Goal: Task Accomplishment & Management: Manage account settings

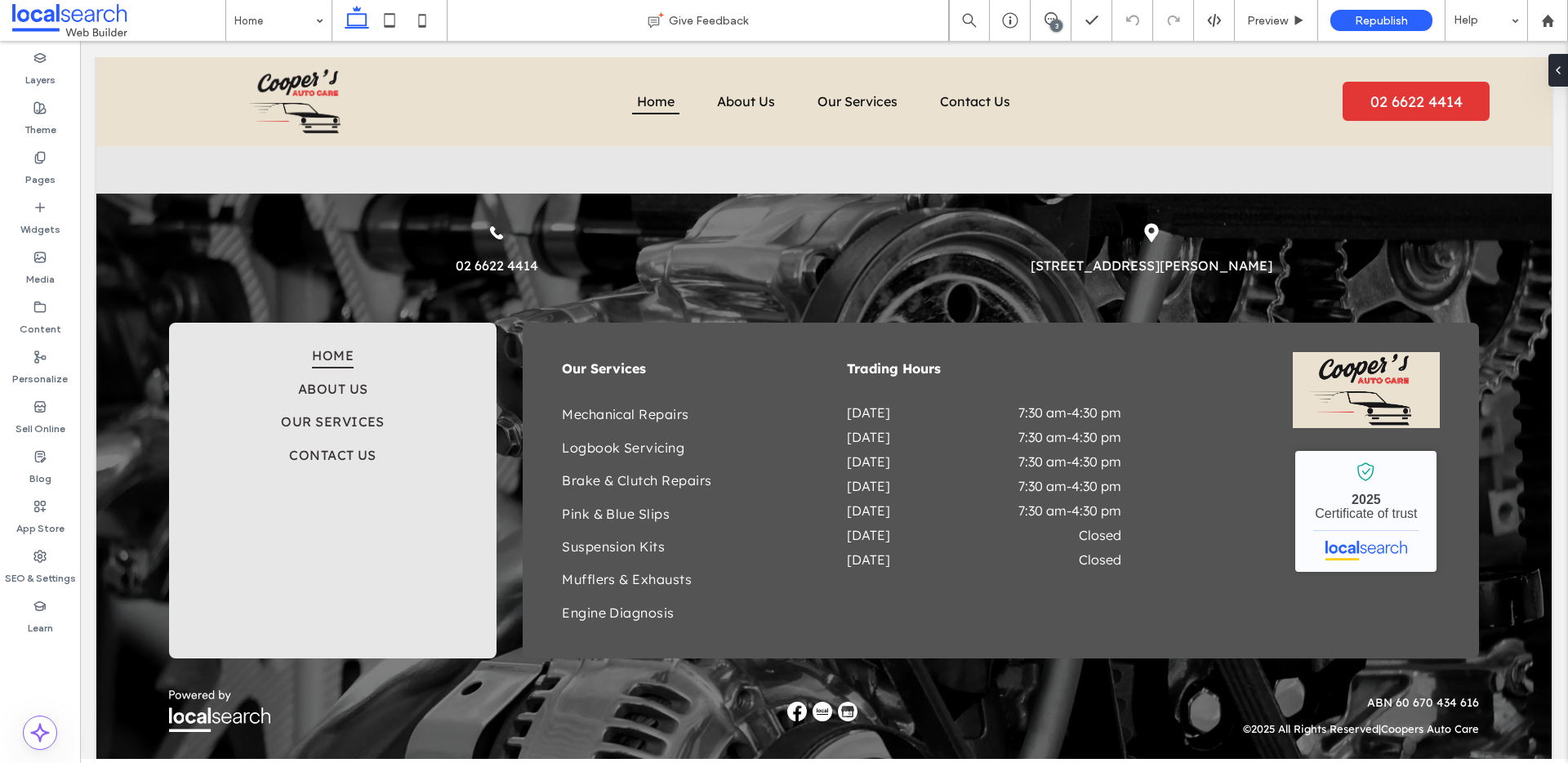
scroll to position [4269, 0]
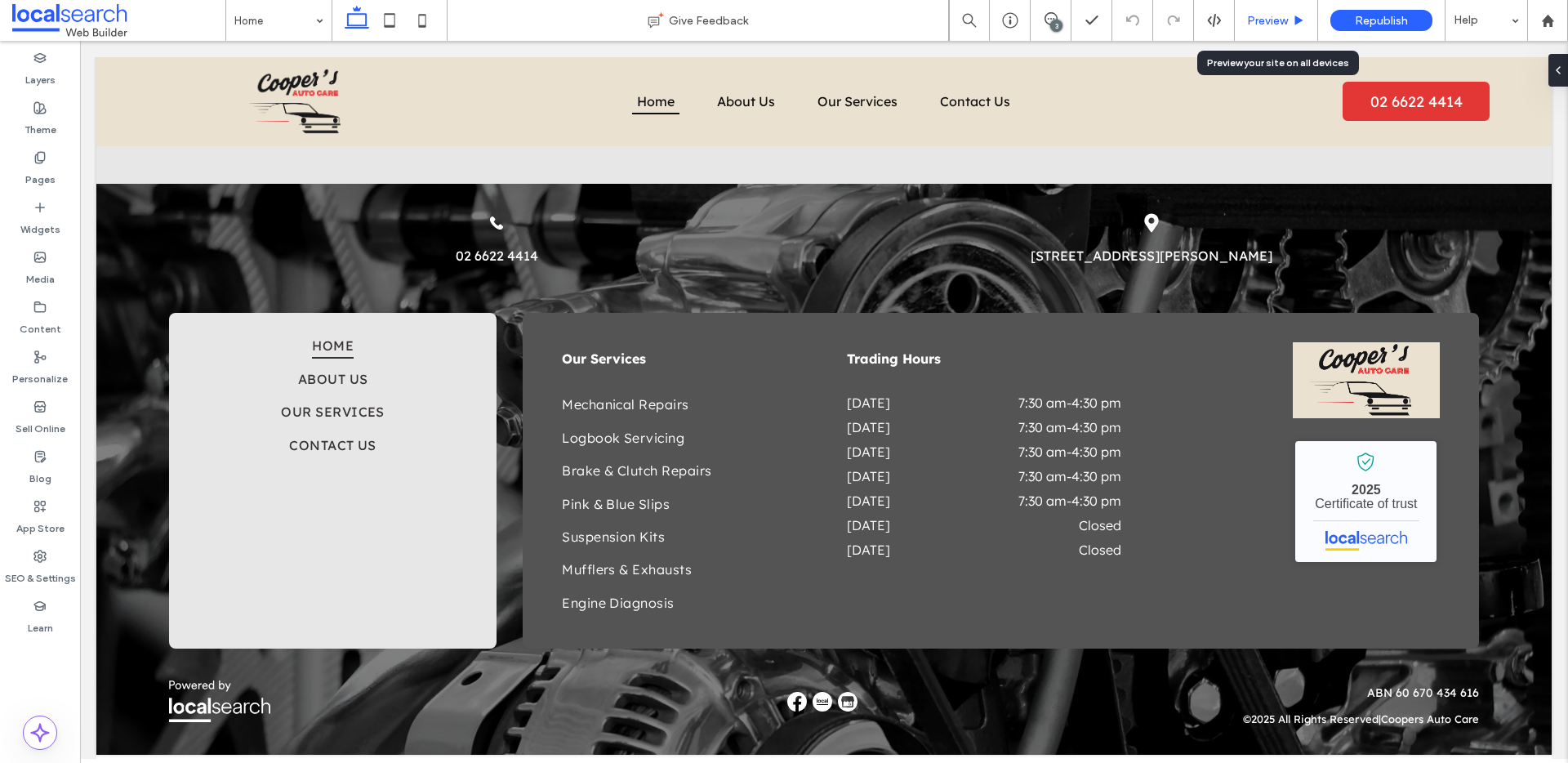
click at [1257, 19] on span "Preview" at bounding box center [1268, 20] width 41 height 14
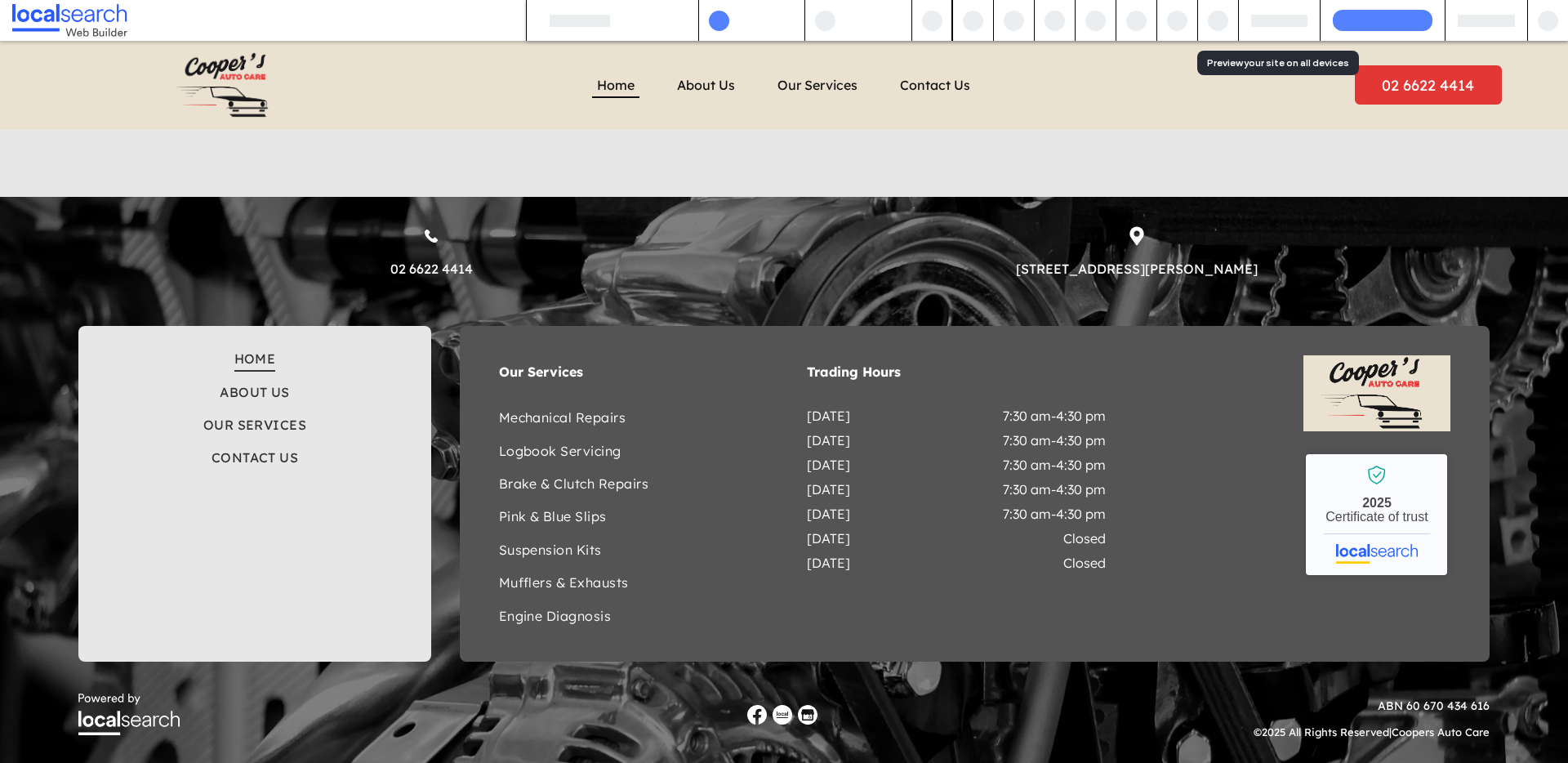
scroll to position [4274, 0]
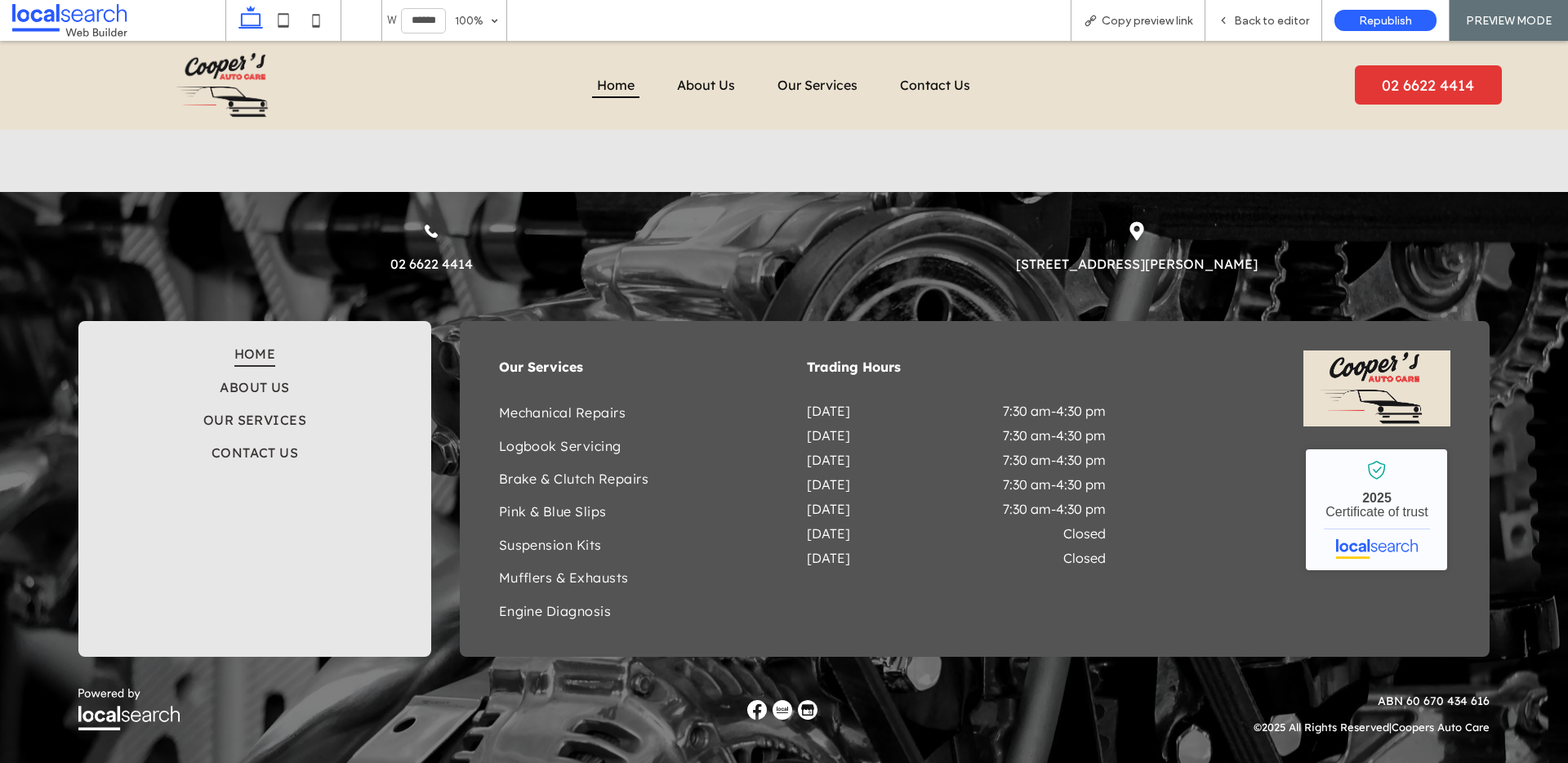
click at [1153, 254] on p "3 50 Elliott Rd, South Lismore NSW 2480" at bounding box center [1137, 264] width 615 height 19
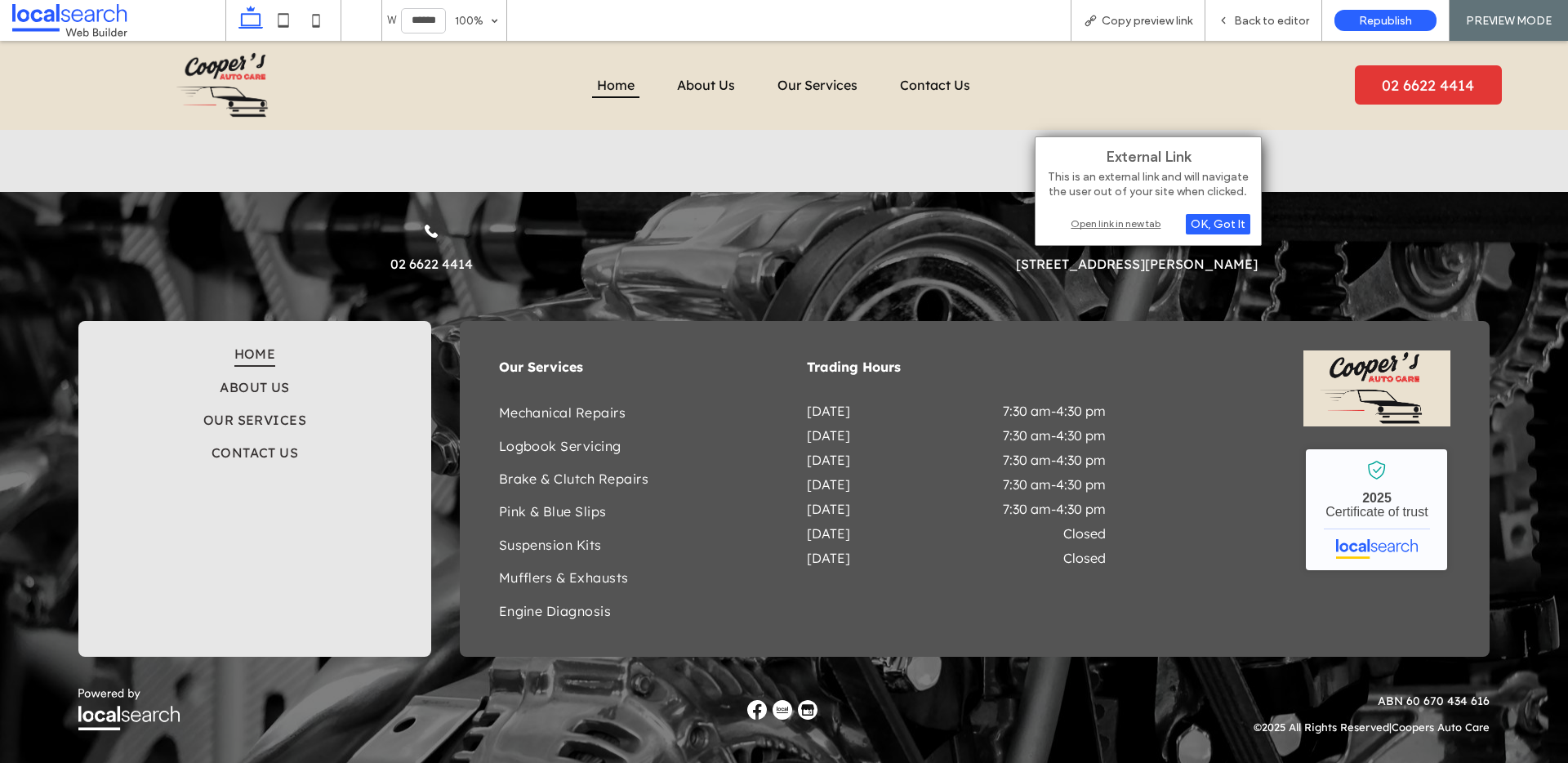
click at [1125, 226] on div "Open link in new tab" at bounding box center [1148, 223] width 205 height 18
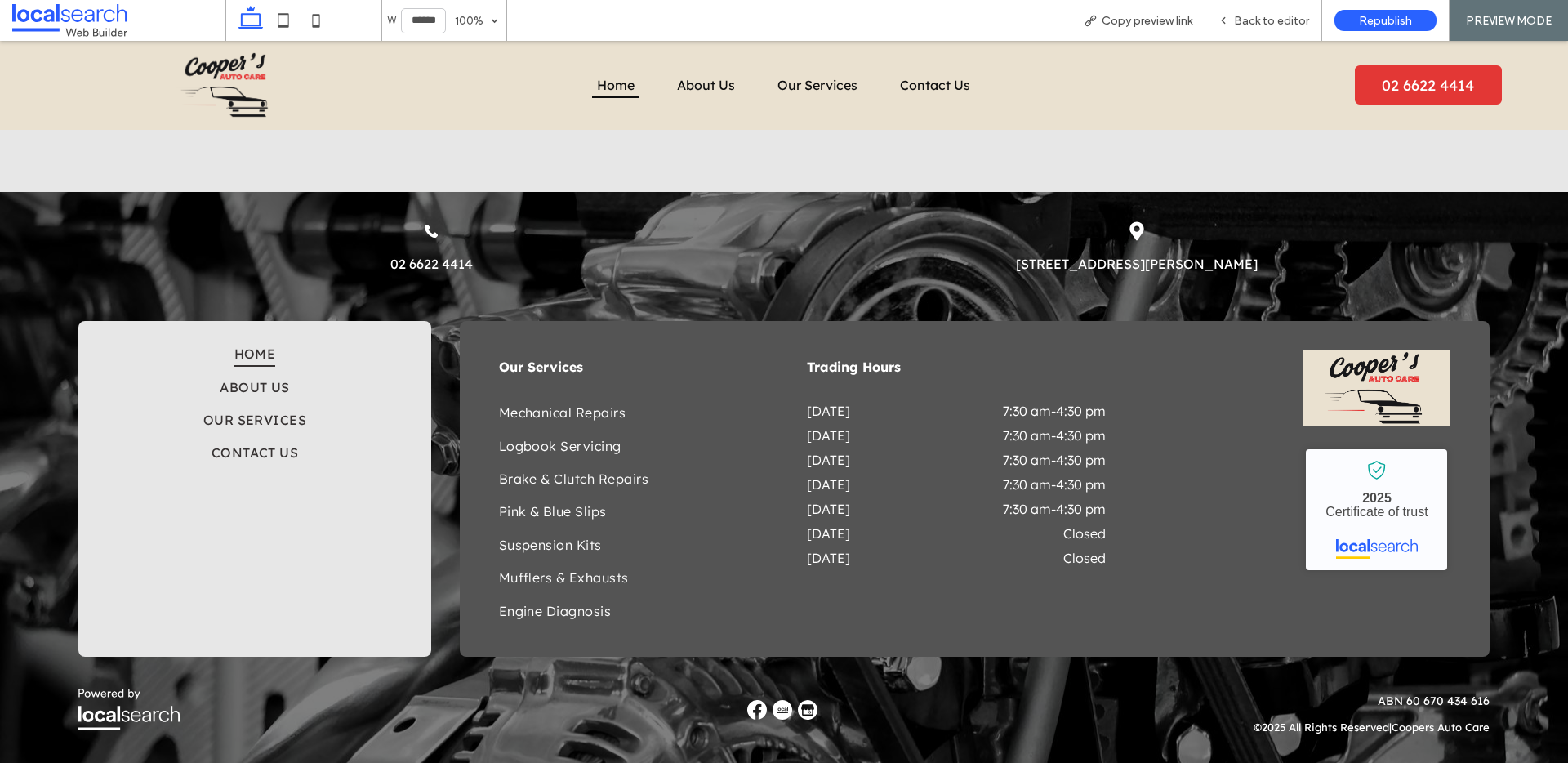
click at [753, 712] on img at bounding box center [756, 710] width 19 height 19
click at [756, 704] on img at bounding box center [756, 710] width 19 height 19
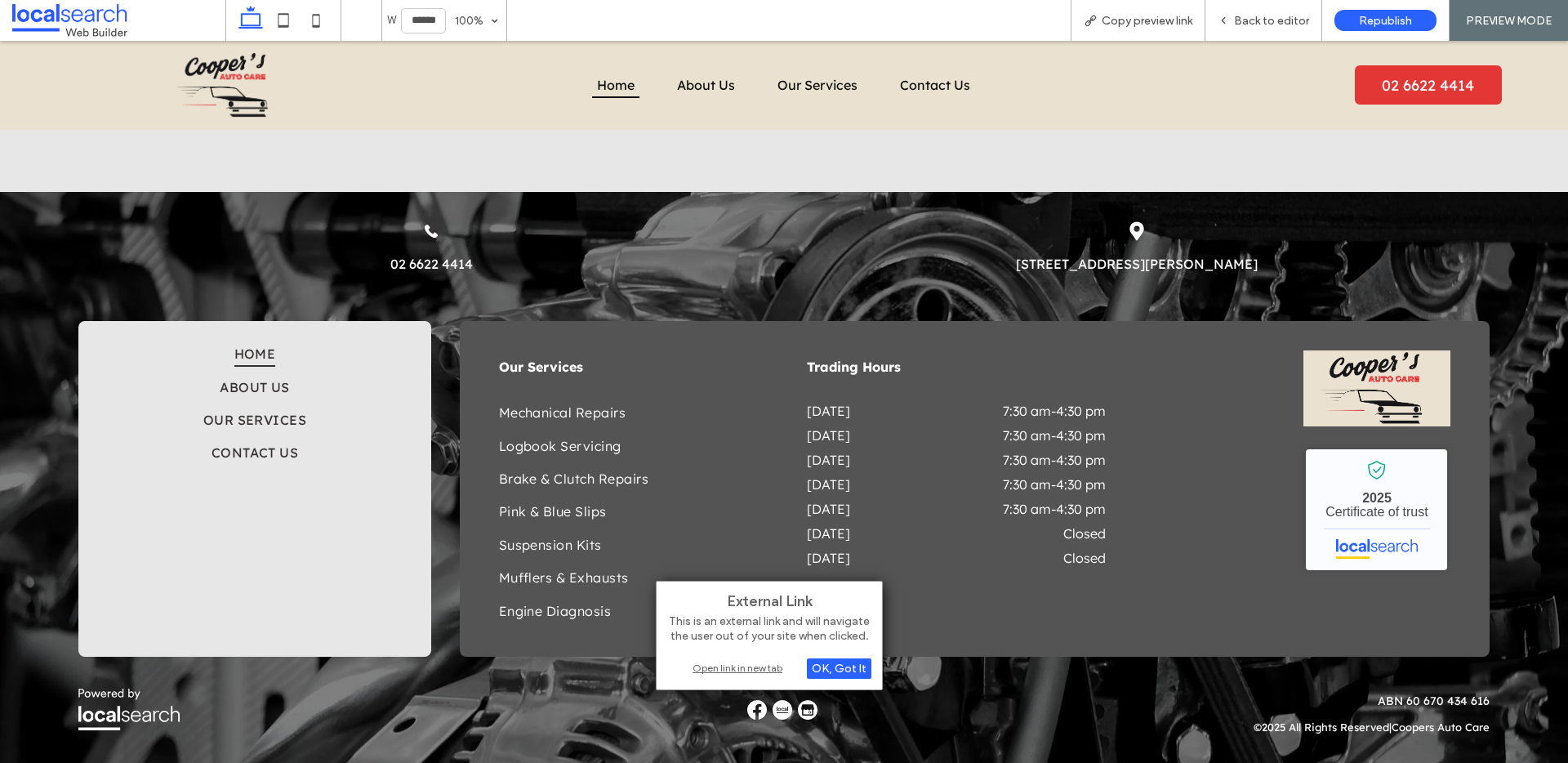
click at [750, 665] on div "Open link in new tab" at bounding box center [769, 667] width 205 height 18
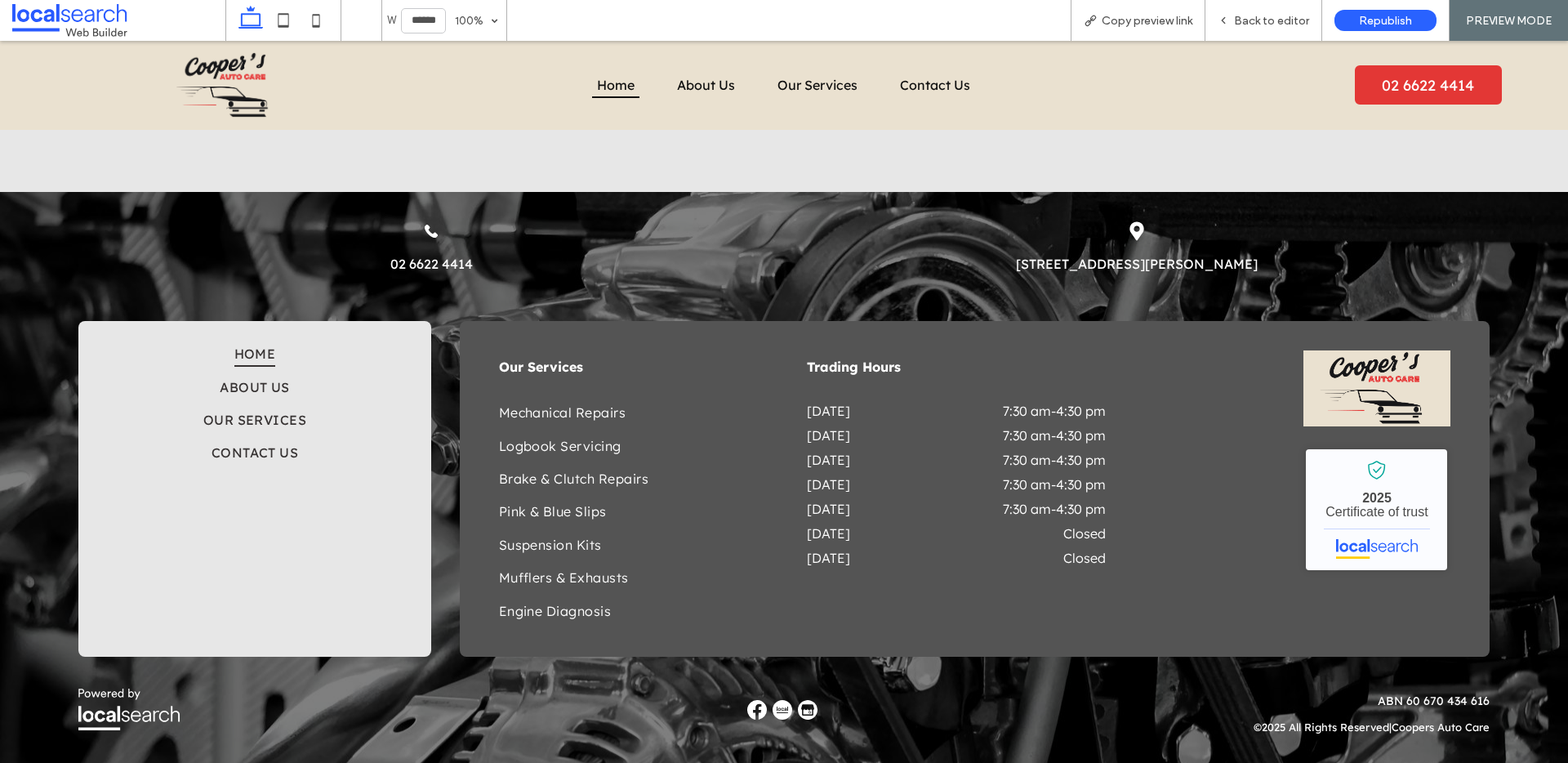
click at [787, 703] on img at bounding box center [782, 710] width 19 height 19
click at [786, 710] on img at bounding box center [782, 710] width 19 height 19
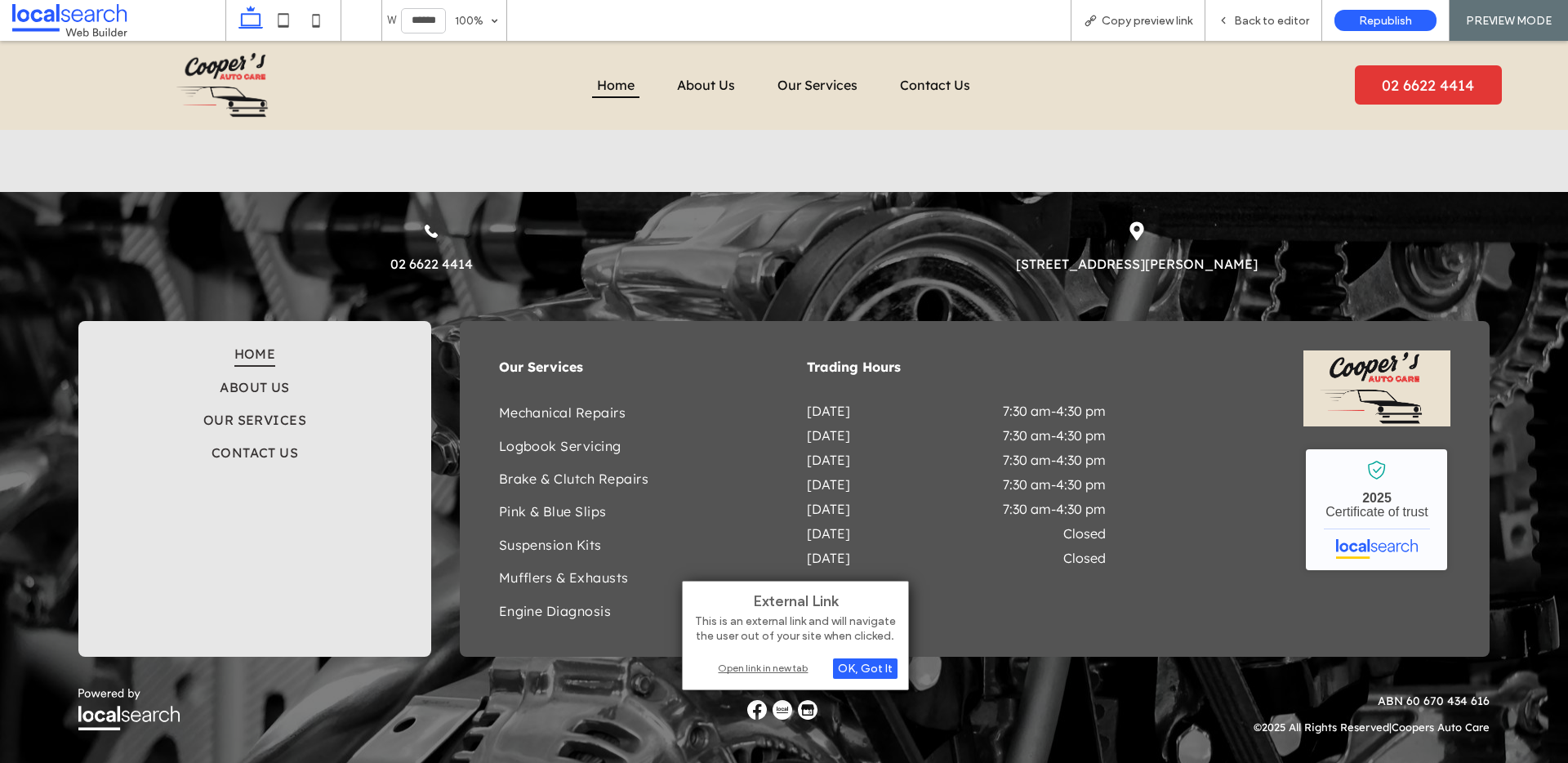
click at [776, 665] on div "Open link in new tab" at bounding box center [796, 667] width 205 height 18
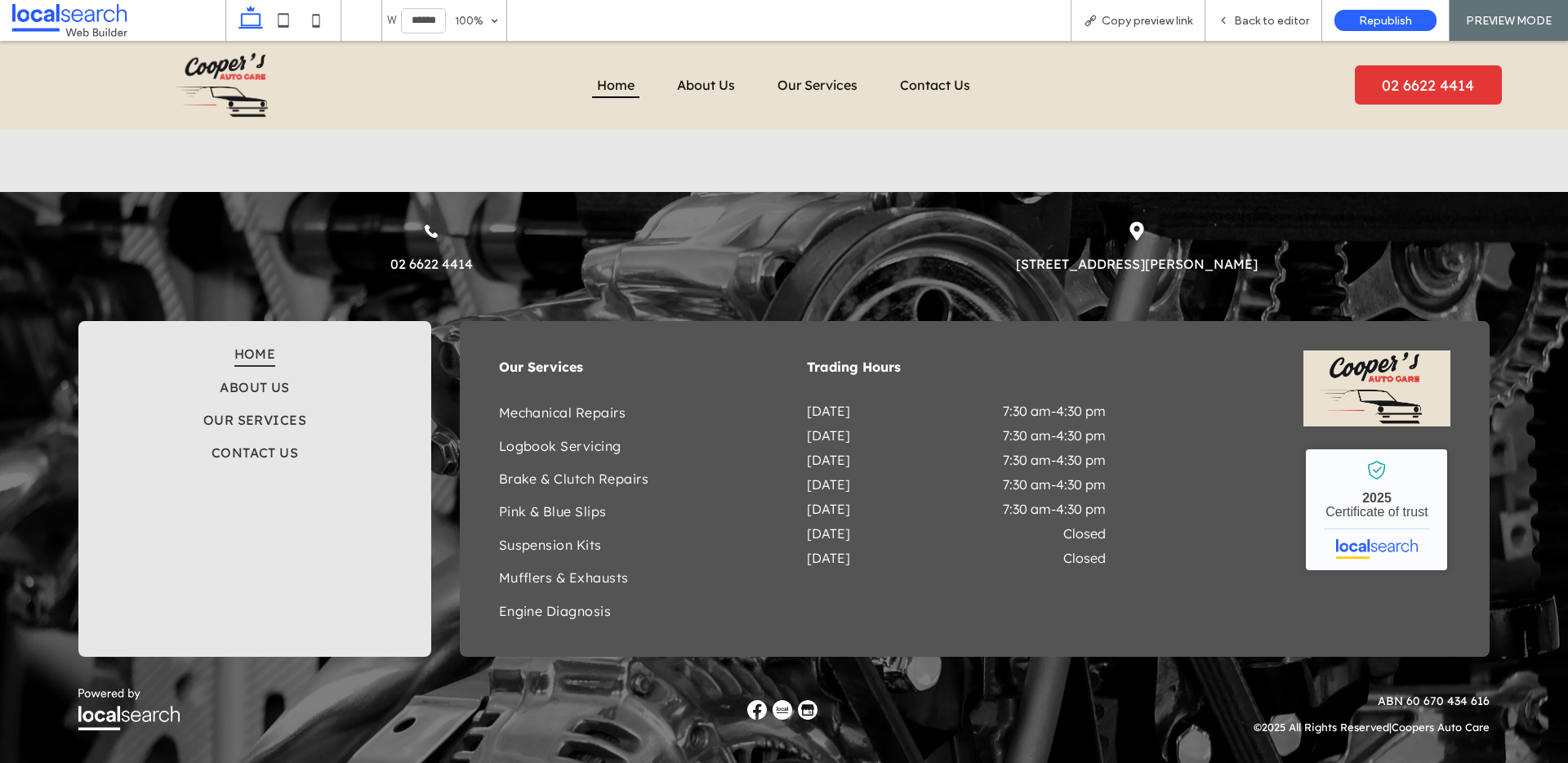
click at [810, 713] on img at bounding box center [807, 710] width 19 height 19
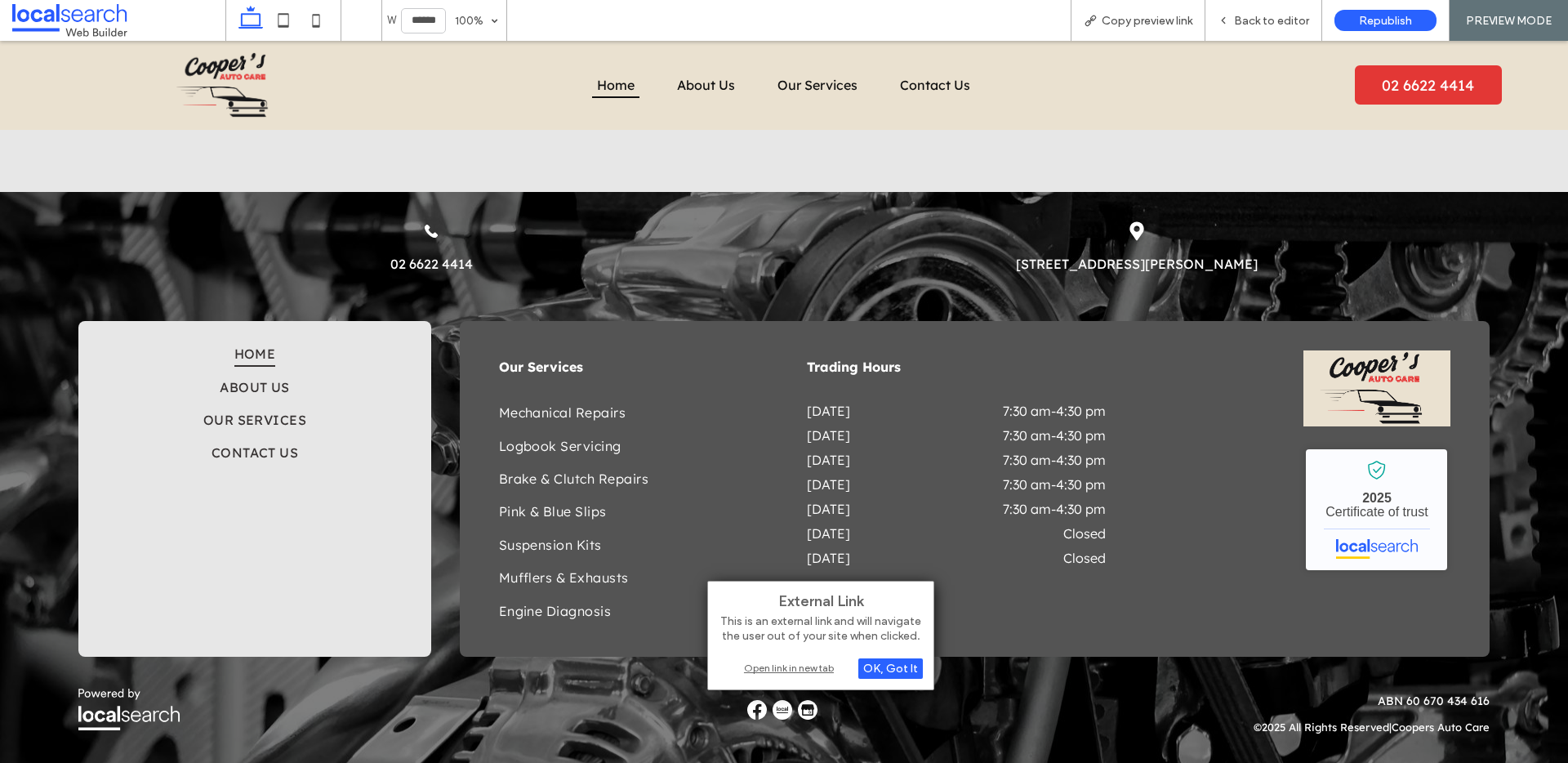
click at [759, 668] on div "Open link in new tab" at bounding box center [821, 667] width 205 height 18
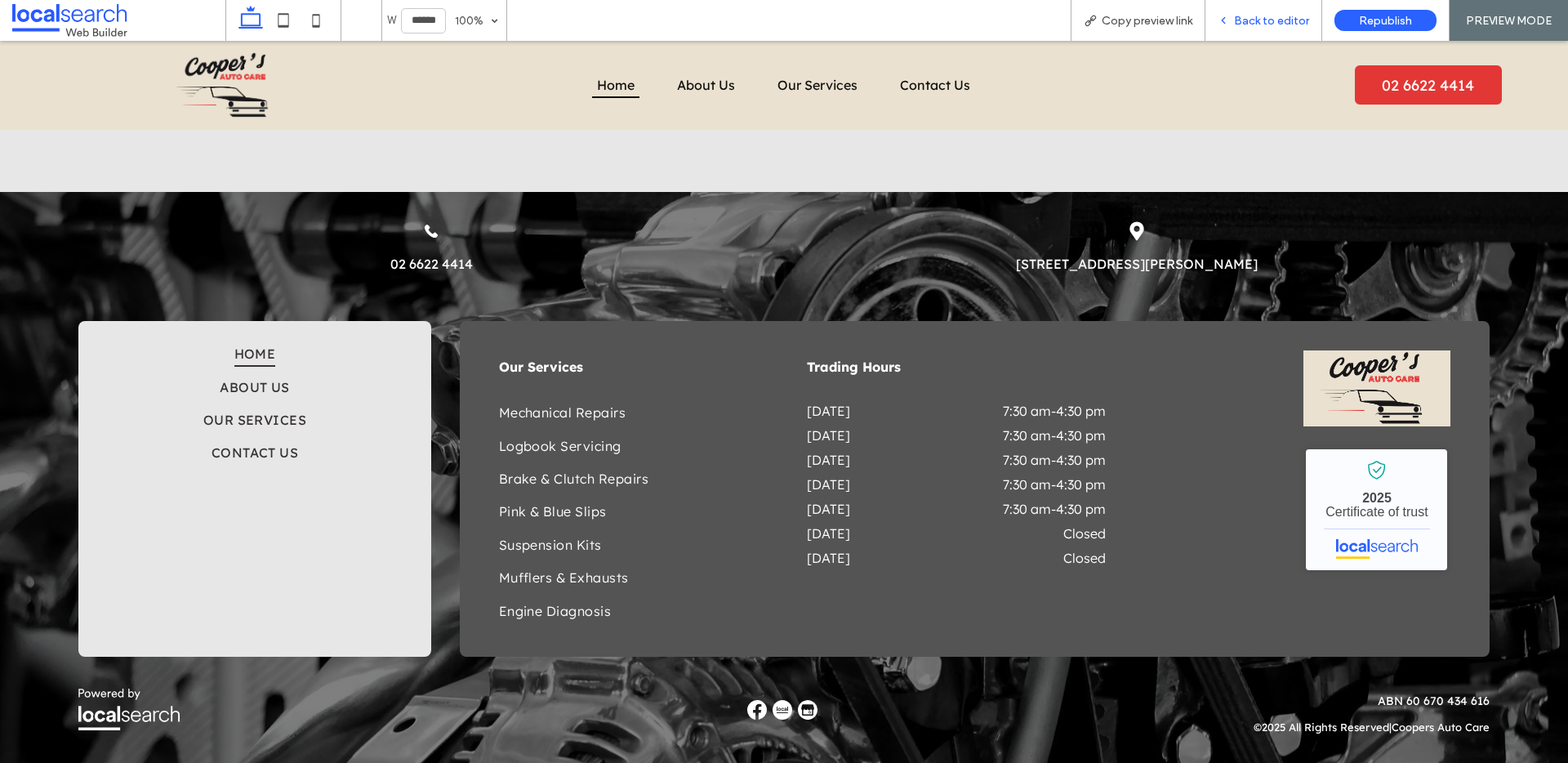
click at [1261, 29] on div "Back to editor" at bounding box center [1263, 20] width 117 height 41
click at [1235, 18] on div "Back to editor" at bounding box center [1263, 20] width 116 height 14
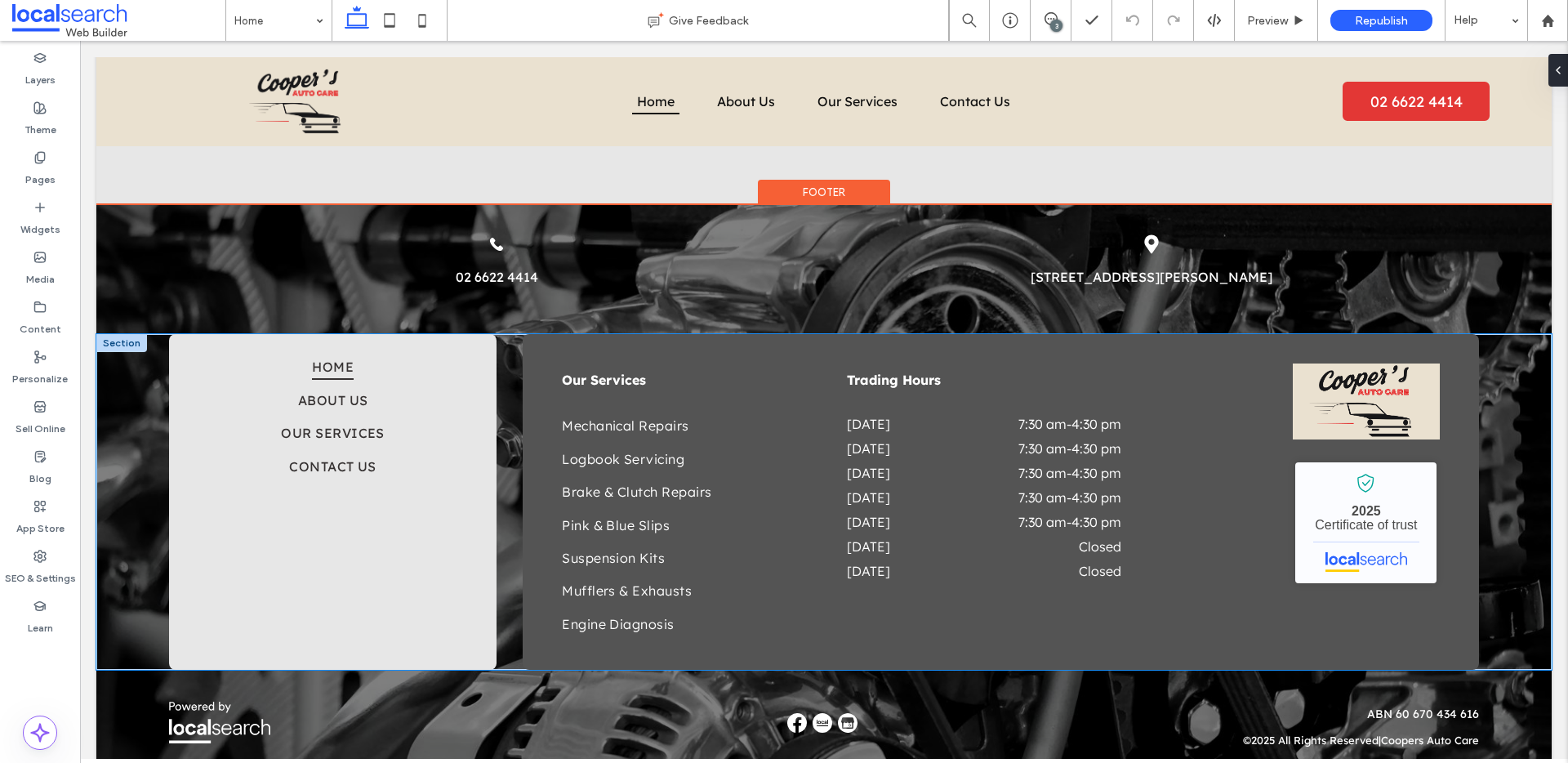
scroll to position [4245, 0]
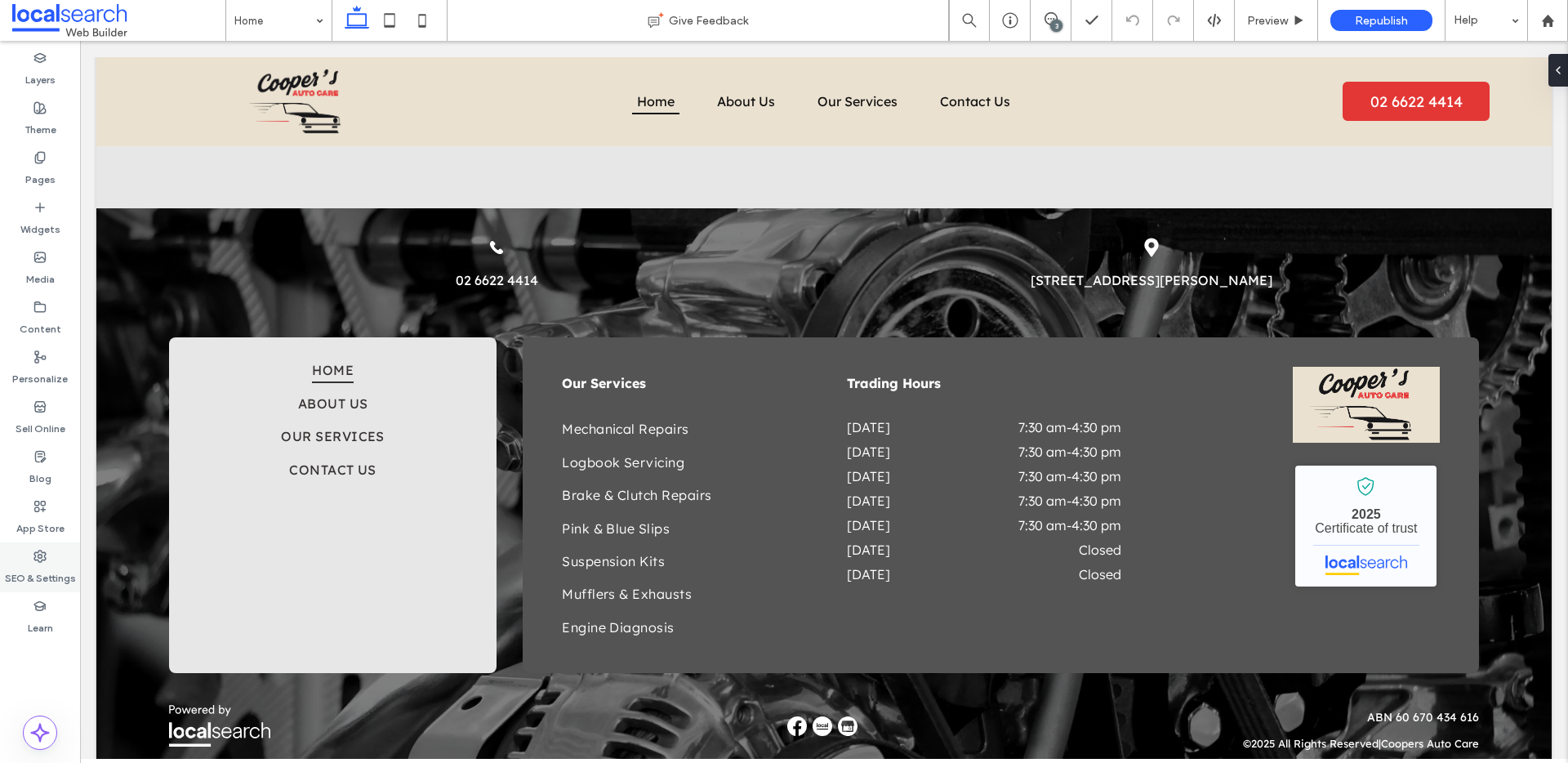
click at [35, 570] on label "SEO & Settings" at bounding box center [40, 574] width 71 height 23
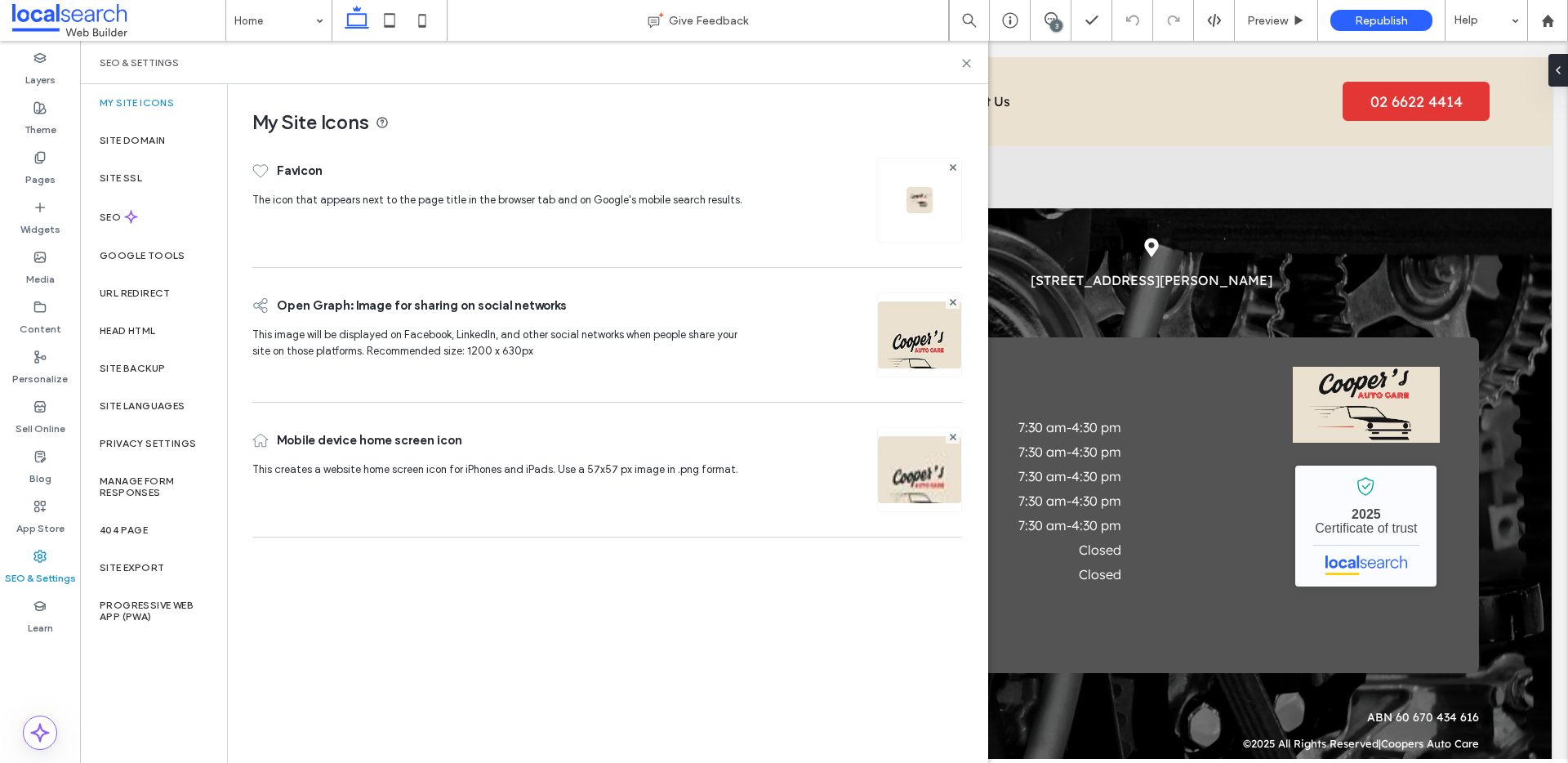
drag, startPoint x: 35, startPoint y: 112, endPoint x: 201, endPoint y: 117, distance: 166.1
click at [35, 111] on icon at bounding box center [40, 108] width 13 height 13
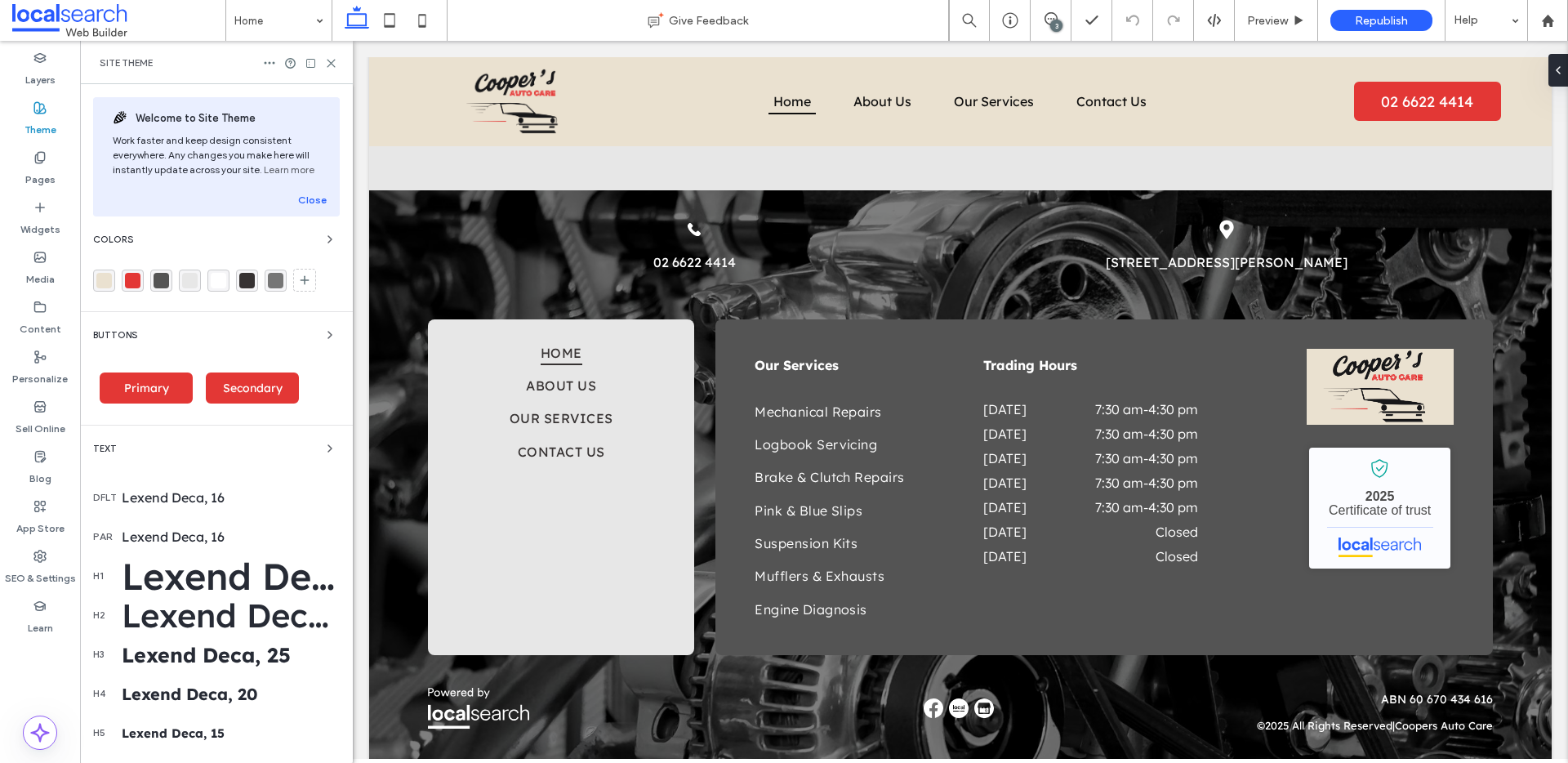
scroll to position [4191, 0]
click at [325, 243] on icon "button" at bounding box center [330, 240] width 13 height 13
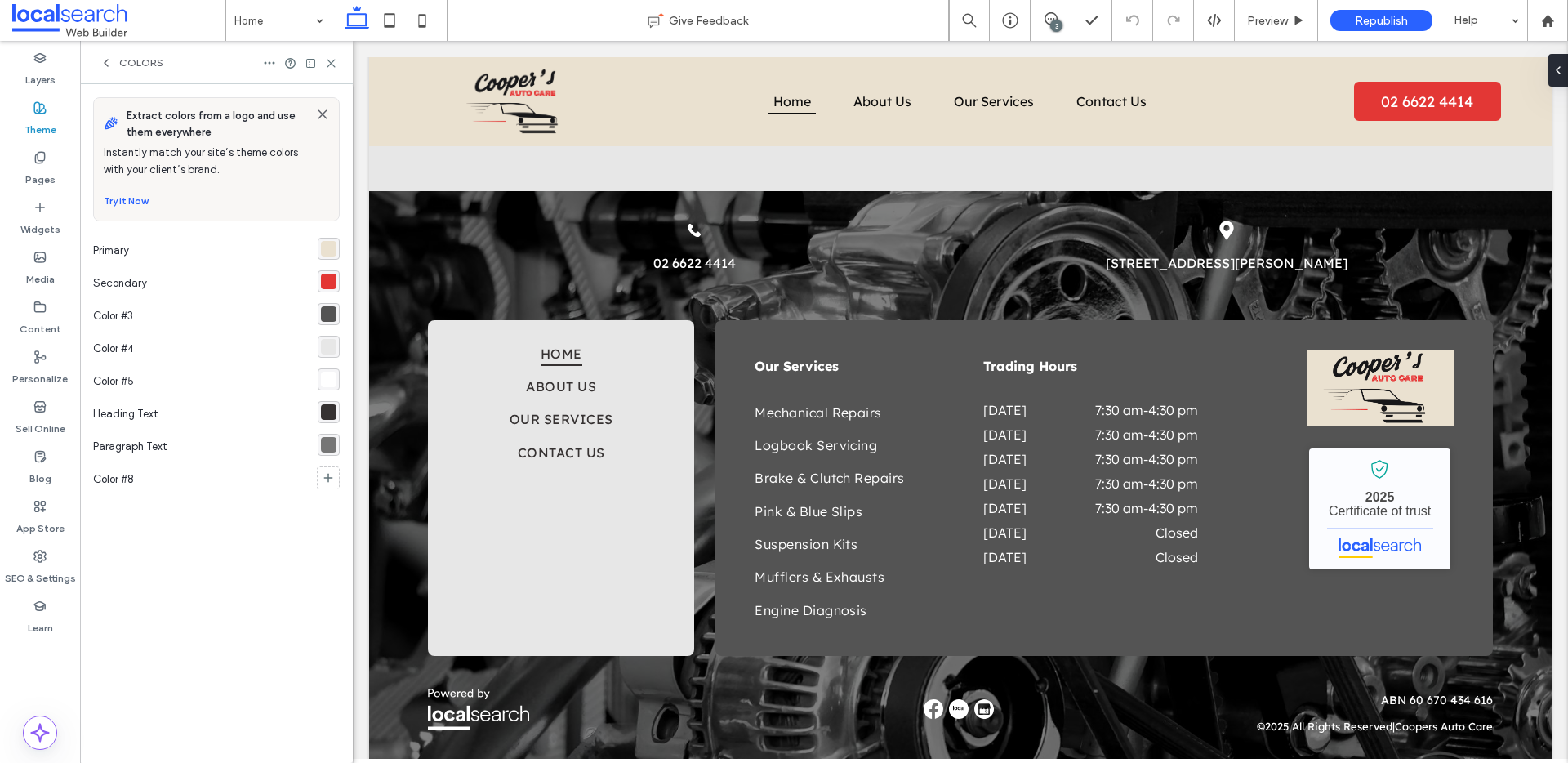
click at [323, 248] on div "rgba(234,225,208,1)" at bounding box center [328, 248] width 16 height 16
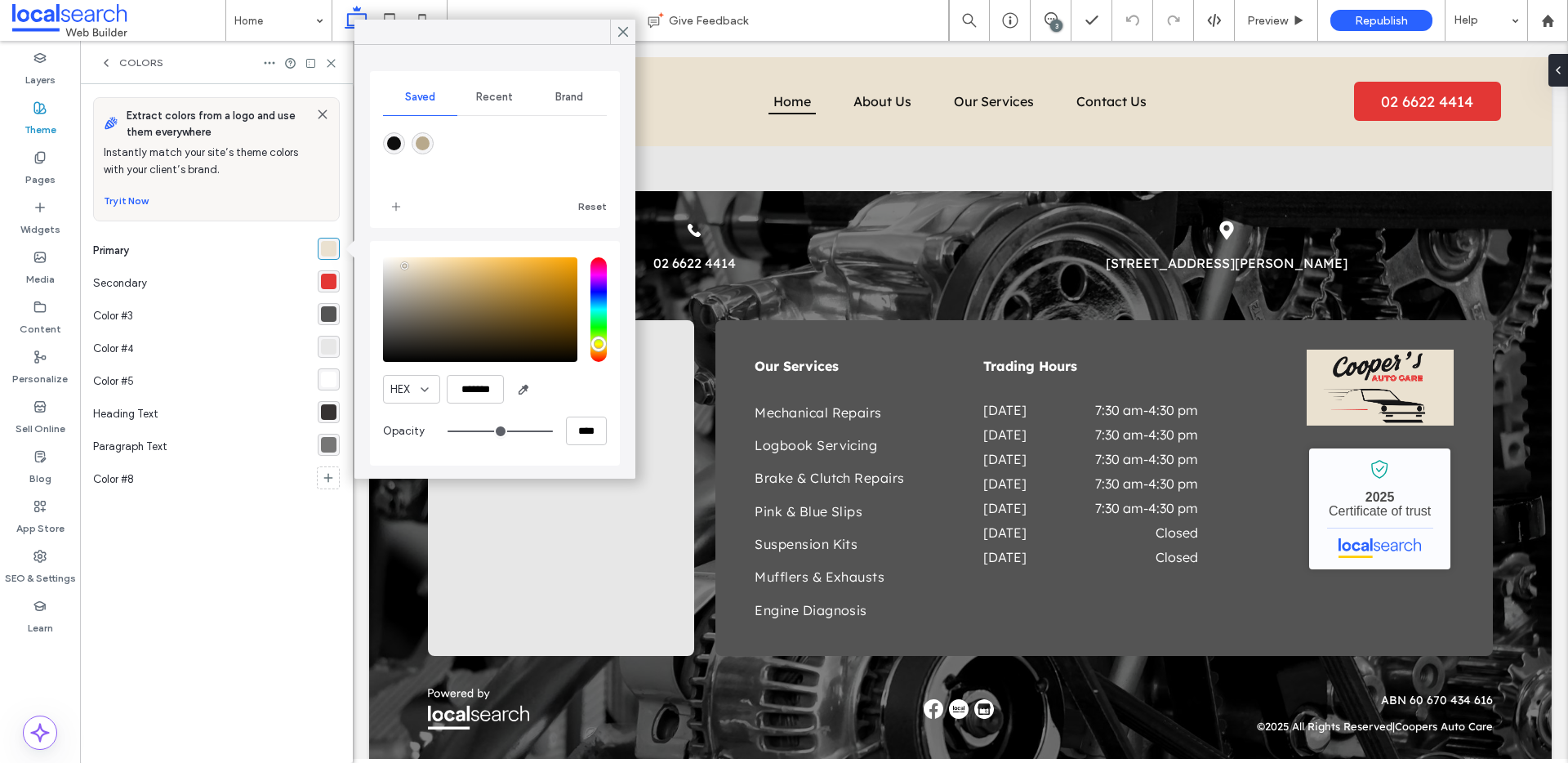
click at [322, 281] on div "rgba(227, 55, 53, 1)" at bounding box center [328, 281] width 16 height 16
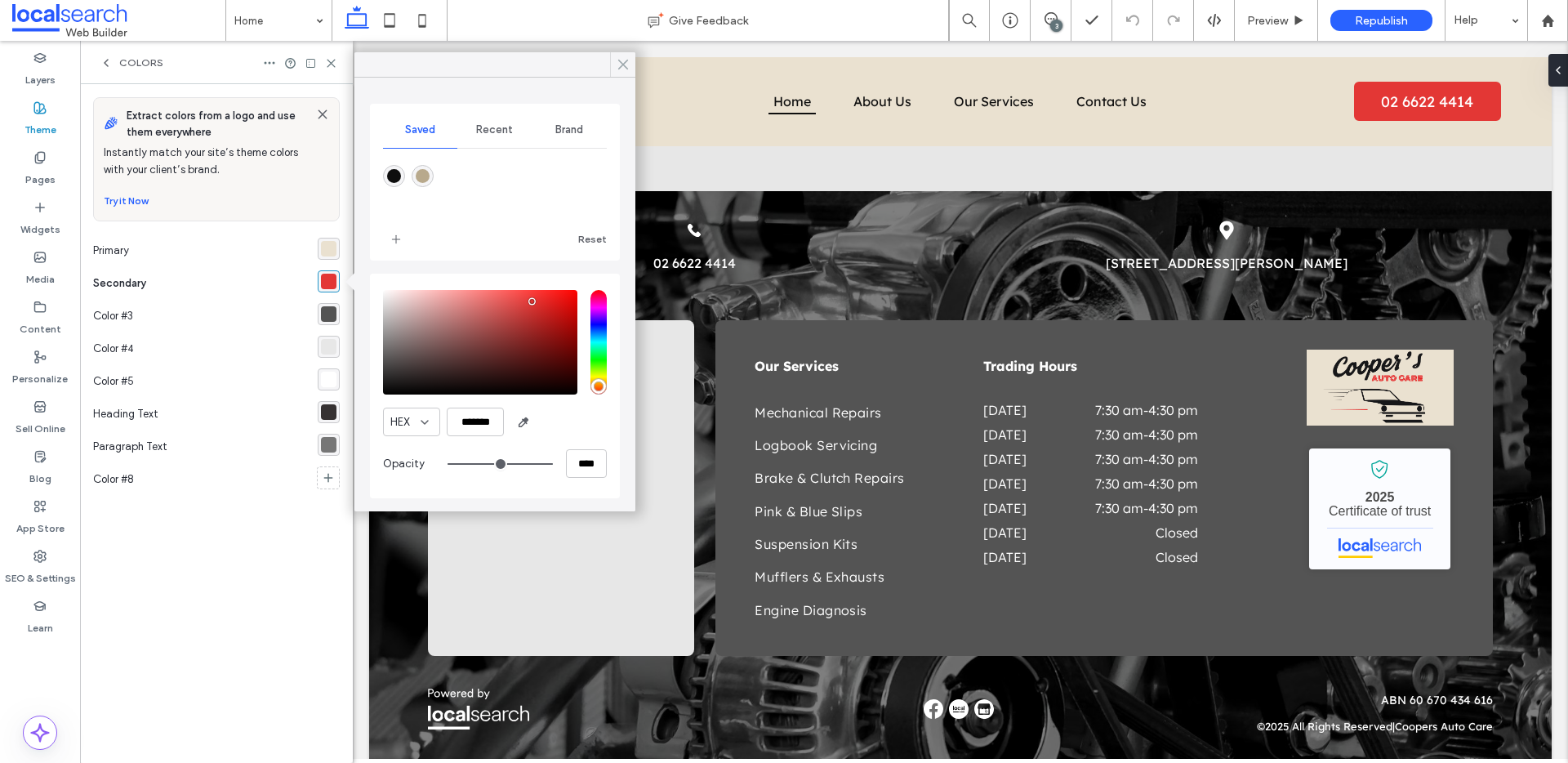
click at [626, 64] on icon at bounding box center [623, 65] width 15 height 15
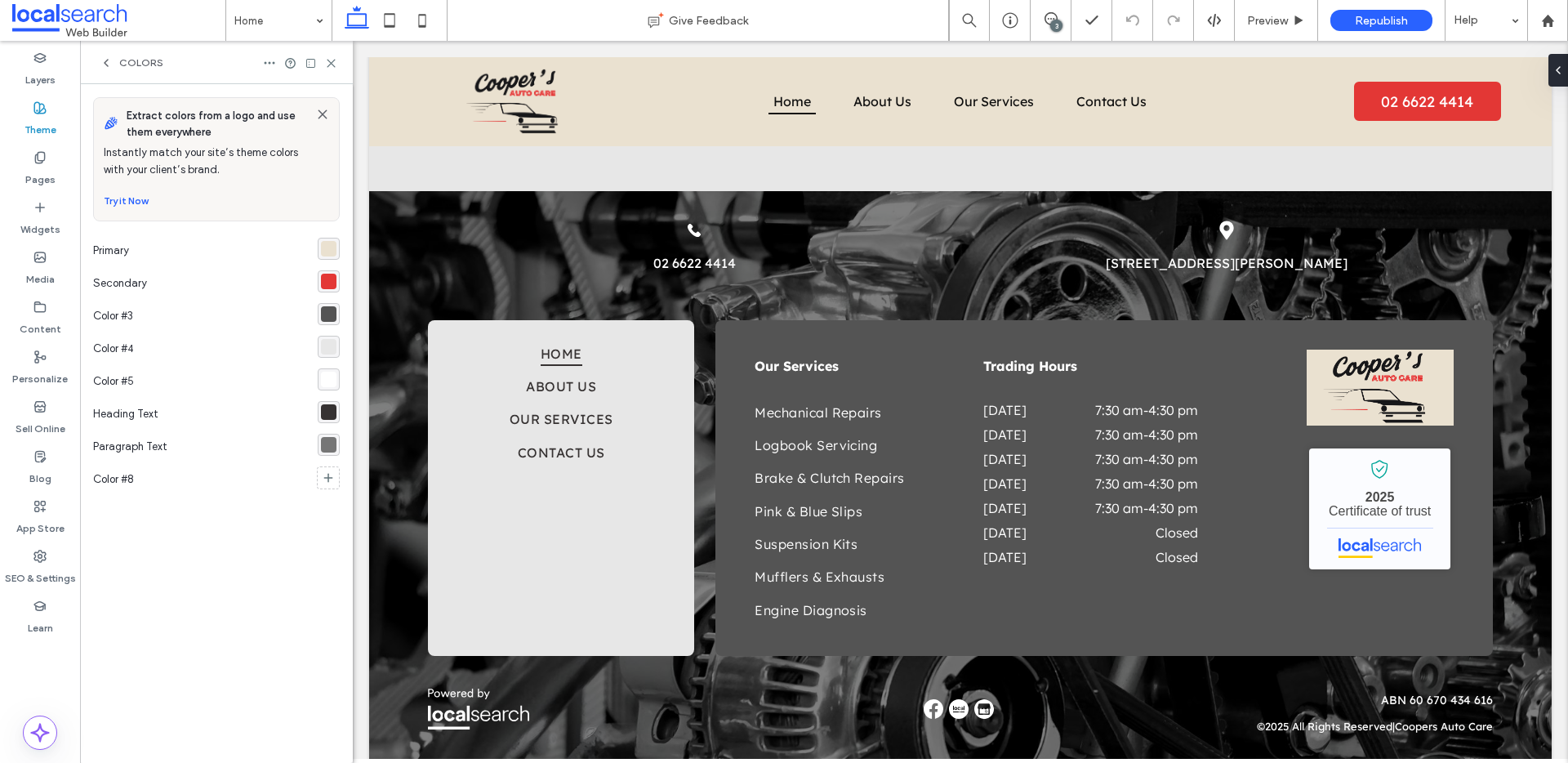
click at [332, 61] on icon at bounding box center [331, 63] width 12 height 12
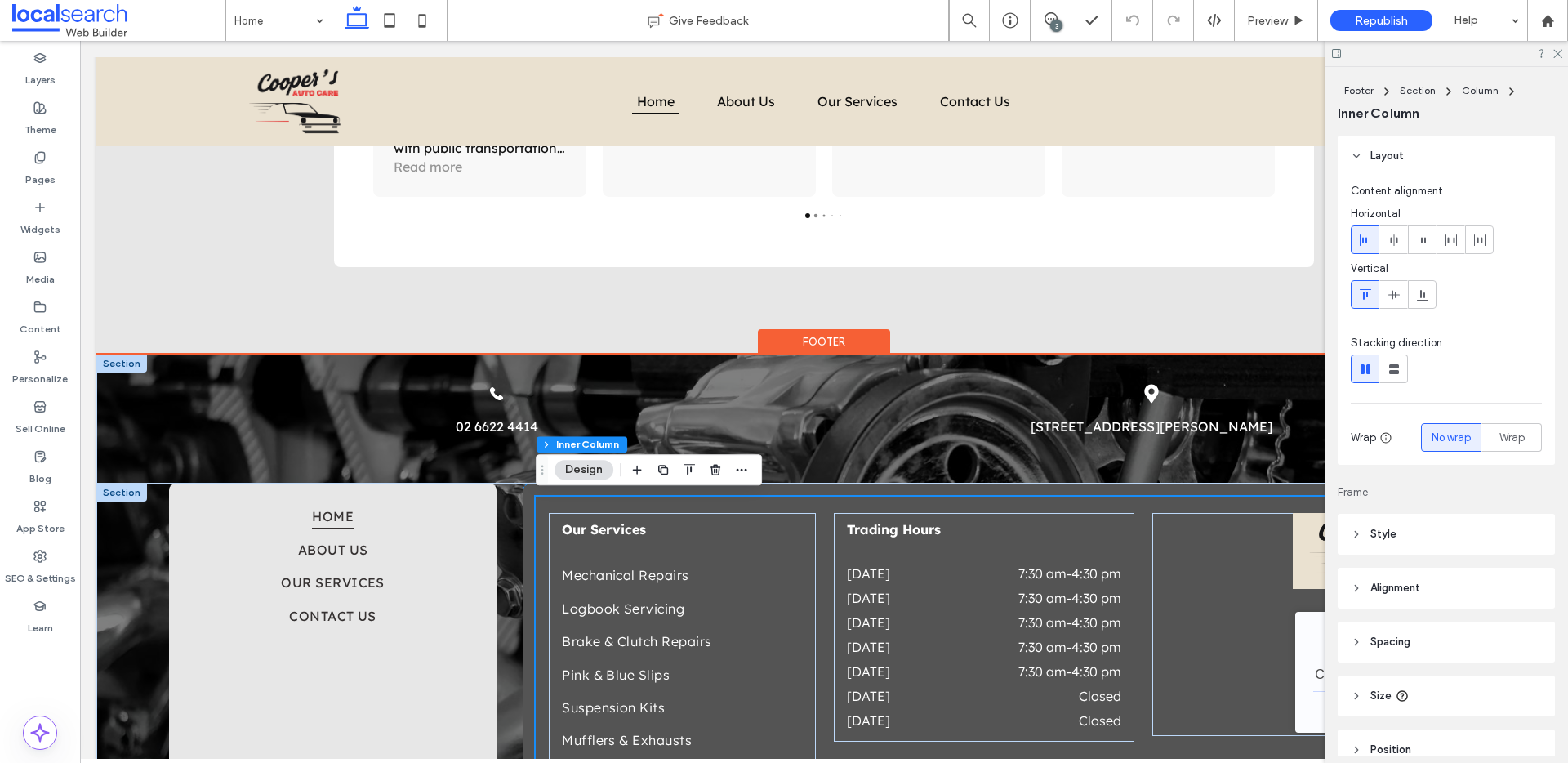
scroll to position [79, 0]
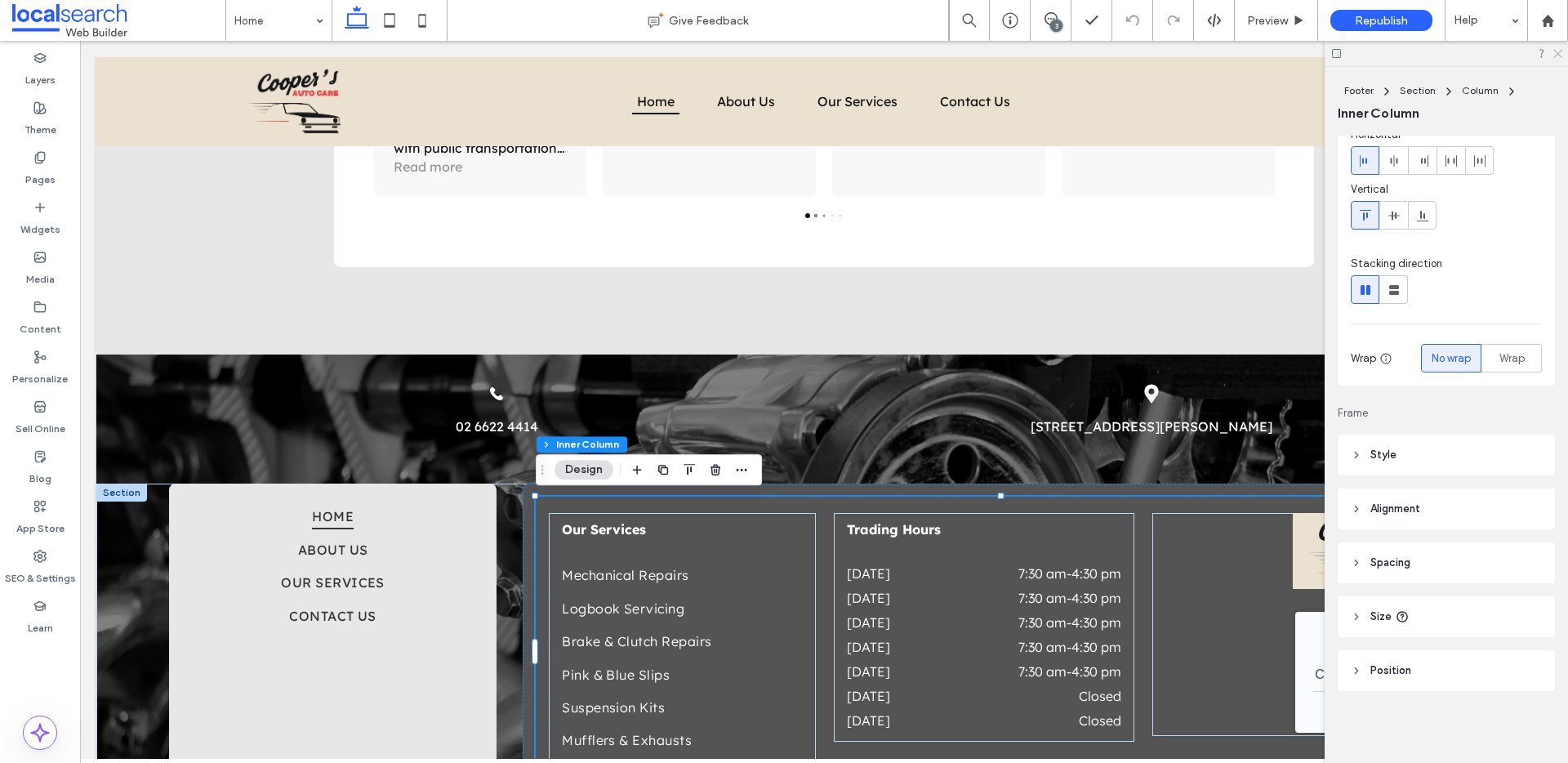
click at [1559, 54] on icon at bounding box center [1557, 53] width 11 height 11
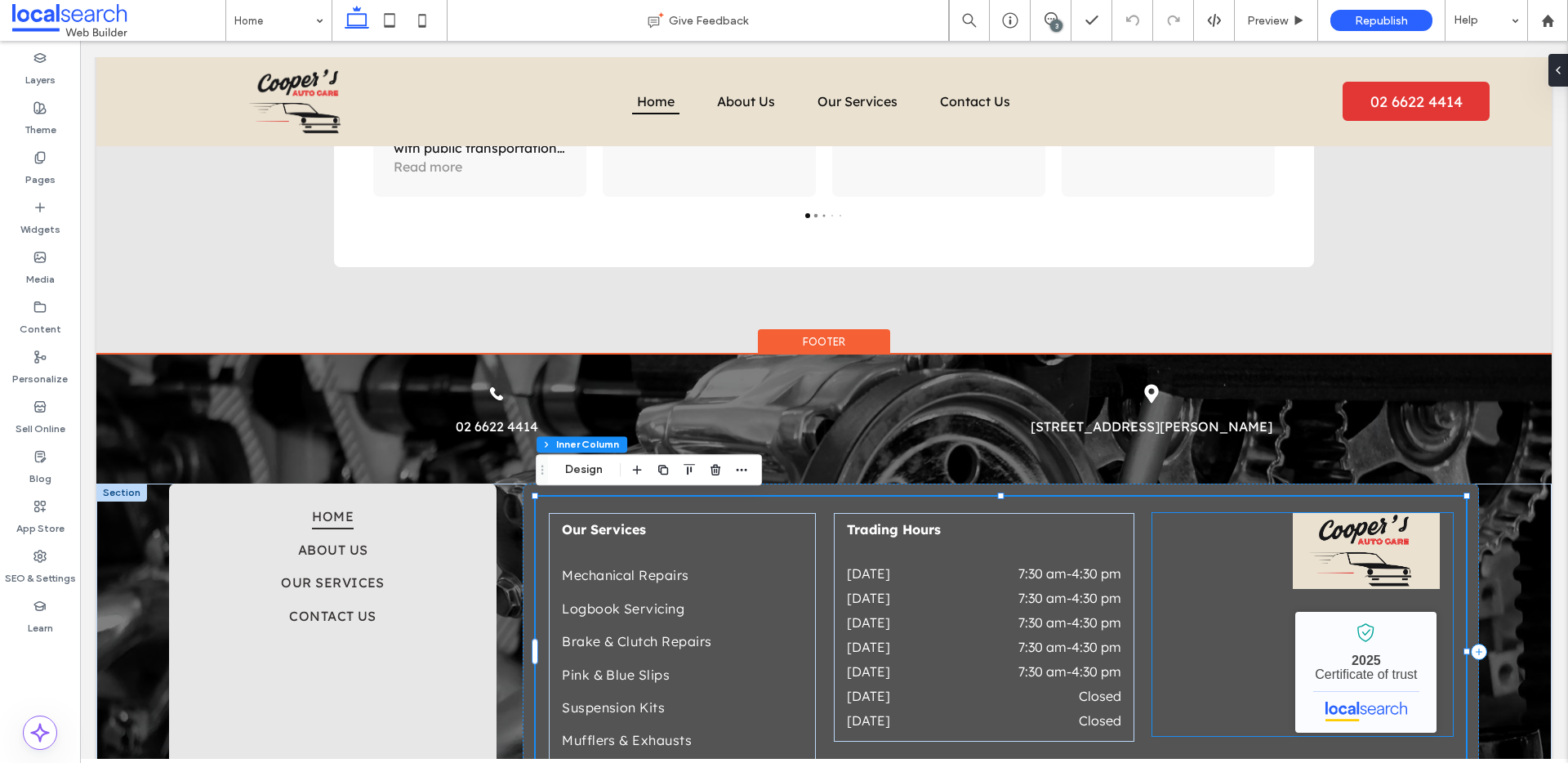
click at [1372, 560] on img at bounding box center [1366, 551] width 147 height 76
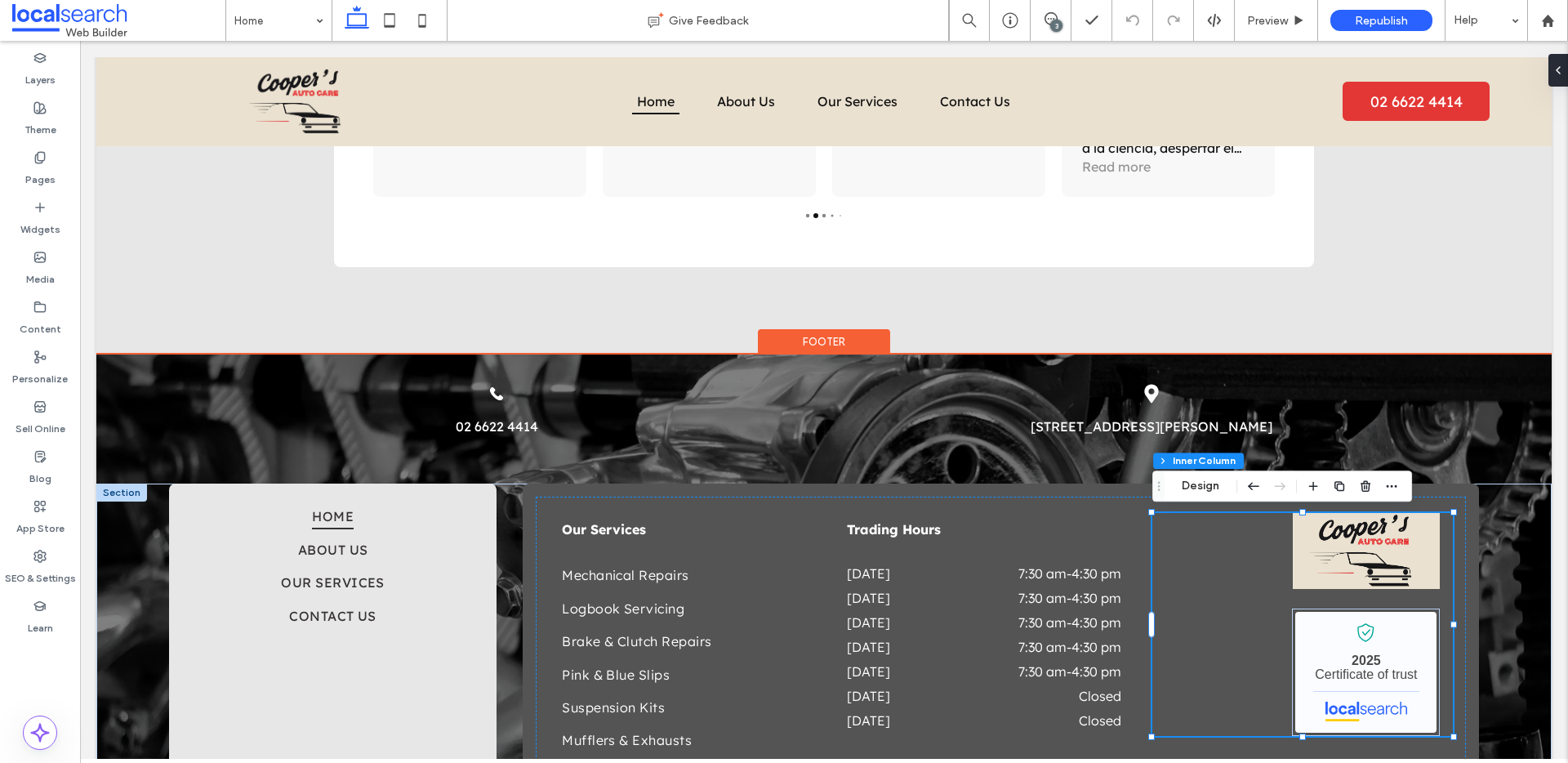
click at [1372, 560] on img at bounding box center [1366, 551] width 147 height 76
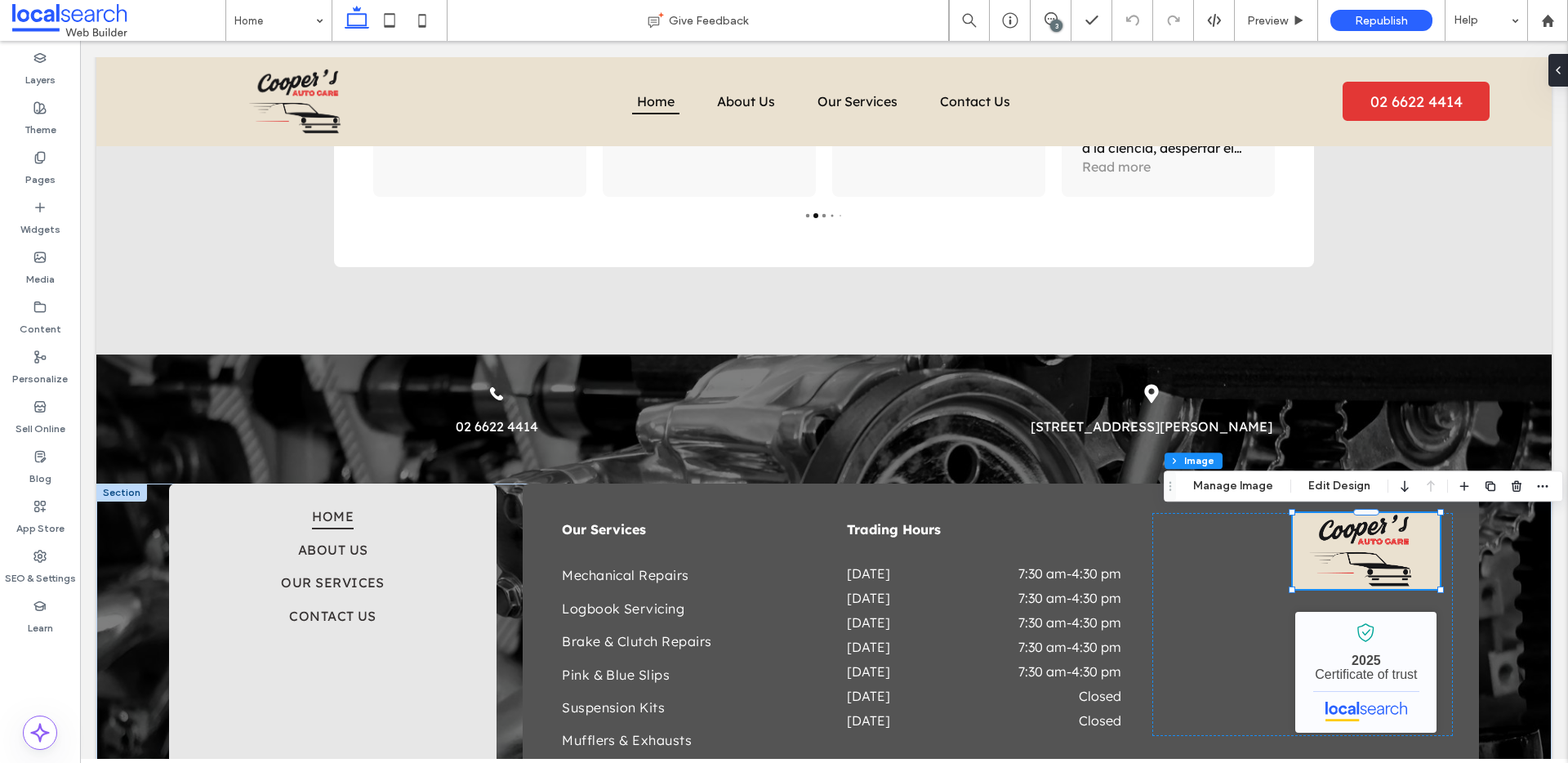
click at [1345, 498] on div "Footer Section Column Inner Column Inner Column Image Manage Image Edit Design" at bounding box center [1363, 487] width 399 height 31
click at [1340, 488] on button "Edit Design" at bounding box center [1339, 486] width 83 height 19
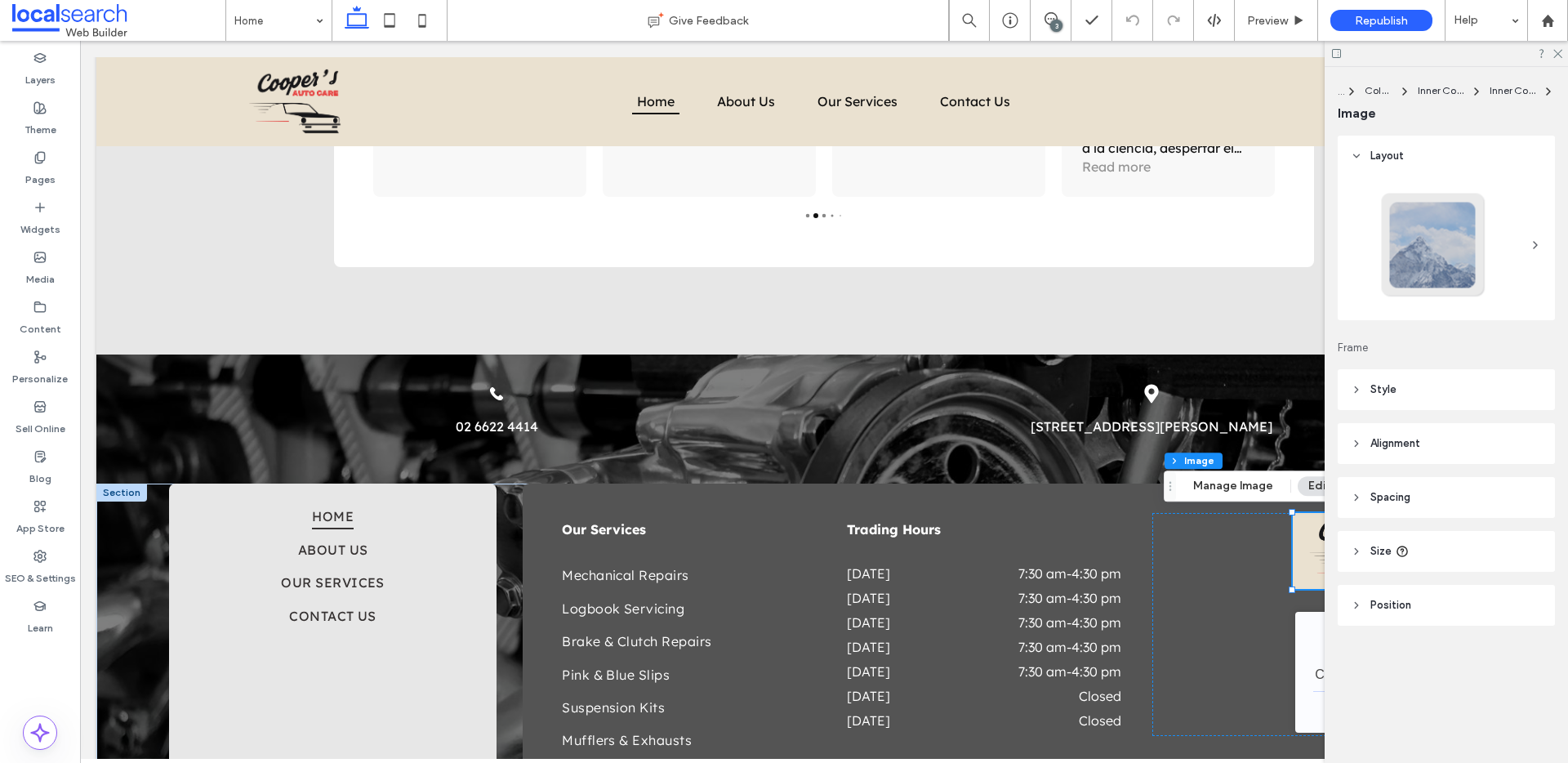
click at [1450, 491] on header "Spacing" at bounding box center [1446, 498] width 217 height 41
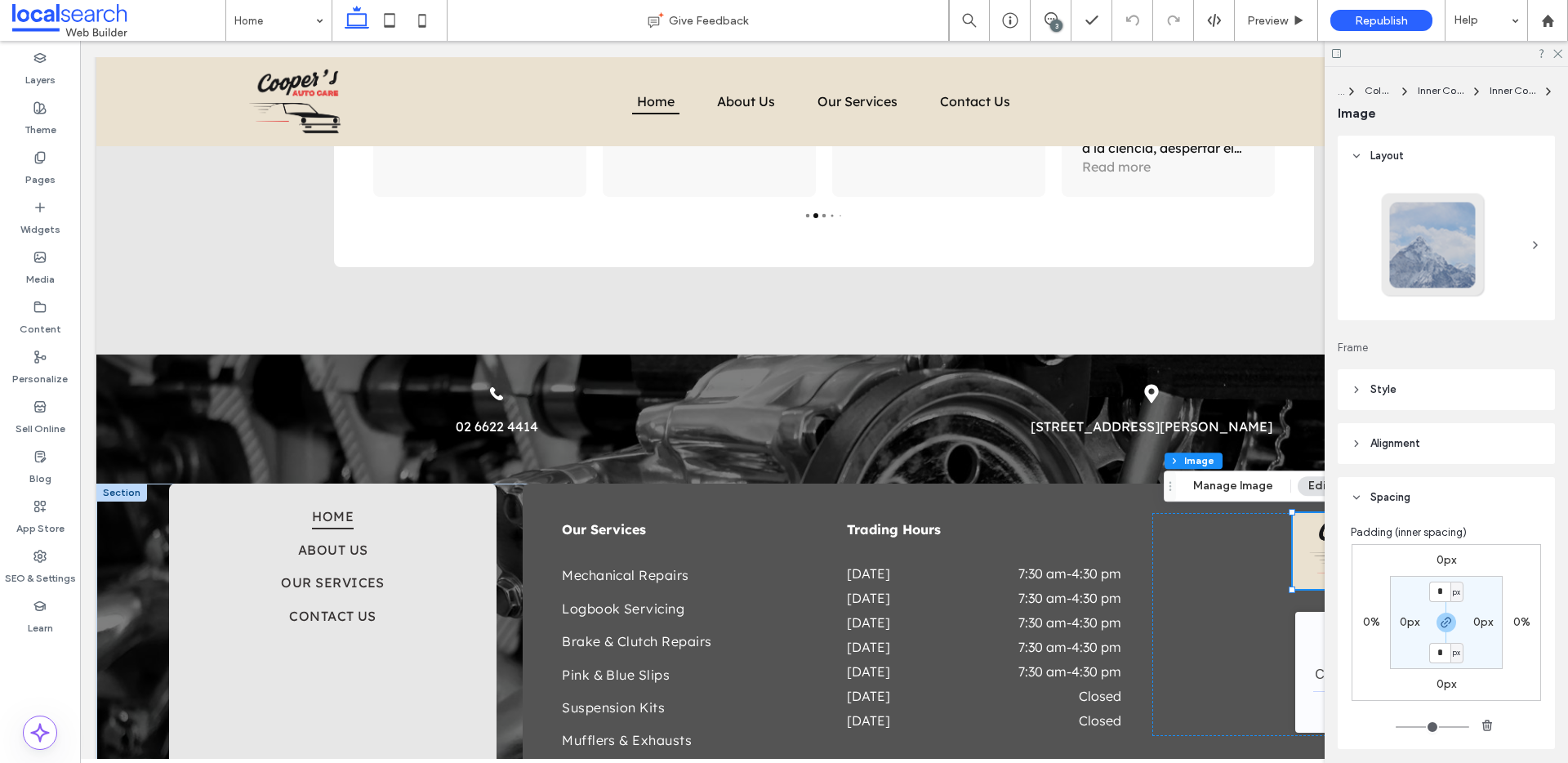
scroll to position [166, 0]
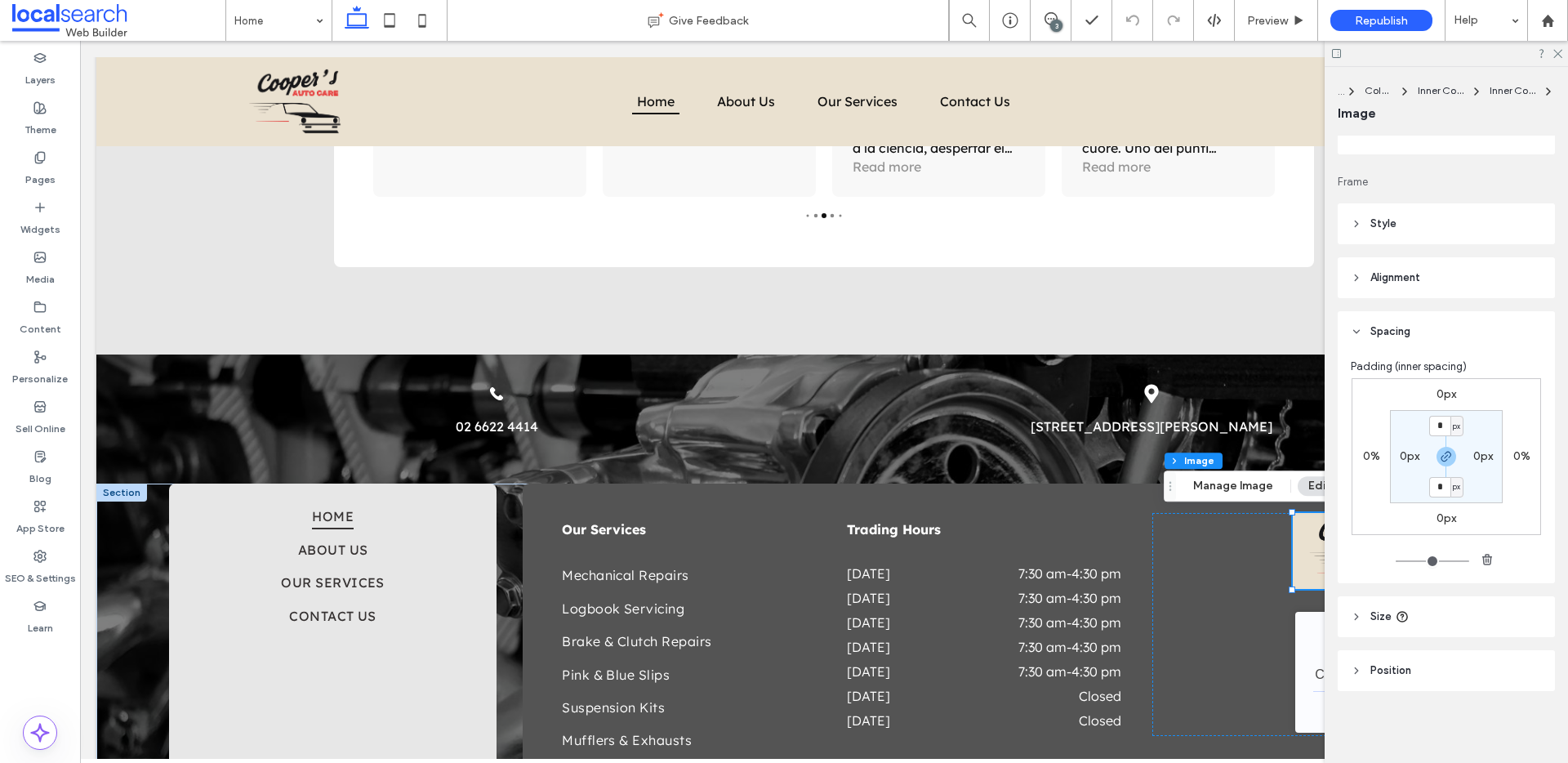
click at [1393, 224] on span "Style" at bounding box center [1383, 224] width 26 height 17
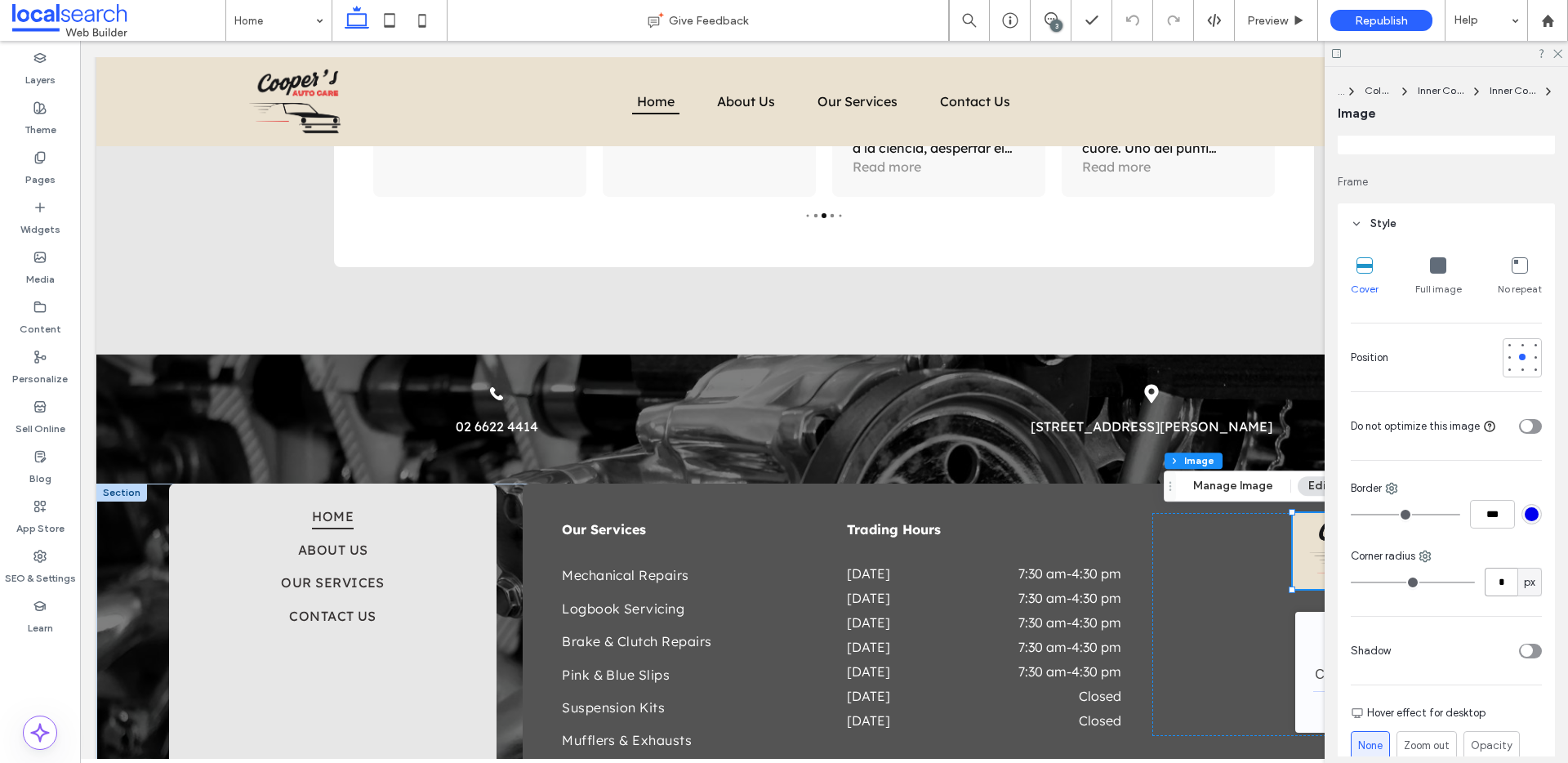
click at [1515, 581] on input "*" at bounding box center [1500, 581] width 32 height 29
type input "**"
drag, startPoint x: 1558, startPoint y: 53, endPoint x: 1563, endPoint y: 61, distance: 9.4
click at [1561, 54] on icon at bounding box center [1557, 53] width 11 height 11
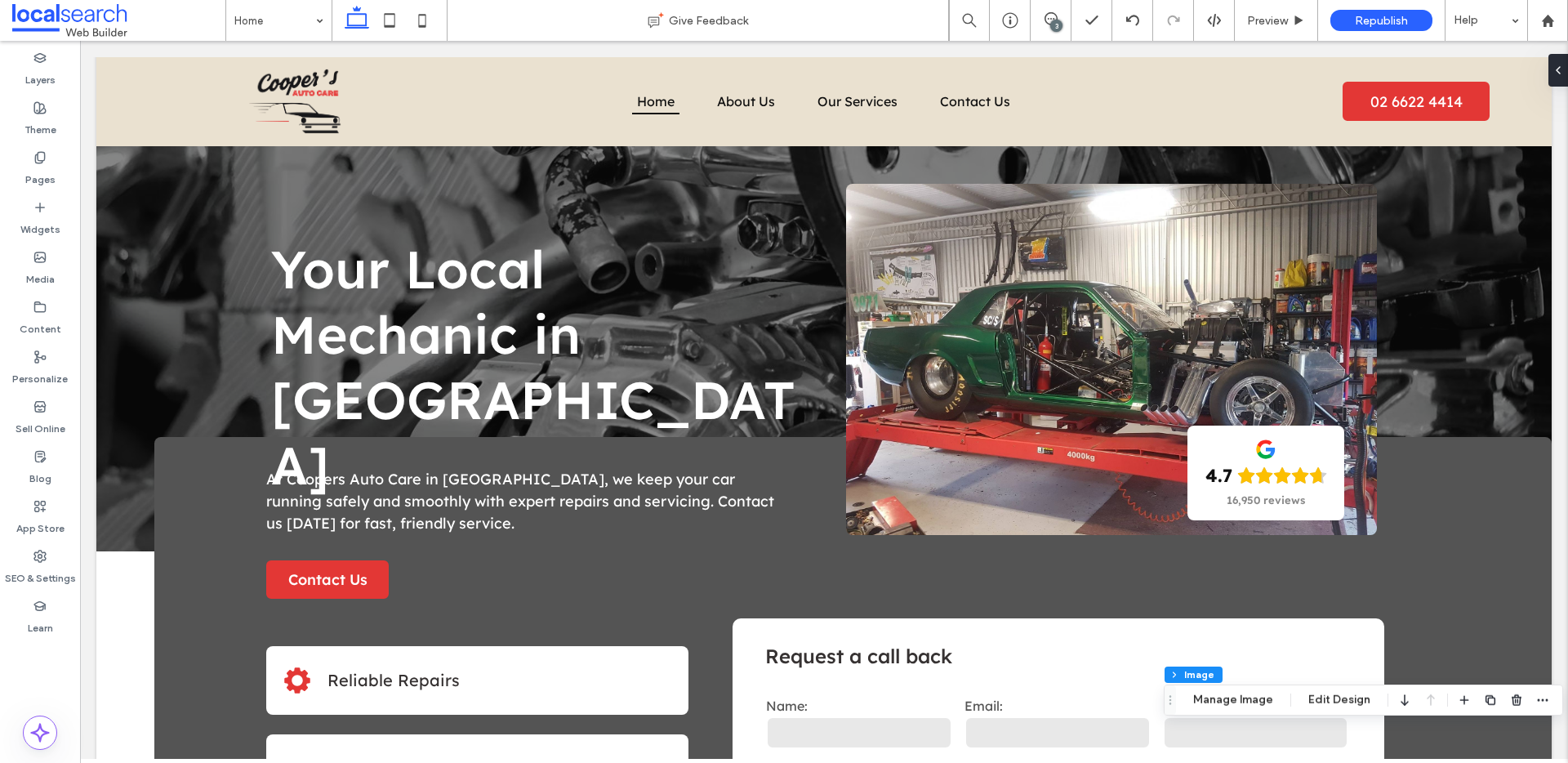
scroll to position [0, 0]
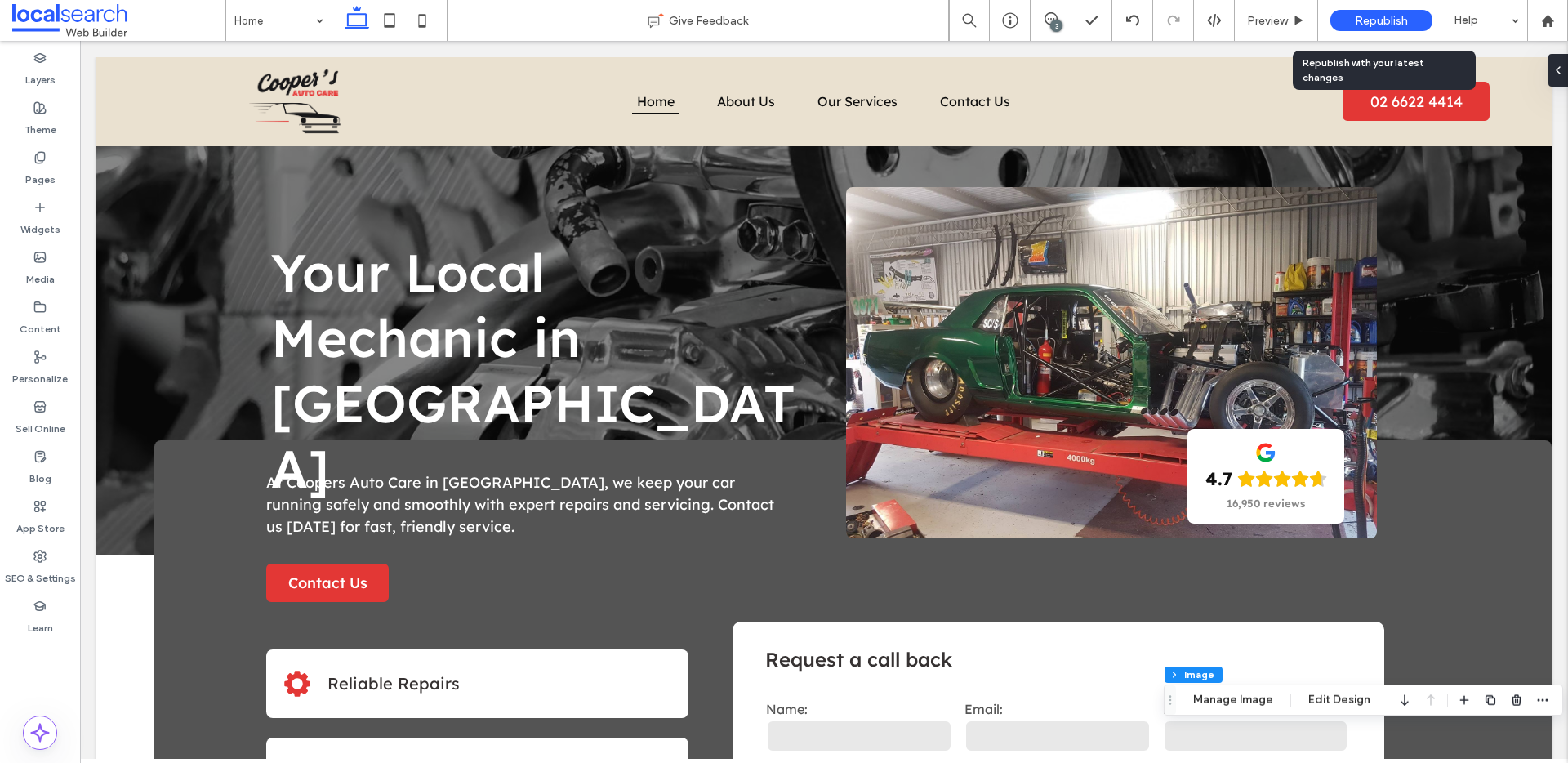
click at [1359, 22] on span "Republish" at bounding box center [1382, 20] width 53 height 14
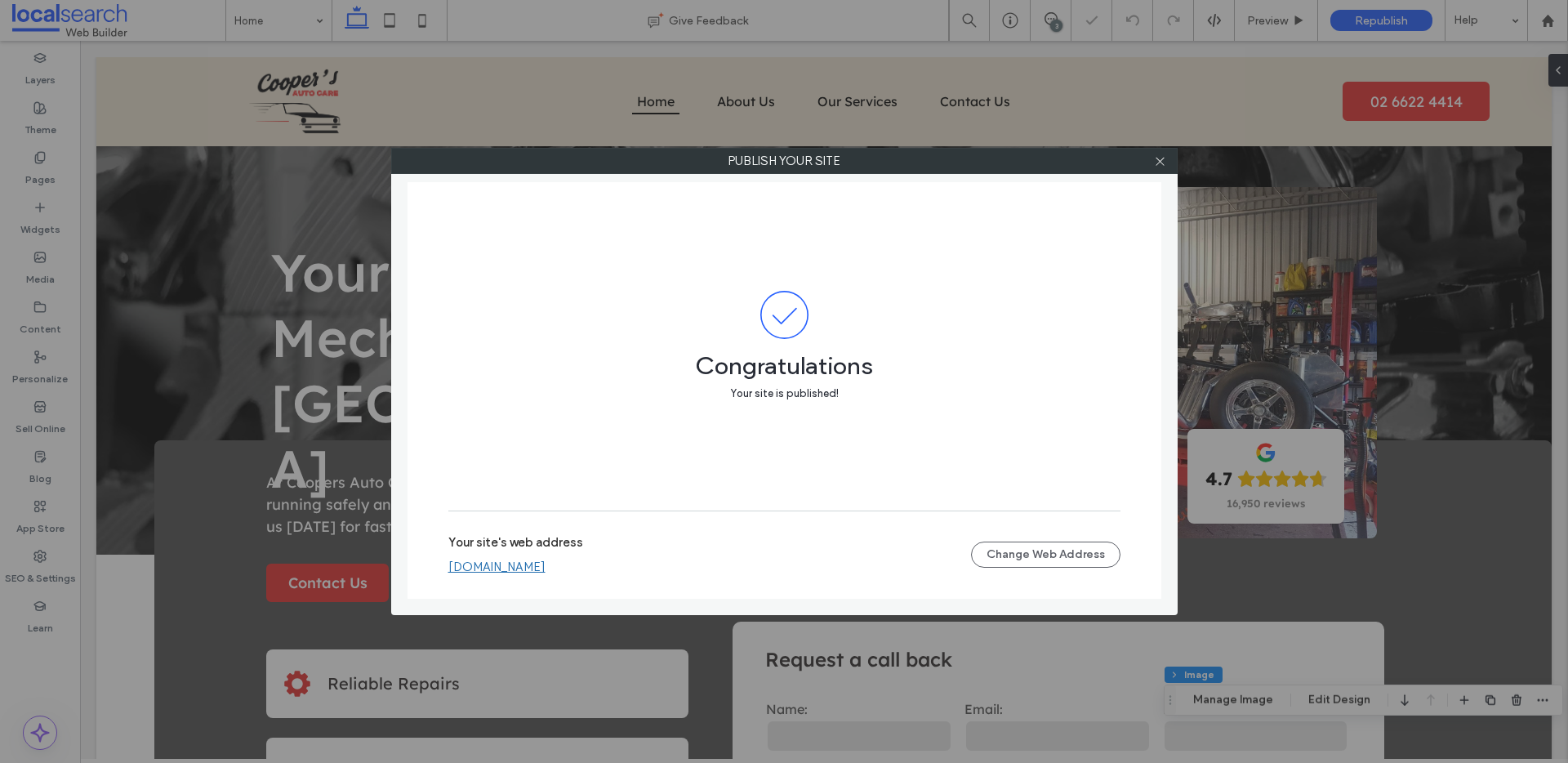
click at [545, 571] on link "coopersautocare.webbuilder.localsearch.com.au" at bounding box center [497, 567] width 97 height 15
click at [1166, 165] on div at bounding box center [1160, 160] width 25 height 25
drag, startPoint x: 1160, startPoint y: 164, endPoint x: 1144, endPoint y: 163, distance: 16.0
click at [1160, 164] on icon at bounding box center [1159, 160] width 12 height 12
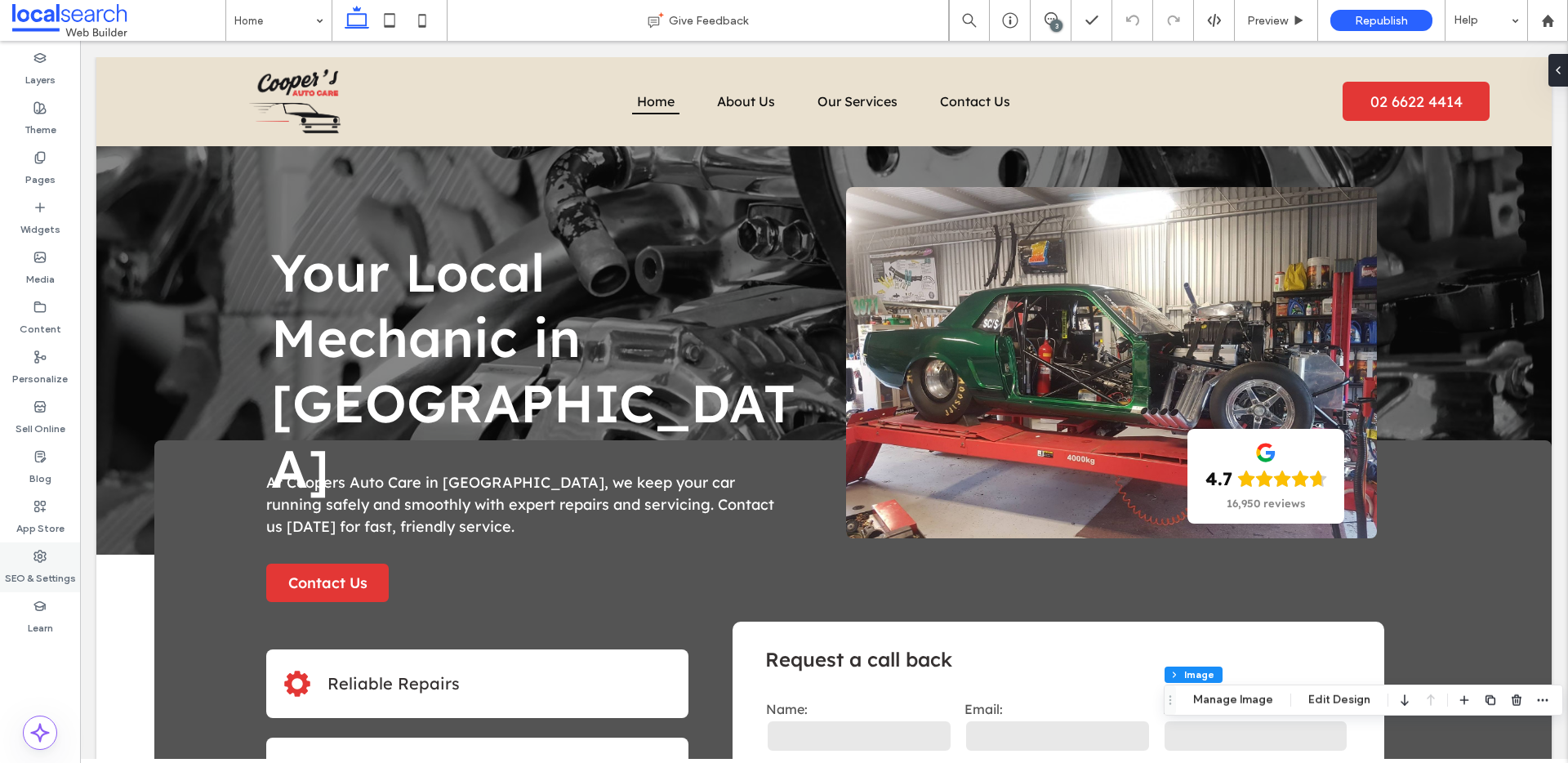
drag, startPoint x: 47, startPoint y: 571, endPoint x: 35, endPoint y: 559, distance: 17.0
click at [47, 571] on label "SEO & Settings" at bounding box center [40, 574] width 71 height 23
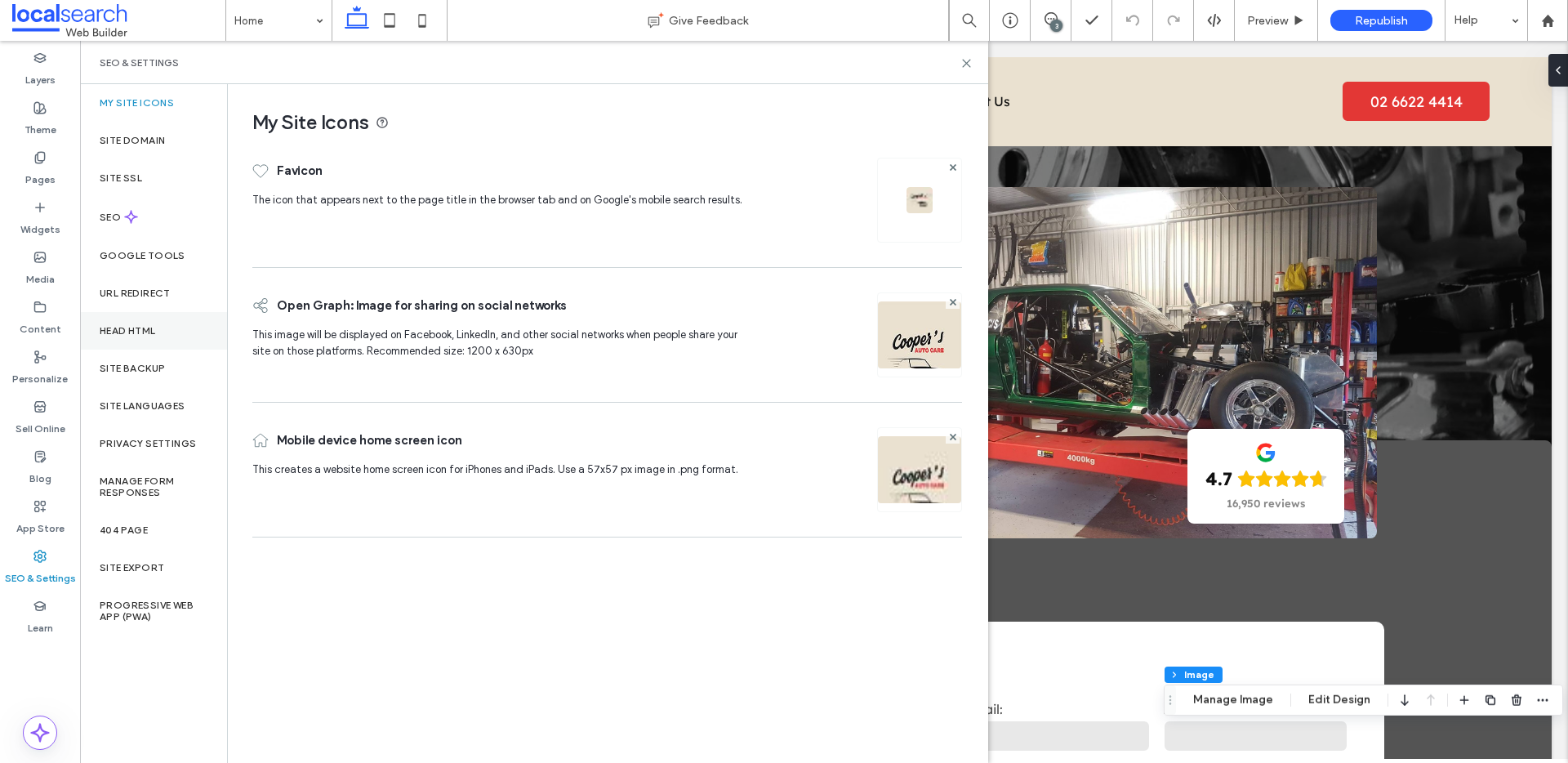
click at [157, 342] on div "Head HTML" at bounding box center [154, 331] width 147 height 38
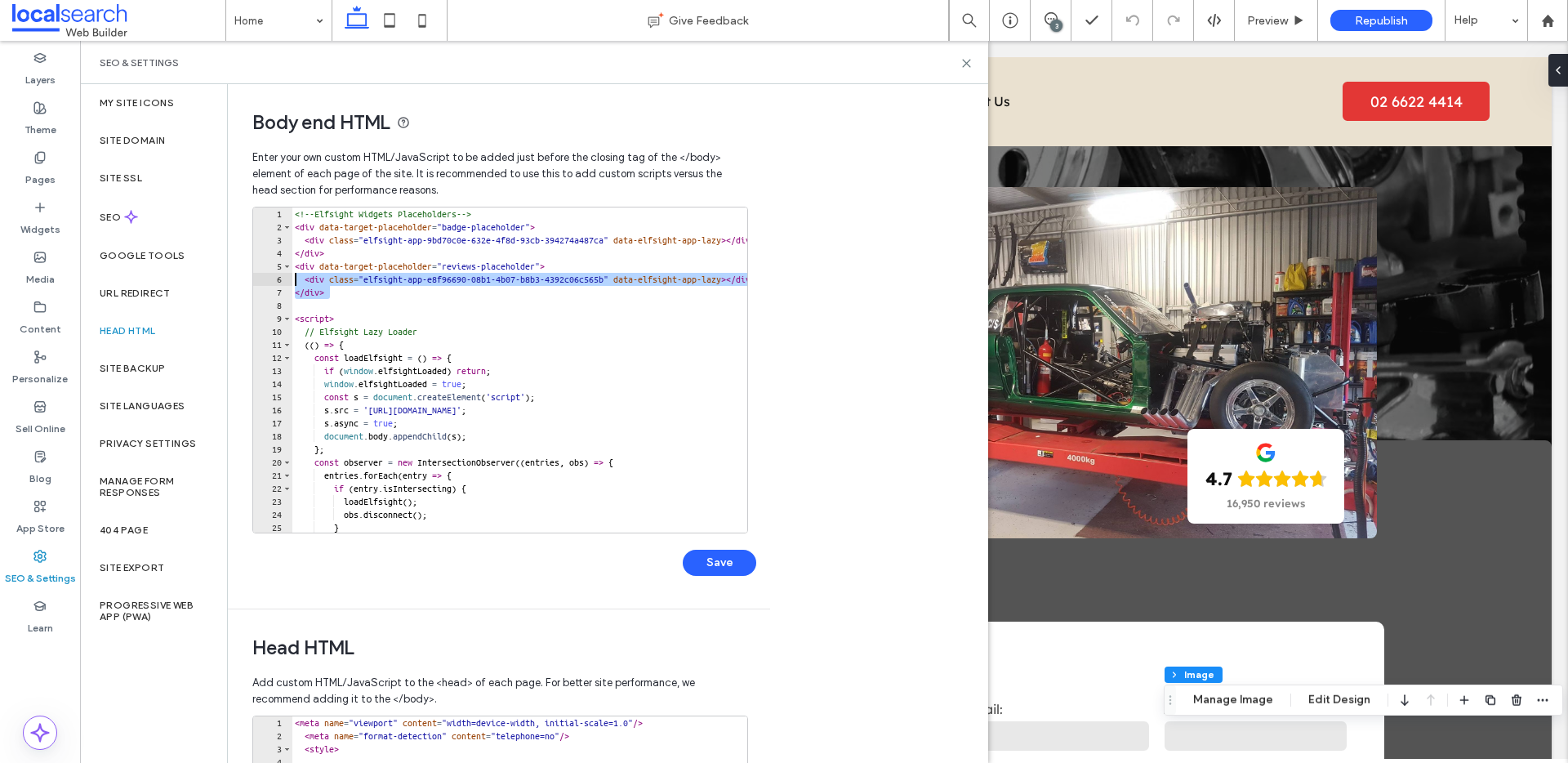
drag, startPoint x: 337, startPoint y: 294, endPoint x: 283, endPoint y: 282, distance: 55.3
click at [282, 282] on div "****** 1 2 3 4 5 6 7 8 9 10 11 12 13 14 15 16 17 18 19 20 21 22 23 24 25 26 <!-…" at bounding box center [500, 370] width 496 height 327
paste textarea "Cursor at row 6"
type textarea "**********"
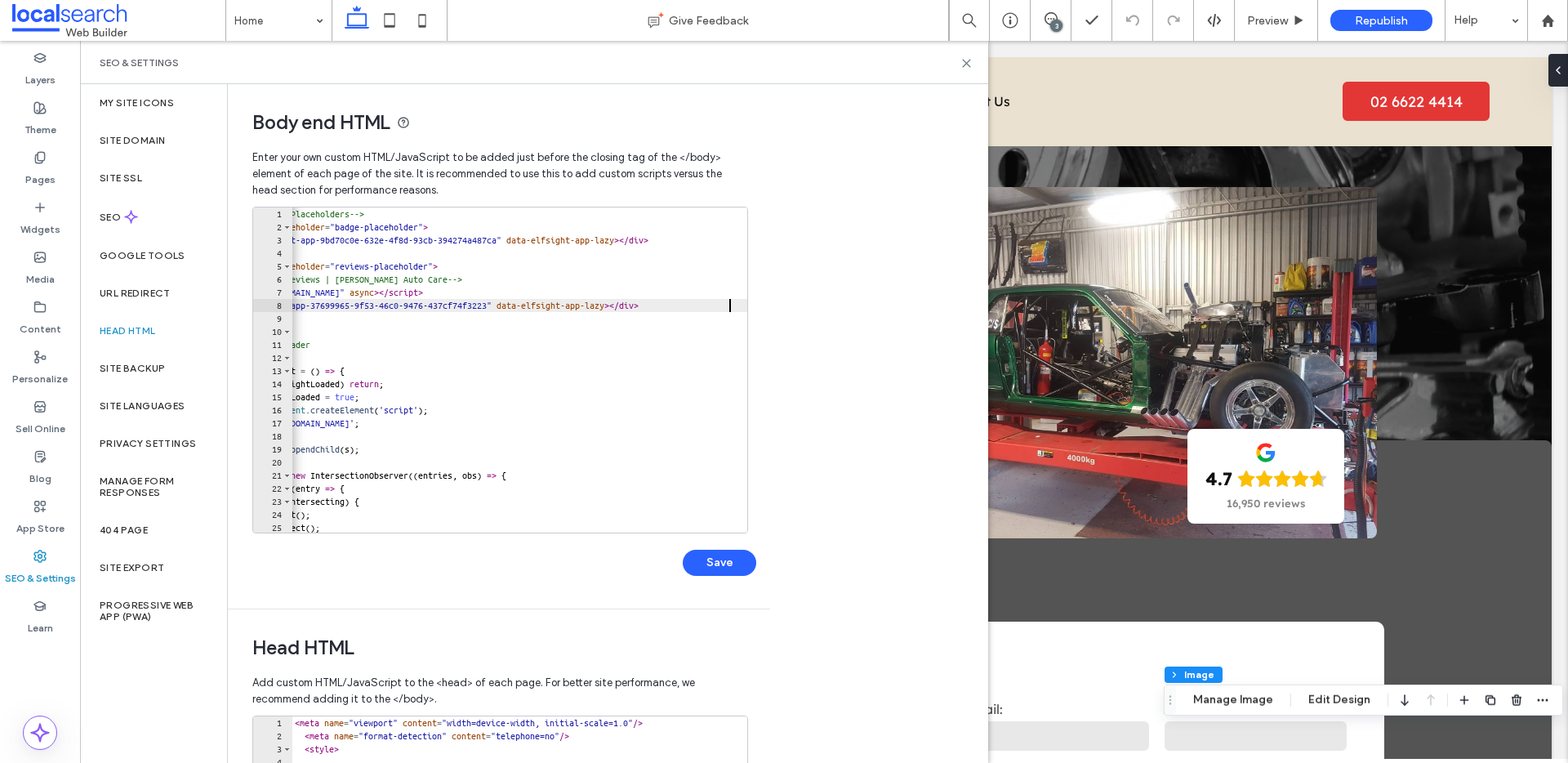
scroll to position [0, 0]
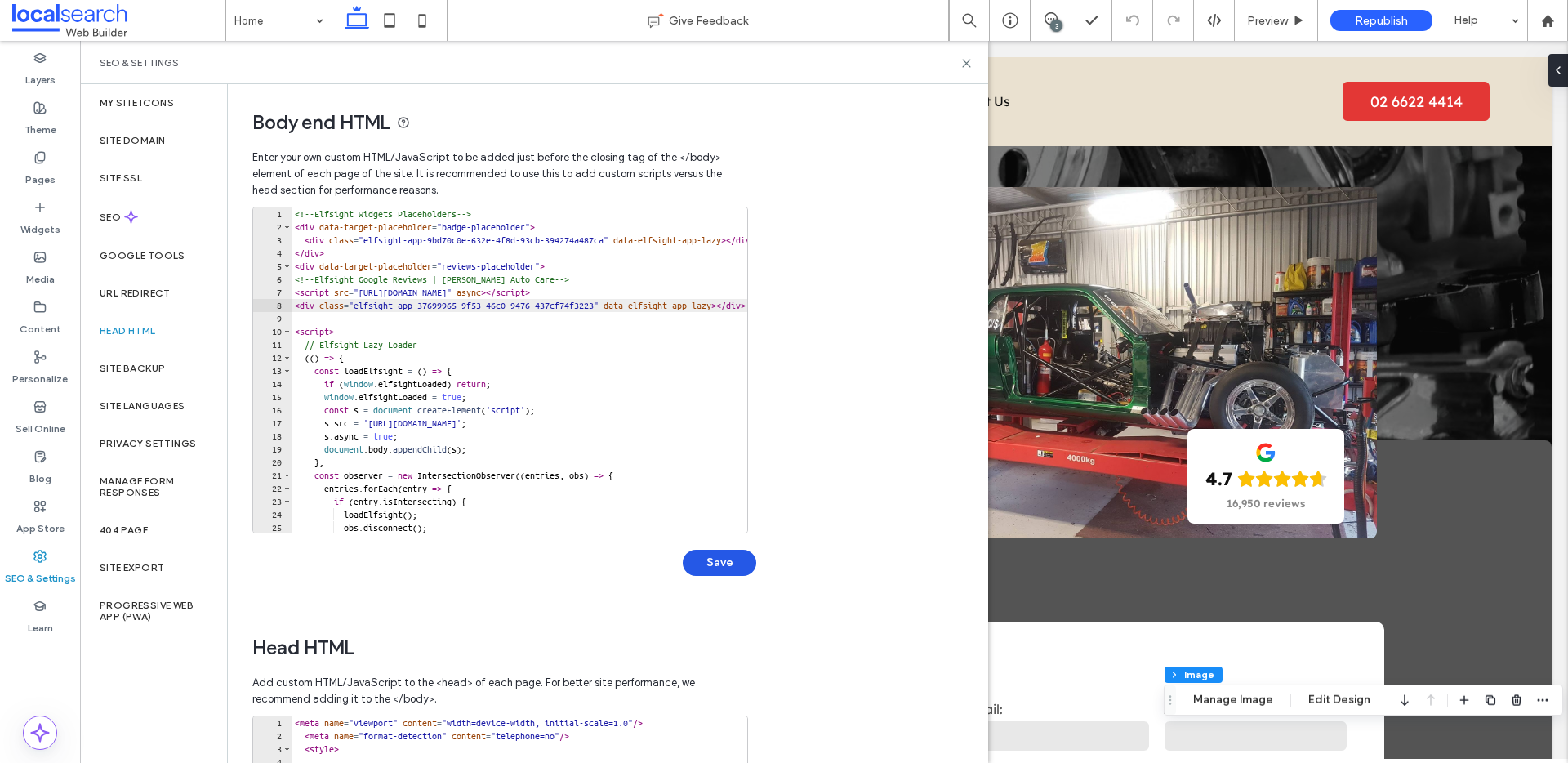
click at [730, 565] on button "Save" at bounding box center [720, 563] width 74 height 26
click at [968, 63] on icon at bounding box center [965, 63] width 12 height 12
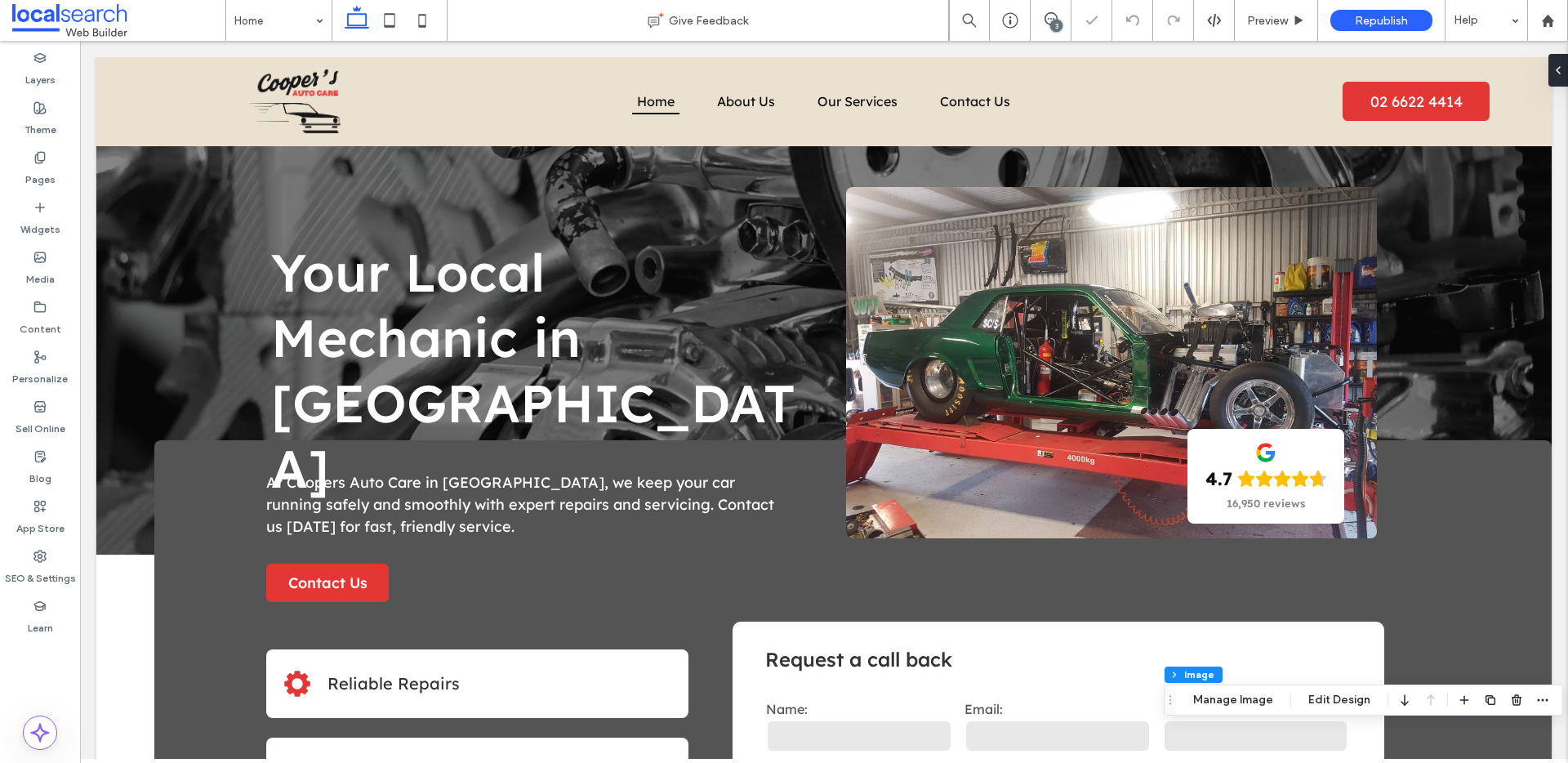
type input "**"
click at [33, 550] on icon at bounding box center [40, 557] width 13 height 13
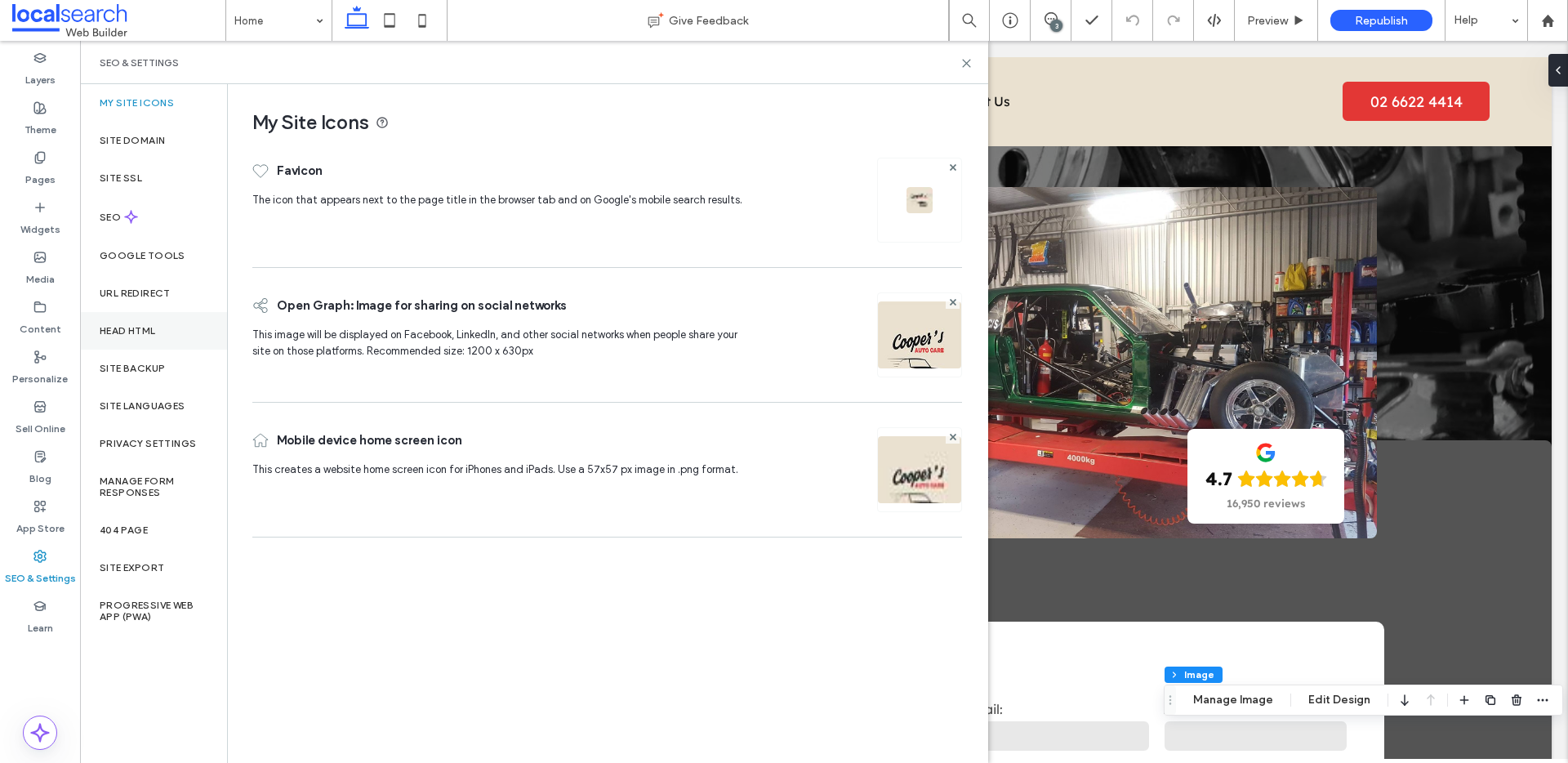
click at [132, 337] on div "Head HTML" at bounding box center [154, 331] width 147 height 38
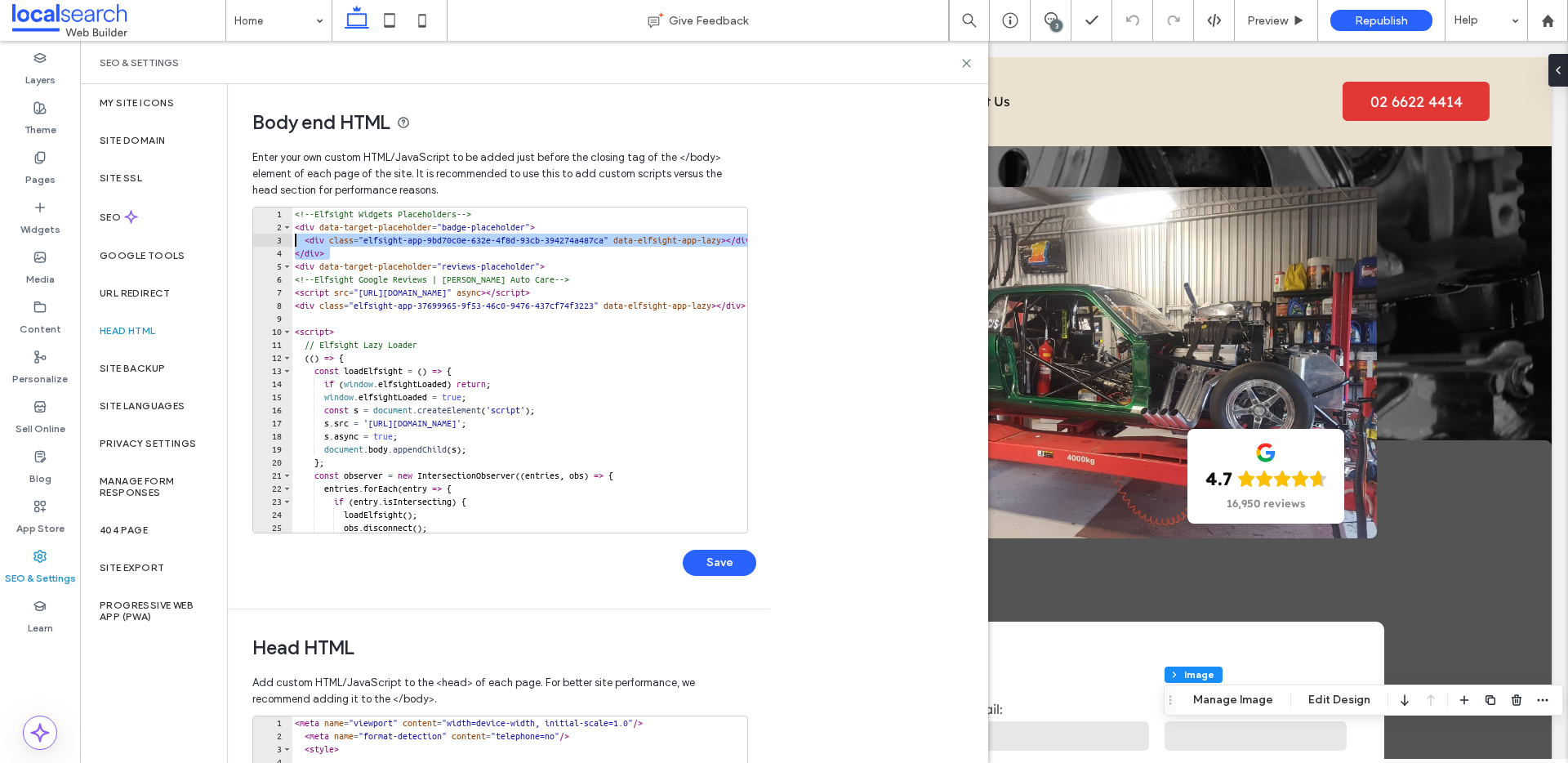
drag, startPoint x: 330, startPoint y: 252, endPoint x: 296, endPoint y: 244, distance: 34.9
click at [296, 245] on div "<!-- Elfsight Widgets Placeholders --> < div data-target-placeholder = "badge-p…" at bounding box center [767, 382] width 953 height 351
paste textarea "Cursor at row 3"
type textarea "**********"
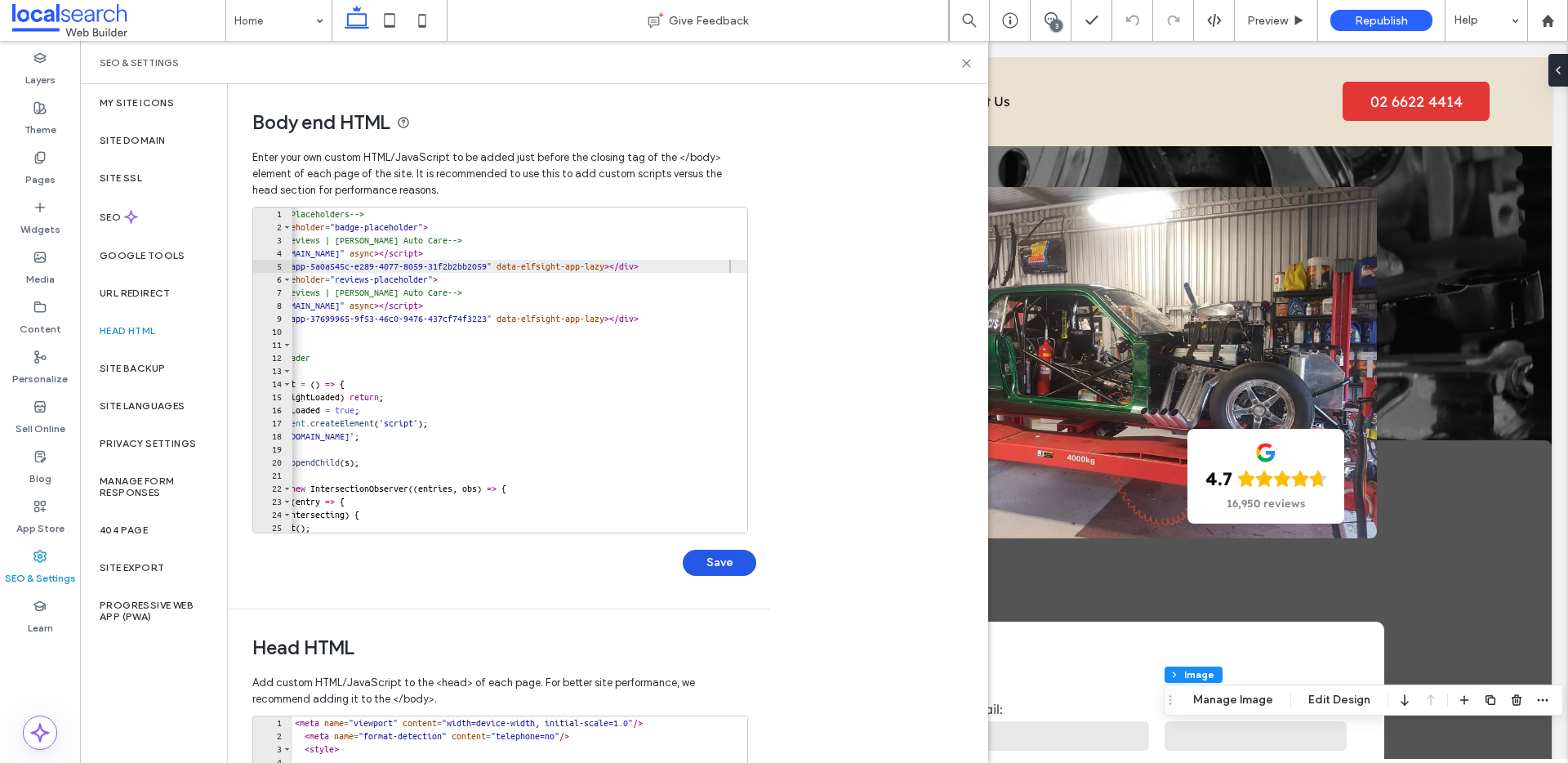
click at [706, 566] on button "Save" at bounding box center [720, 563] width 74 height 26
type input "**"
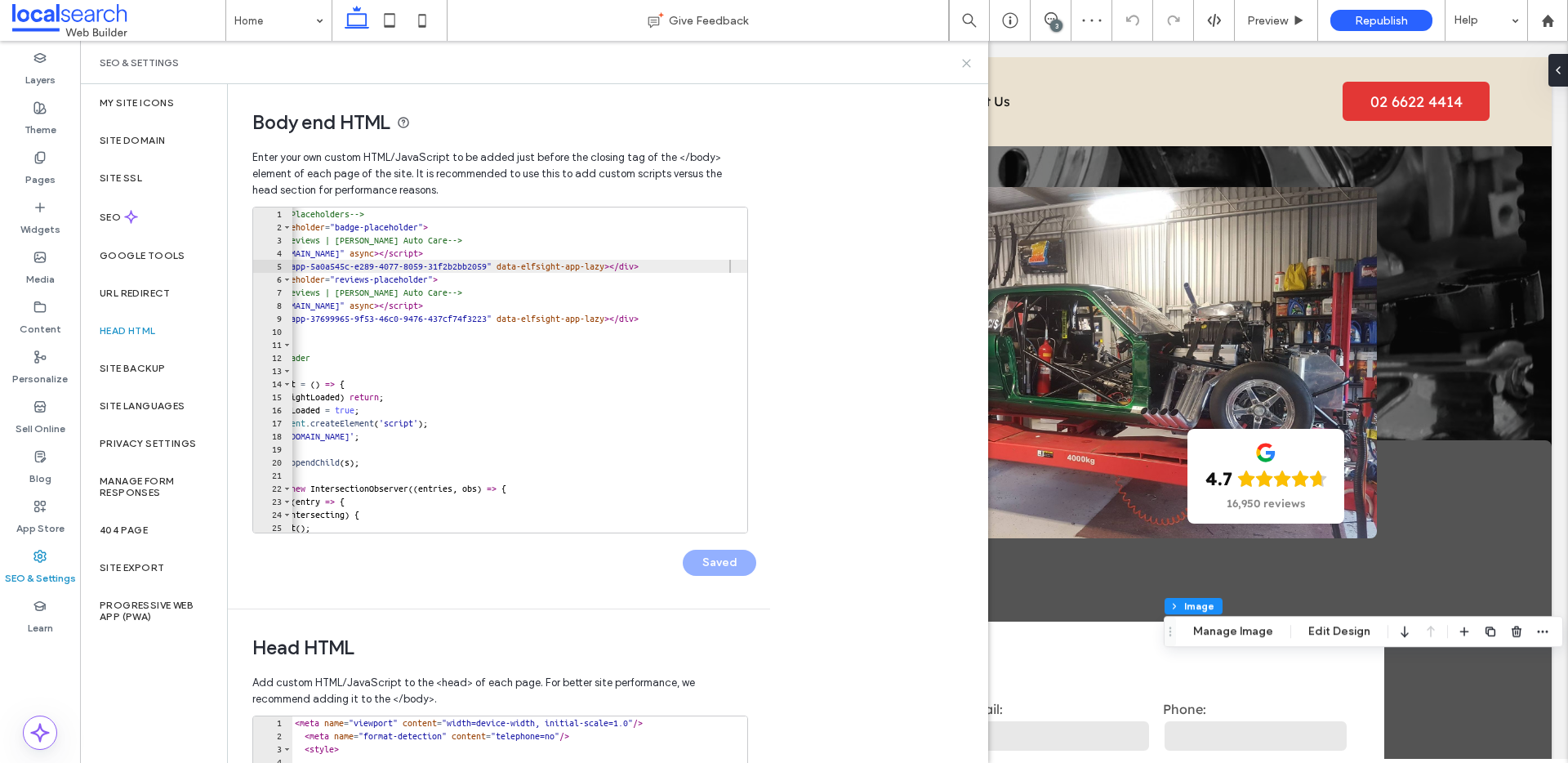
click at [966, 63] on use at bounding box center [966, 64] width 7 height 7
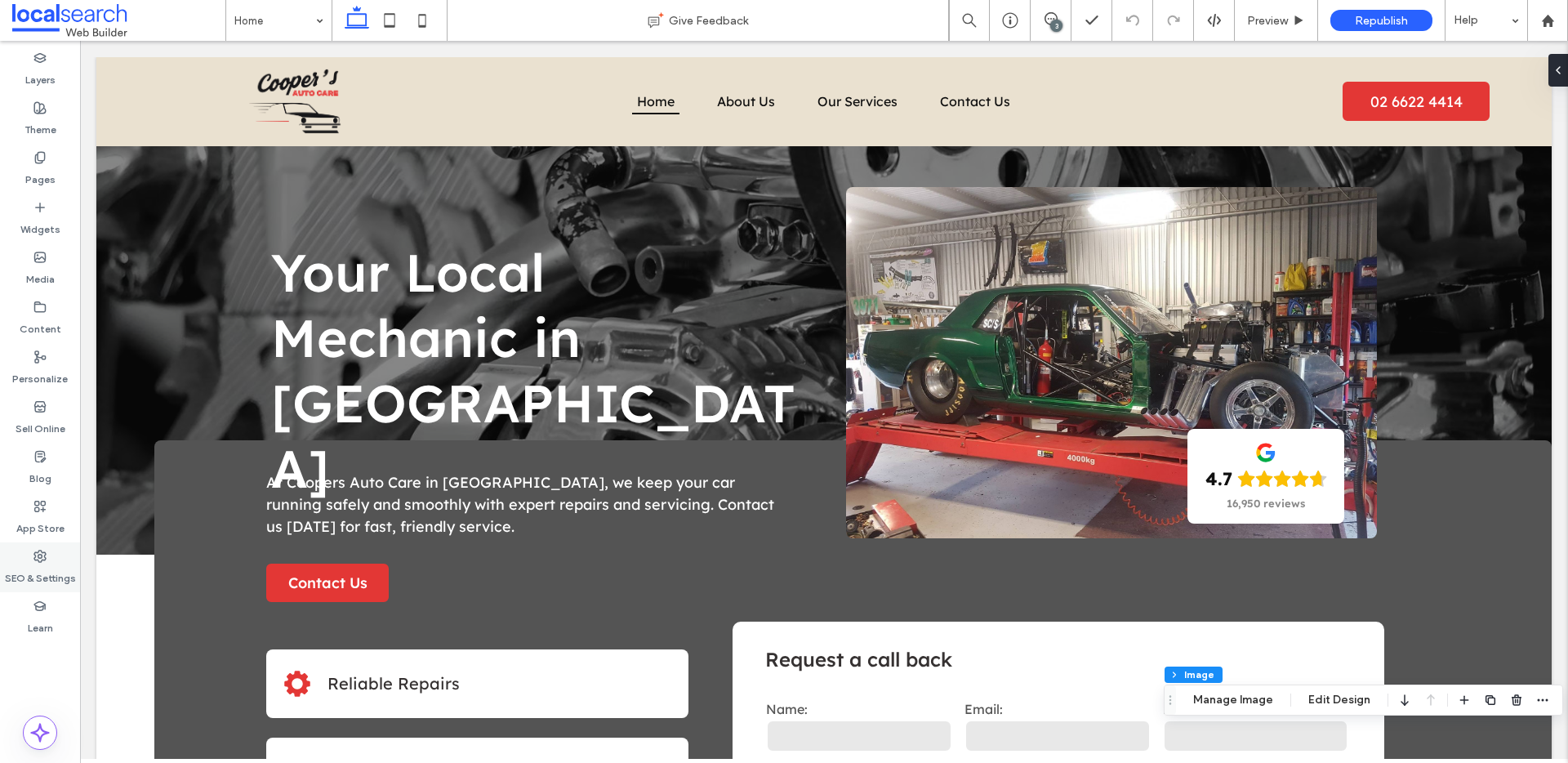
click at [34, 564] on label "SEO & Settings" at bounding box center [40, 574] width 71 height 23
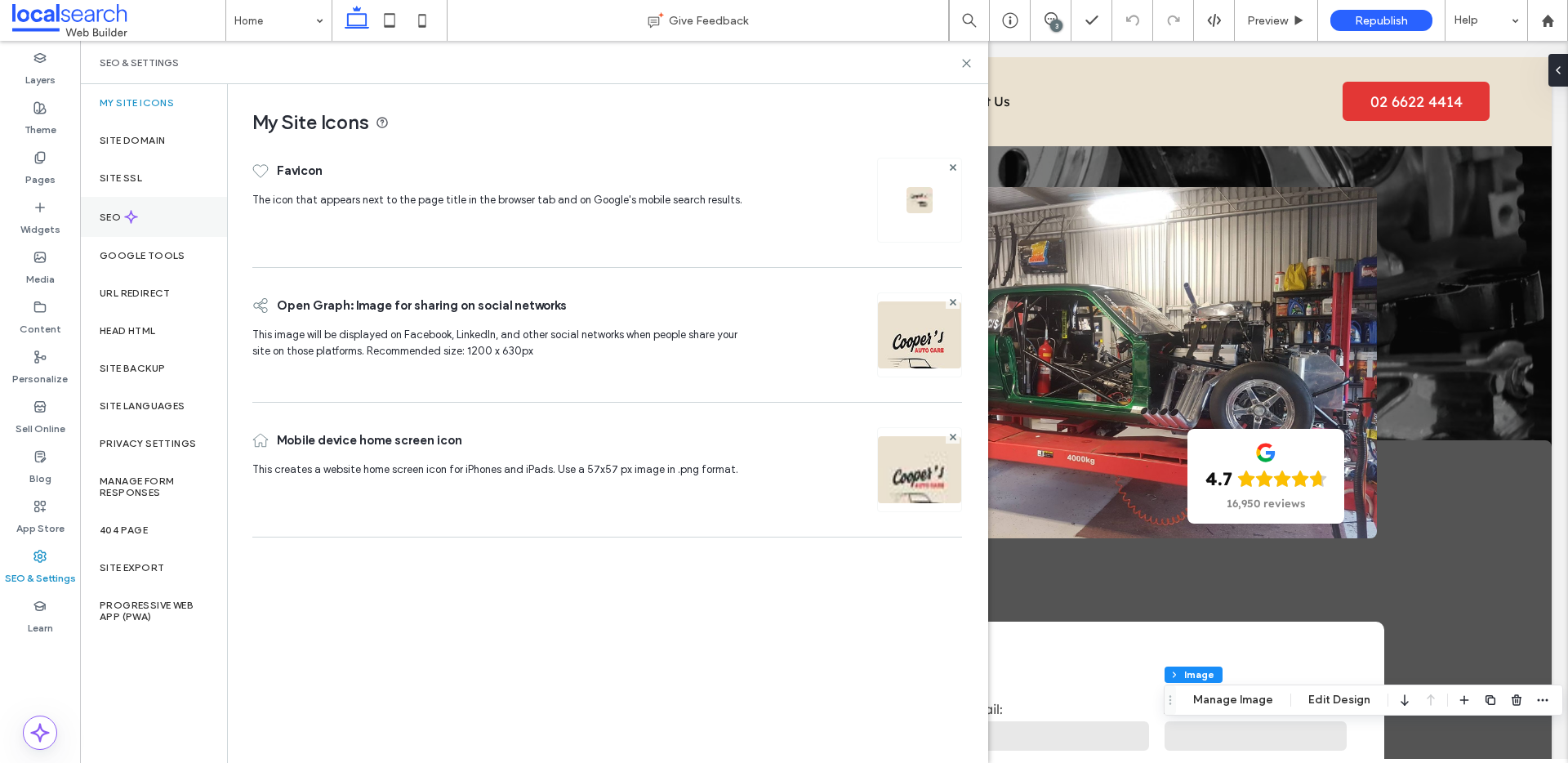
click at [177, 227] on div "SEO" at bounding box center [154, 217] width 147 height 40
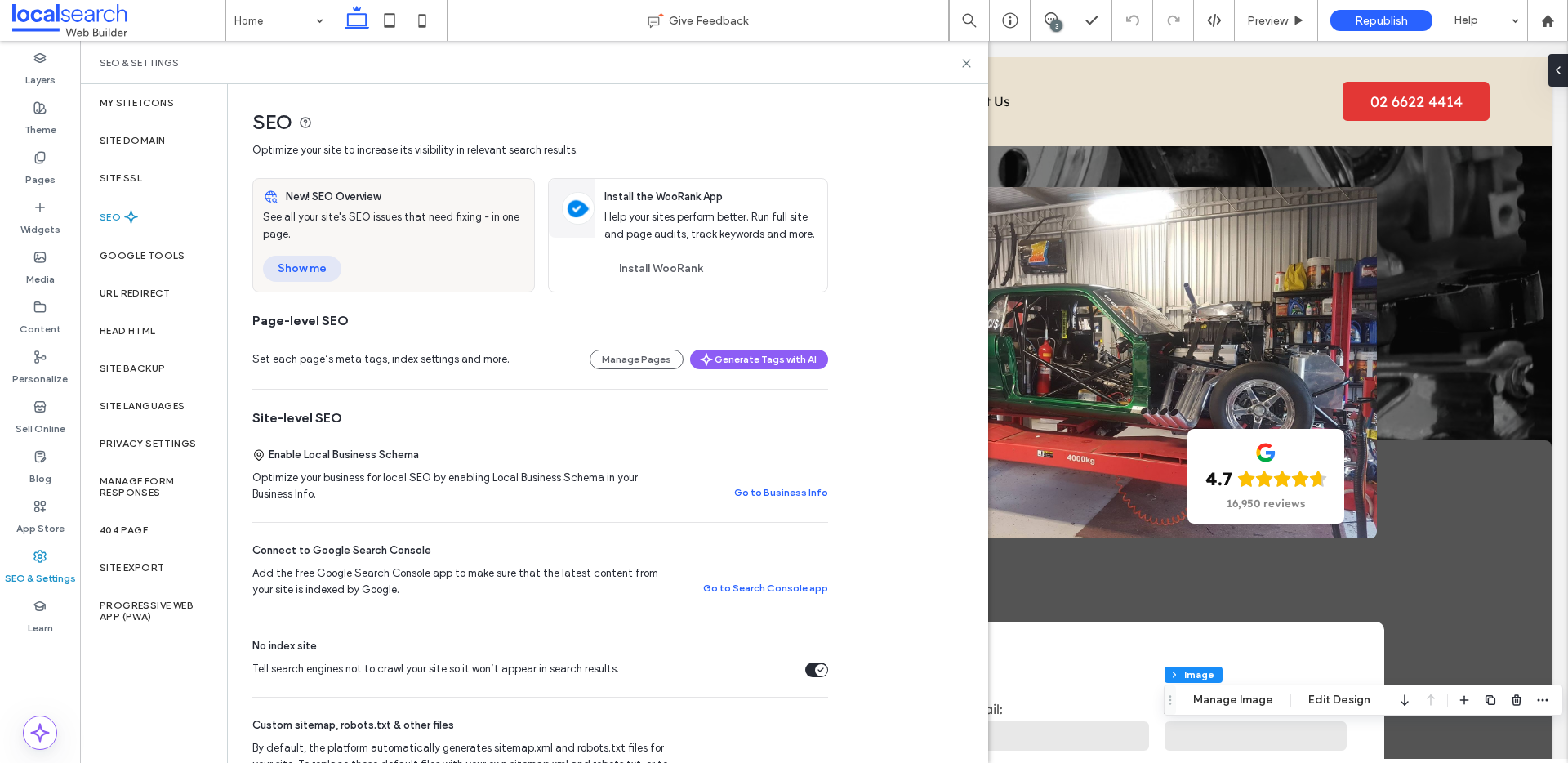
click at [305, 264] on button "Show me" at bounding box center [301, 268] width 78 height 26
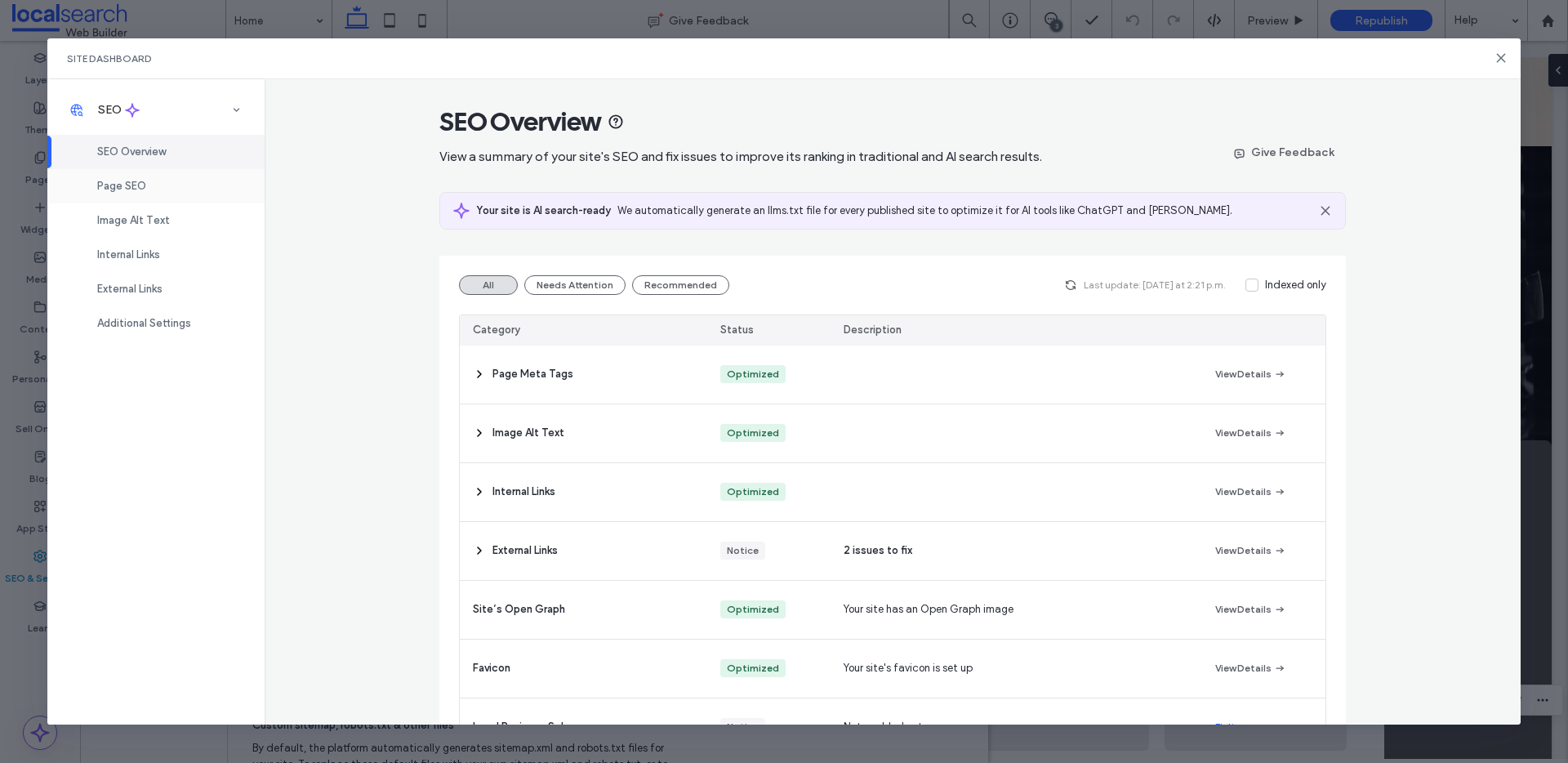
click at [147, 192] on div "Page SEO" at bounding box center [156, 185] width 217 height 34
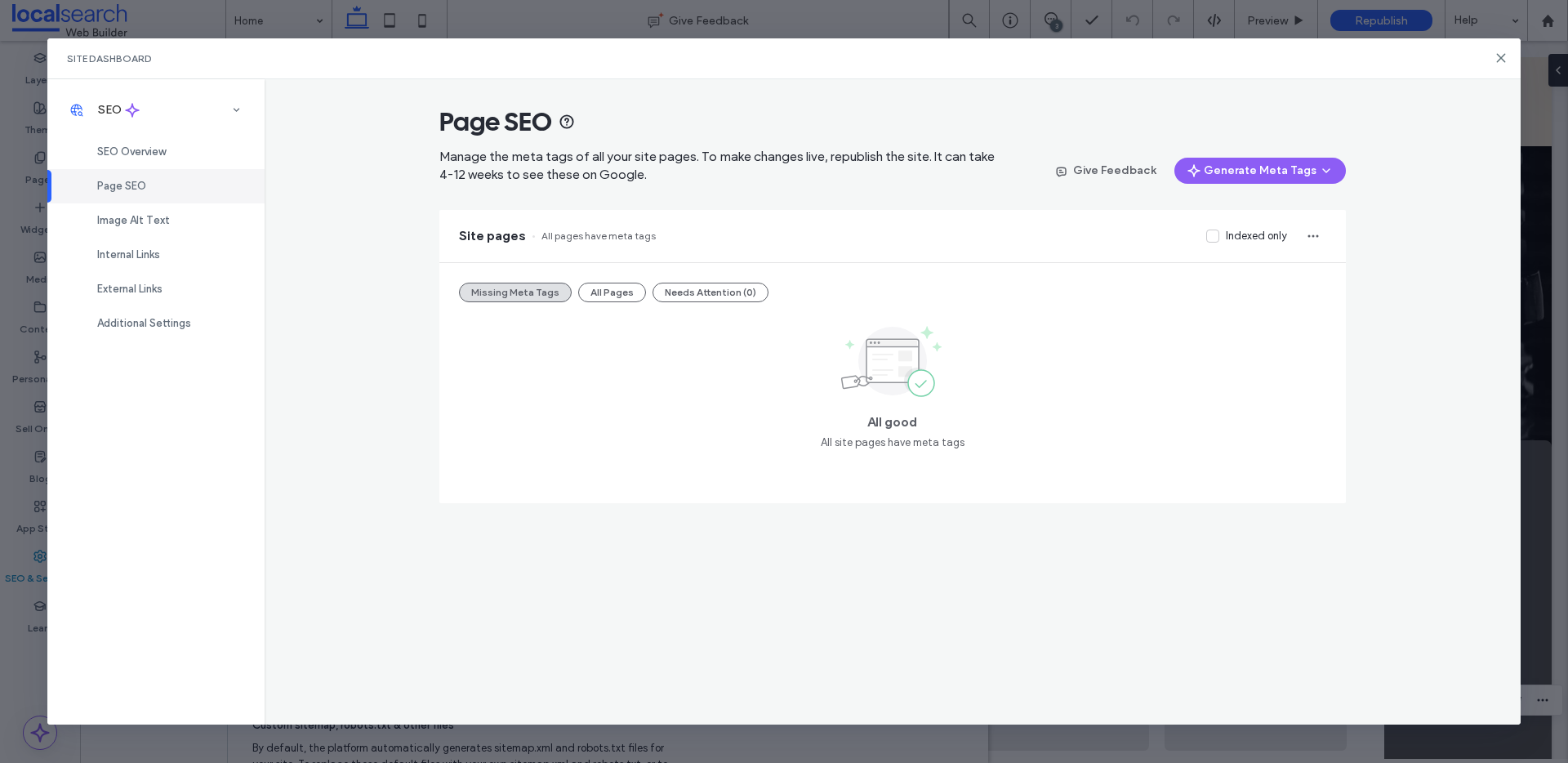
click at [605, 296] on button "All Pages" at bounding box center [613, 292] width 68 height 19
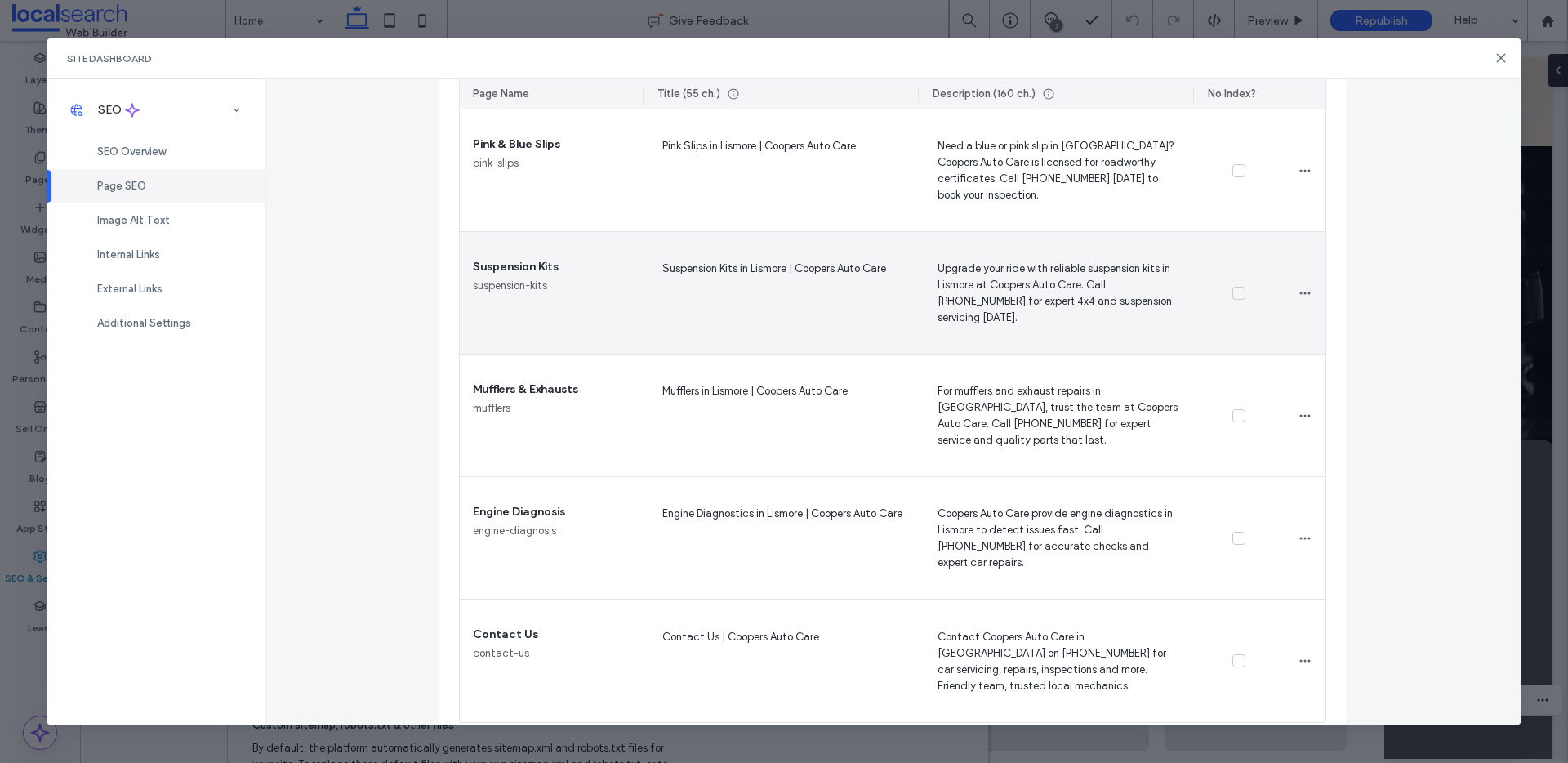
scroll to position [996, 0]
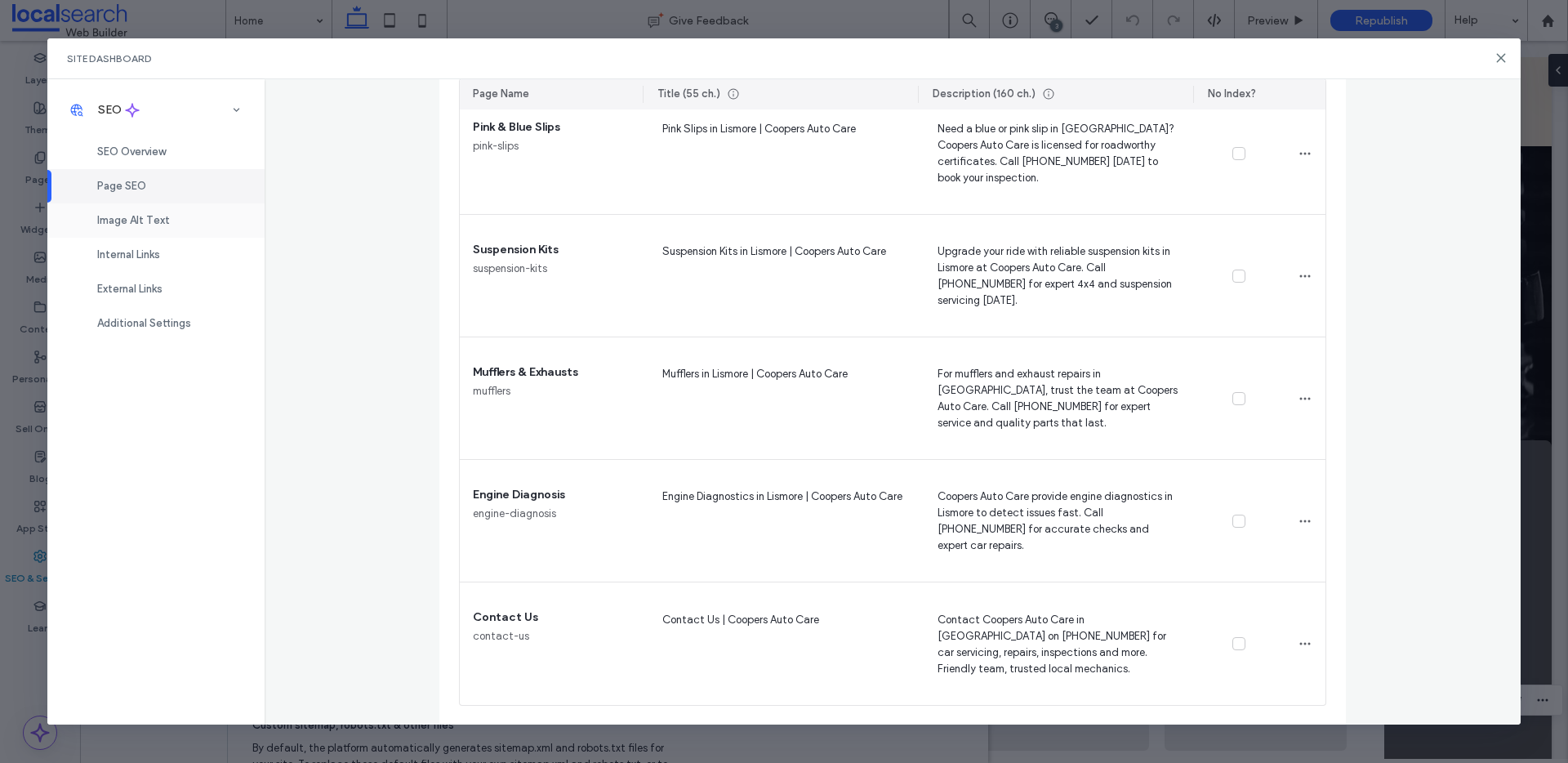
click at [145, 228] on div "Image Alt Text" at bounding box center [156, 220] width 217 height 34
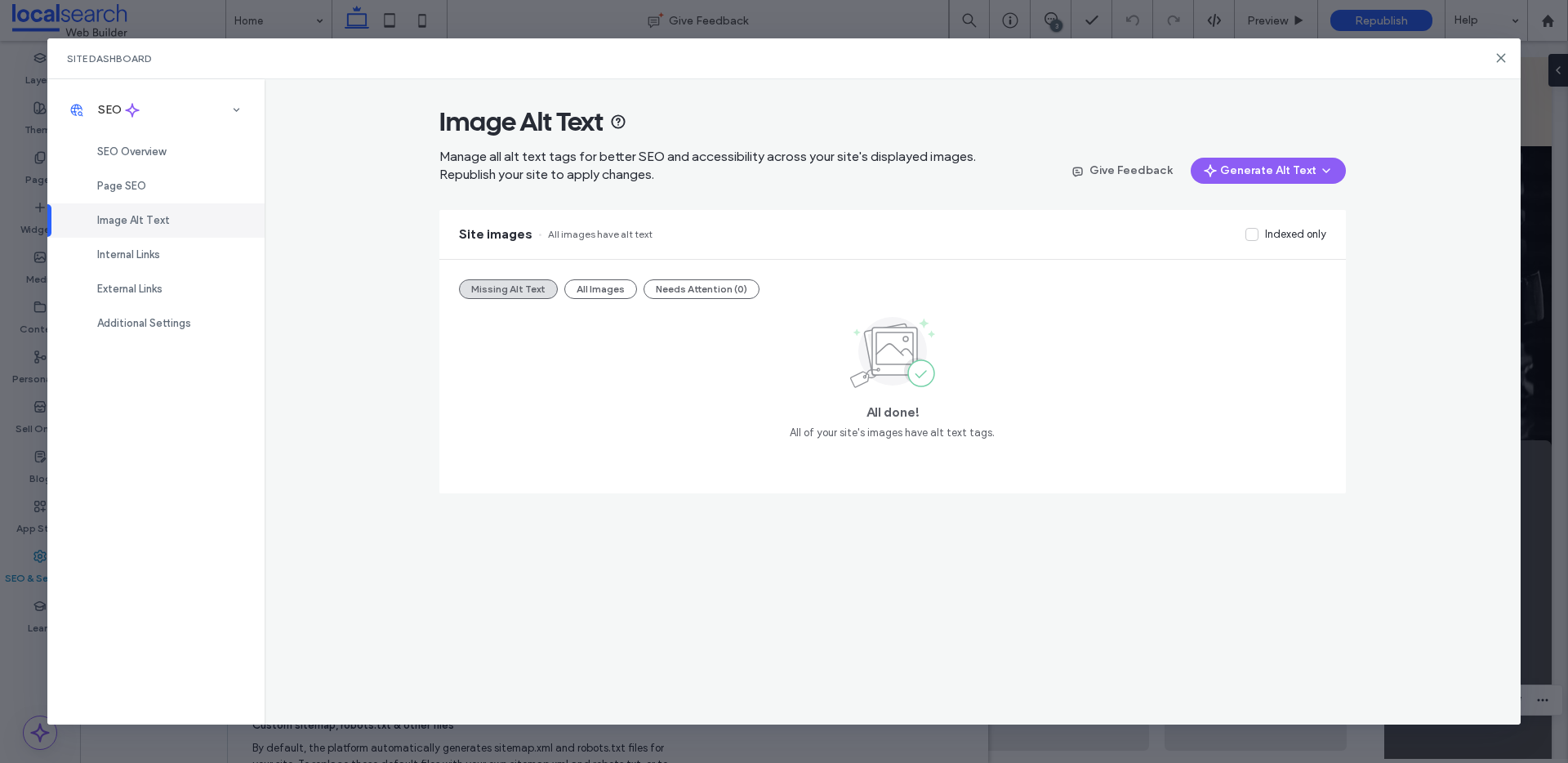
click at [579, 285] on button "All Images" at bounding box center [600, 288] width 73 height 19
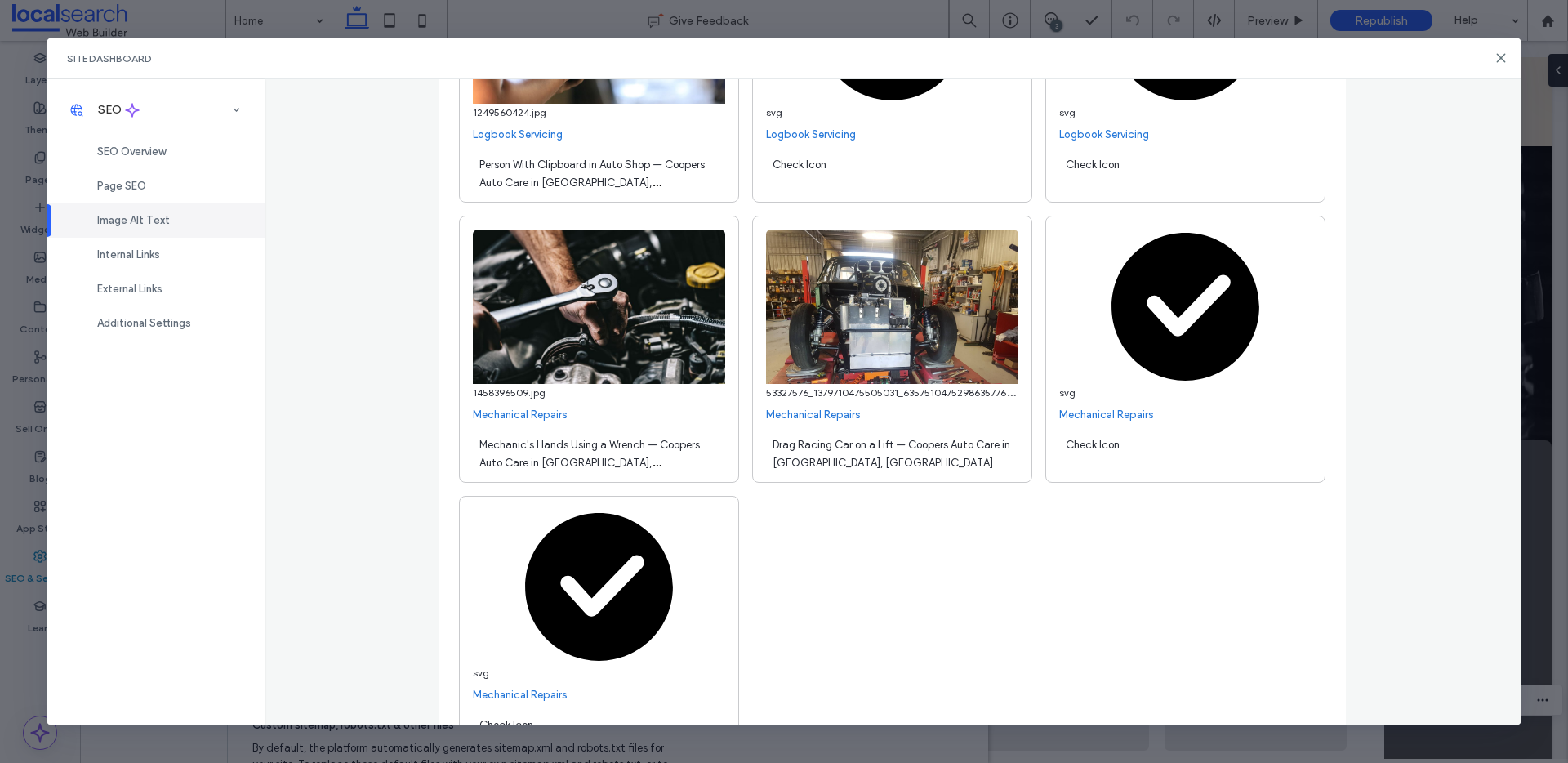
scroll to position [5767, 0]
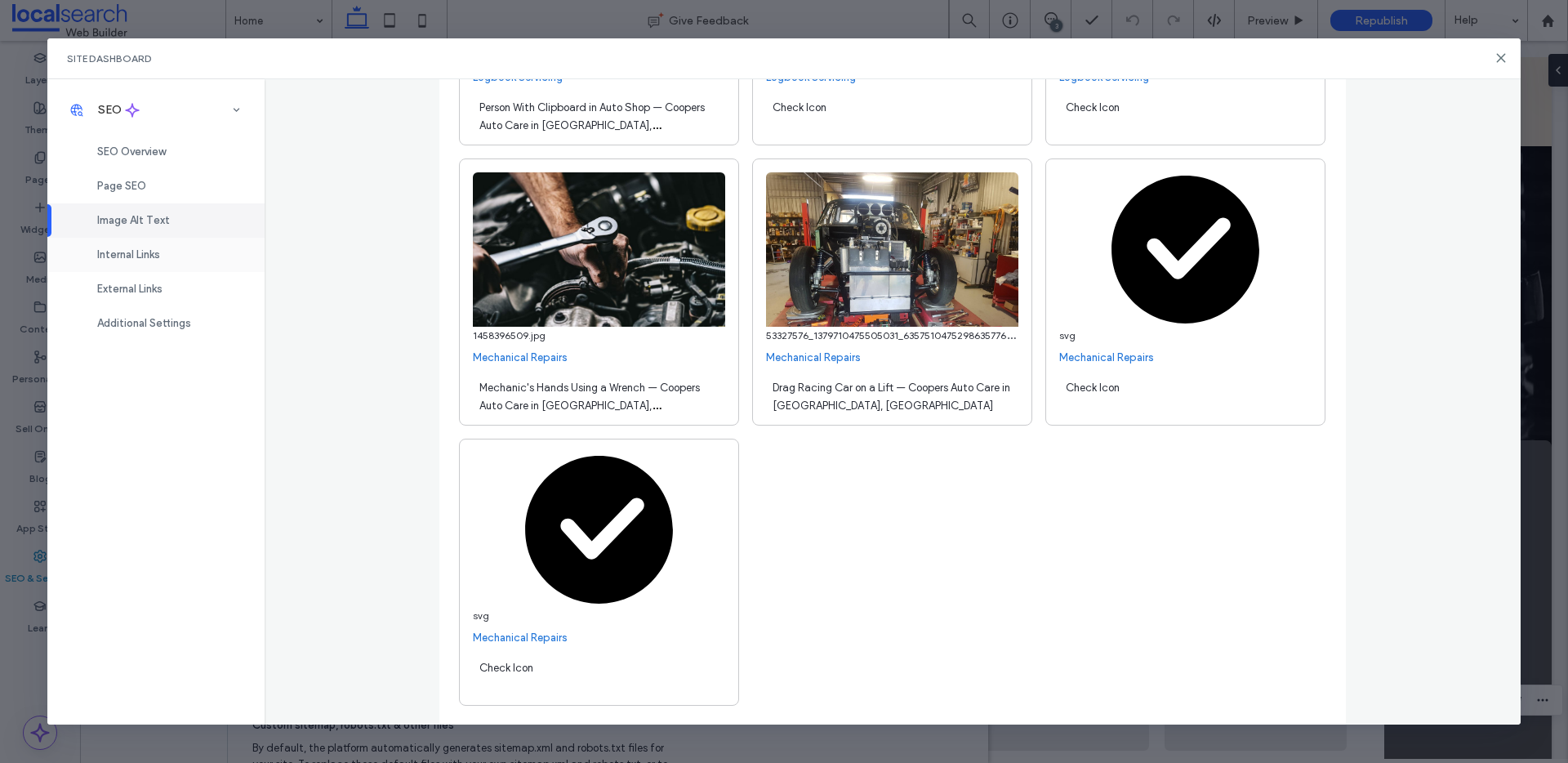
click at [118, 255] on span "Internal Links" at bounding box center [128, 253] width 63 height 12
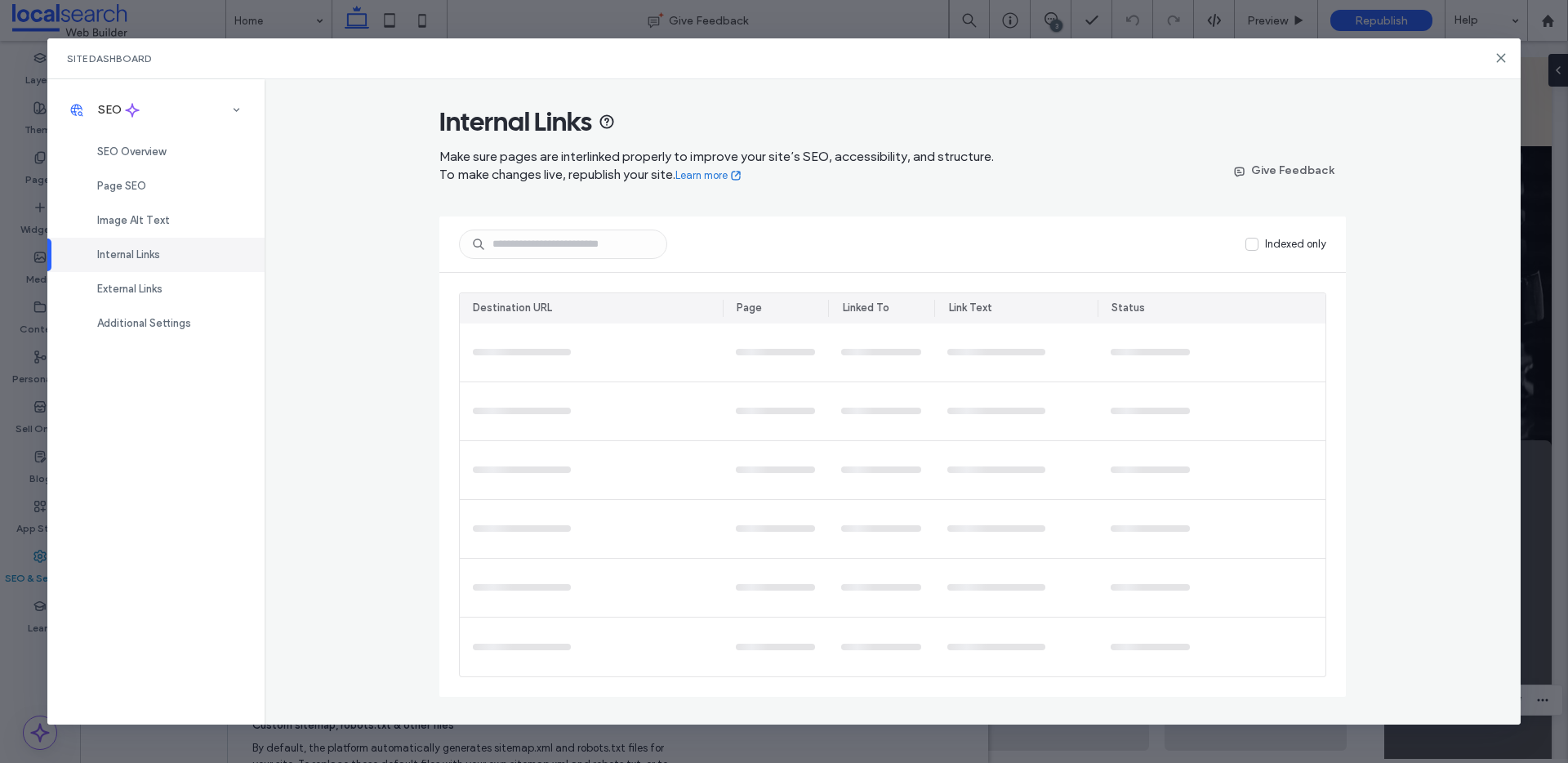
scroll to position [0, 0]
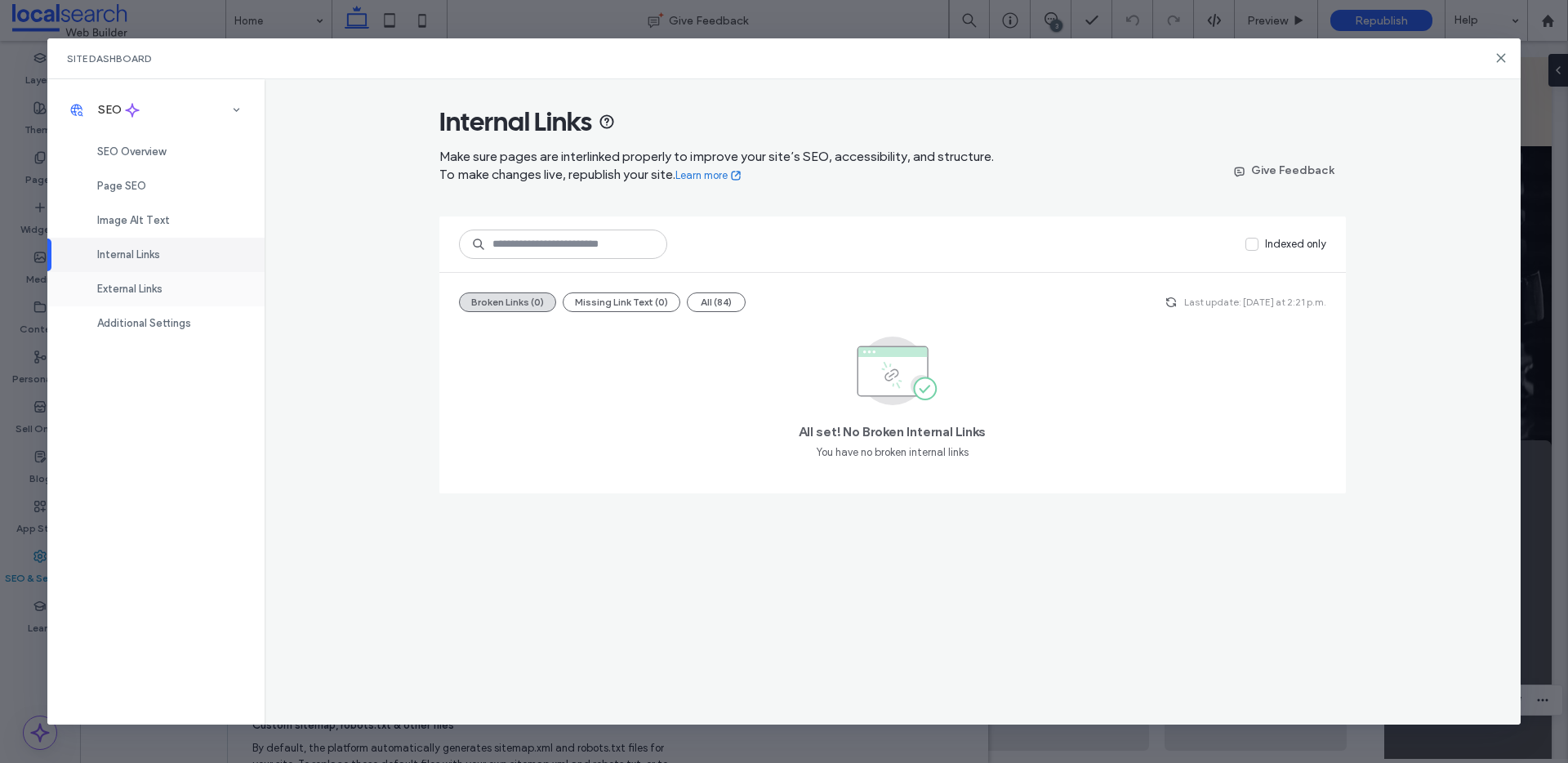
click at [119, 293] on span "External Links" at bounding box center [129, 288] width 65 height 12
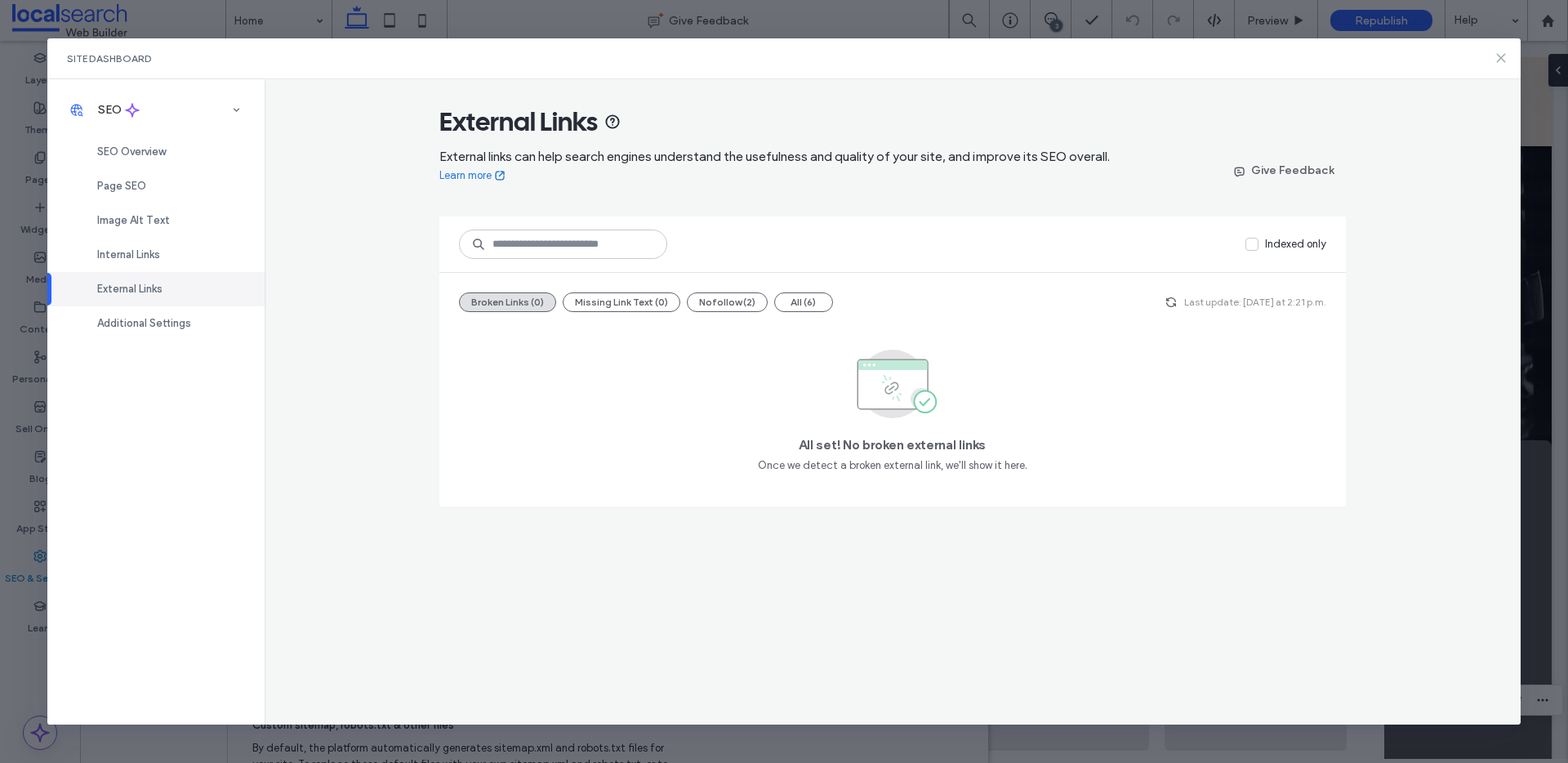
click at [1504, 61] on use at bounding box center [1502, 58] width 7 height 7
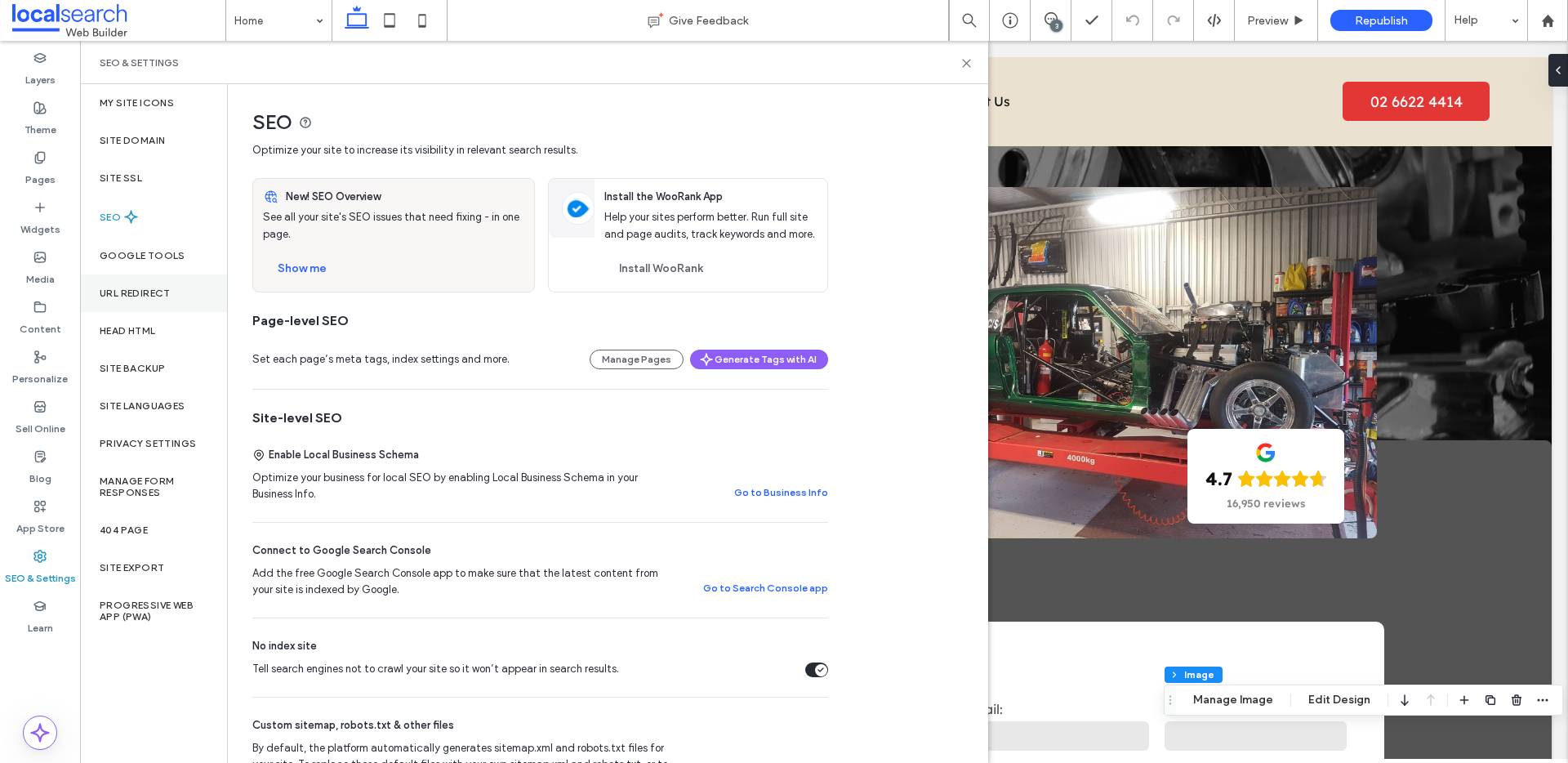
click at [126, 293] on label "URL Redirect" at bounding box center [135, 293] width 71 height 11
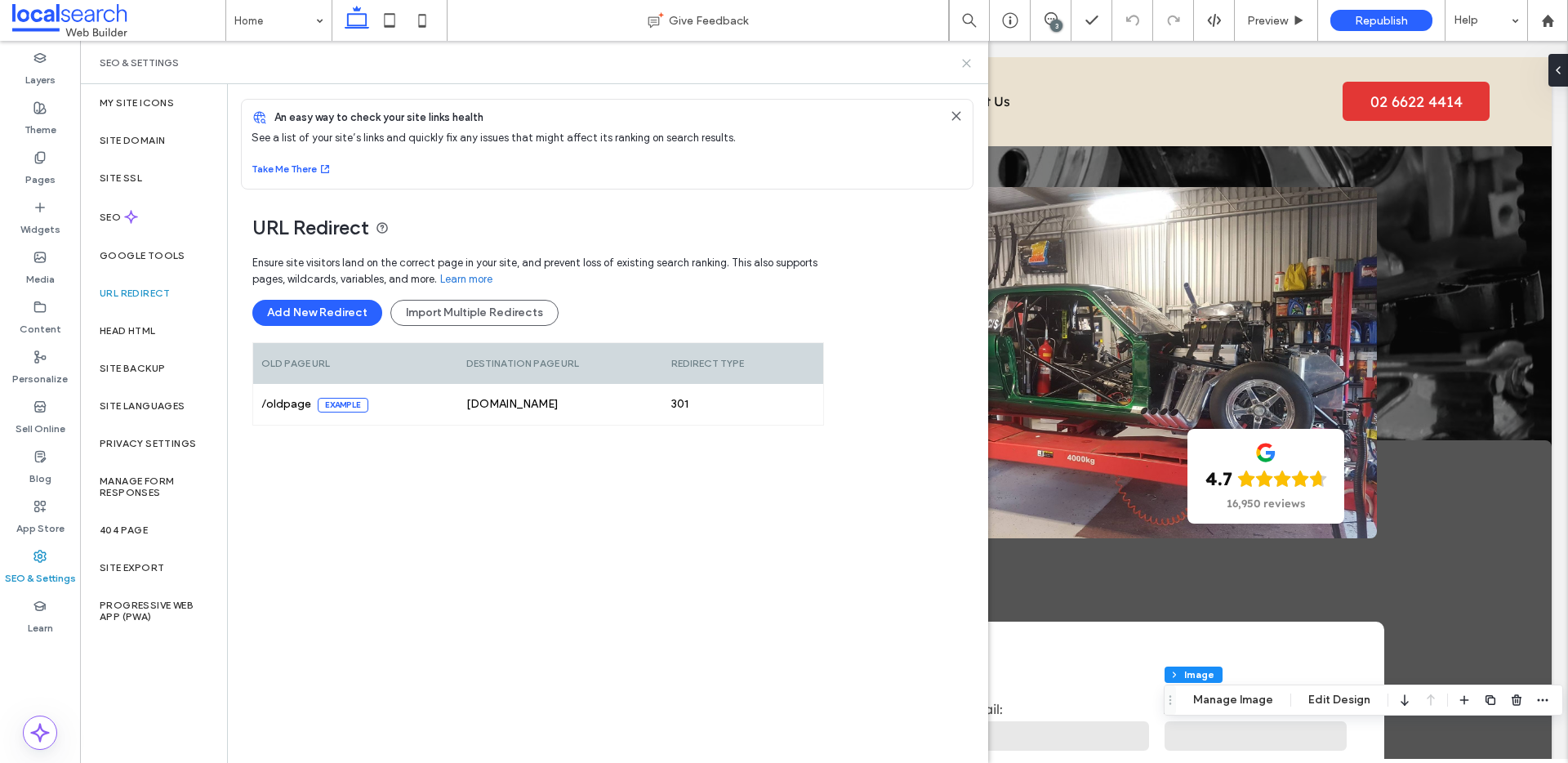
click at [968, 61] on use at bounding box center [966, 64] width 7 height 7
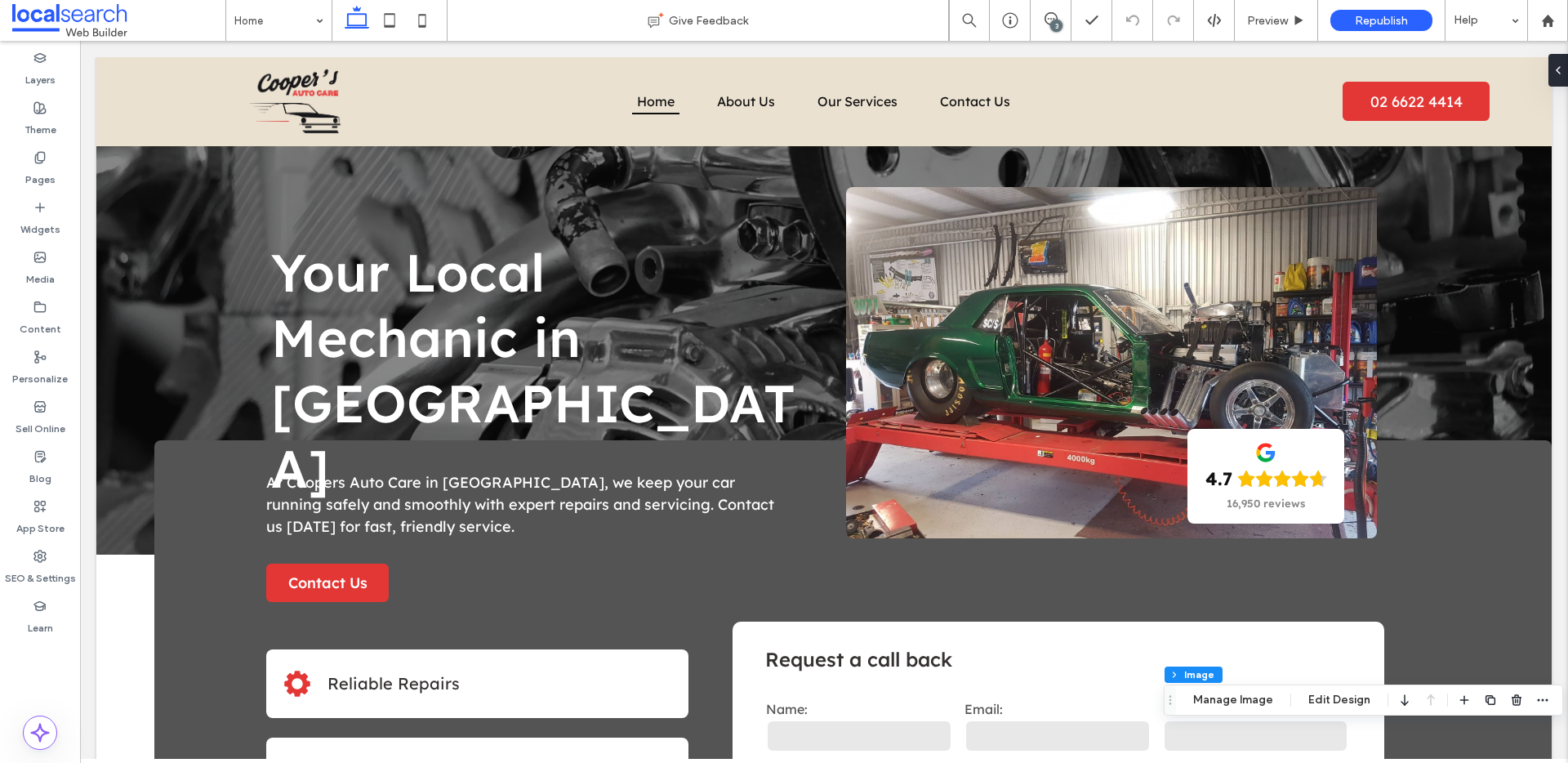
click at [1057, 25] on div "3" at bounding box center [1056, 25] width 12 height 12
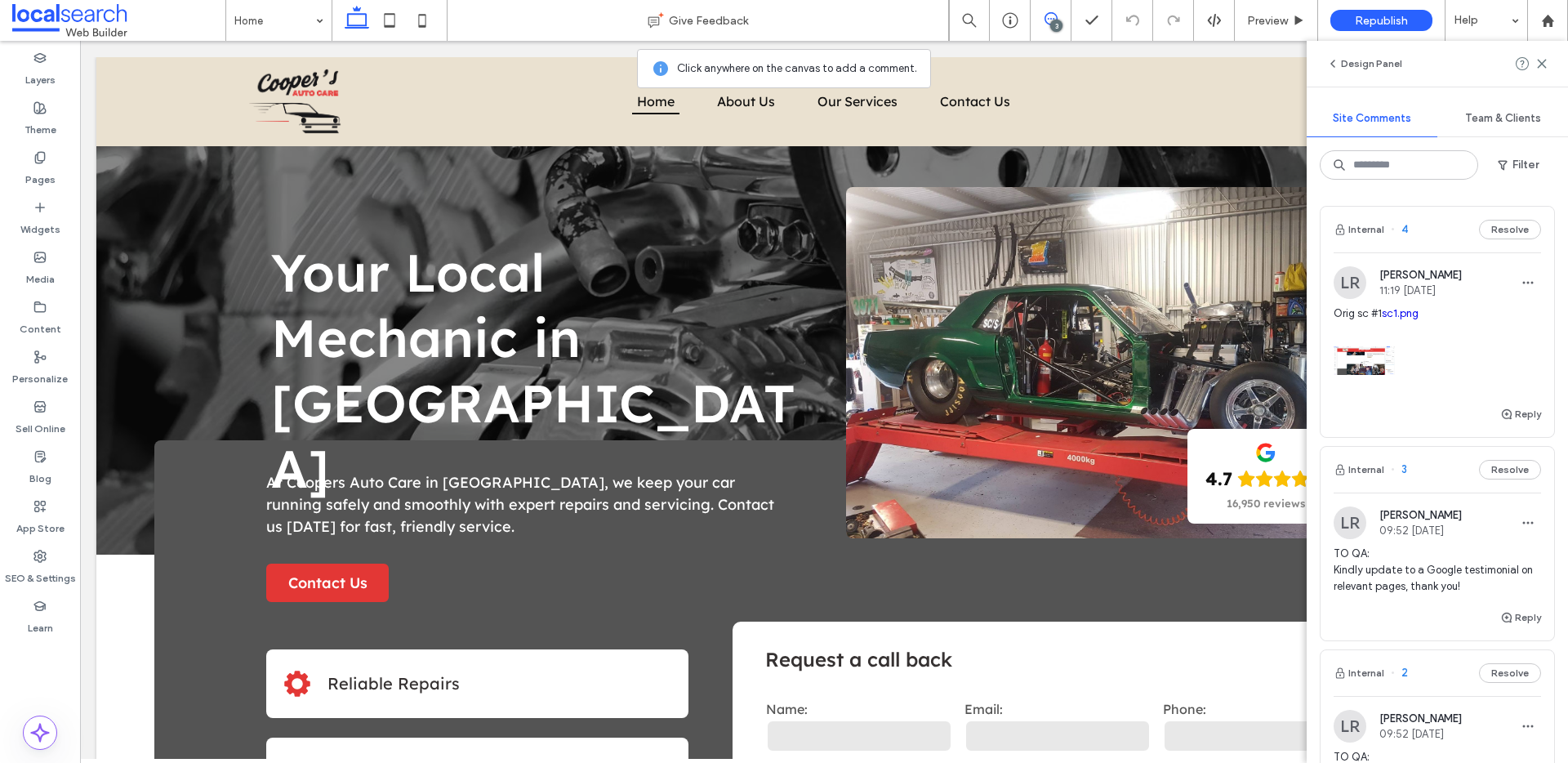
click at [1459, 317] on span "Orig sc #1 sc1.png" at bounding box center [1436, 314] width 207 height 17
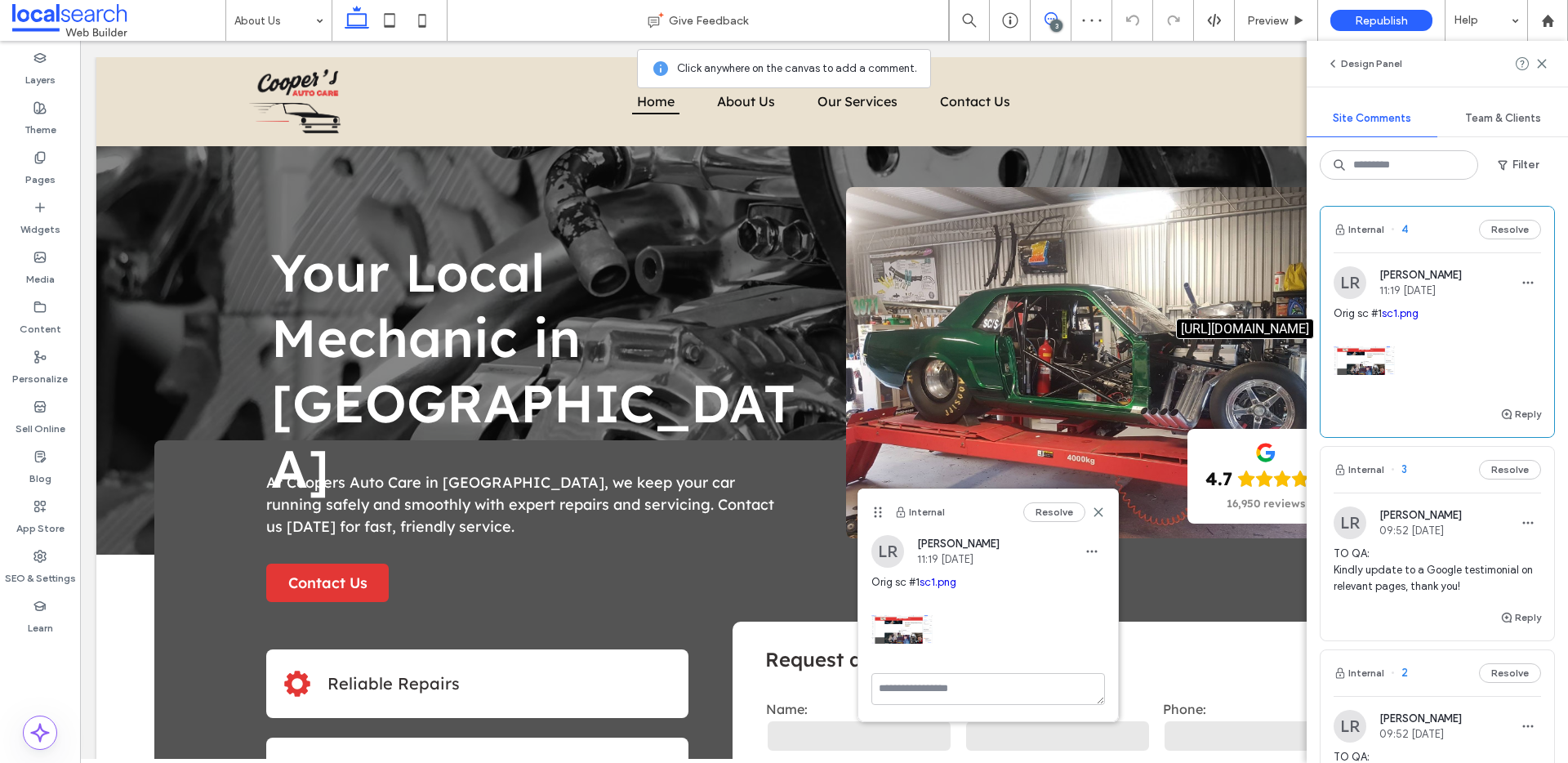
click at [1382, 320] on link "sc1.png" at bounding box center [1400, 312] width 37 height 12
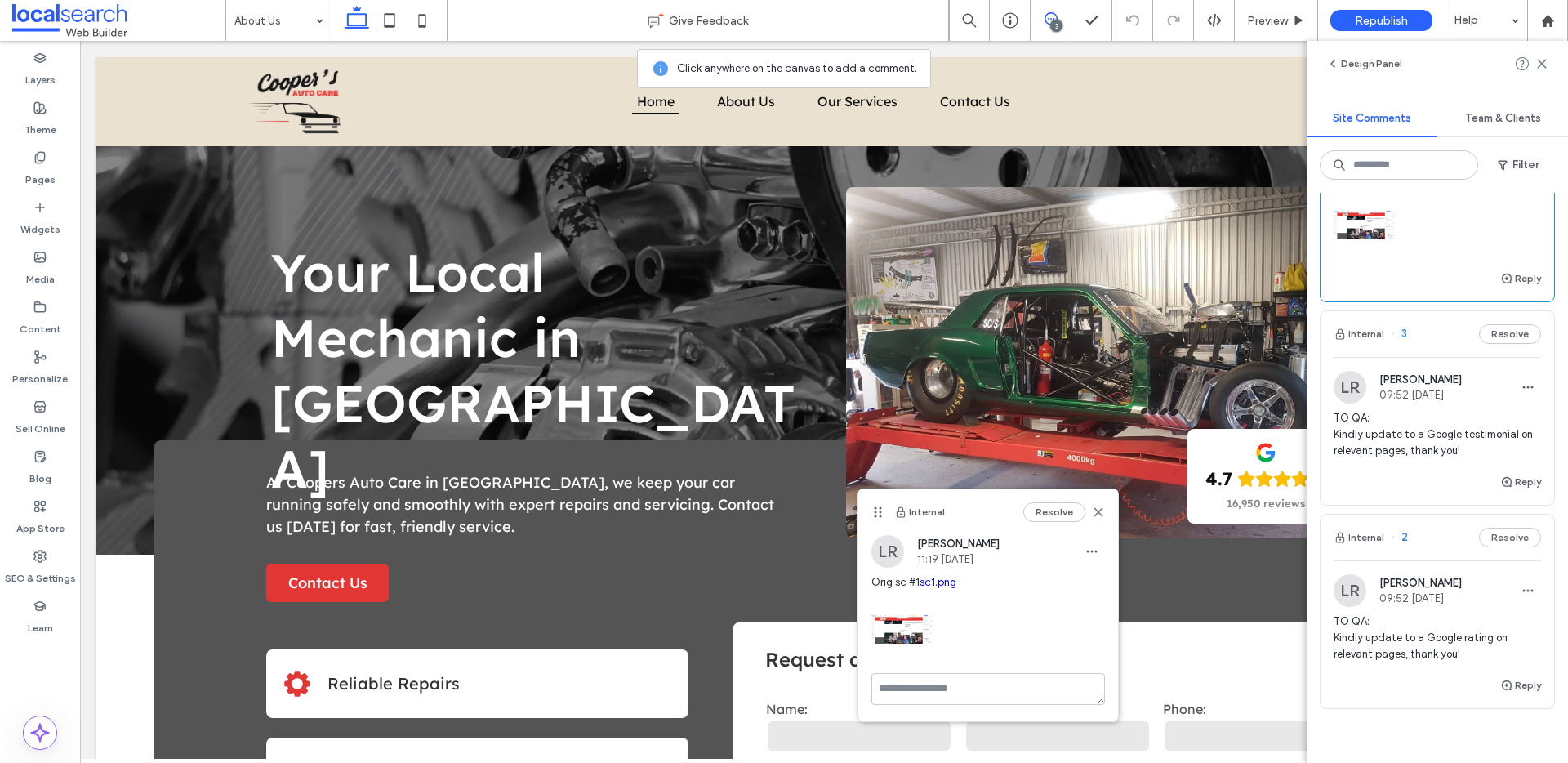
scroll to position [152, 0]
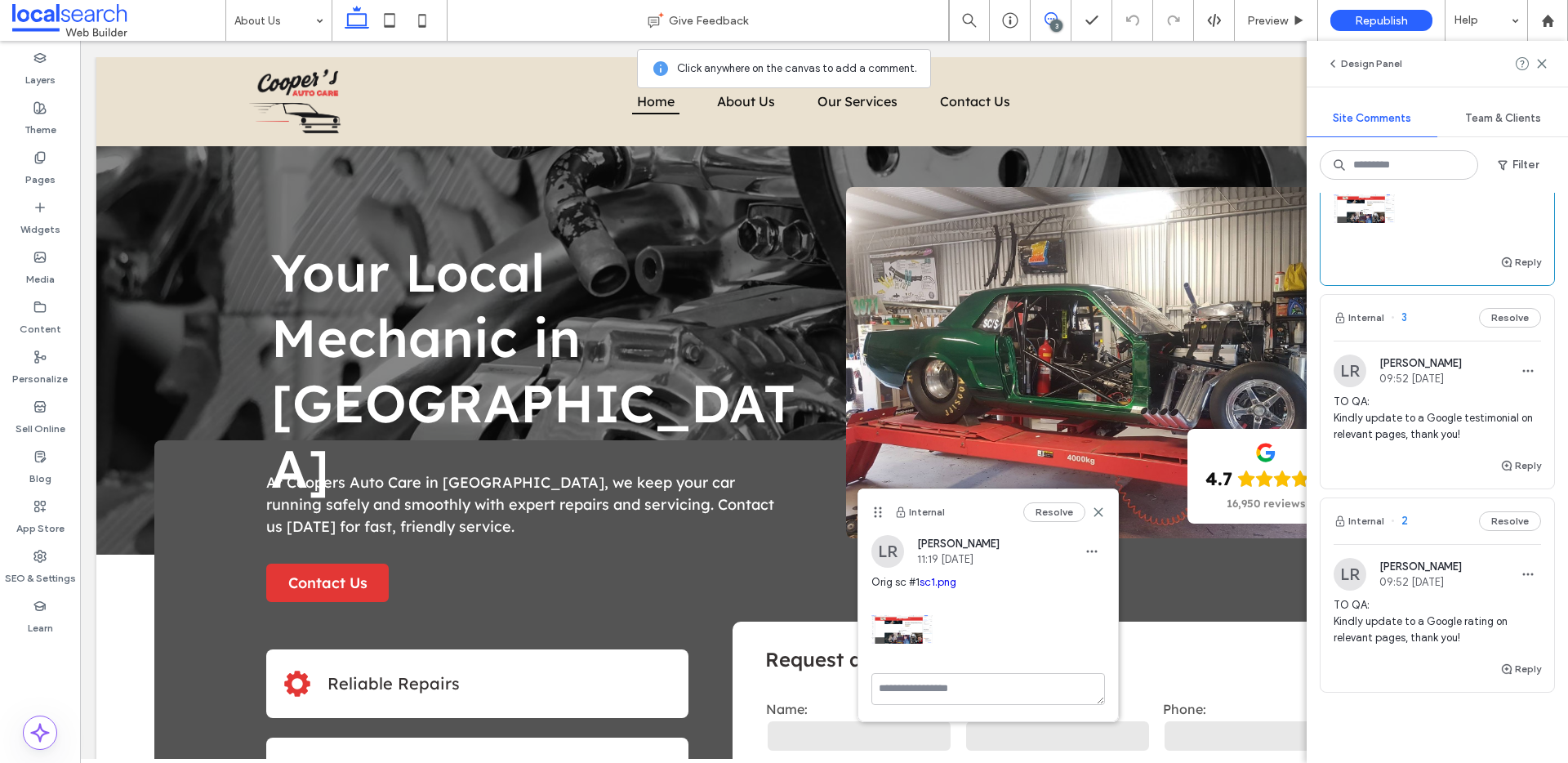
click at [1488, 327] on button "Resolve" at bounding box center [1509, 317] width 62 height 19
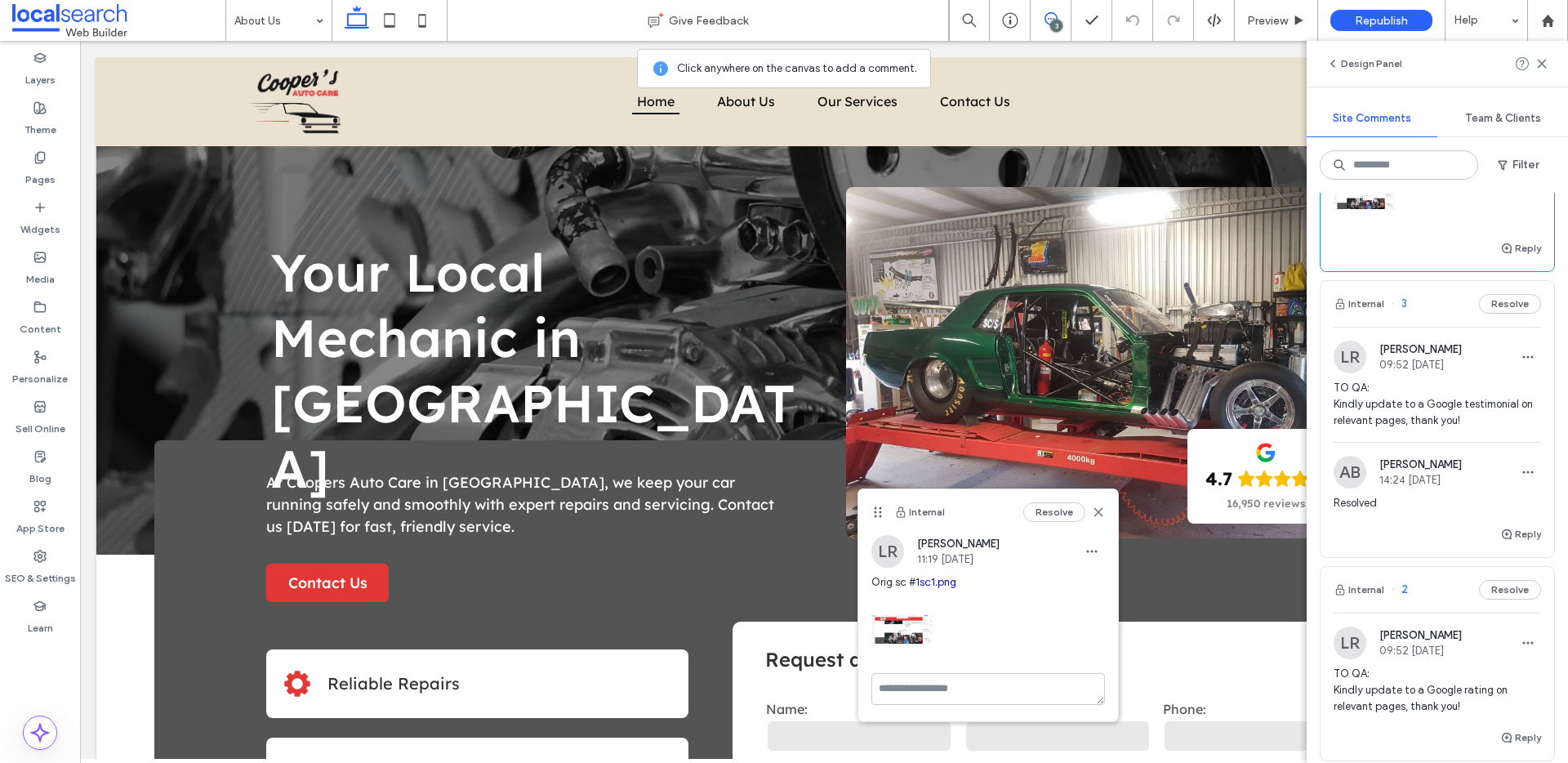
click at [1514, 524] on div "Resolved" at bounding box center [1436, 510] width 207 height 29
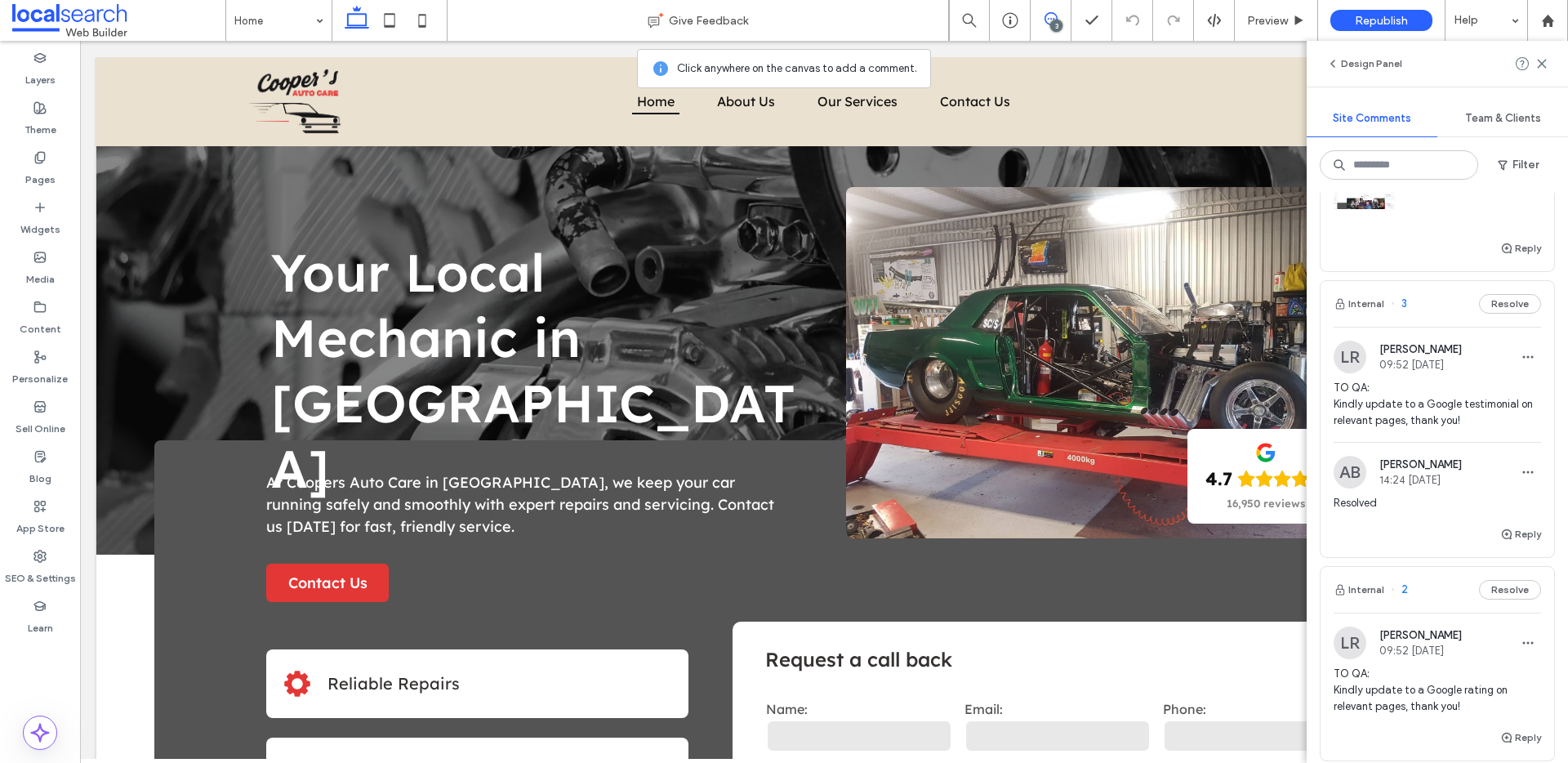
scroll to position [167, 0]
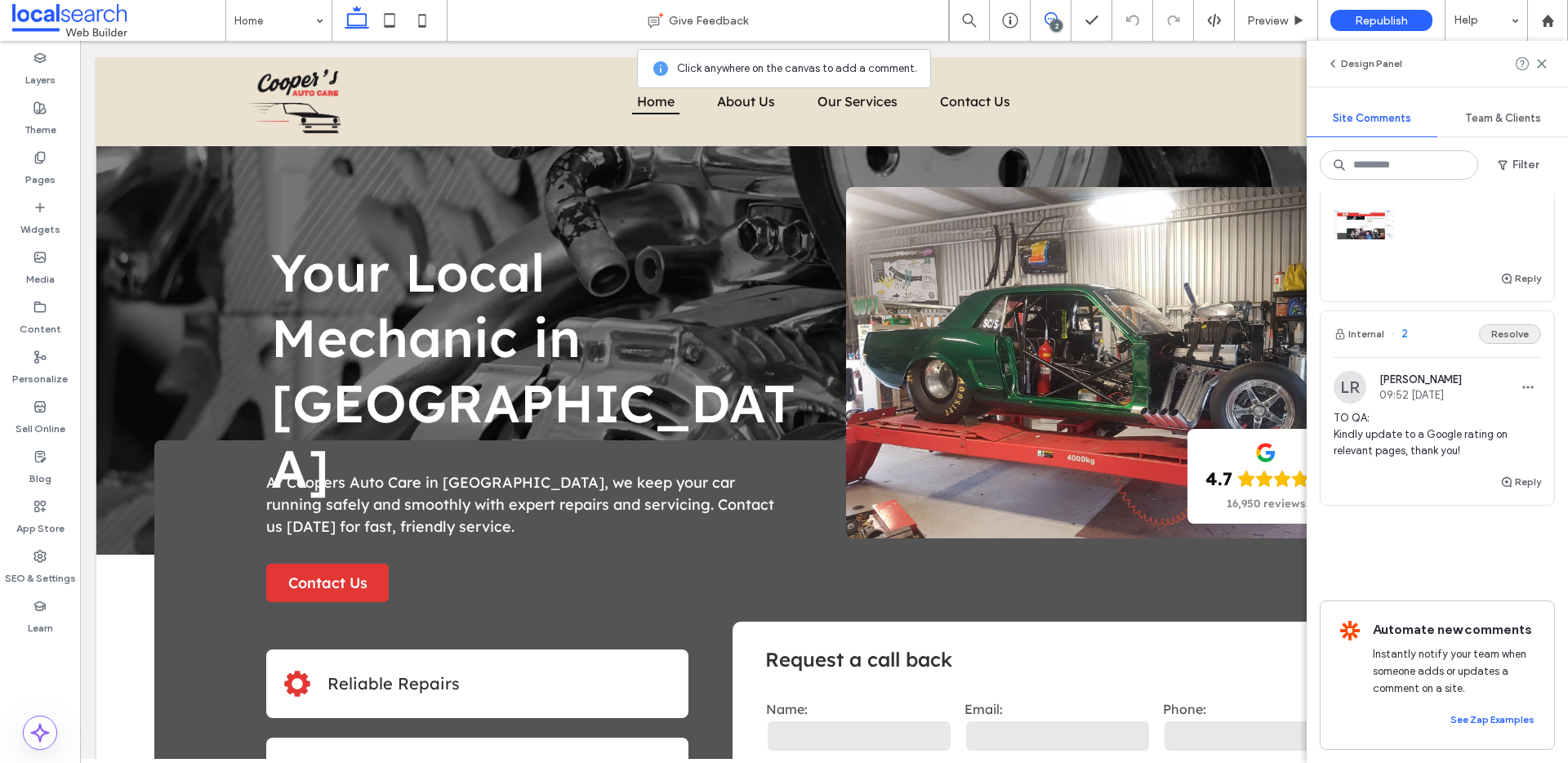
click at [1509, 338] on button "Resolve" at bounding box center [1509, 334] width 62 height 19
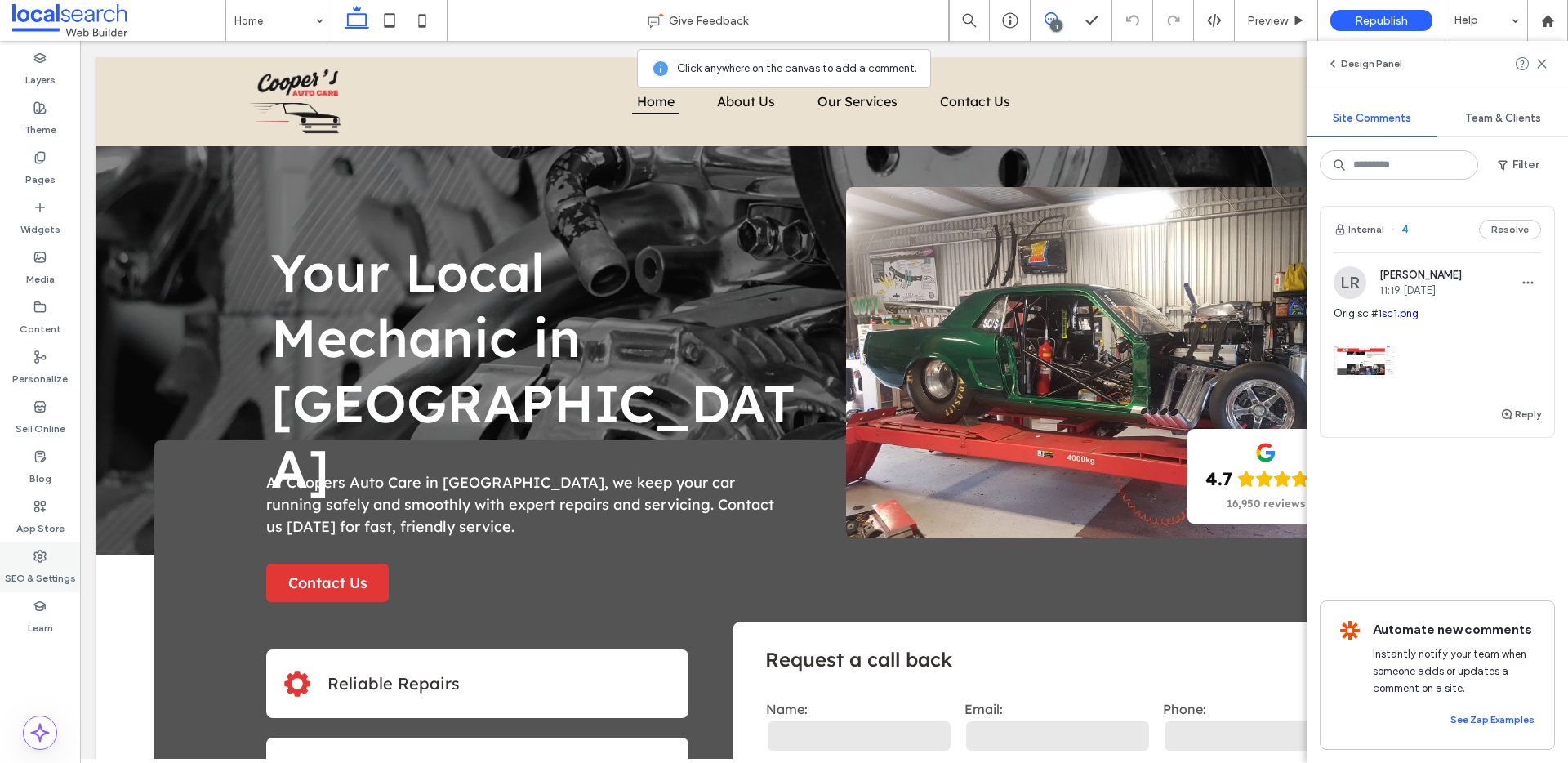
click at [46, 563] on label "SEO & Settings" at bounding box center [40, 574] width 71 height 23
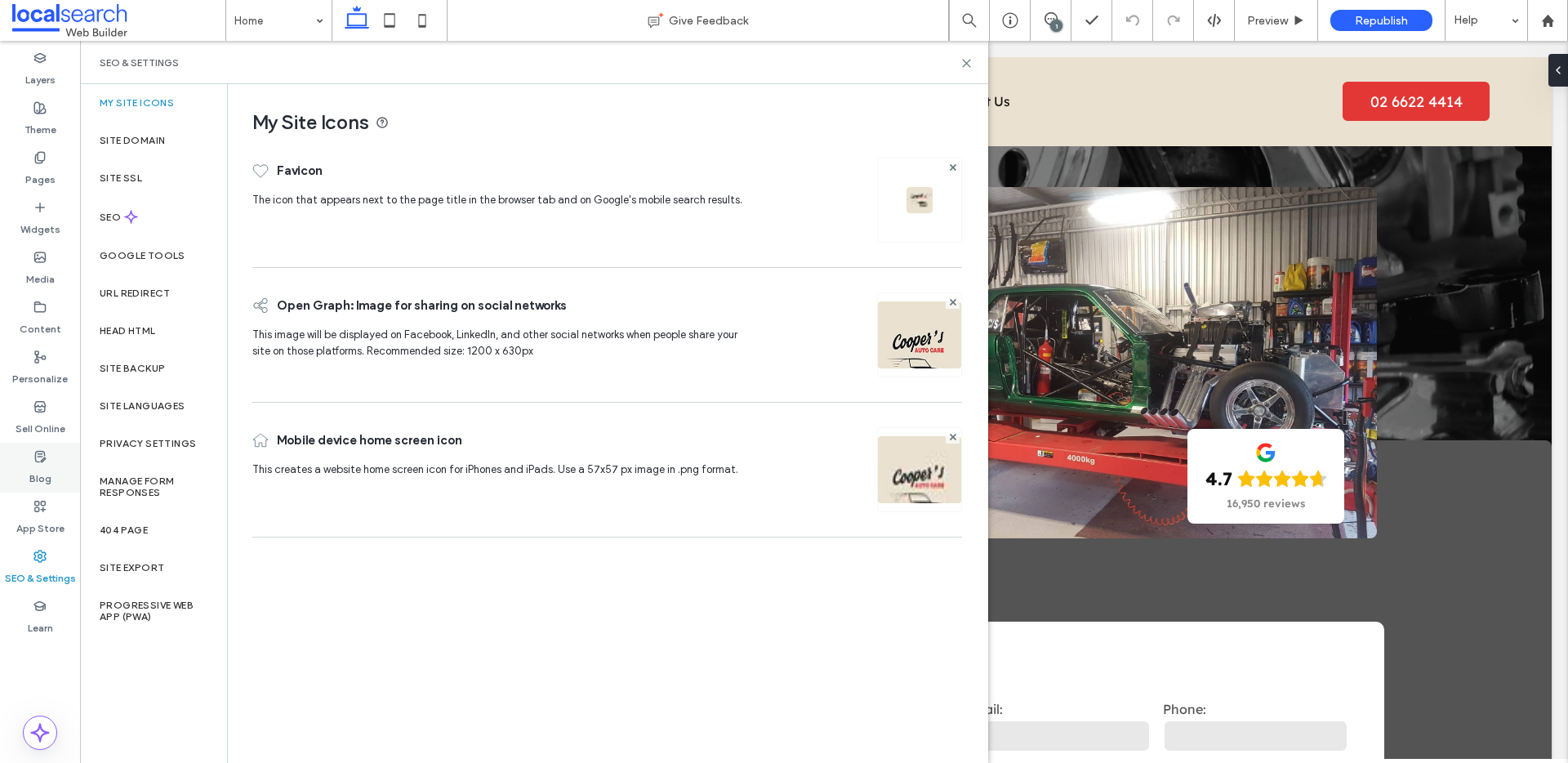
click at [33, 476] on label "Blog" at bounding box center [41, 475] width 22 height 23
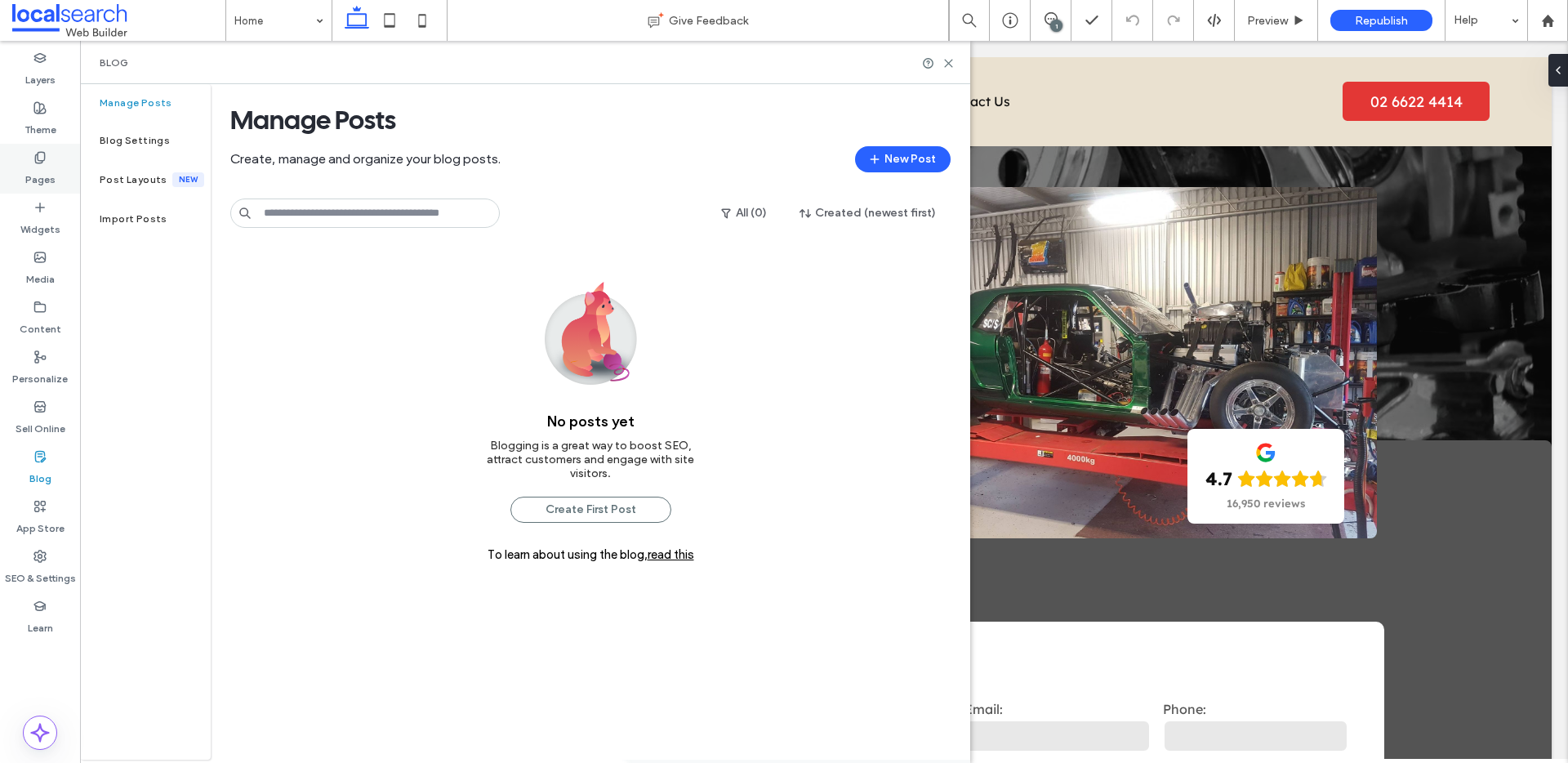
click at [47, 156] on div "Pages" at bounding box center [40, 169] width 80 height 50
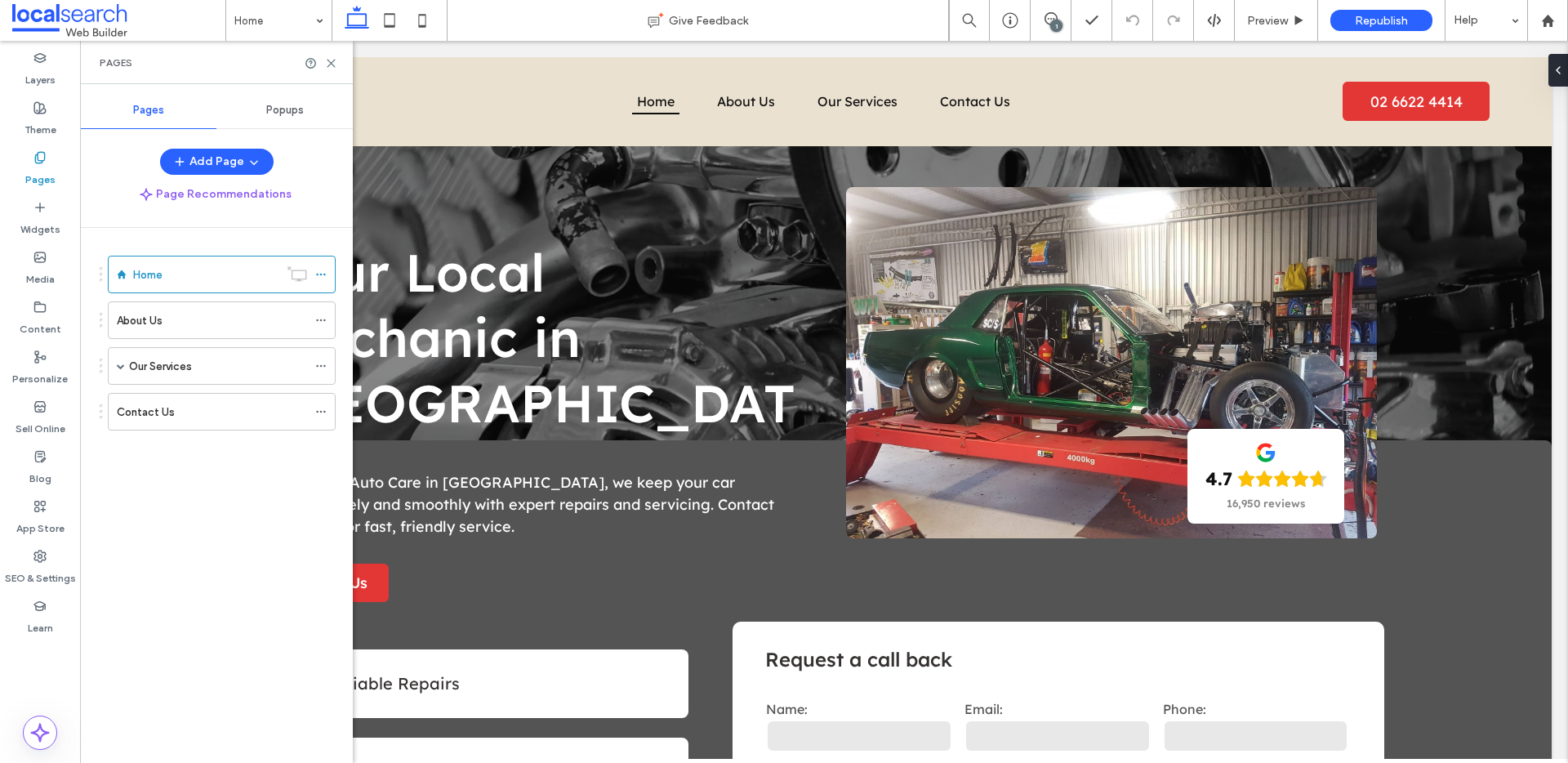
click at [290, 112] on span "Popups" at bounding box center [285, 111] width 38 height 13
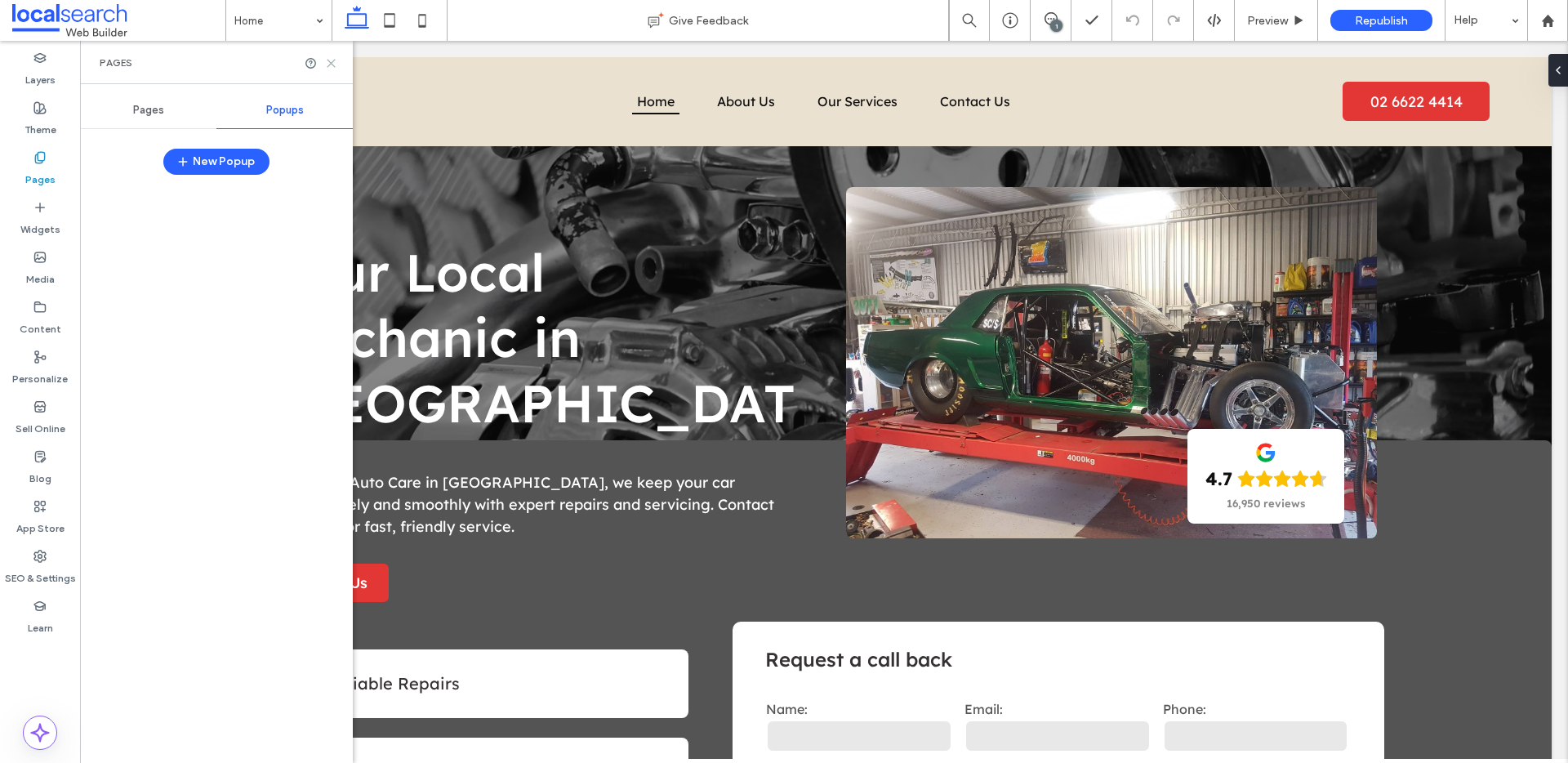
click at [334, 60] on icon at bounding box center [331, 63] width 12 height 12
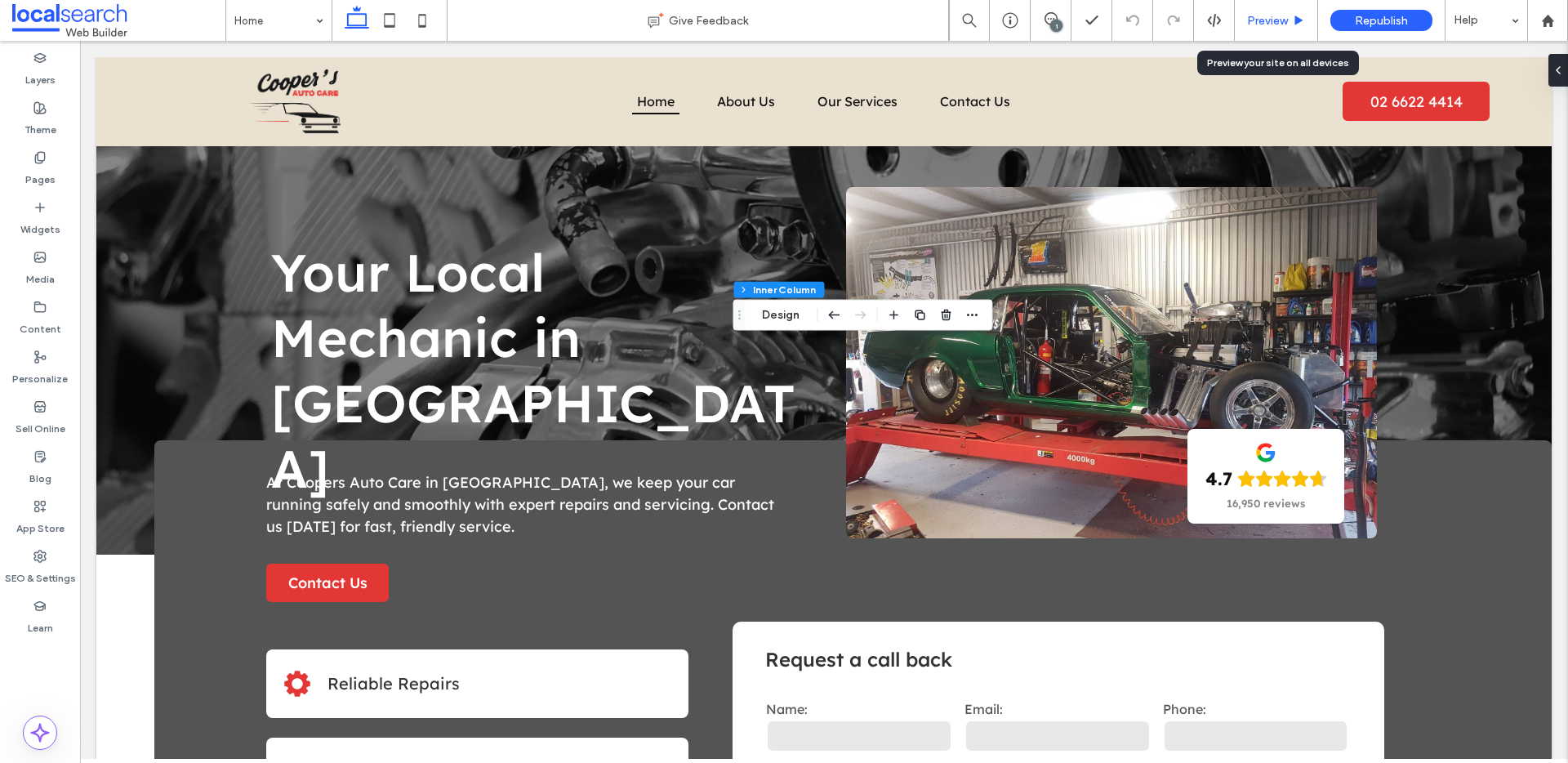
click at [1273, 18] on span "Preview" at bounding box center [1268, 20] width 41 height 14
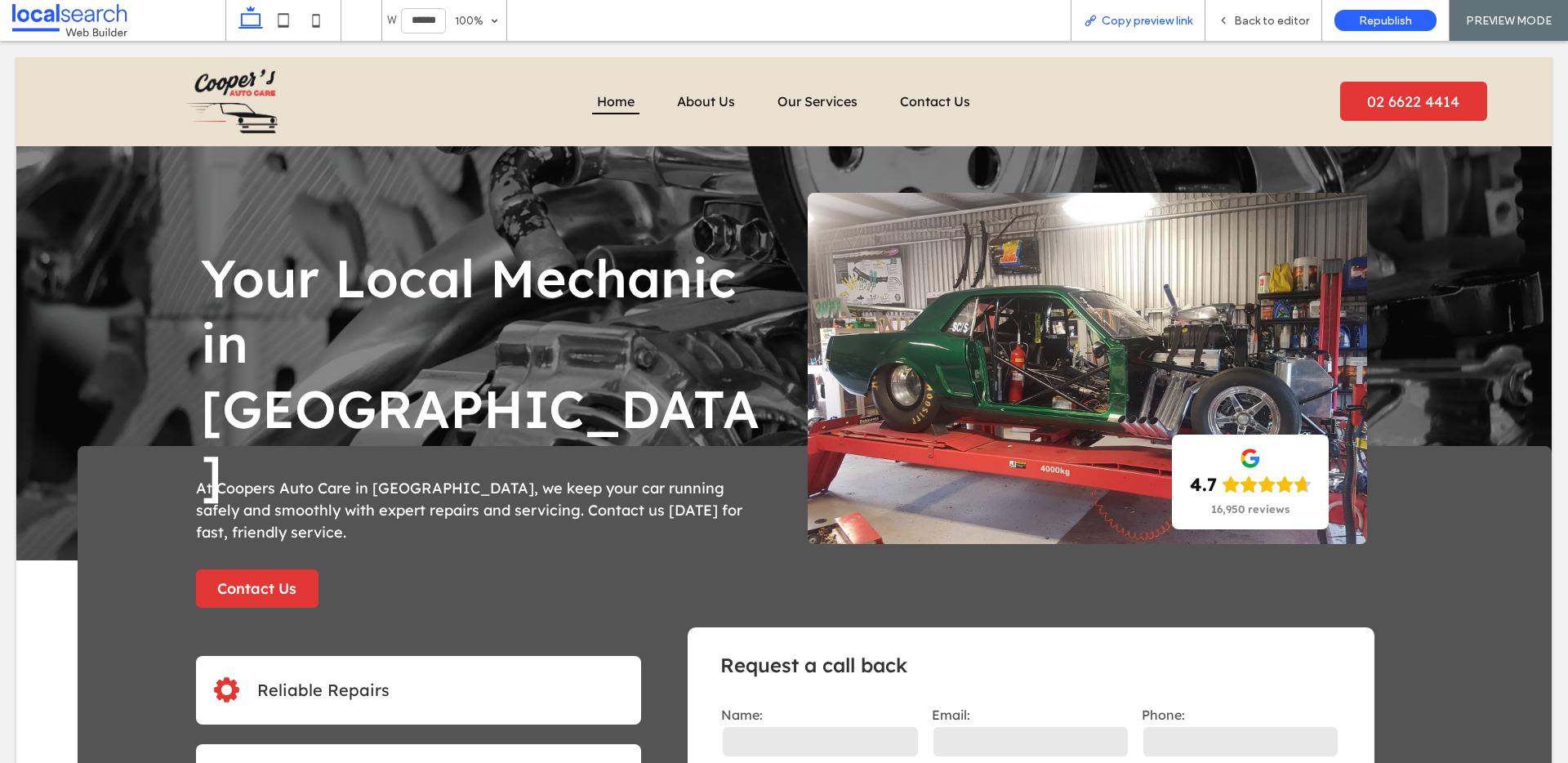
drag, startPoint x: 1147, startPoint y: 18, endPoint x: 1154, endPoint y: 8, distance: 12.2
click at [1147, 18] on span "Copy preview link" at bounding box center [1147, 20] width 90 height 14
click at [1276, 14] on span "Back to editor" at bounding box center [1271, 20] width 76 height 14
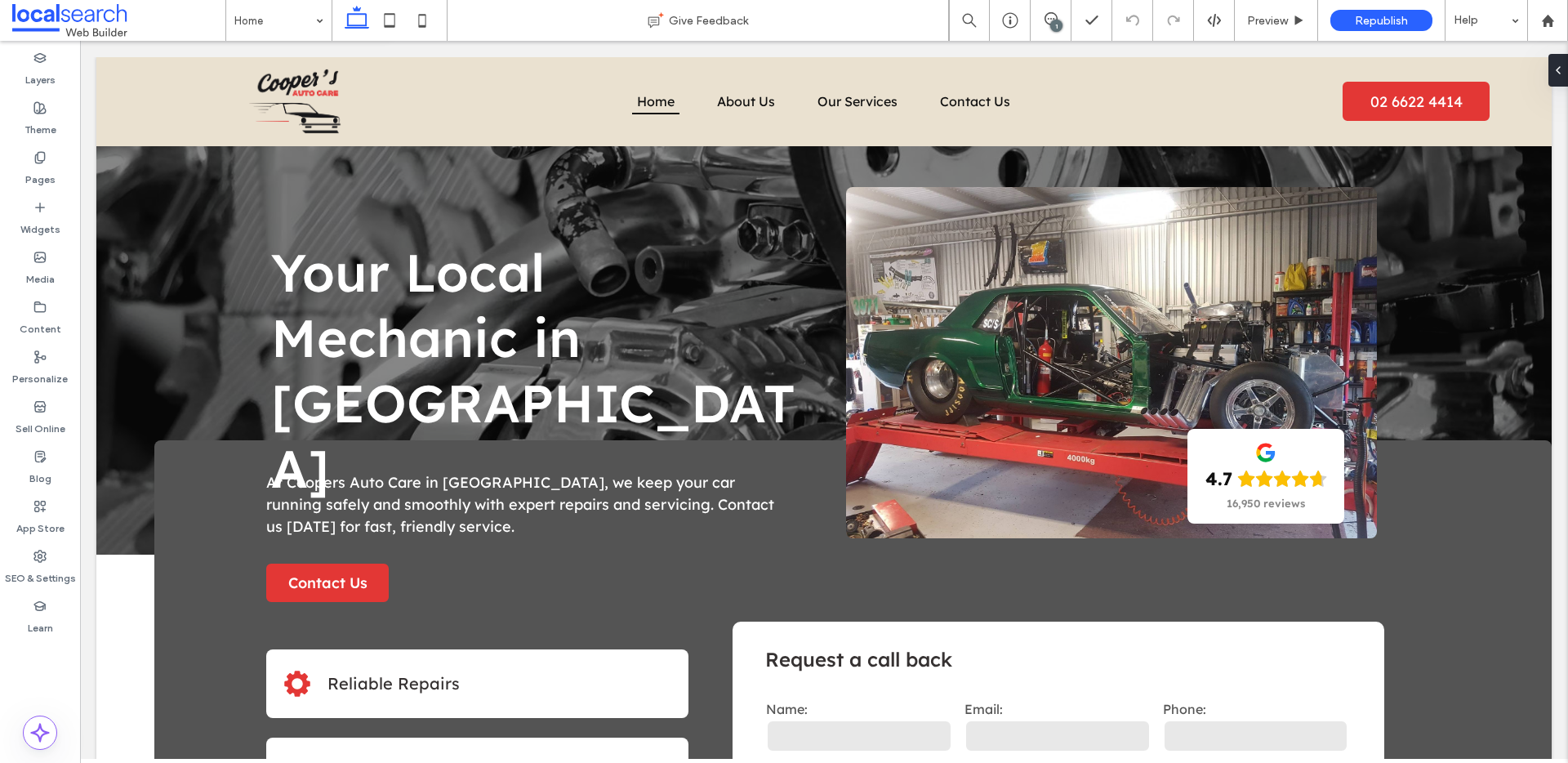
type input "*"
type input "***"
type input "*"
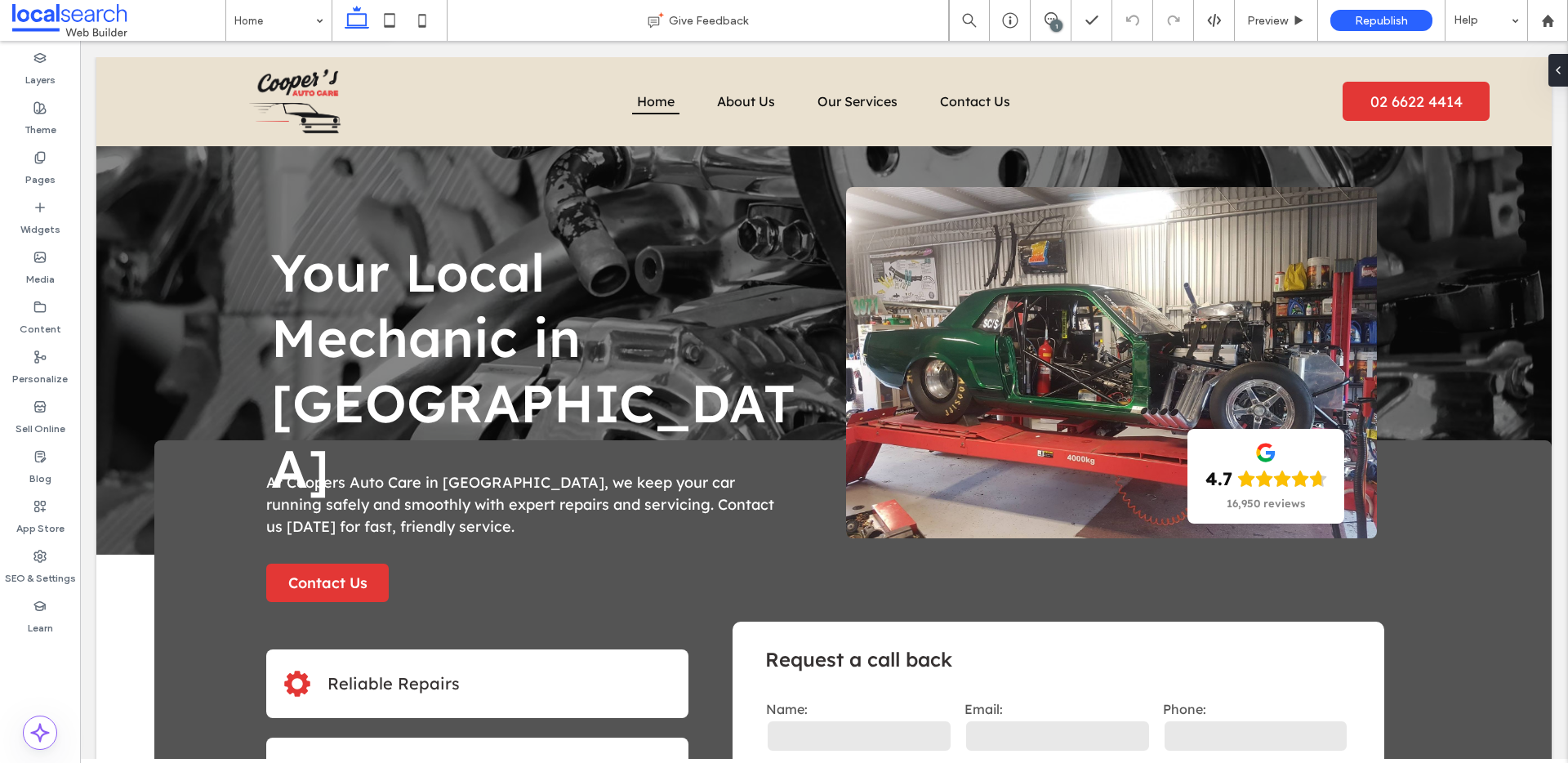
type input "***"
type input "*"
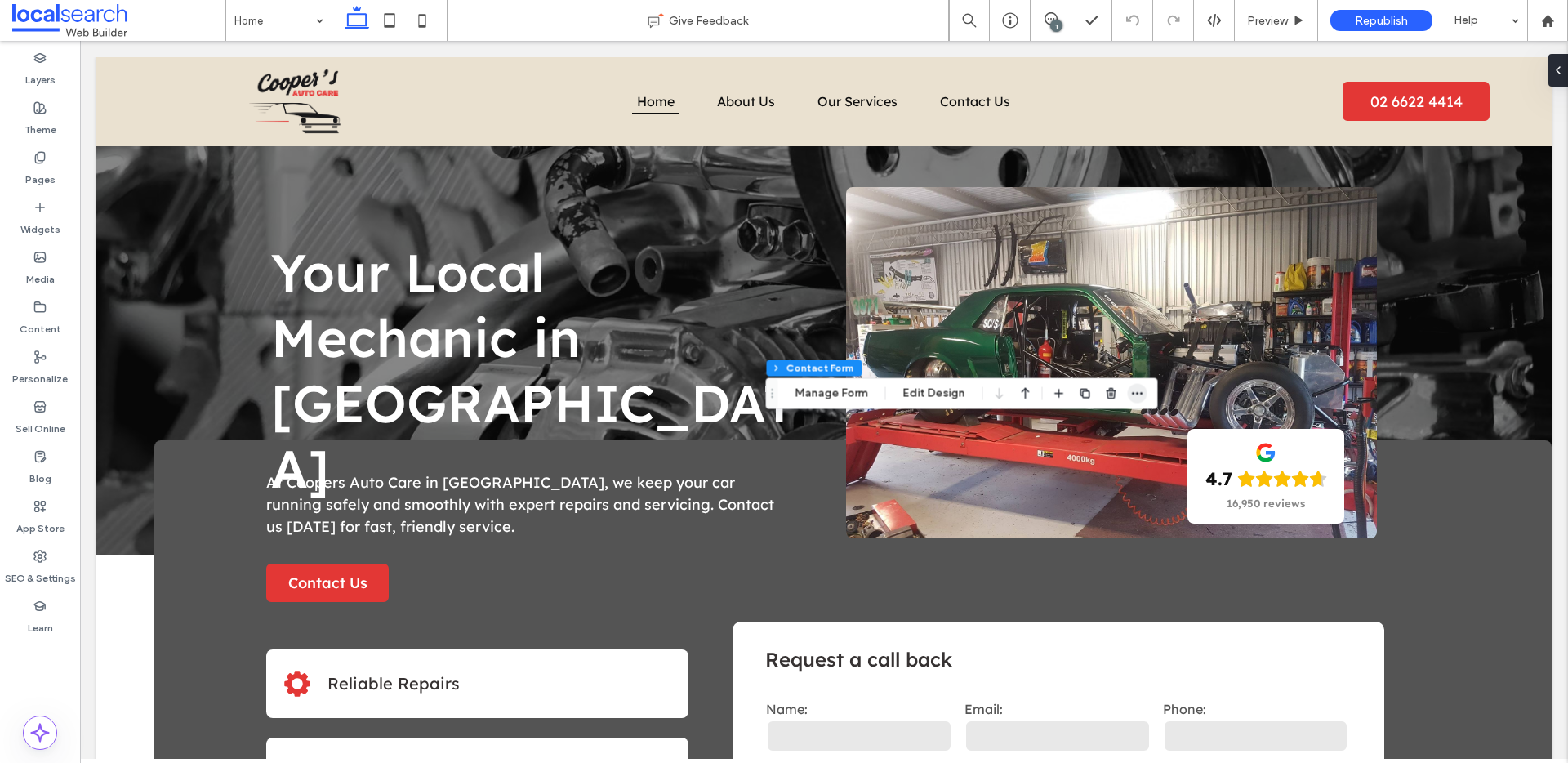
click at [1132, 392] on icon "button" at bounding box center [1137, 393] width 13 height 13
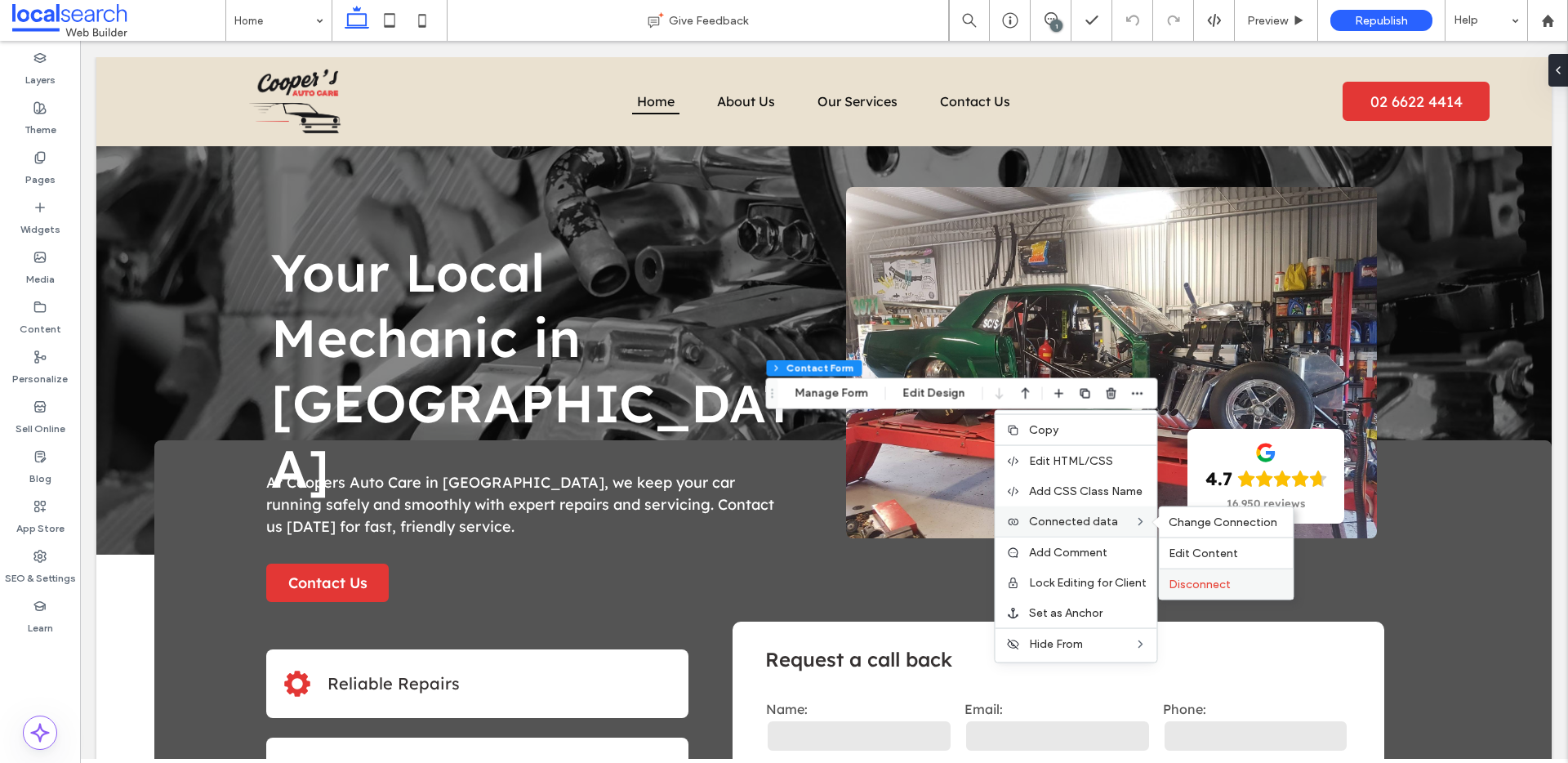
click at [1216, 575] on div "Disconnect" at bounding box center [1225, 584] width 134 height 31
type input "***"
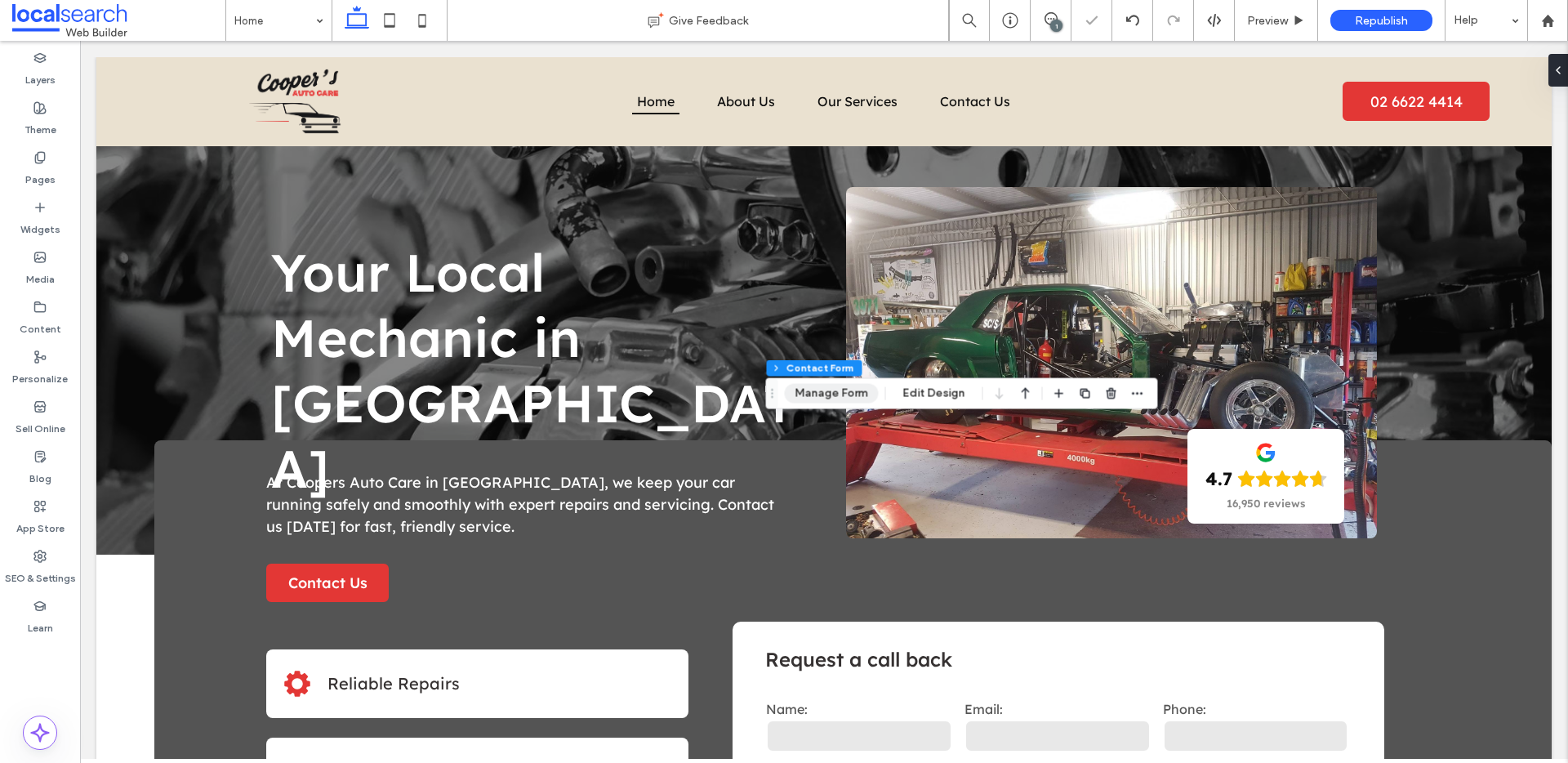
click at [830, 394] on button "Manage Form" at bounding box center [831, 393] width 94 height 19
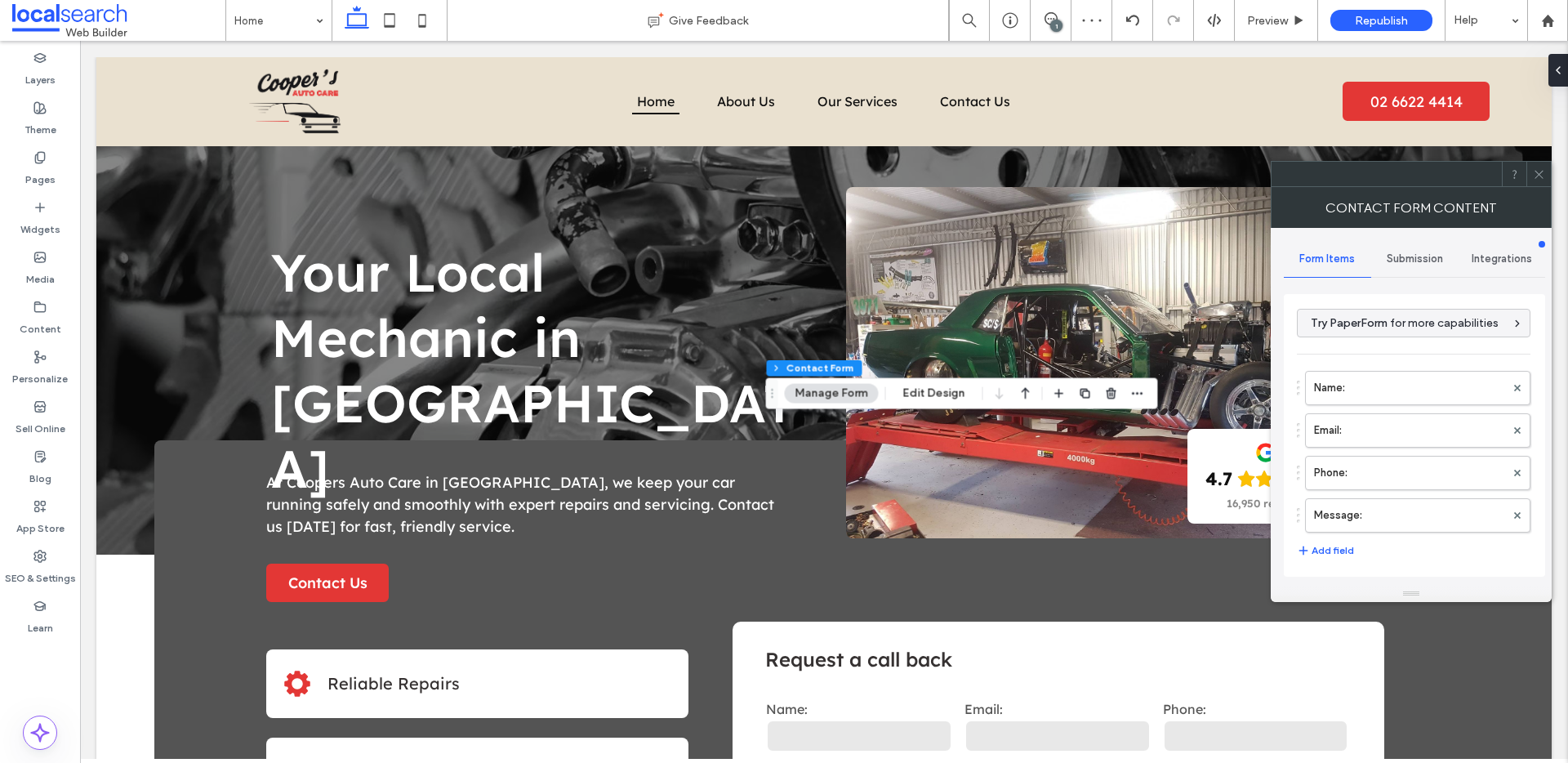
click at [1409, 257] on span "Submission" at bounding box center [1414, 259] width 56 height 13
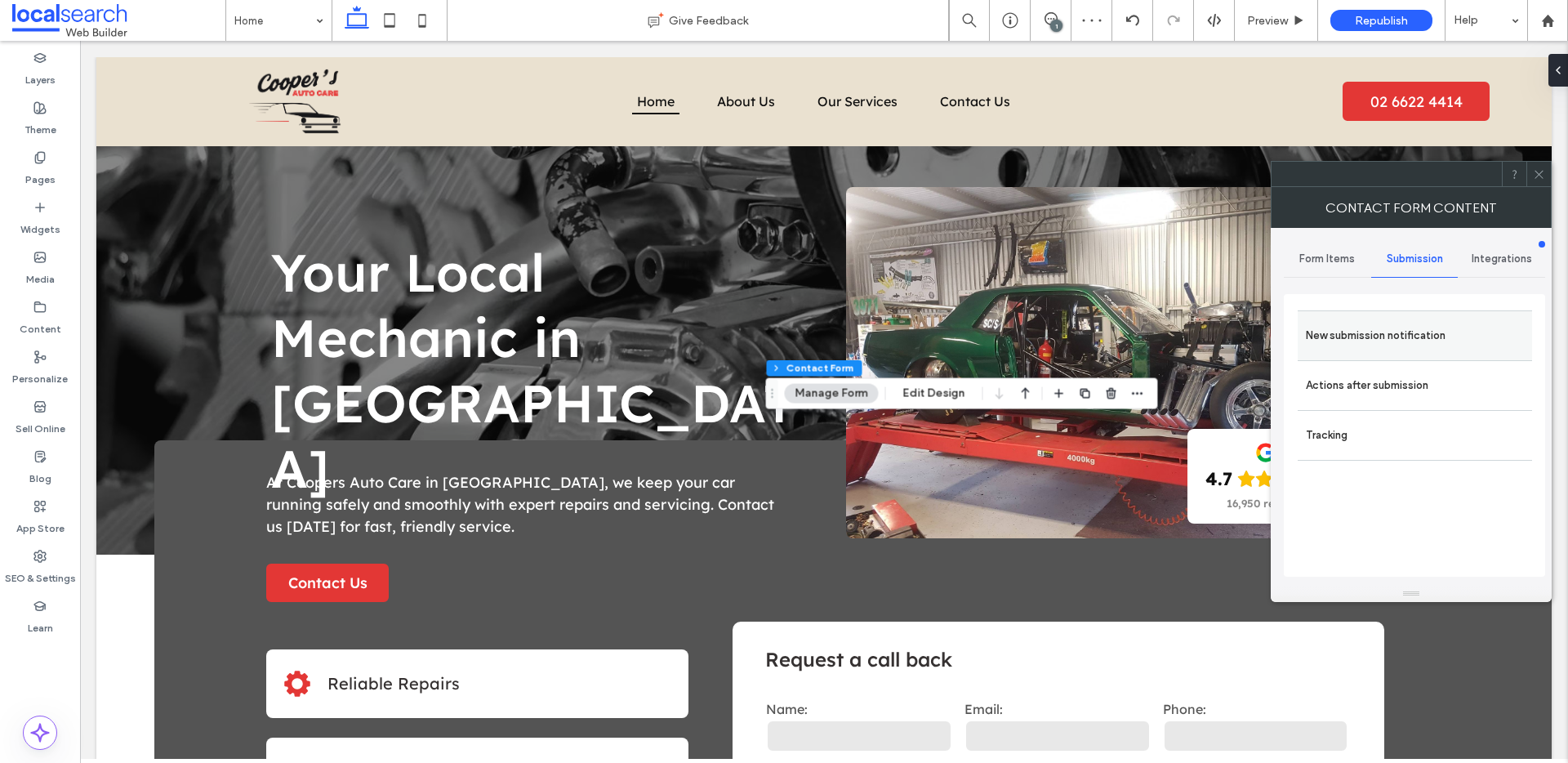
click at [1323, 340] on label "New submission notification" at bounding box center [1414, 335] width 218 height 32
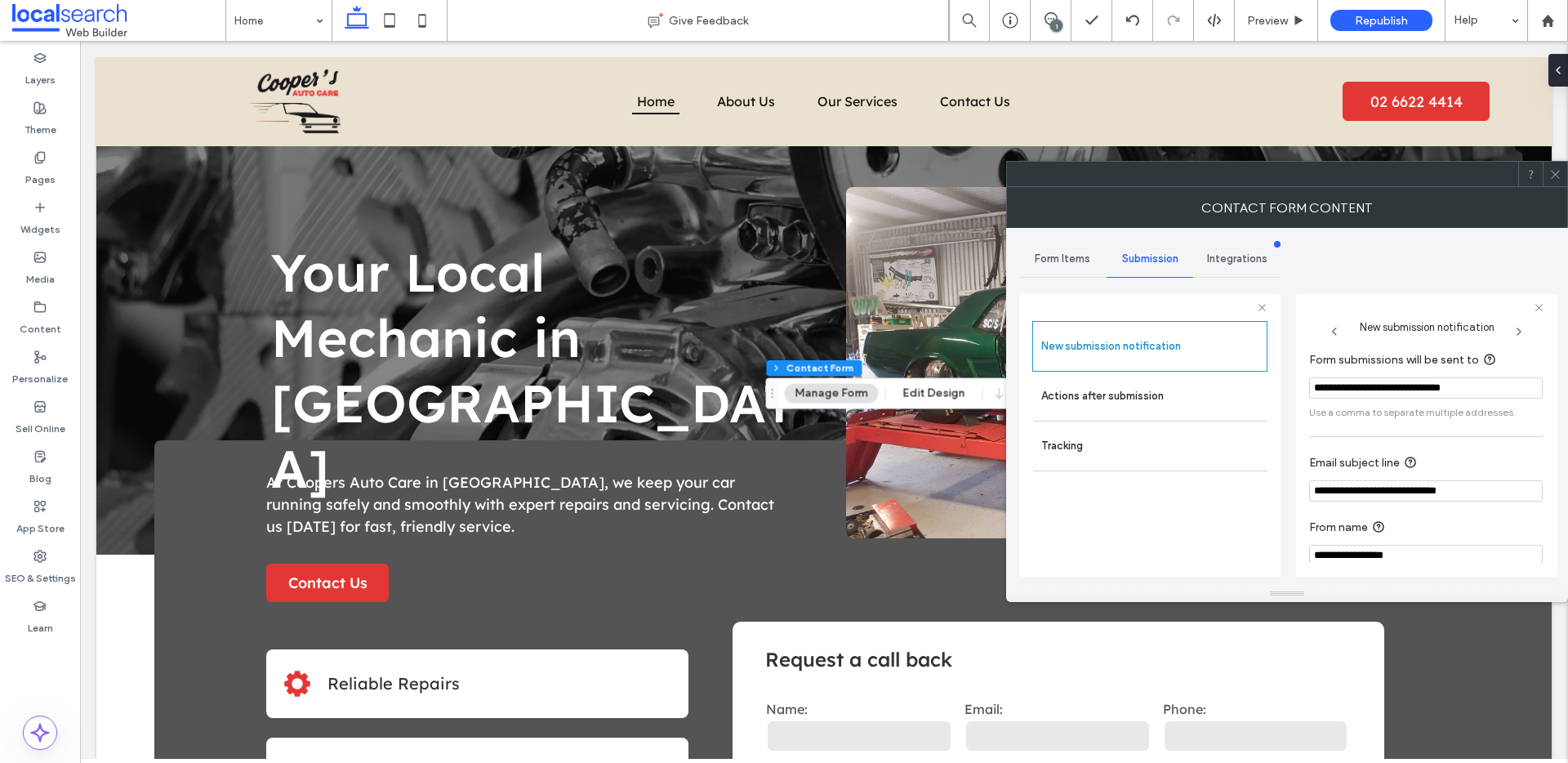
drag, startPoint x: 1496, startPoint y: 389, endPoint x: 1285, endPoint y: 391, distance: 211.0
click at [1284, 391] on div "**********" at bounding box center [1286, 406] width 535 height 358
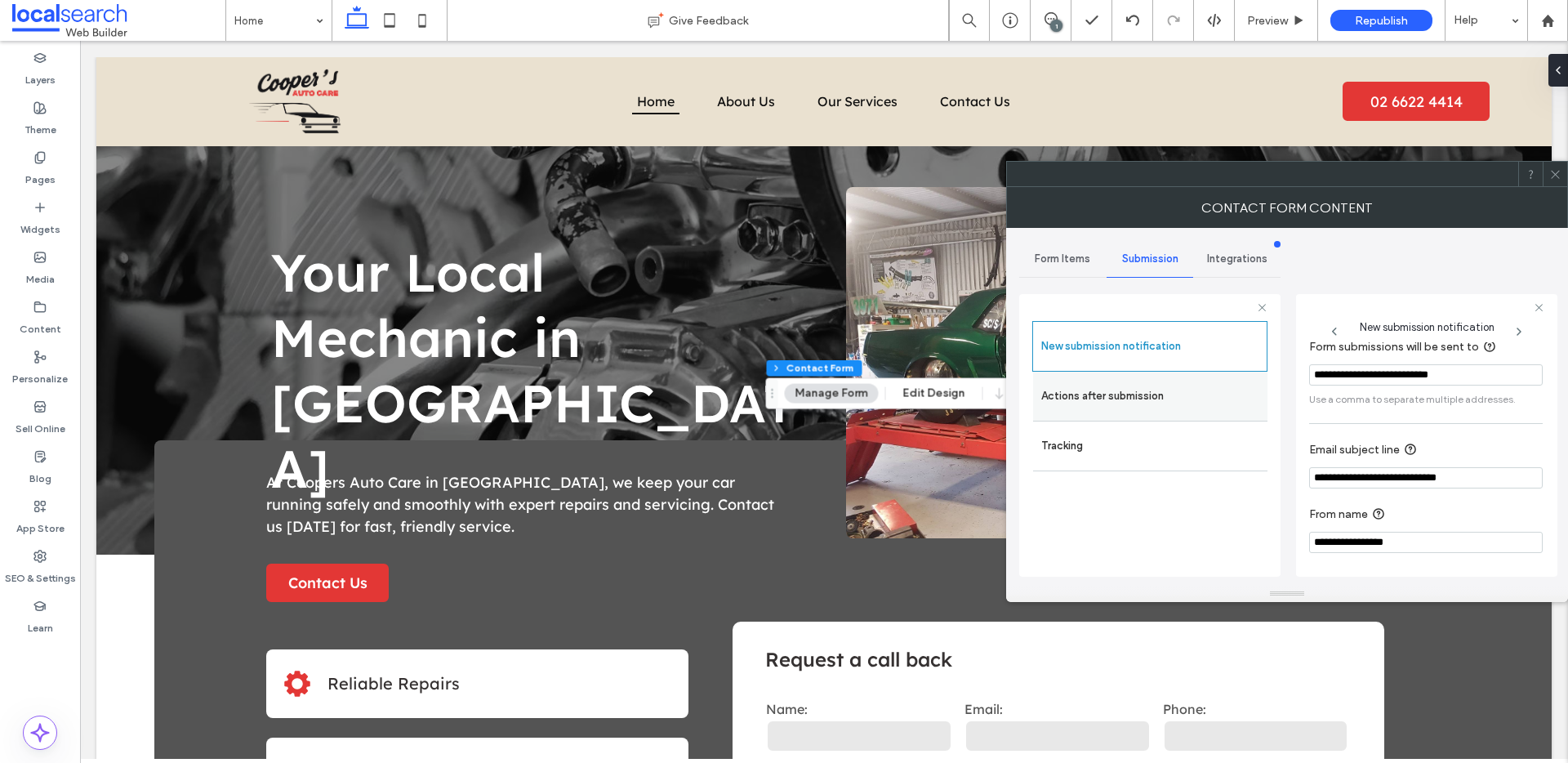
type input "**********"
drag, startPoint x: 1067, startPoint y: 400, endPoint x: 1293, endPoint y: 396, distance: 226.0
click at [1067, 399] on label "Actions after submission" at bounding box center [1150, 395] width 218 height 32
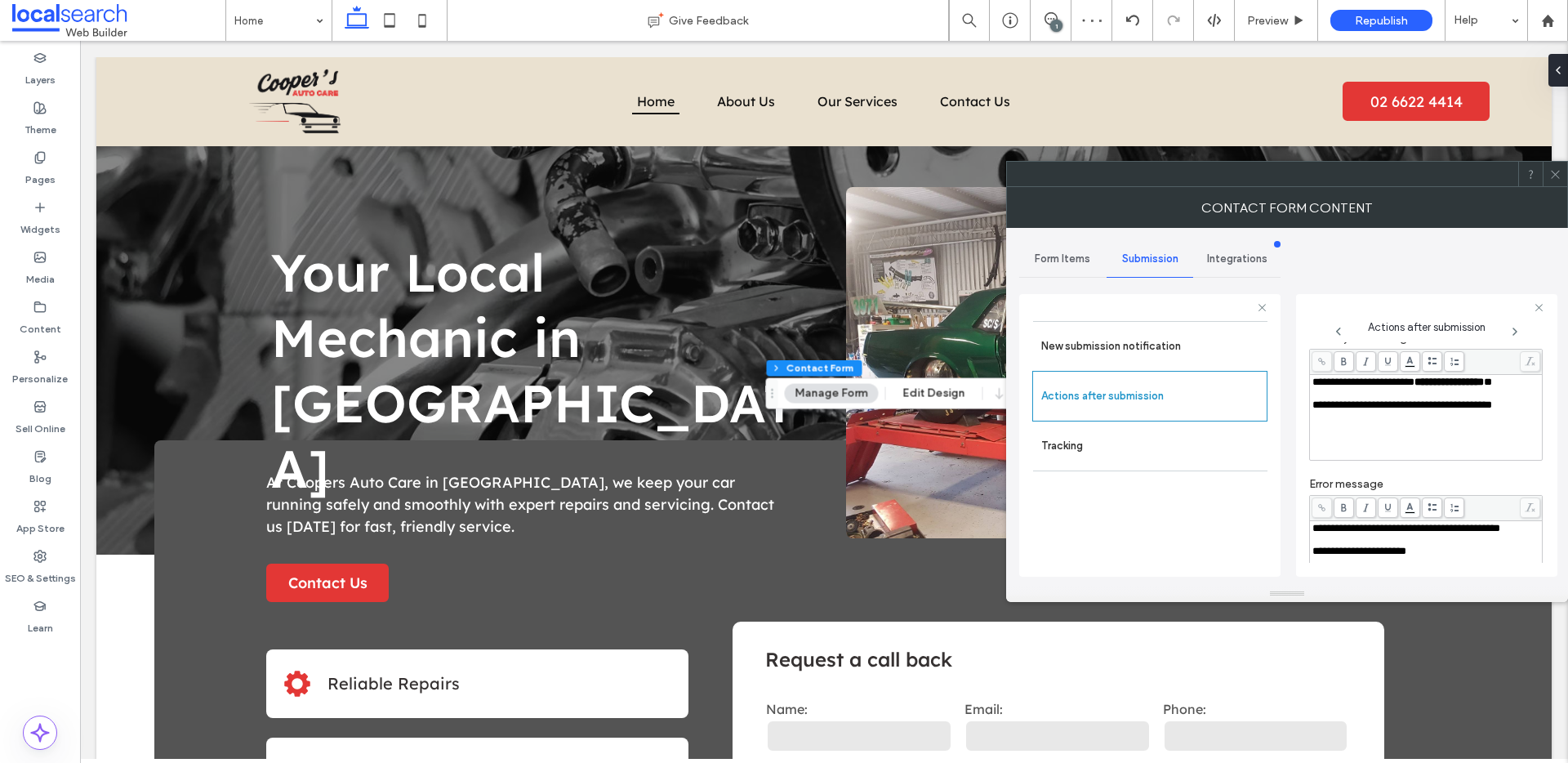
scroll to position [0, 0]
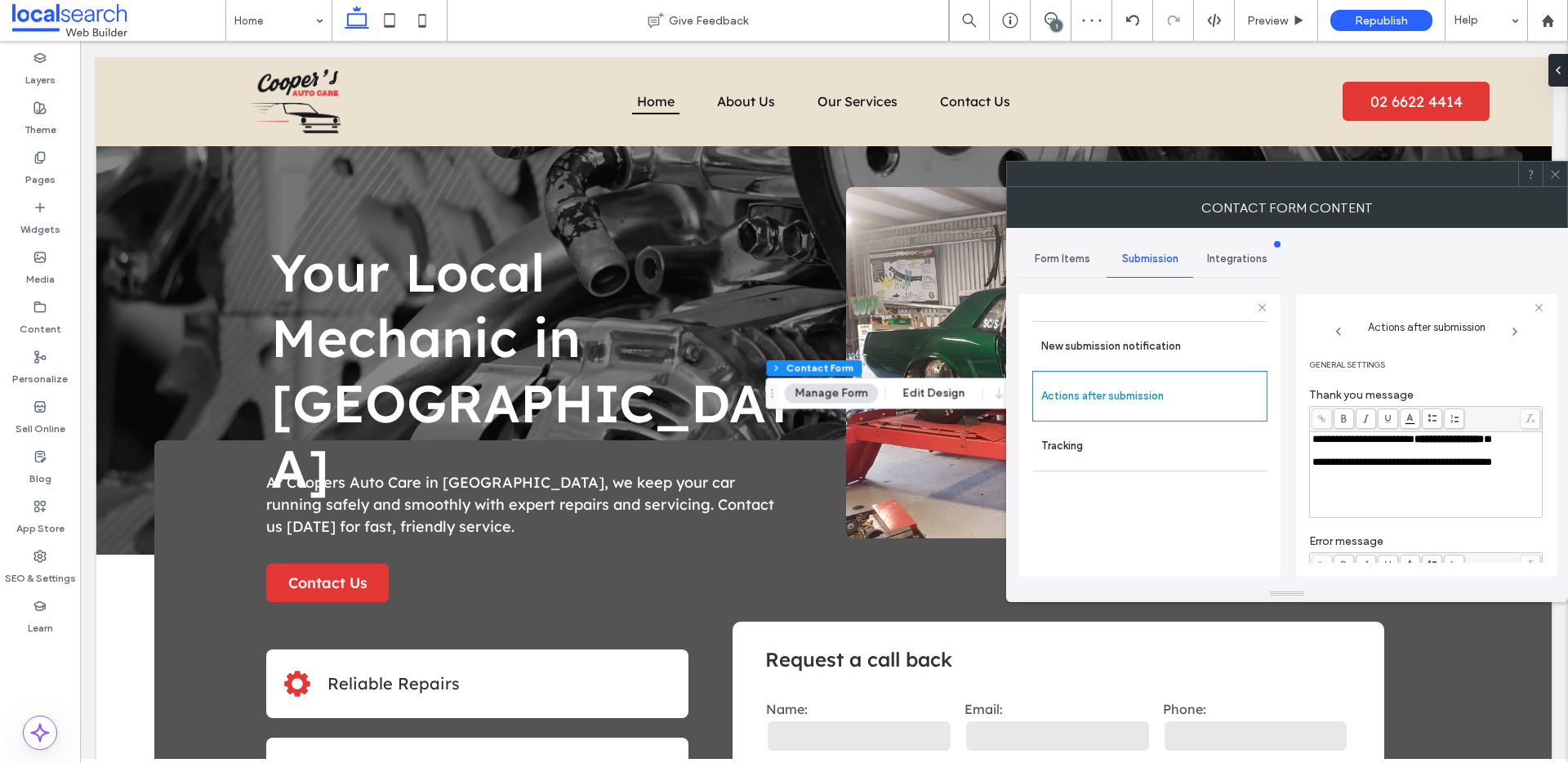
drag, startPoint x: 1552, startPoint y: 171, endPoint x: 1543, endPoint y: 169, distance: 9.2
click at [1543, 169] on div at bounding box center [1554, 174] width 25 height 25
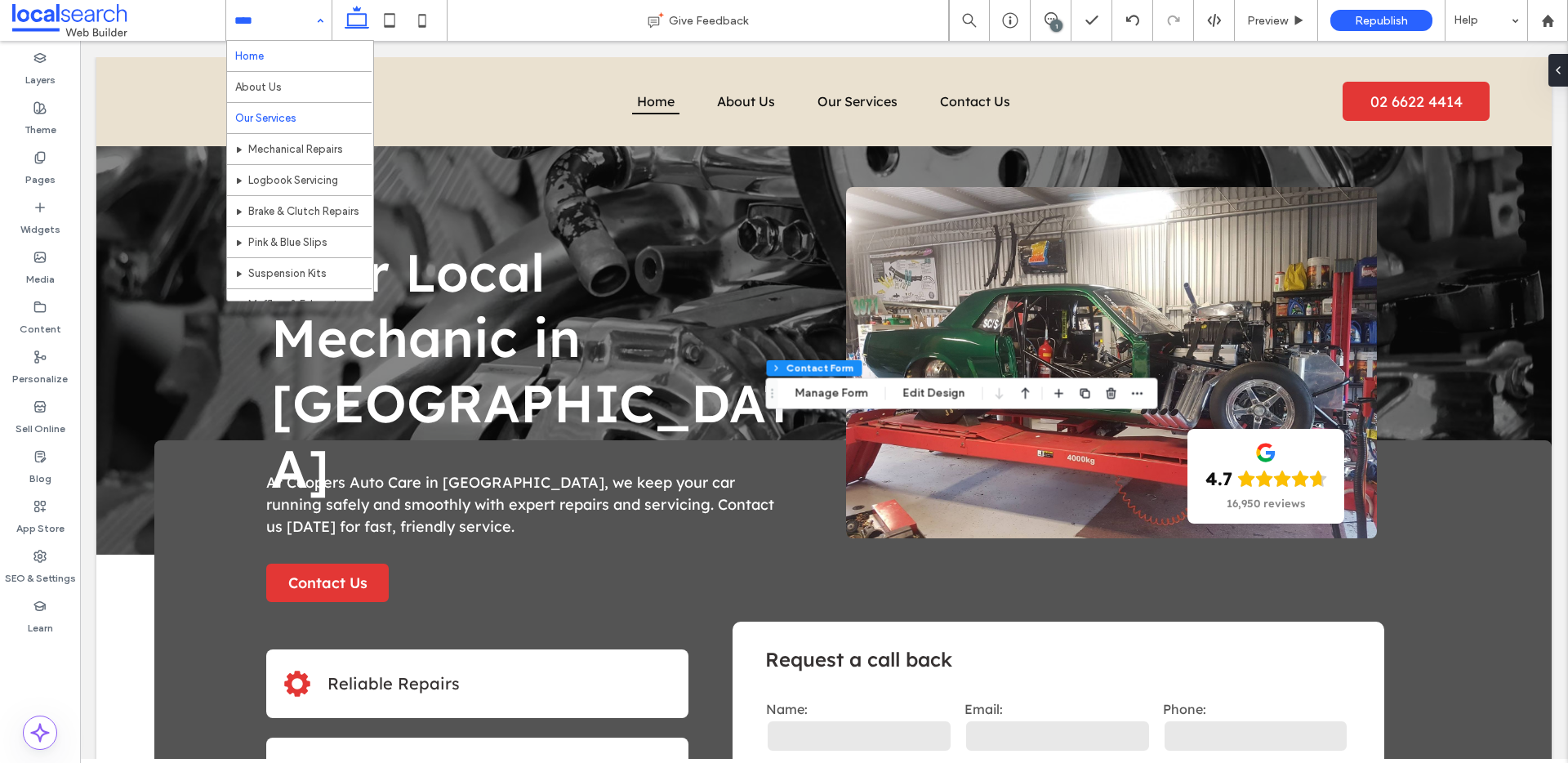
scroll to position [79, 0]
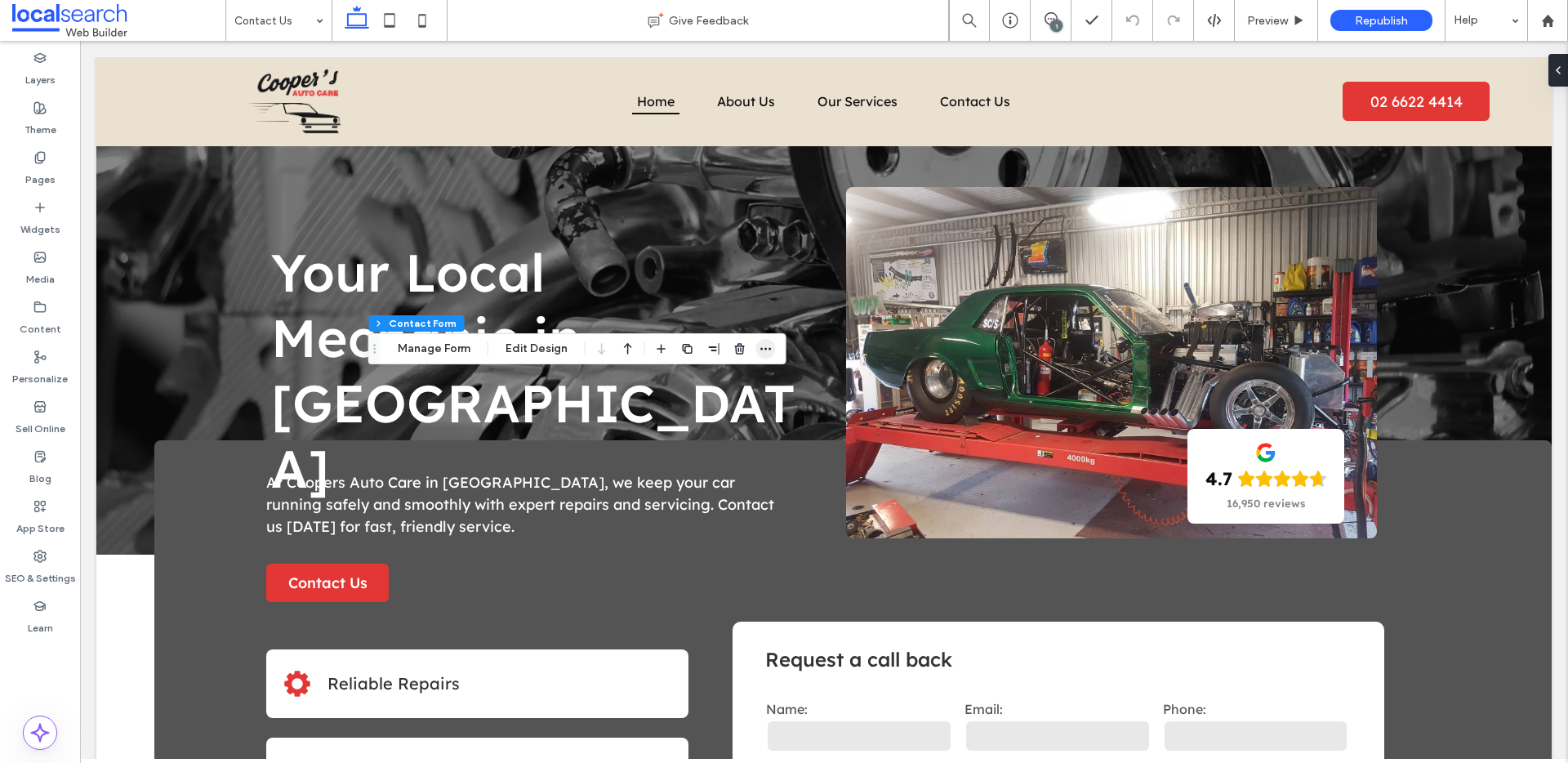
click at [762, 346] on icon "button" at bounding box center [766, 348] width 13 height 13
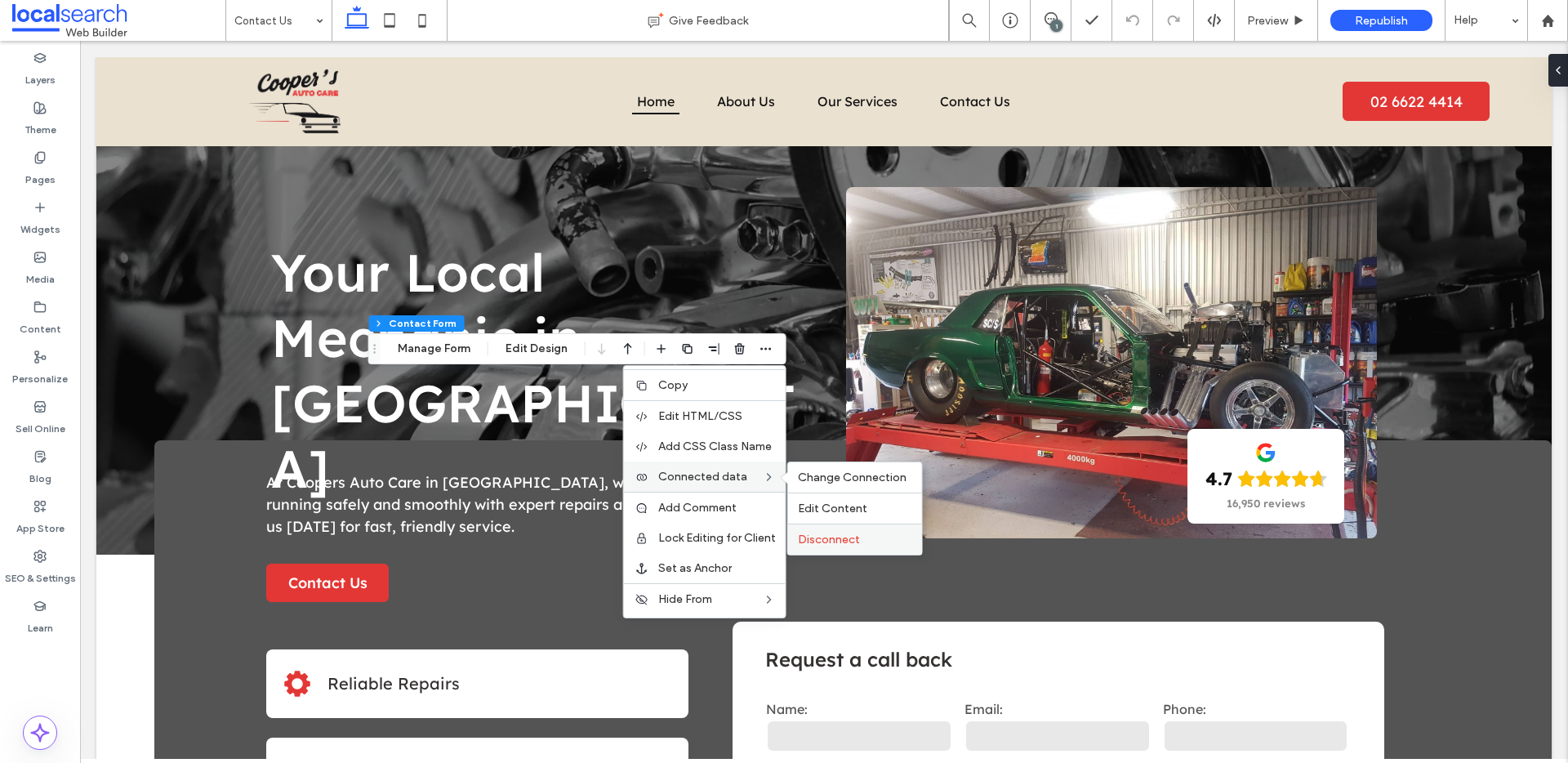
click at [861, 542] on label "Disconnect" at bounding box center [855, 539] width 114 height 14
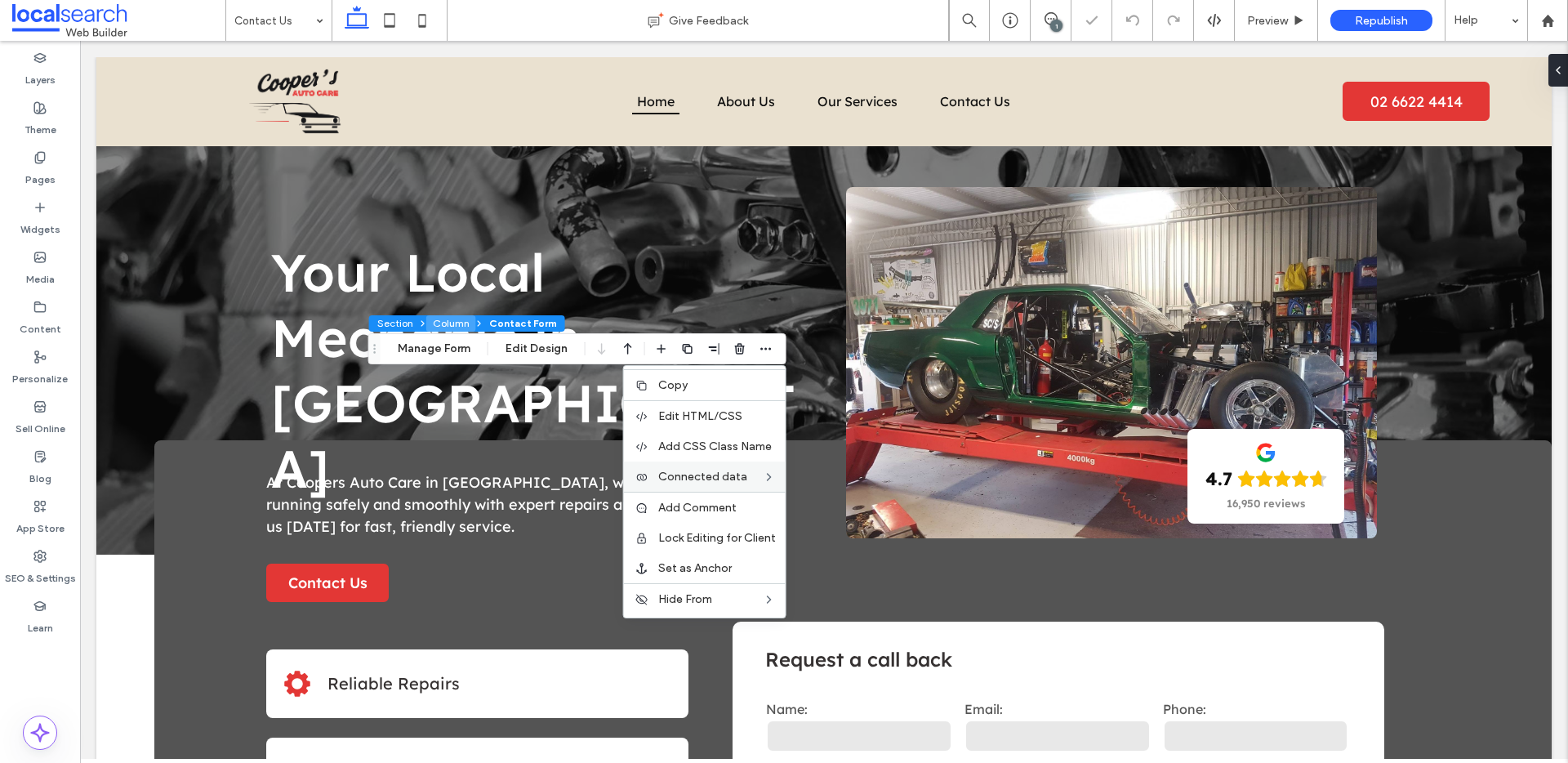
type input "***"
click at [436, 355] on button "Manage Form" at bounding box center [434, 348] width 94 height 19
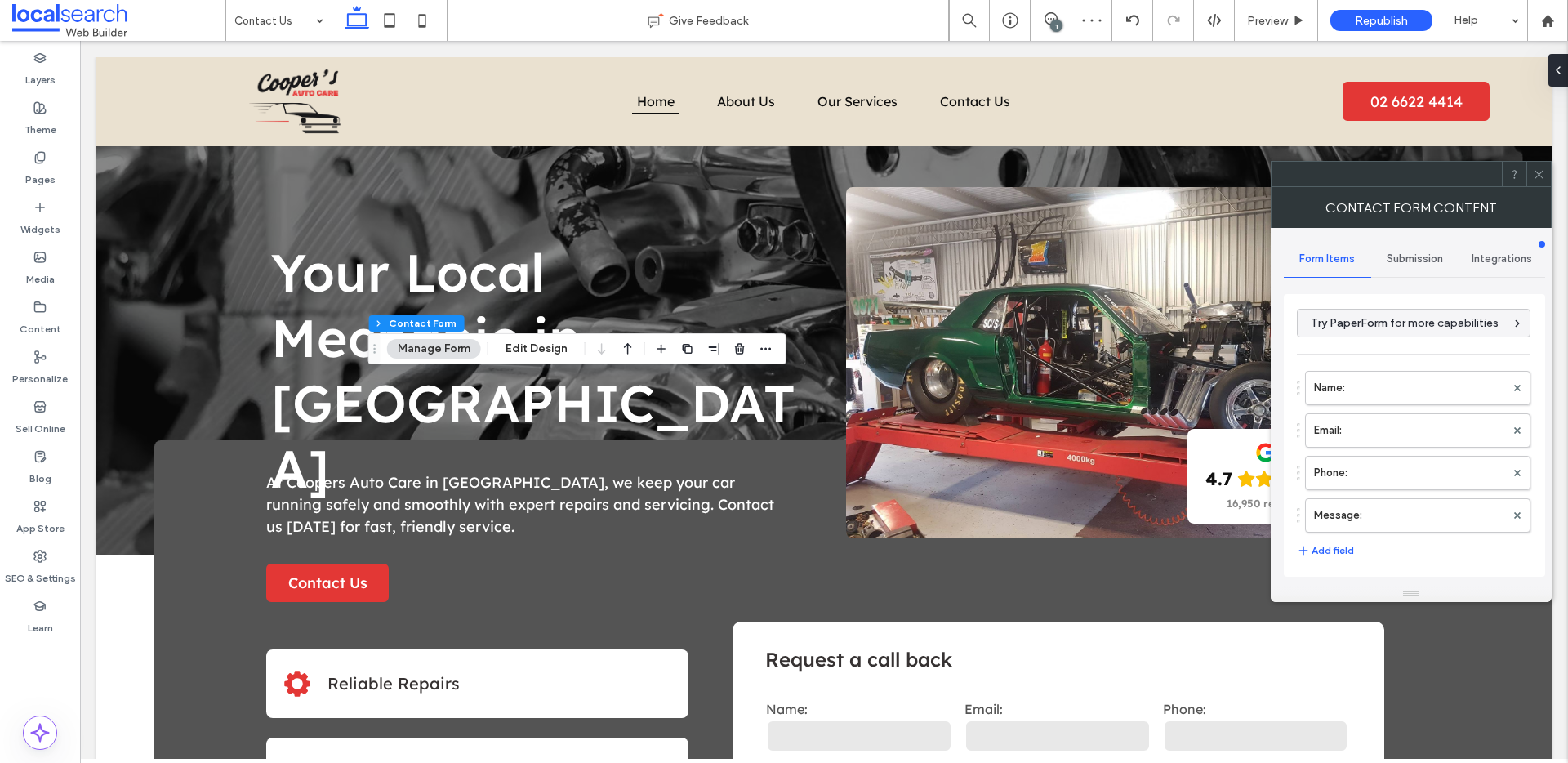
drag, startPoint x: 1415, startPoint y: 262, endPoint x: 1387, endPoint y: 279, distance: 32.8
click at [1415, 262] on span "Submission" at bounding box center [1414, 259] width 56 height 13
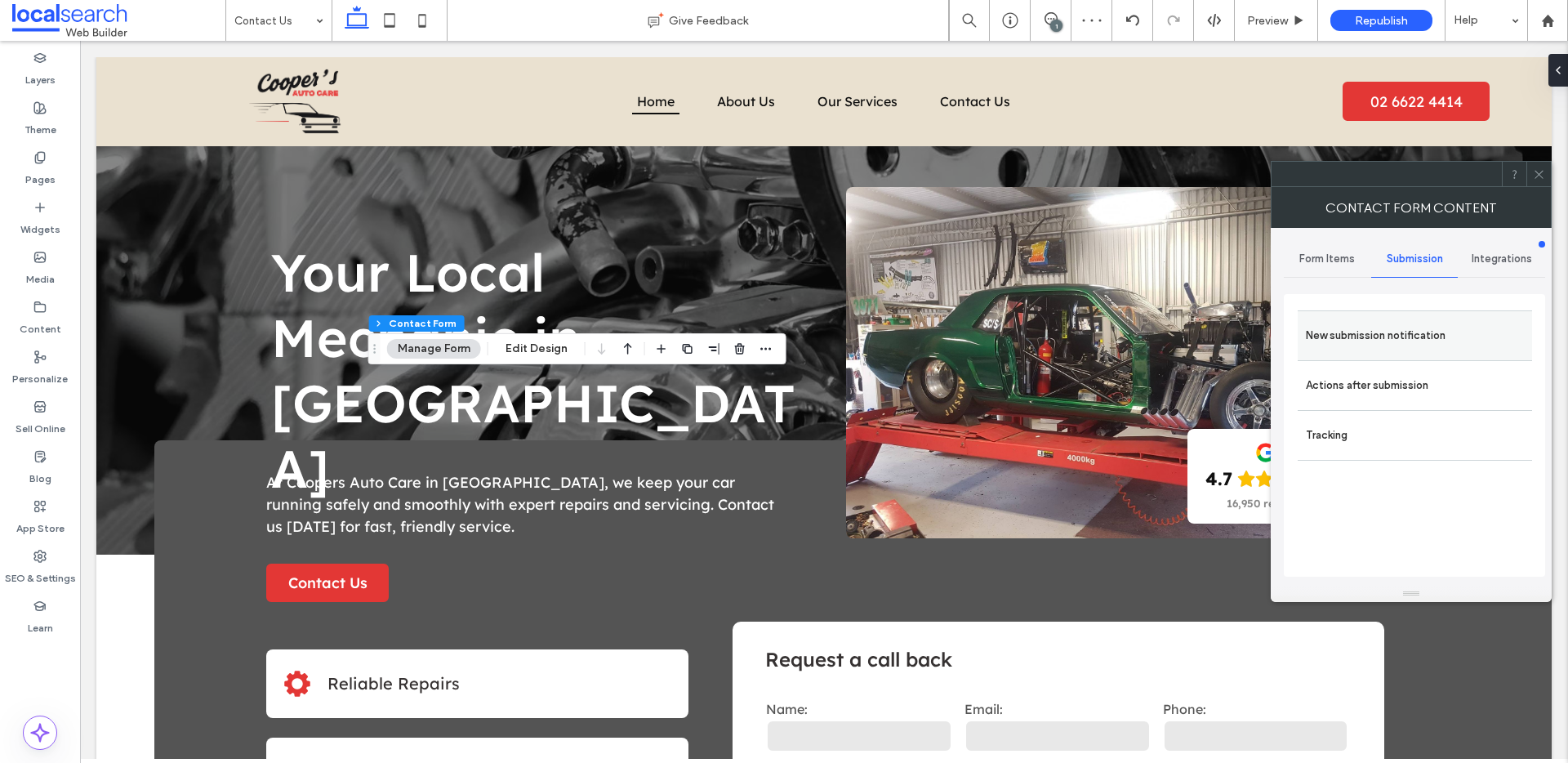
click at [1340, 318] on div "New submission notification" at bounding box center [1414, 335] width 234 height 50
click at [1387, 327] on label "New submission notification" at bounding box center [1414, 335] width 218 height 32
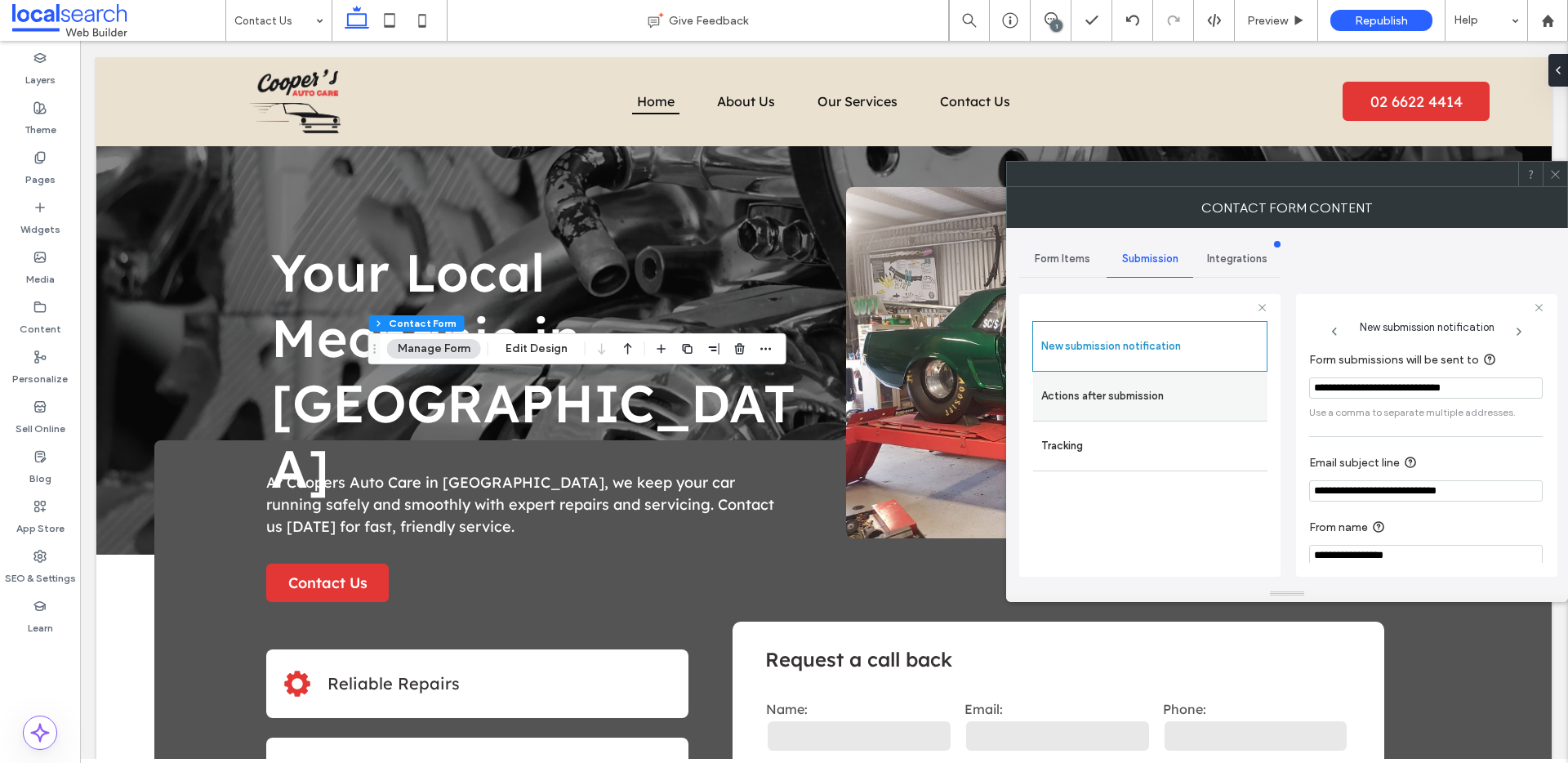
drag, startPoint x: 1491, startPoint y: 389, endPoint x: 1237, endPoint y: 384, distance: 254.0
click at [1236, 384] on div "**********" at bounding box center [1150, 433] width 262 height 304
type input "**********"
click at [1103, 396] on label "Actions after submission" at bounding box center [1150, 395] width 218 height 32
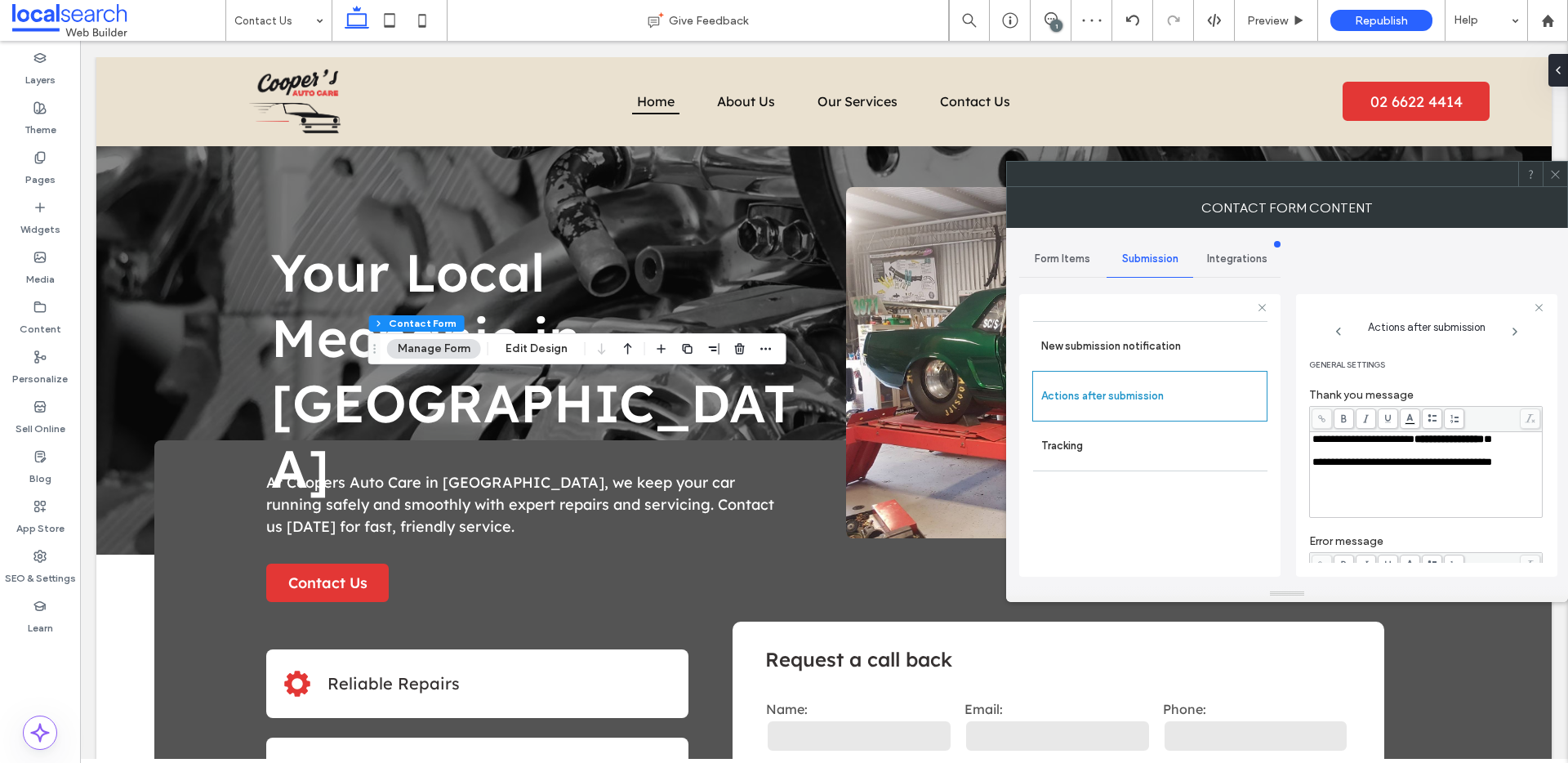
click at [1559, 176] on icon at bounding box center [1554, 174] width 12 height 12
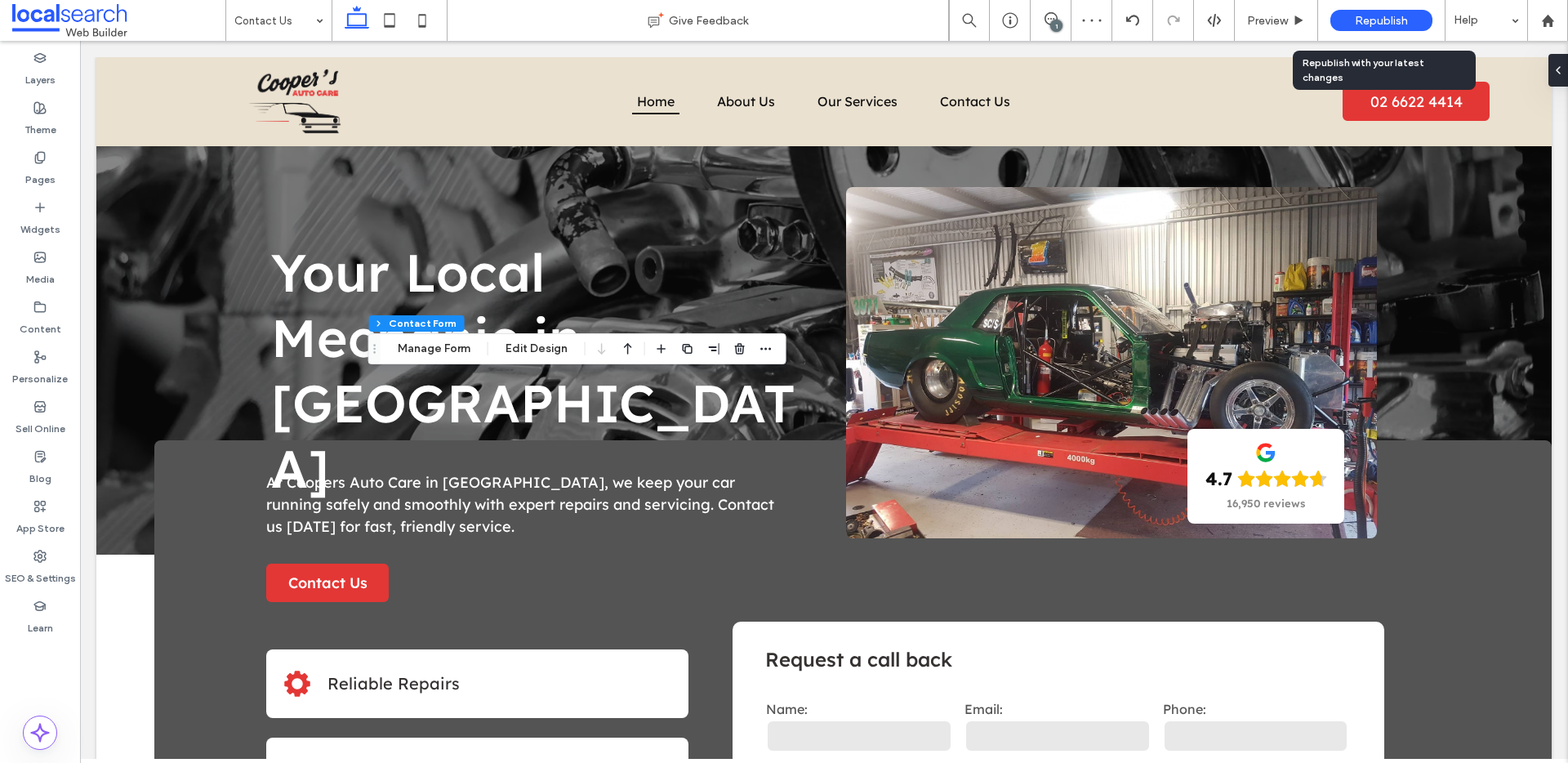
click at [1391, 19] on span "Republish" at bounding box center [1382, 20] width 53 height 14
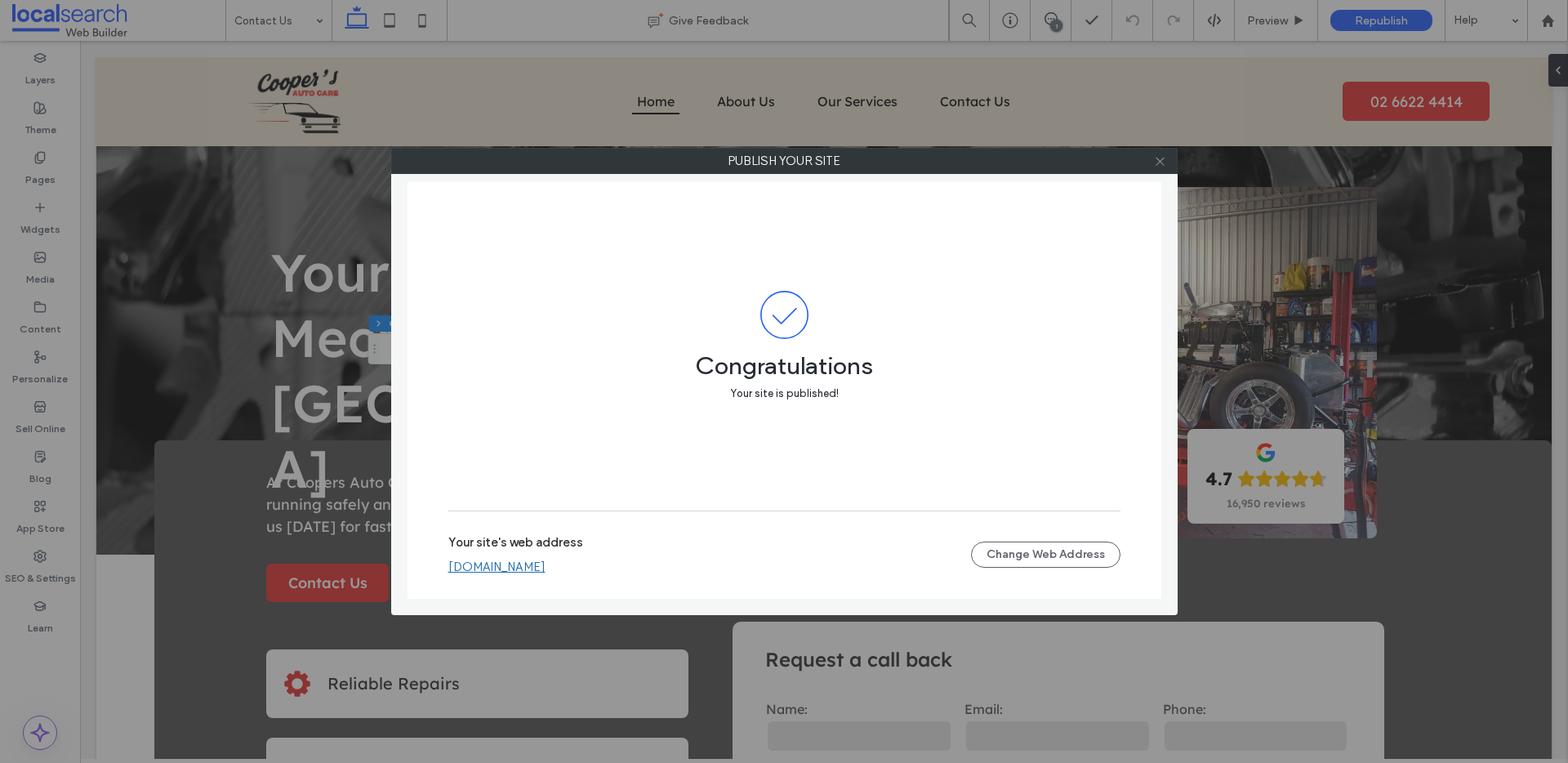
click at [1164, 165] on icon at bounding box center [1159, 160] width 12 height 12
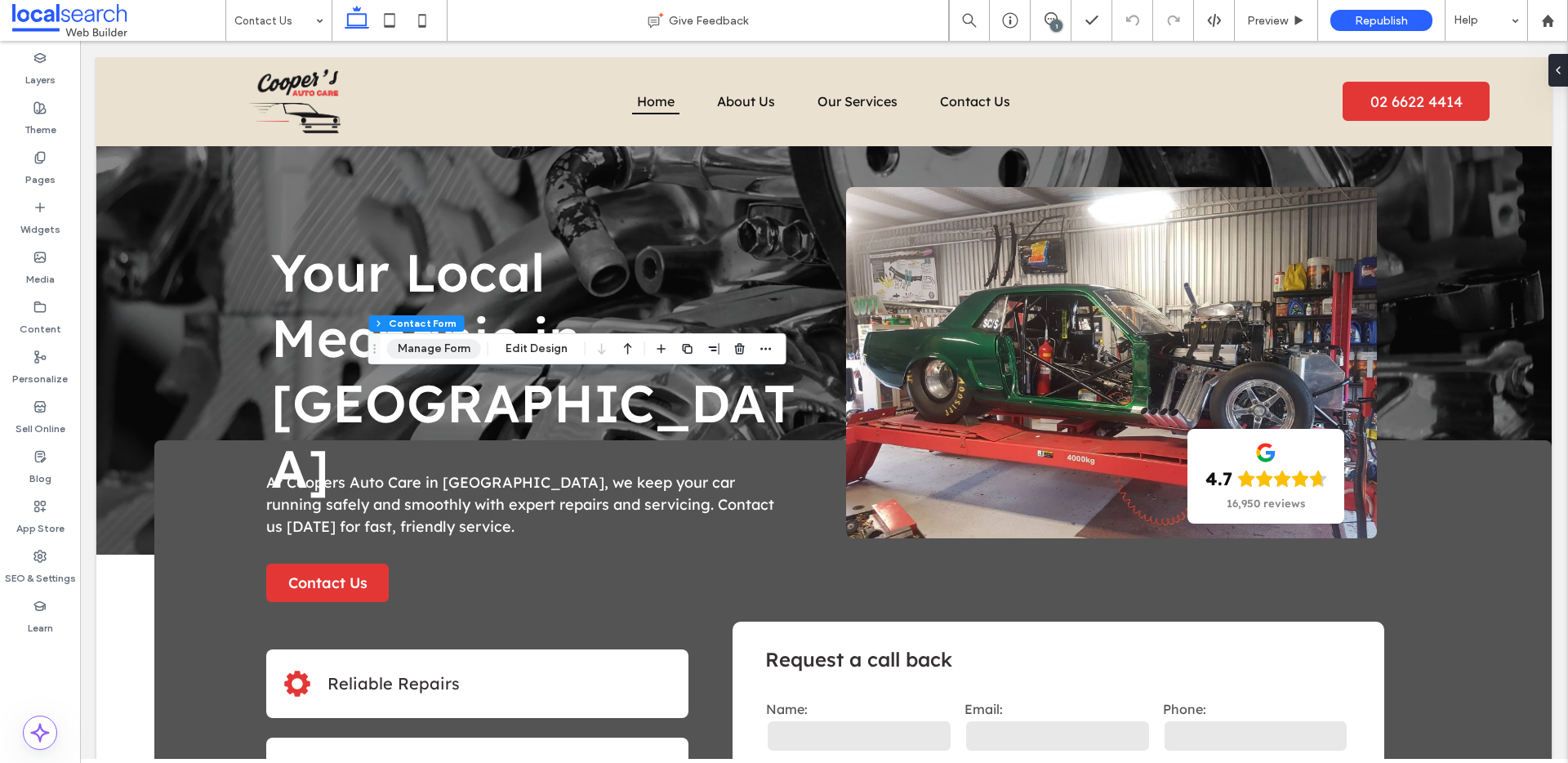
click at [433, 346] on button "Manage Form" at bounding box center [434, 348] width 94 height 19
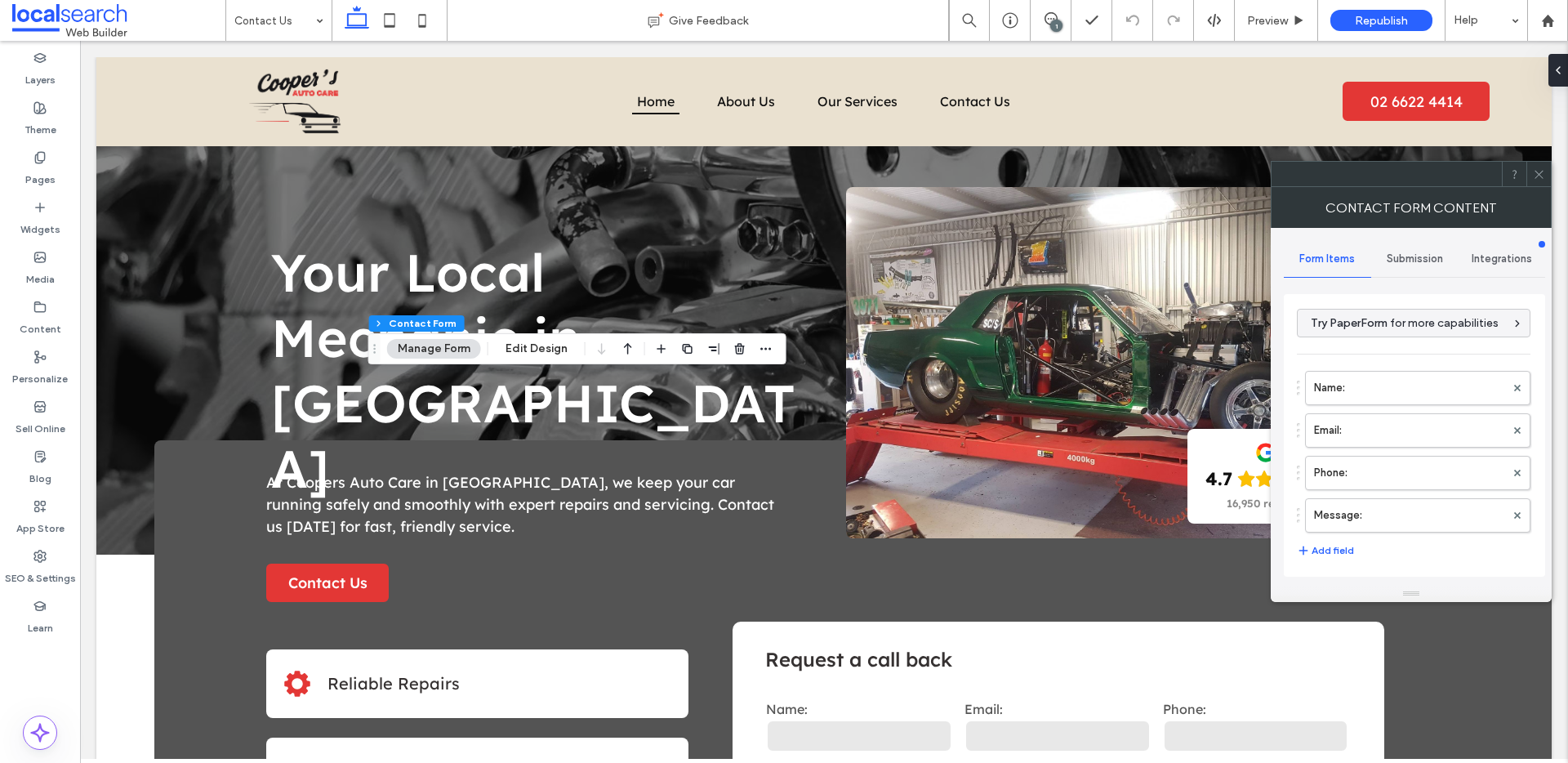
drag, startPoint x: 1403, startPoint y: 263, endPoint x: 1395, endPoint y: 276, distance: 15.3
click at [1403, 263] on span "Submission" at bounding box center [1414, 259] width 56 height 13
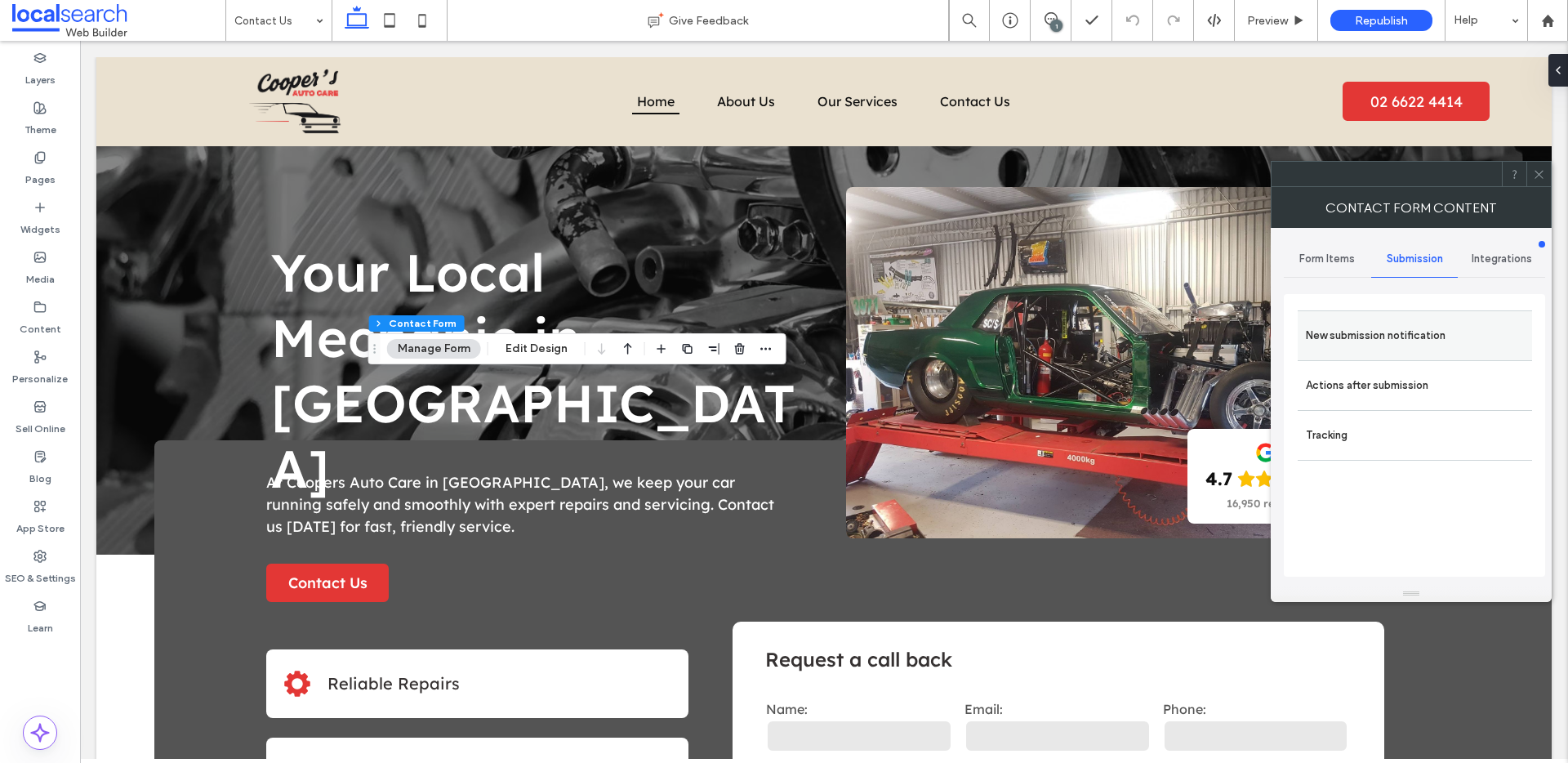
drag, startPoint x: 1360, startPoint y: 327, endPoint x: 1305, endPoint y: 333, distance: 55.3
click at [1360, 327] on label "New submission notification" at bounding box center [1414, 335] width 218 height 32
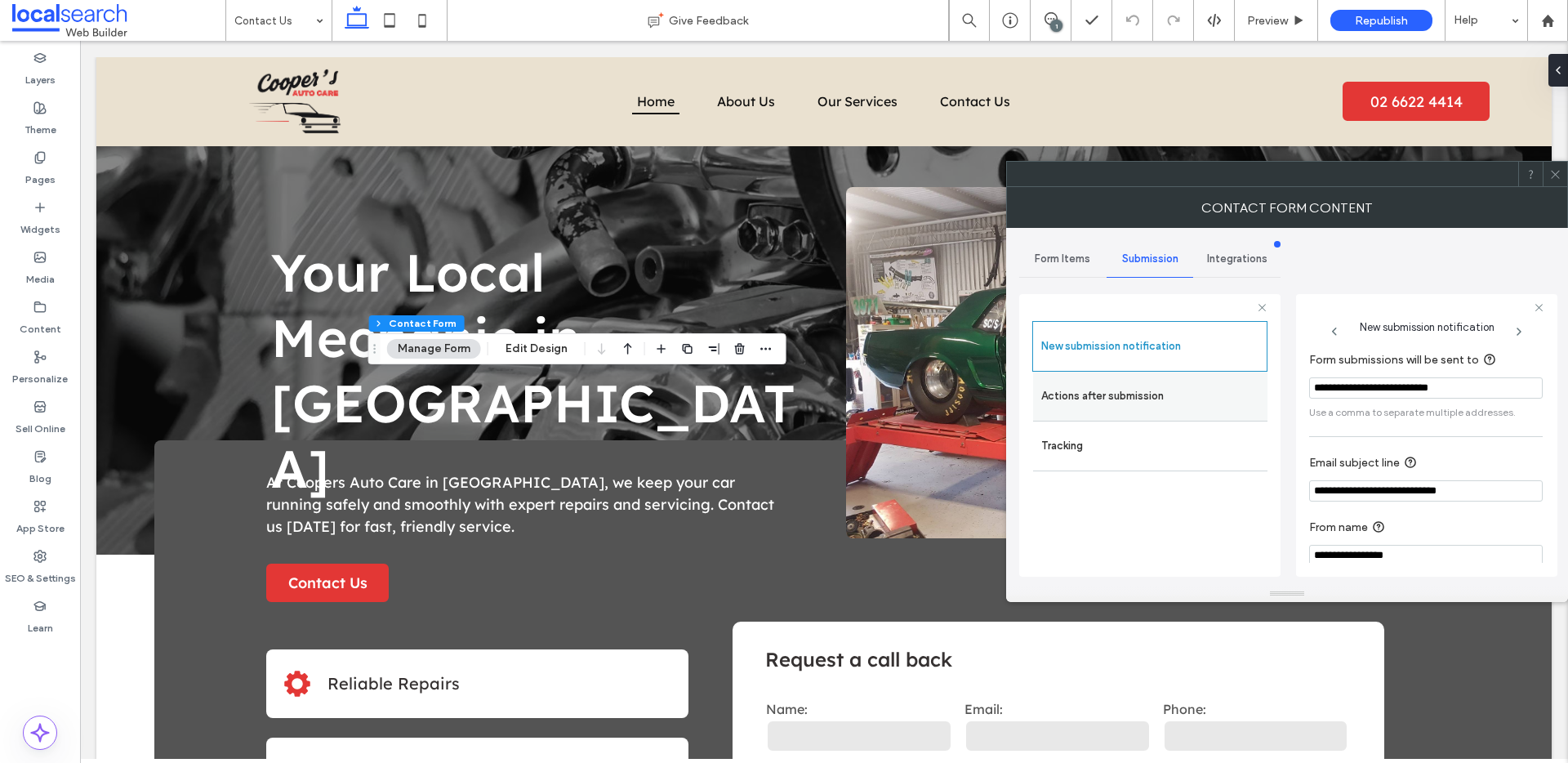
drag, startPoint x: 1451, startPoint y: 390, endPoint x: 1254, endPoint y: 388, distance: 197.0
click at [1254, 388] on div "**********" at bounding box center [1150, 433] width 262 height 304
paste input "***"
type input "**********"
drag, startPoint x: 1556, startPoint y: 176, endPoint x: 1535, endPoint y: 184, distance: 22.5
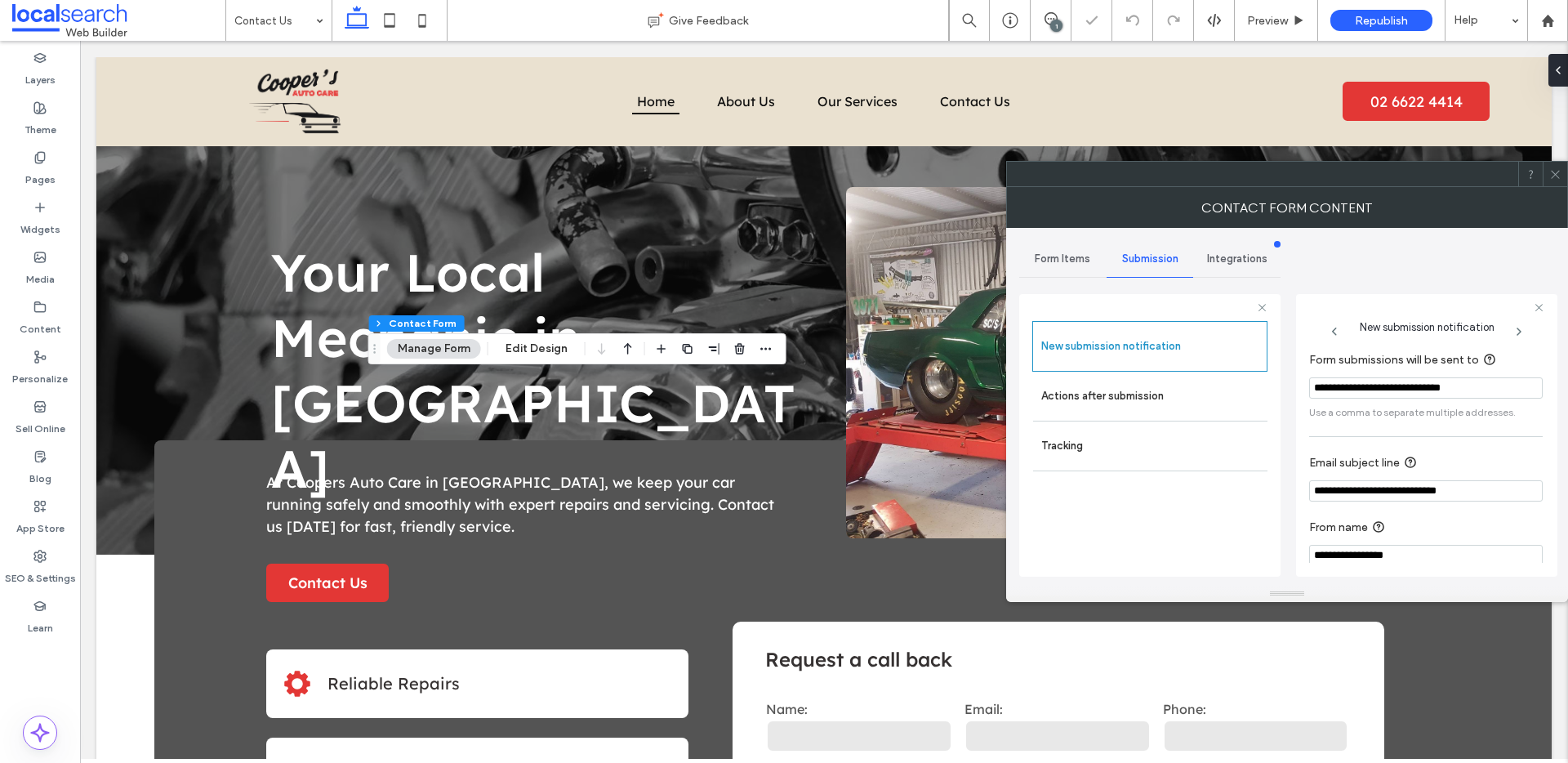
click at [1555, 176] on icon at bounding box center [1554, 174] width 12 height 12
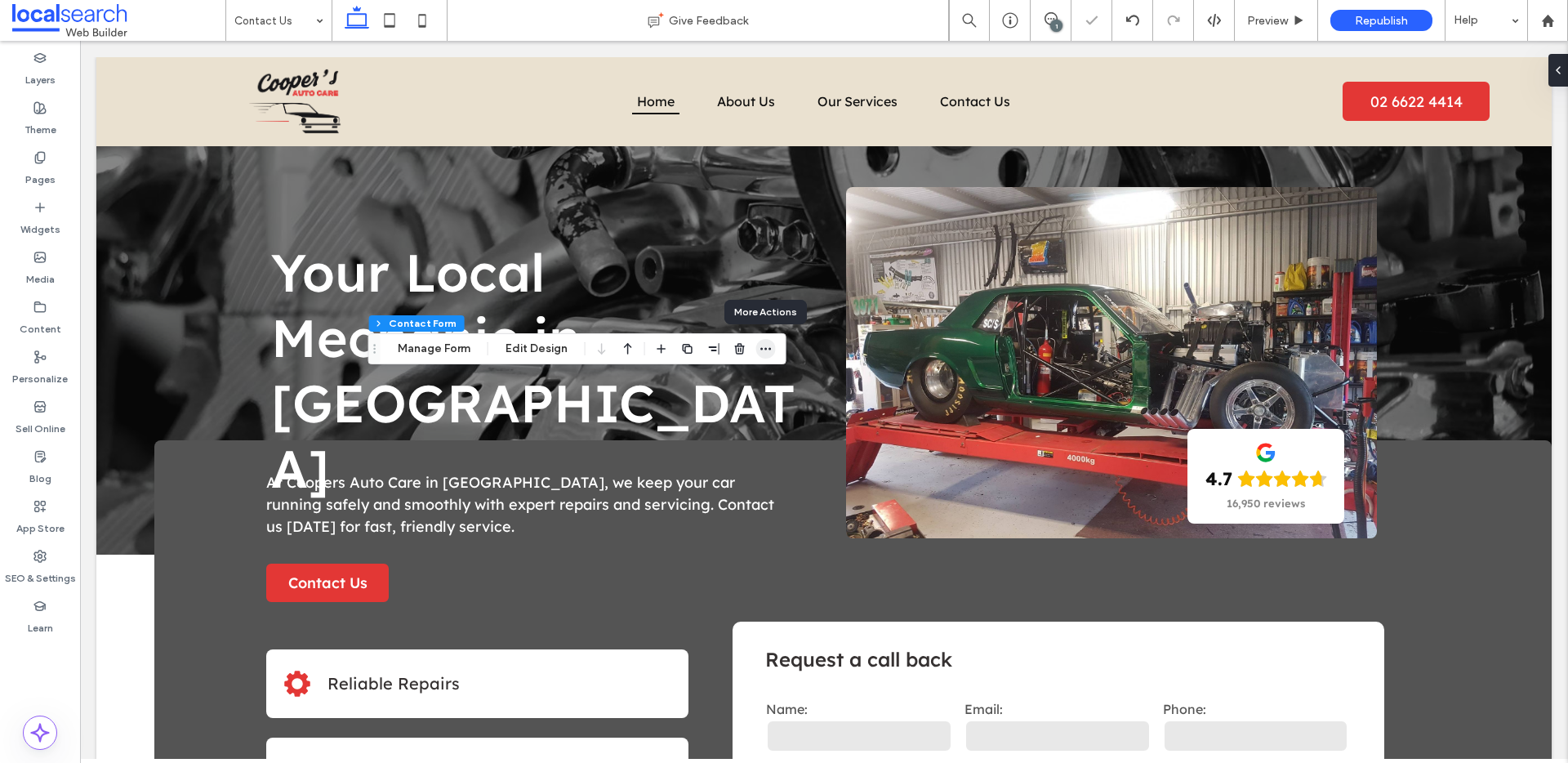
click at [768, 355] on icon "button" at bounding box center [766, 348] width 13 height 13
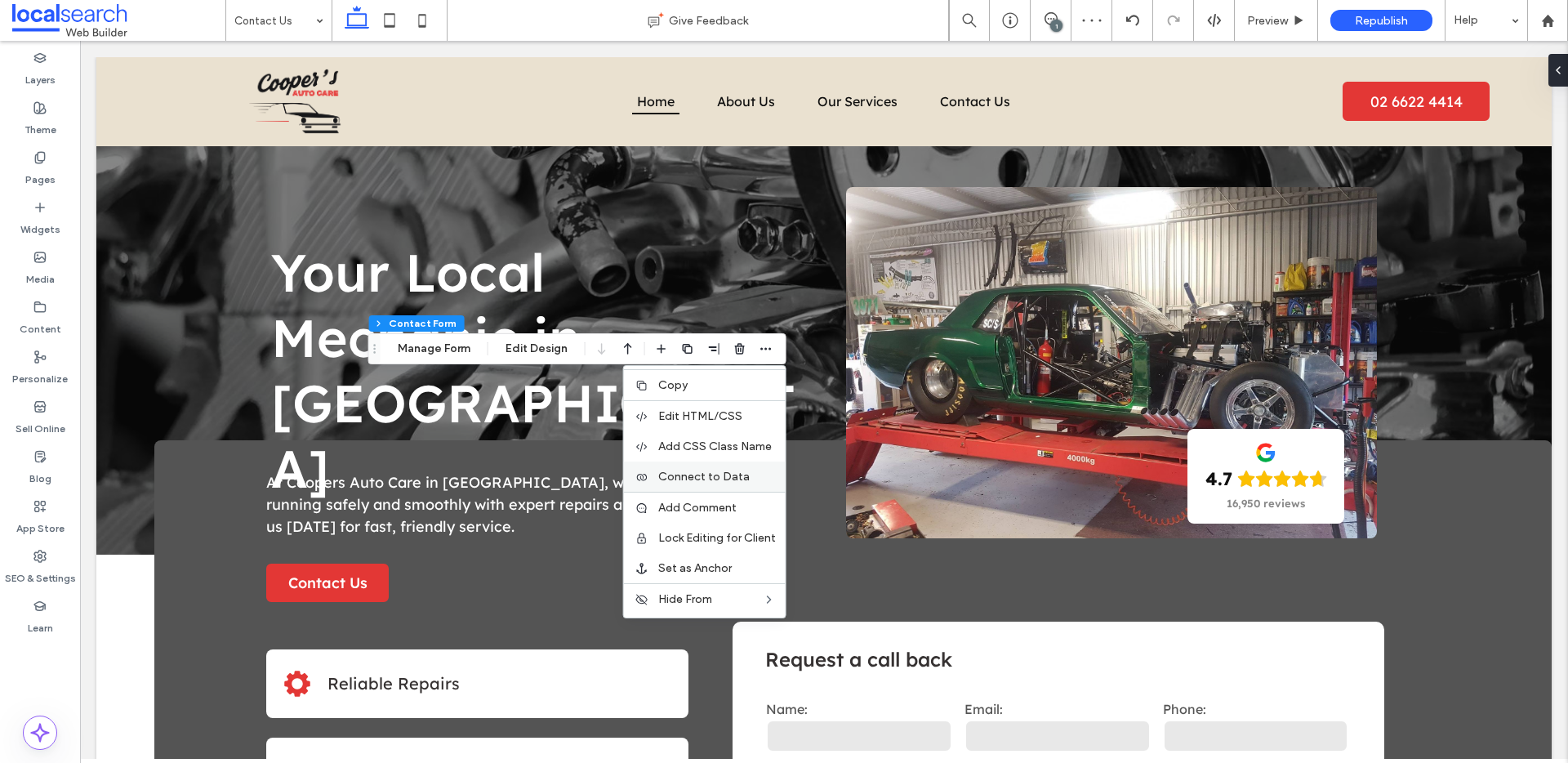
click at [716, 480] on span "Connect to Data" at bounding box center [703, 476] width 91 height 14
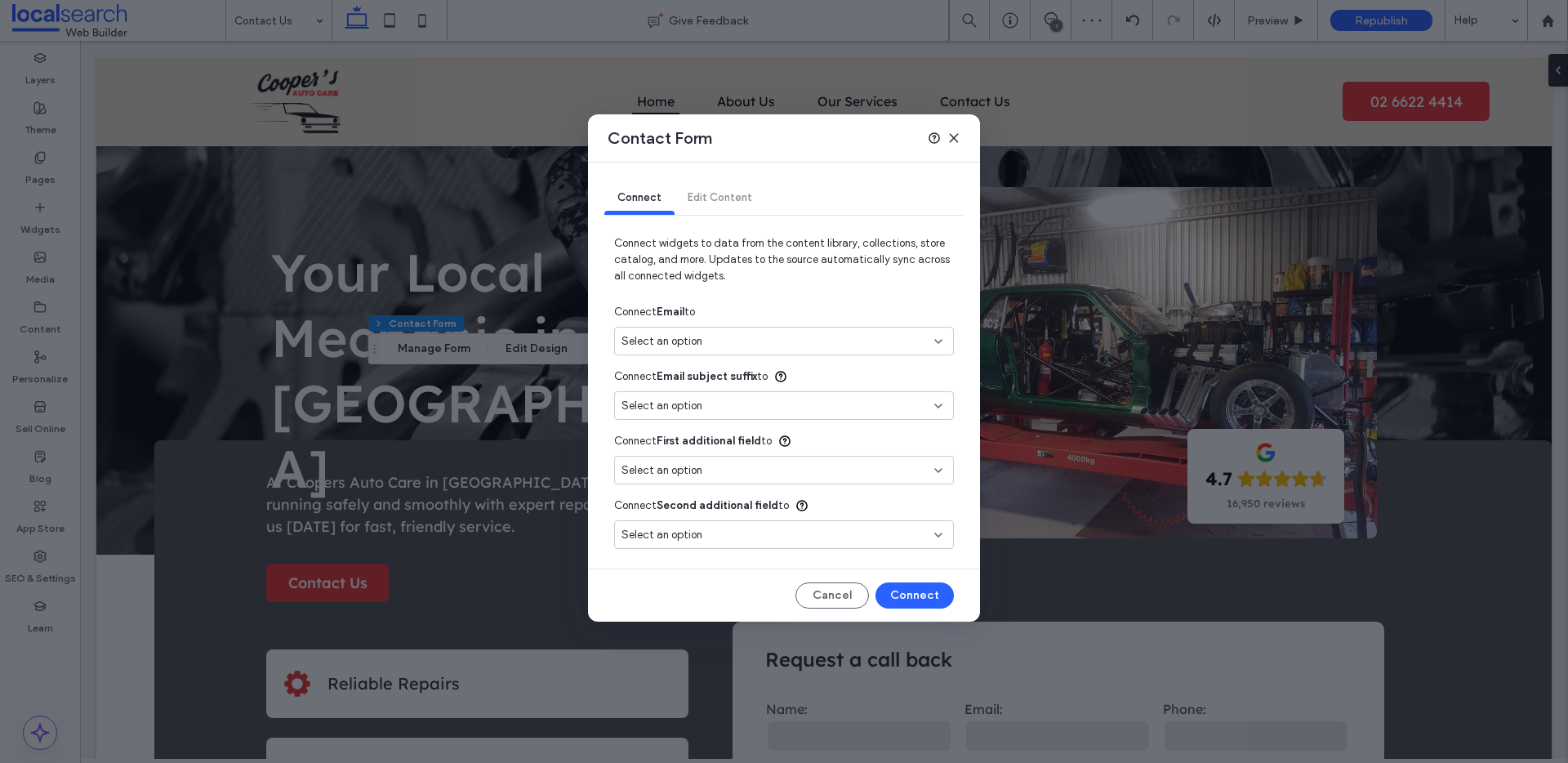
click at [703, 349] on div "Select an option" at bounding box center [784, 341] width 340 height 29
click at [754, 391] on span "andrewgracemechanical@gmail.com" at bounding box center [838, 399] width 205 height 17
click at [919, 596] on button "Connect" at bounding box center [914, 595] width 78 height 26
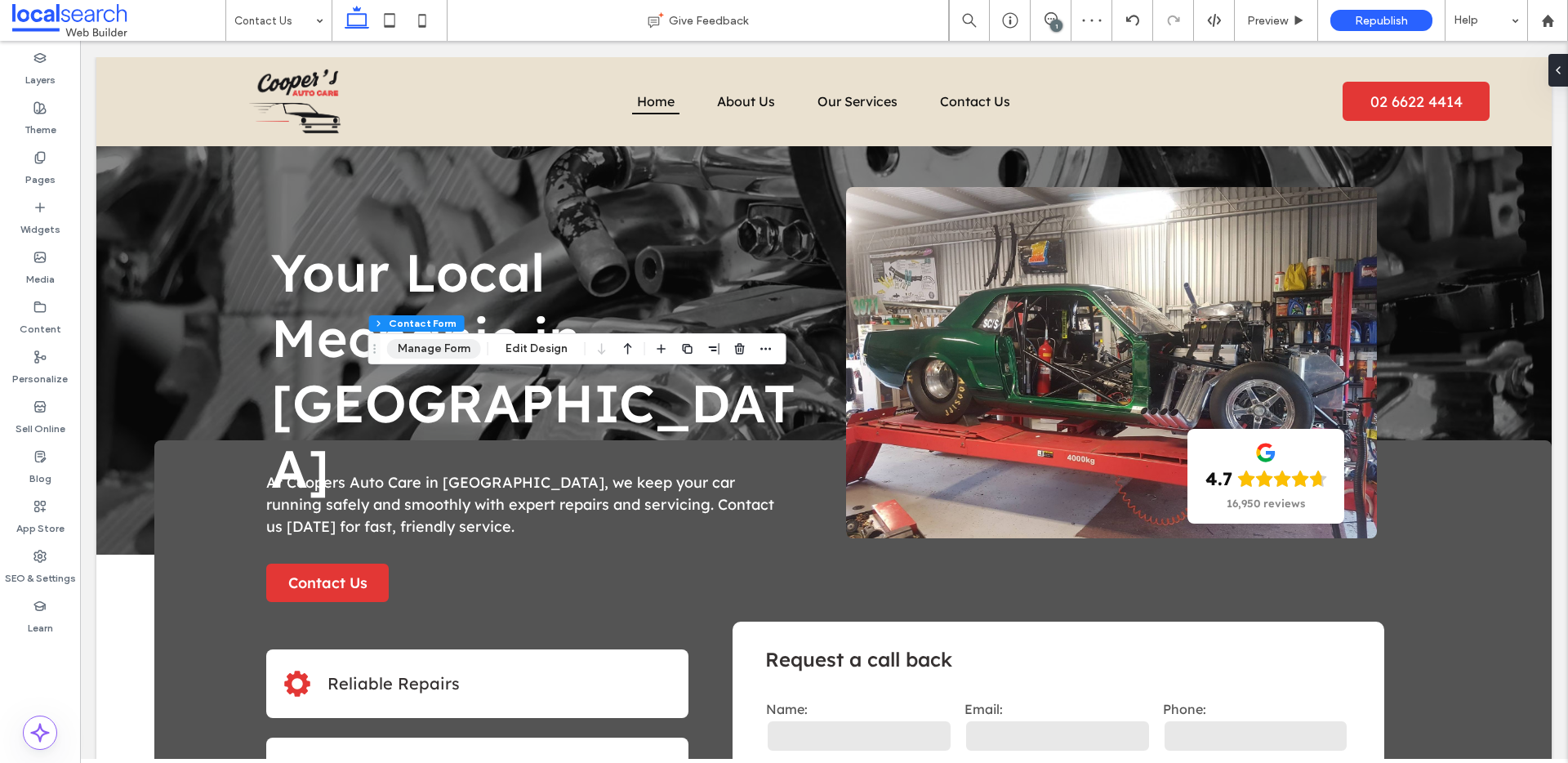
click at [423, 346] on button "Manage Form" at bounding box center [434, 348] width 94 height 19
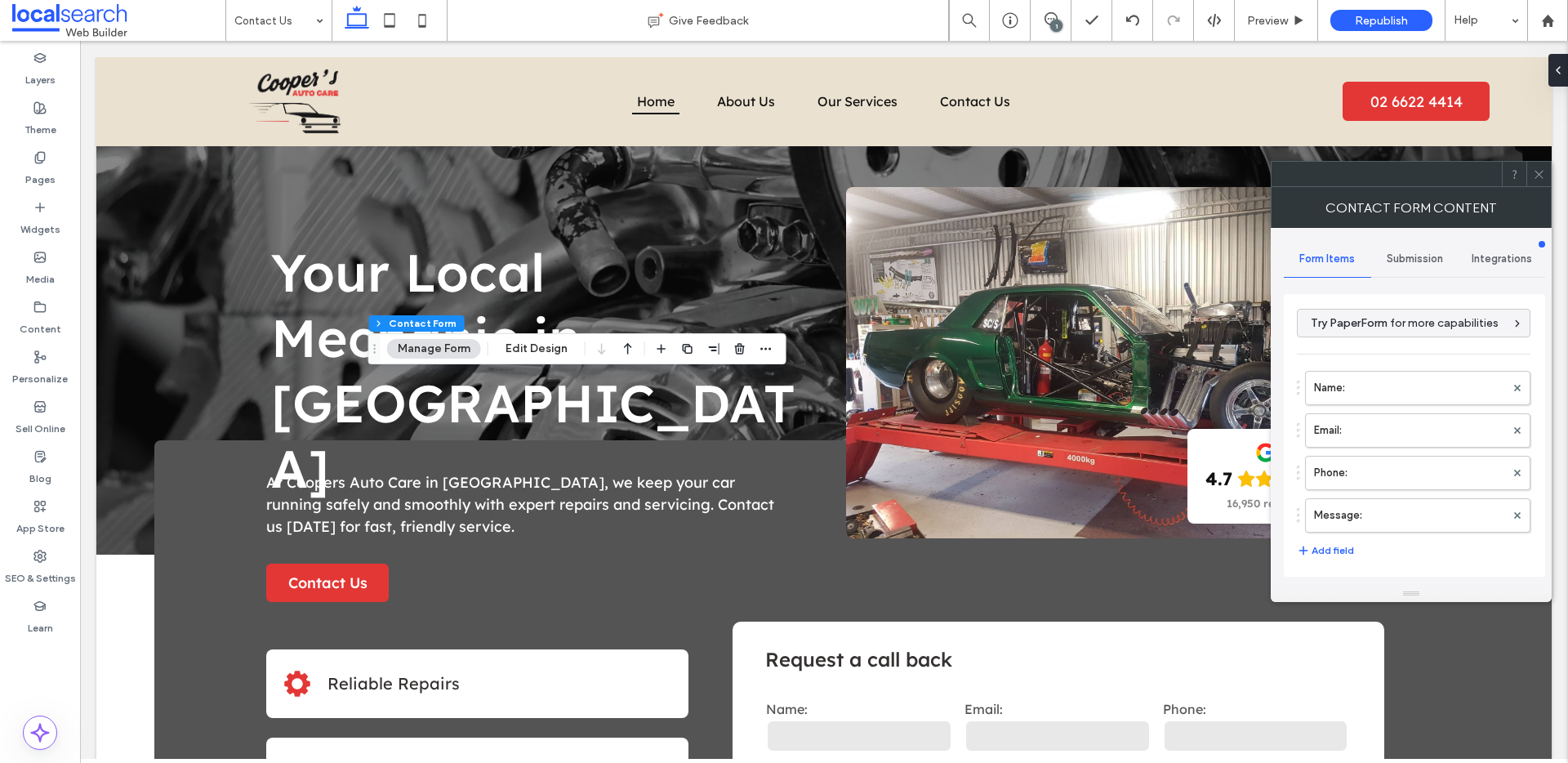
drag, startPoint x: 1412, startPoint y: 260, endPoint x: 1404, endPoint y: 269, distance: 12.0
click at [1412, 260] on span "Submission" at bounding box center [1414, 259] width 56 height 13
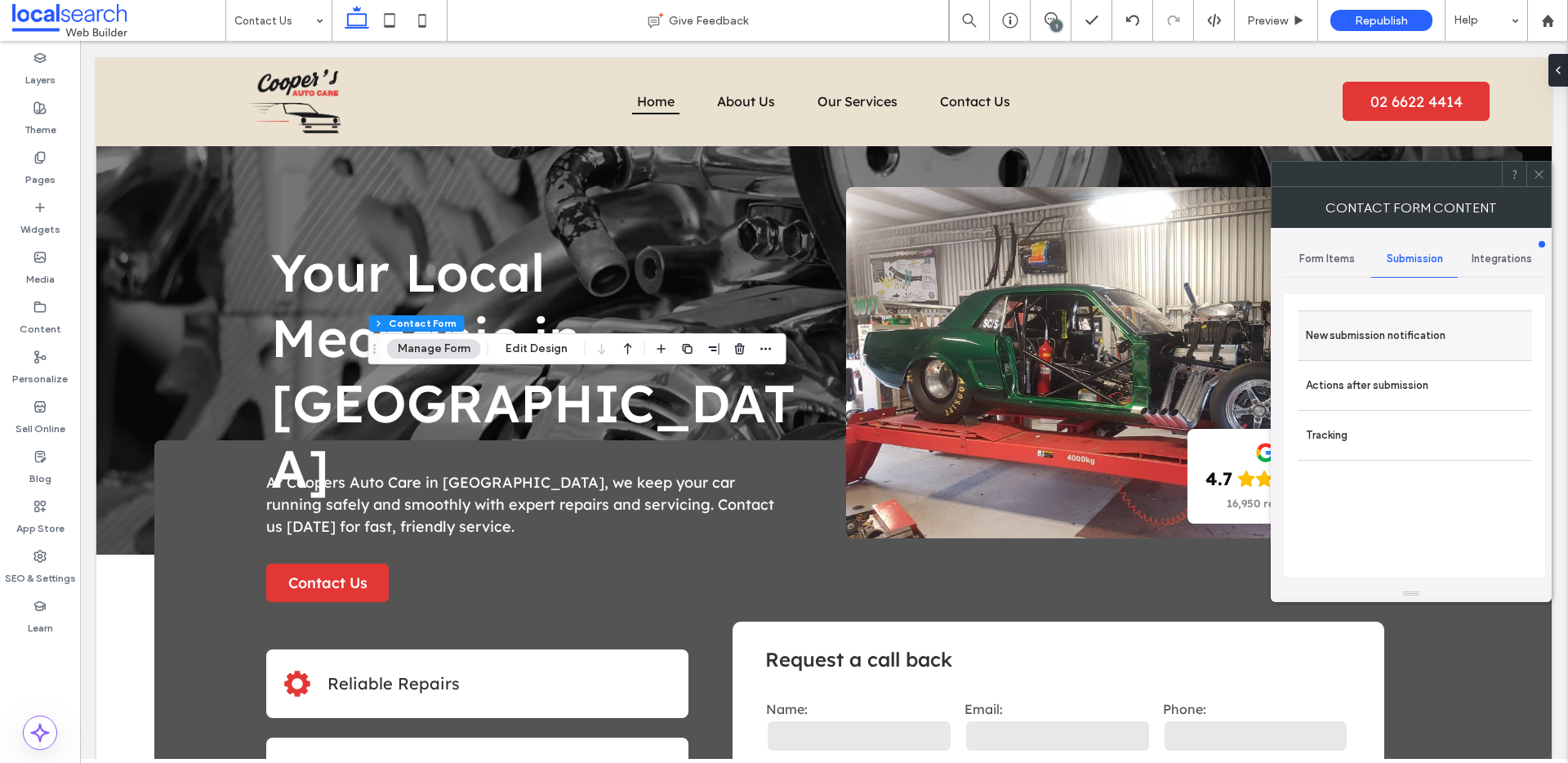
click at [1359, 323] on label "New submission notification" at bounding box center [1414, 335] width 218 height 32
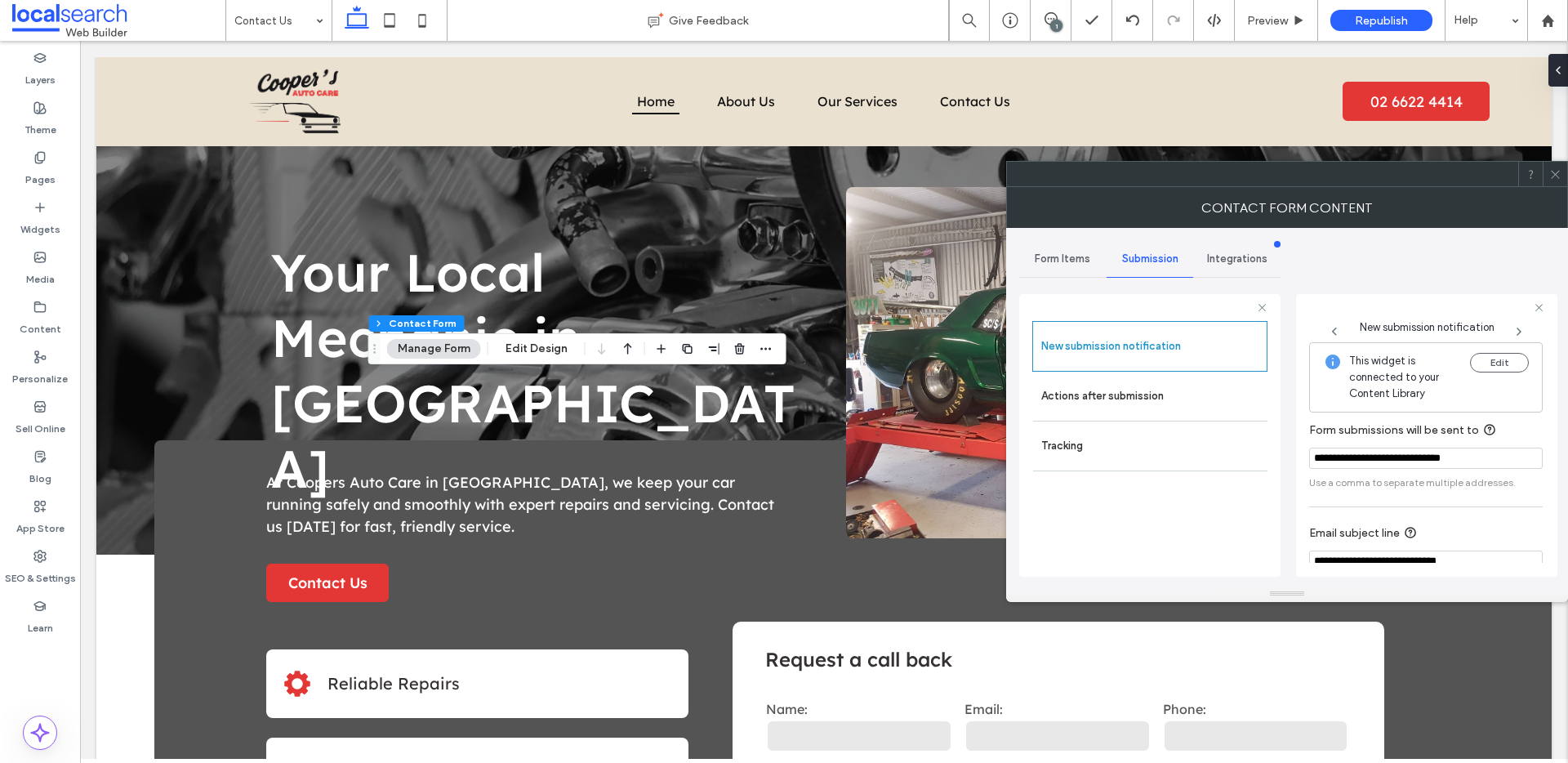
click at [1552, 170] on icon at bounding box center [1554, 174] width 12 height 12
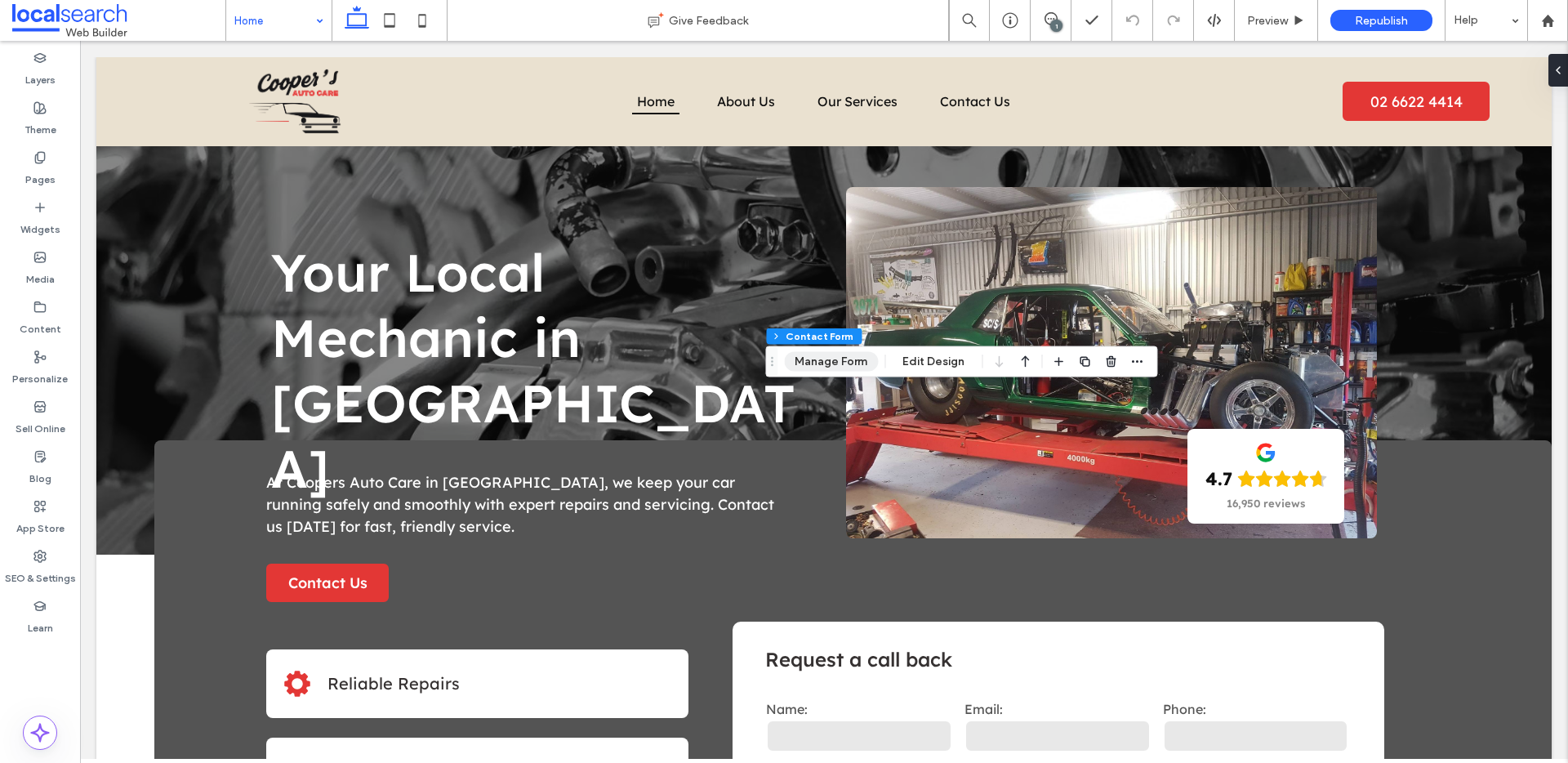
click at [841, 356] on button "Manage Form" at bounding box center [831, 361] width 94 height 19
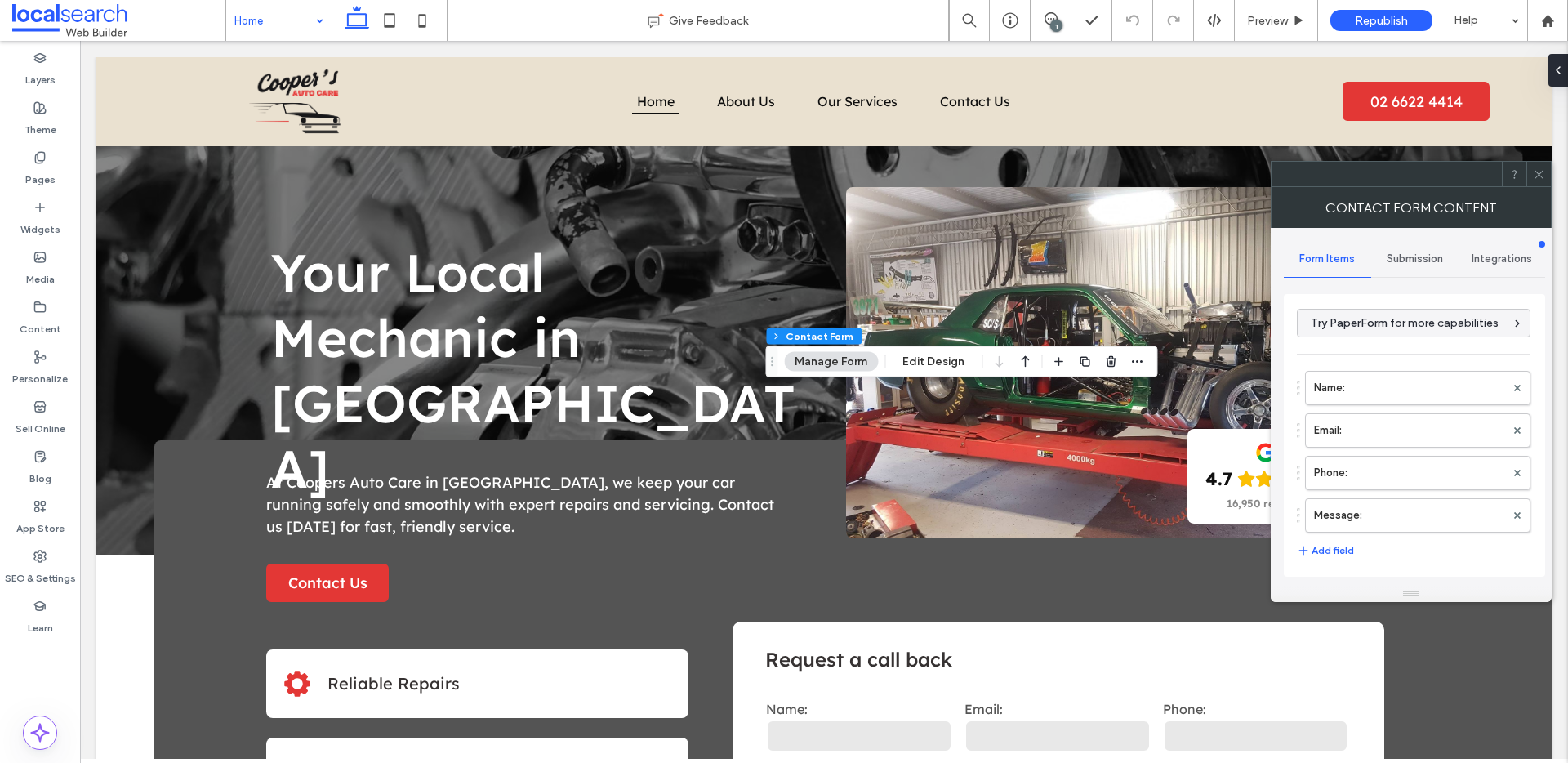
drag, startPoint x: 1407, startPoint y: 255, endPoint x: 1401, endPoint y: 263, distance: 10.0
click at [1407, 255] on span "Submission" at bounding box center [1414, 259] width 56 height 13
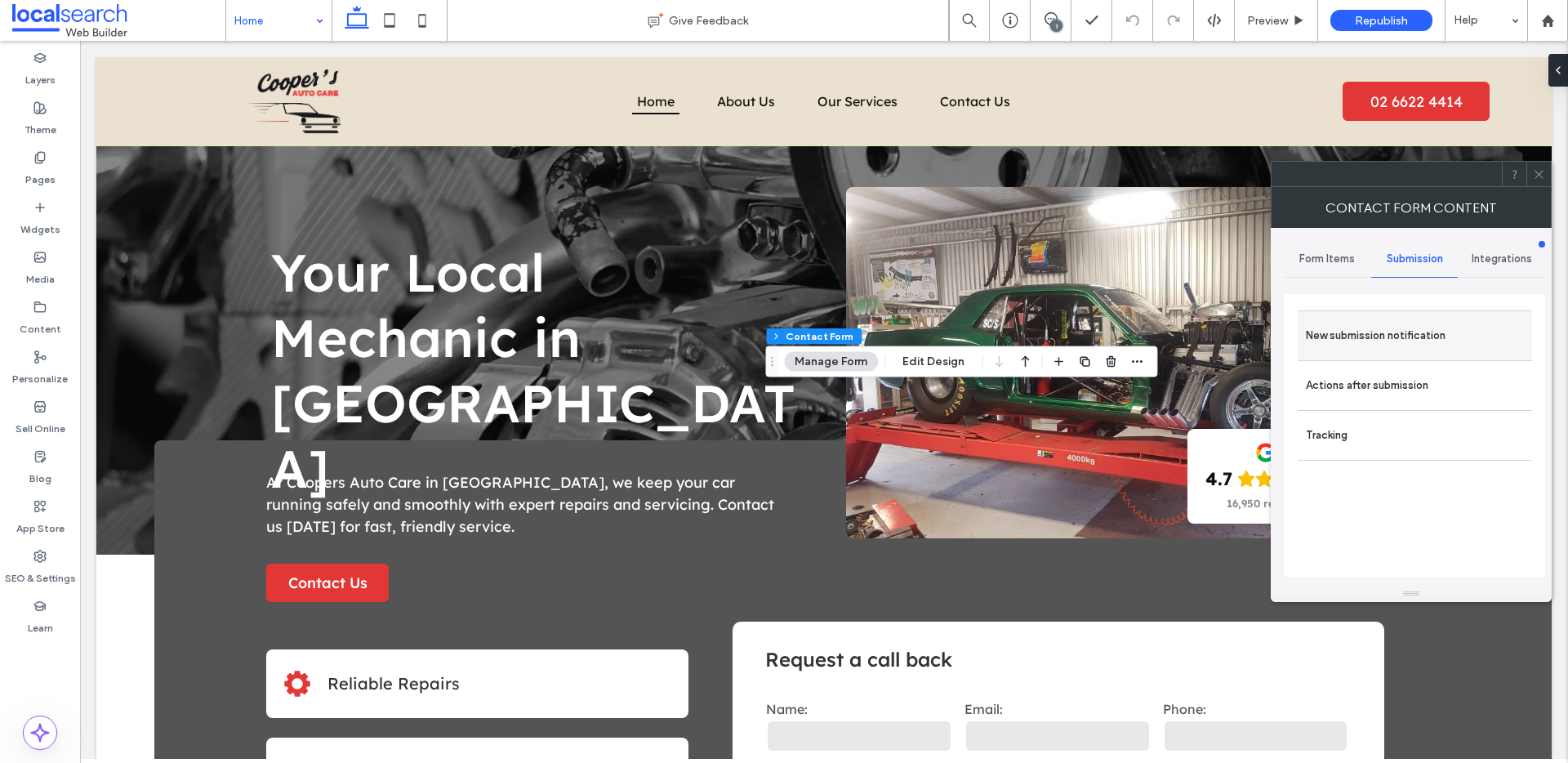
click at [1355, 315] on div "New submission notification" at bounding box center [1414, 335] width 234 height 50
click at [1363, 320] on label "New submission notification" at bounding box center [1414, 335] width 218 height 32
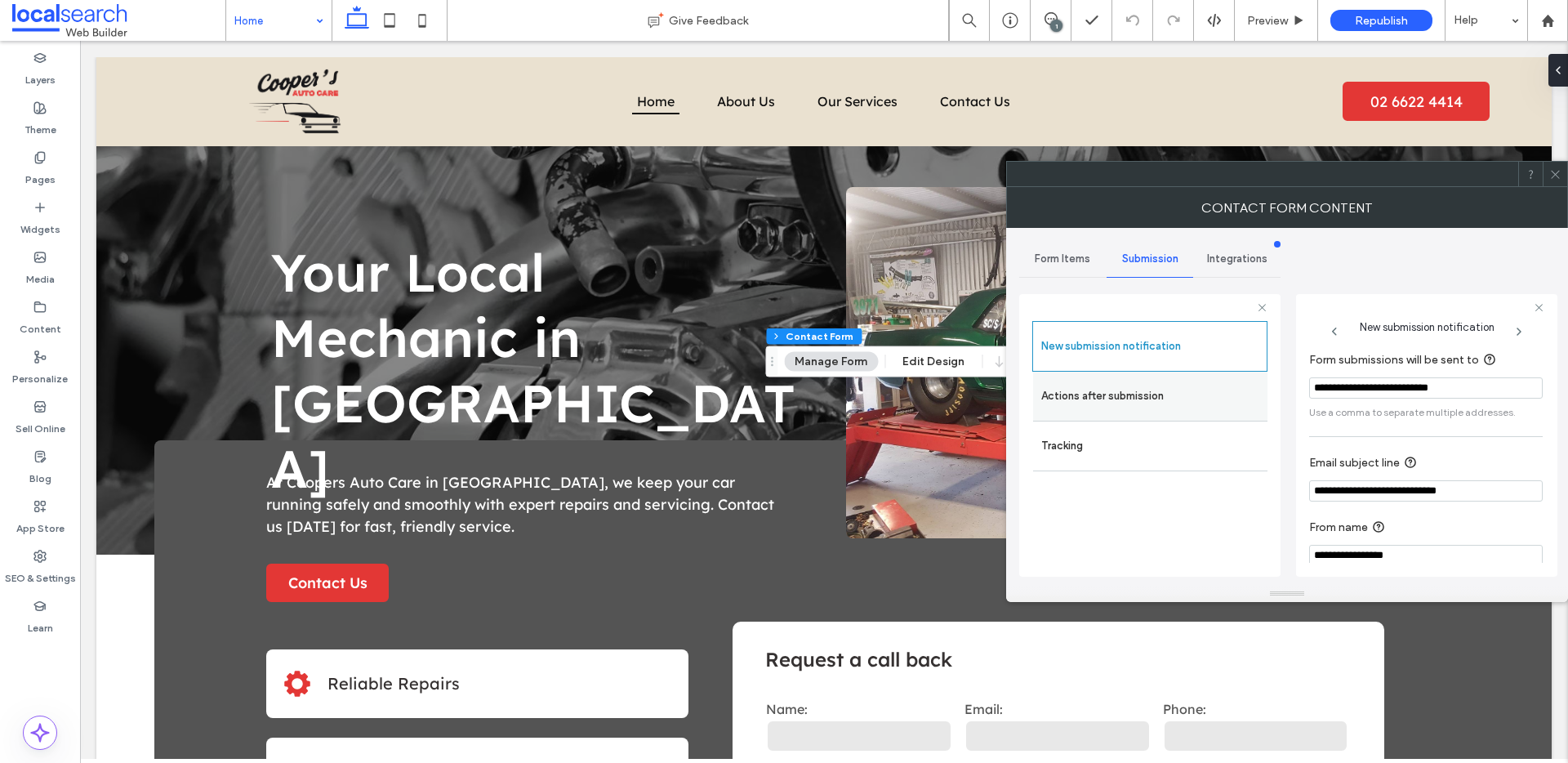
drag, startPoint x: 1479, startPoint y: 391, endPoint x: 1223, endPoint y: 389, distance: 256.0
click at [1223, 389] on div "**********" at bounding box center [1150, 433] width 262 height 304
paste input "***"
type input "**********"
drag, startPoint x: 1556, startPoint y: 177, endPoint x: 1432, endPoint y: 191, distance: 124.8
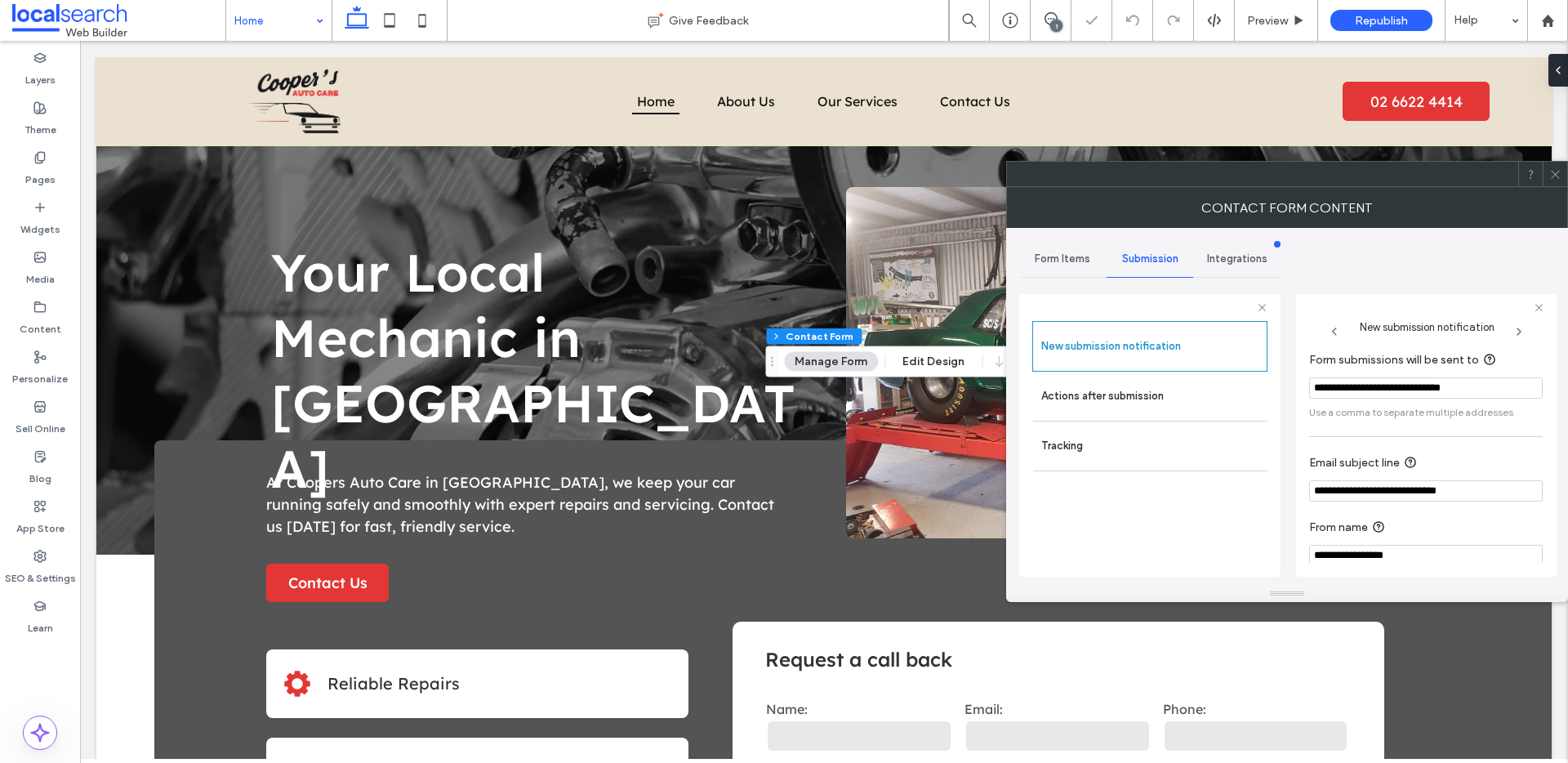
click at [1556, 177] on icon at bounding box center [1554, 174] width 12 height 12
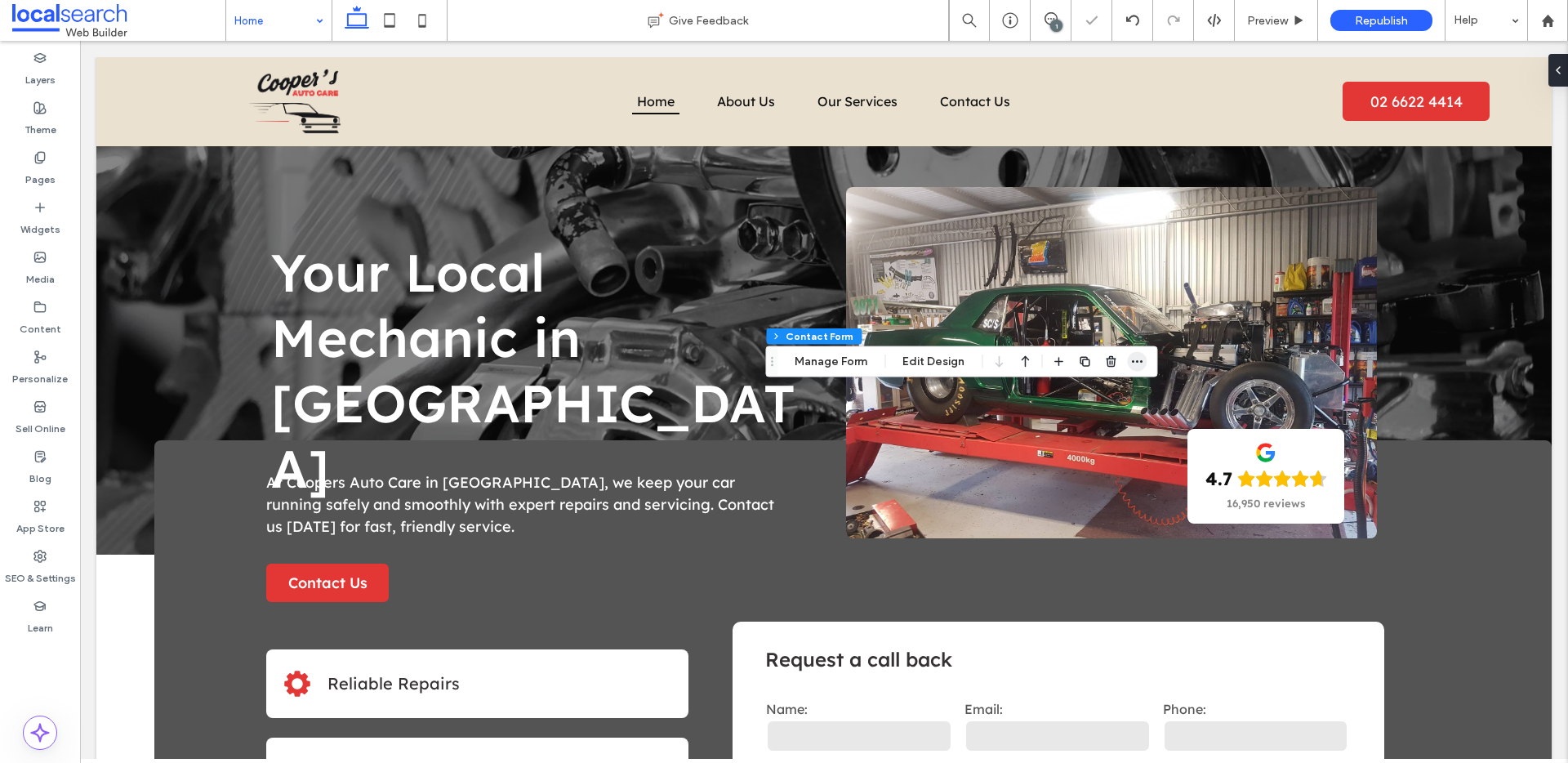
click at [1137, 361] on icon "button" at bounding box center [1137, 362] width 13 height 13
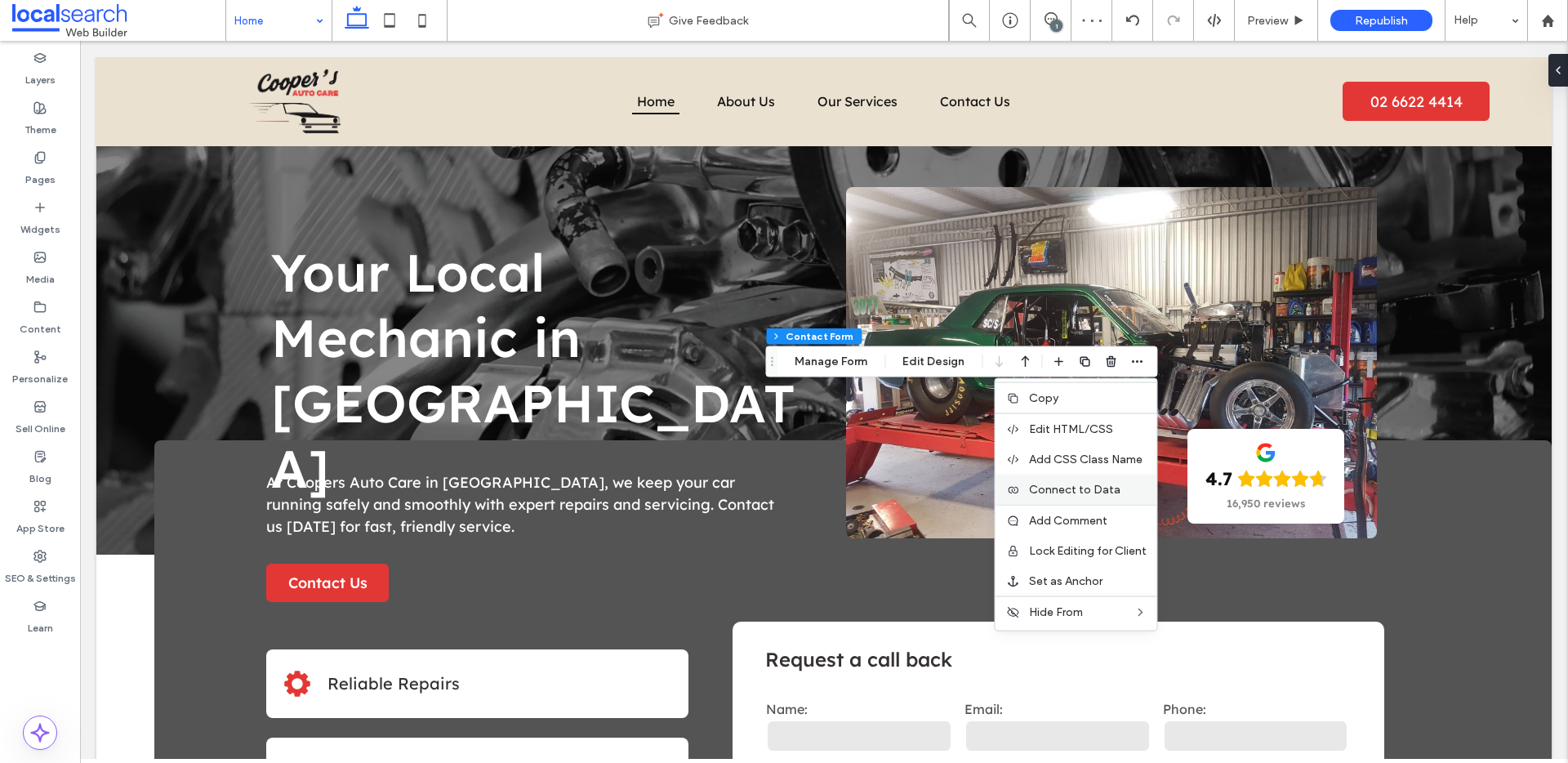
click at [1072, 490] on span "Connect to Data" at bounding box center [1074, 489] width 91 height 14
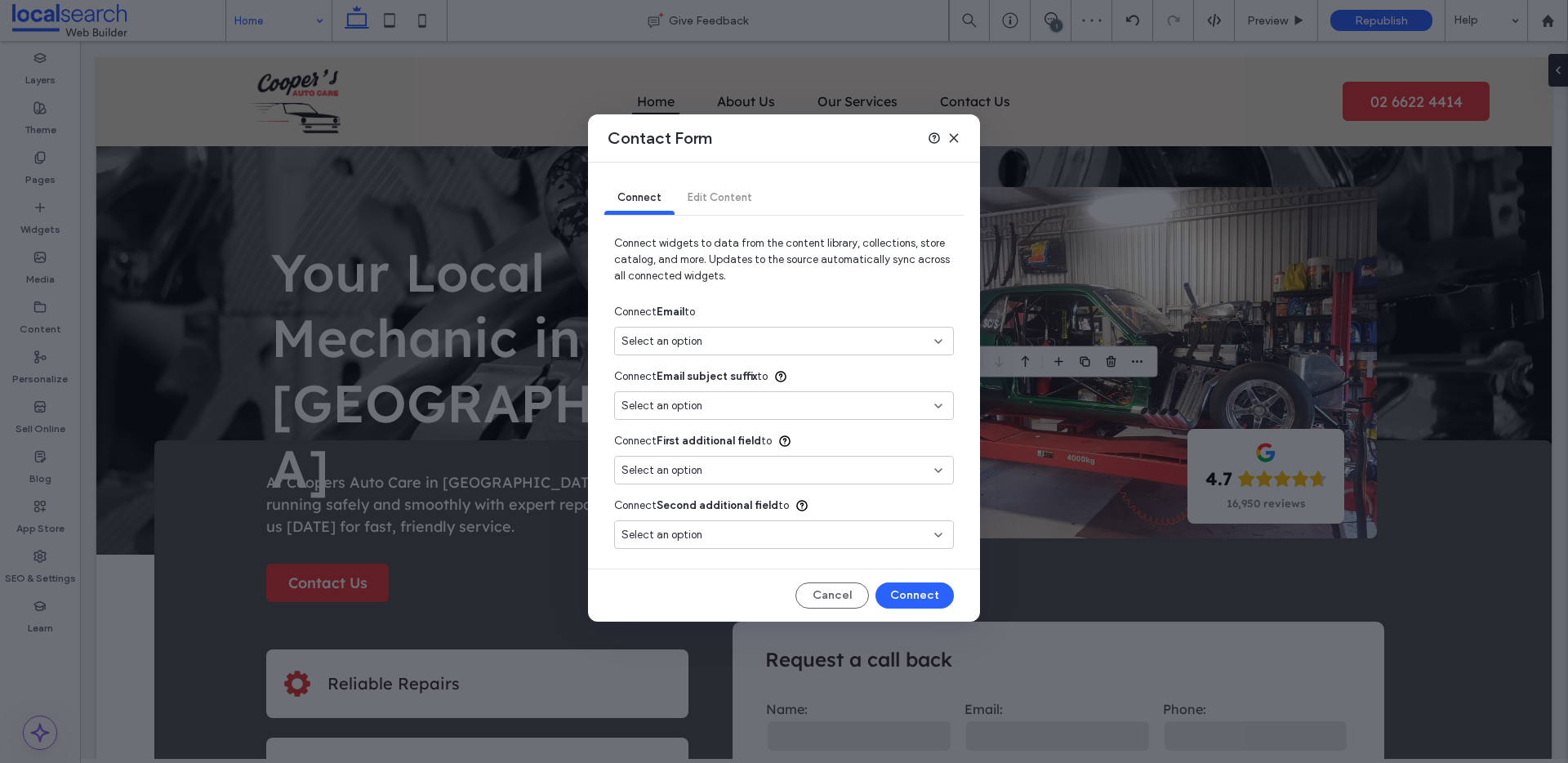
click at [761, 346] on div "Select an option" at bounding box center [775, 342] width 306 height 17
drag, startPoint x: 762, startPoint y: 394, endPoint x: 800, endPoint y: 426, distance: 49.7
click at [762, 394] on span "andrewgracemechanical@gmail.com" at bounding box center [838, 399] width 205 height 17
type input "***"
click at [919, 593] on button "Connect" at bounding box center [914, 595] width 78 height 26
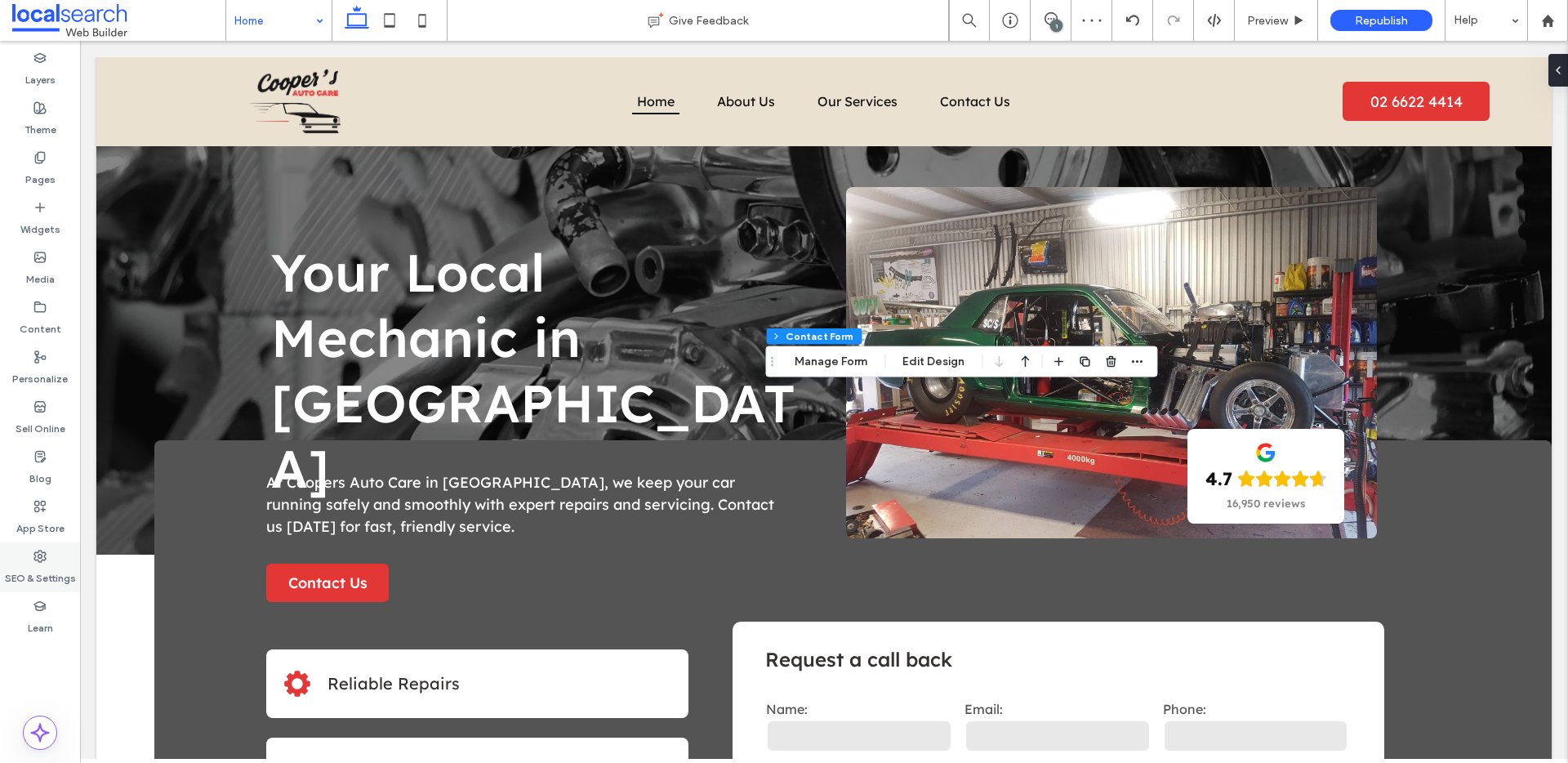
click at [43, 550] on icon at bounding box center [40, 557] width 13 height 13
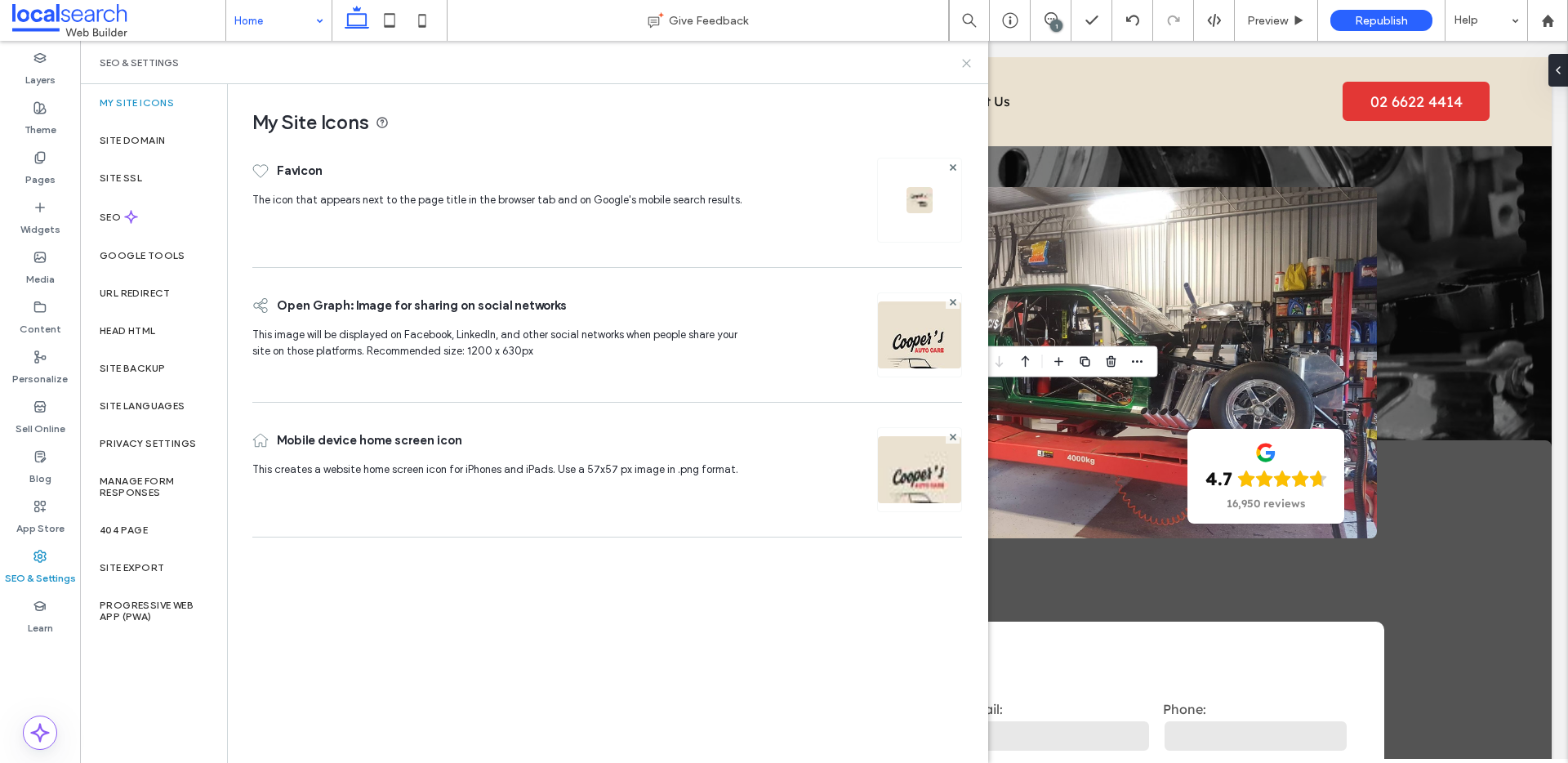
click at [965, 62] on use at bounding box center [966, 64] width 7 height 7
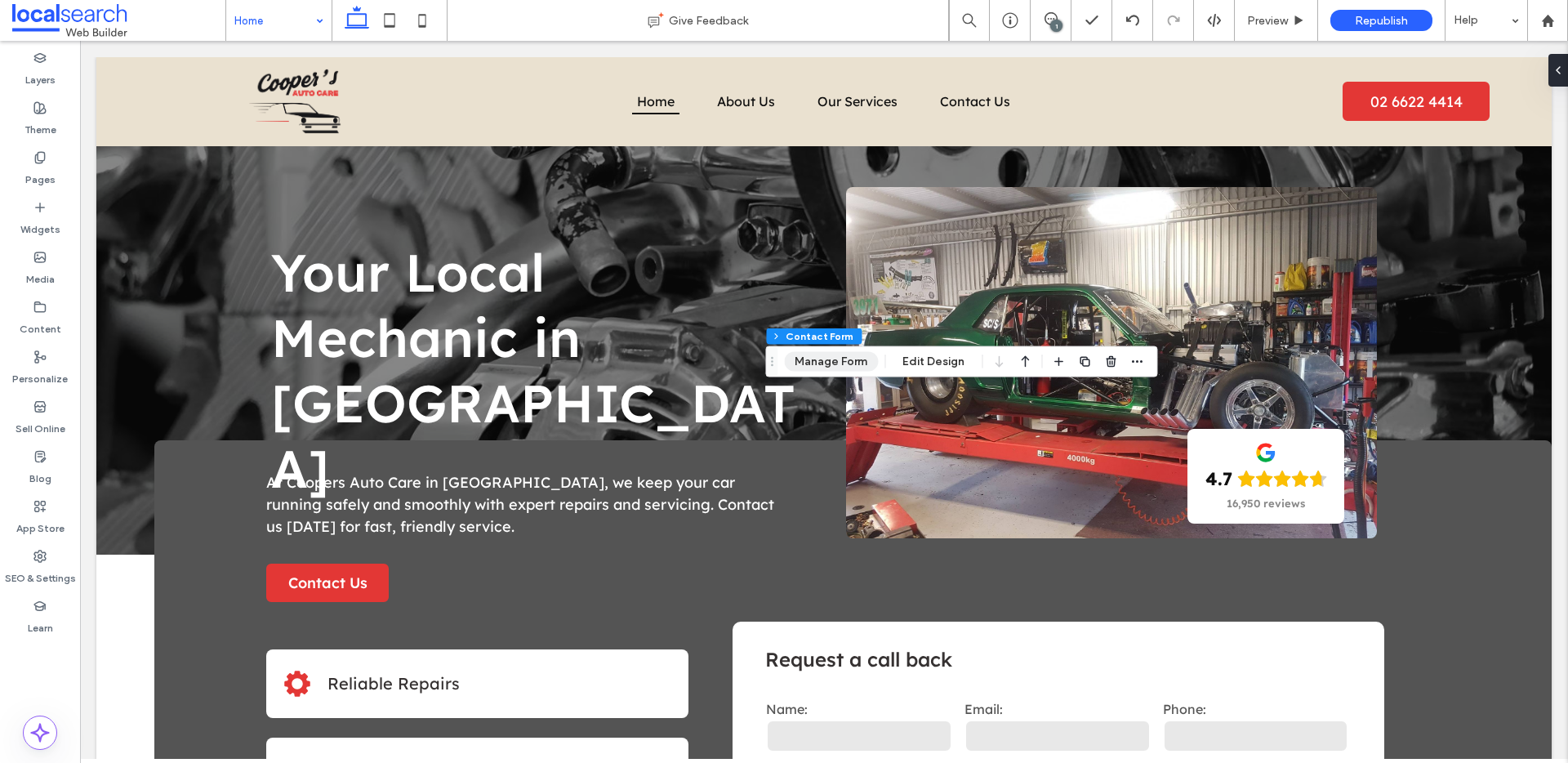
drag, startPoint x: 853, startPoint y: 364, endPoint x: 845, endPoint y: 365, distance: 8.1
click at [853, 364] on button "Manage Form" at bounding box center [831, 361] width 94 height 19
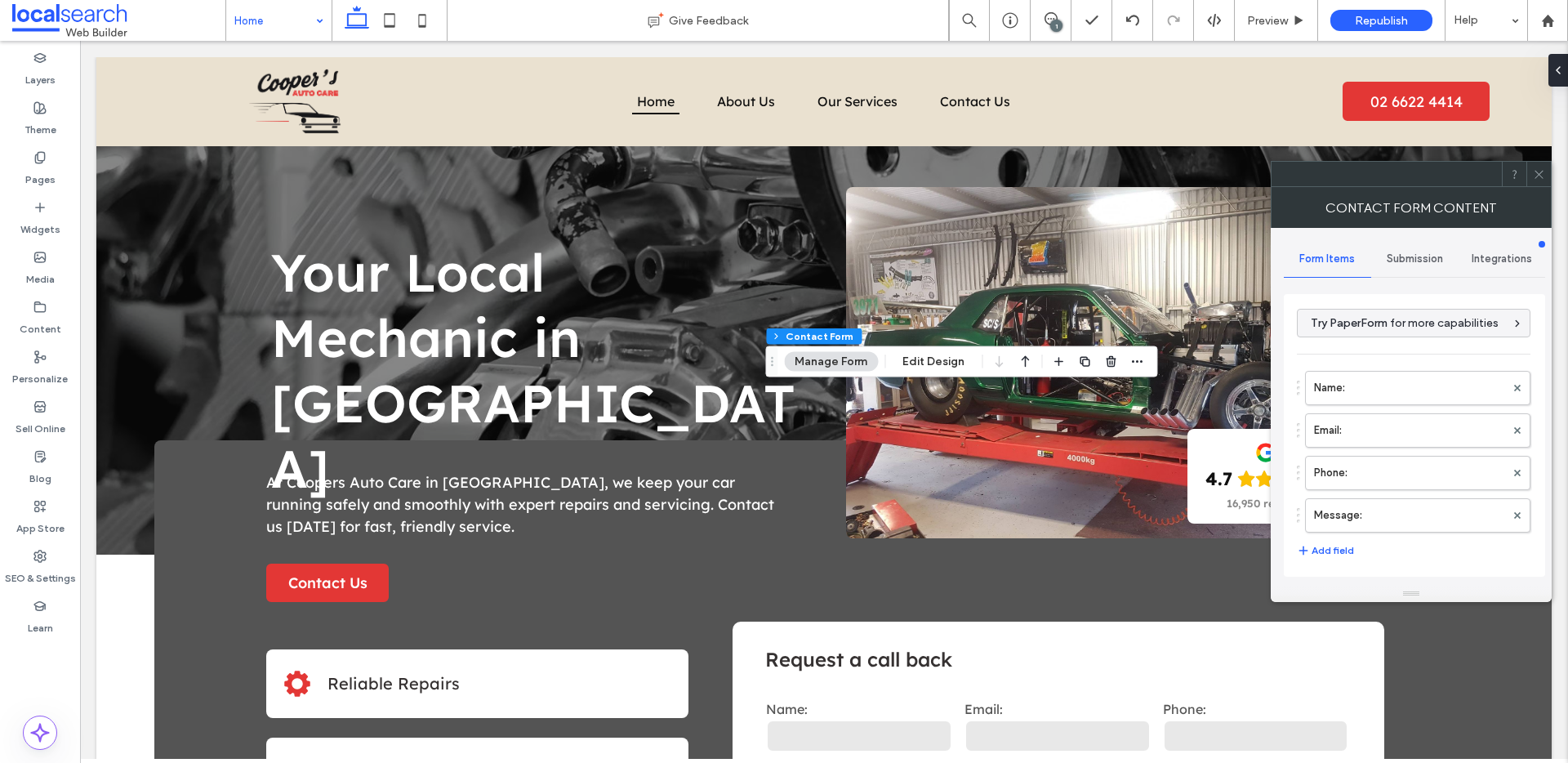
drag, startPoint x: 1405, startPoint y: 261, endPoint x: 1398, endPoint y: 267, distance: 9.2
click at [1405, 261] on span "Submission" at bounding box center [1414, 259] width 56 height 13
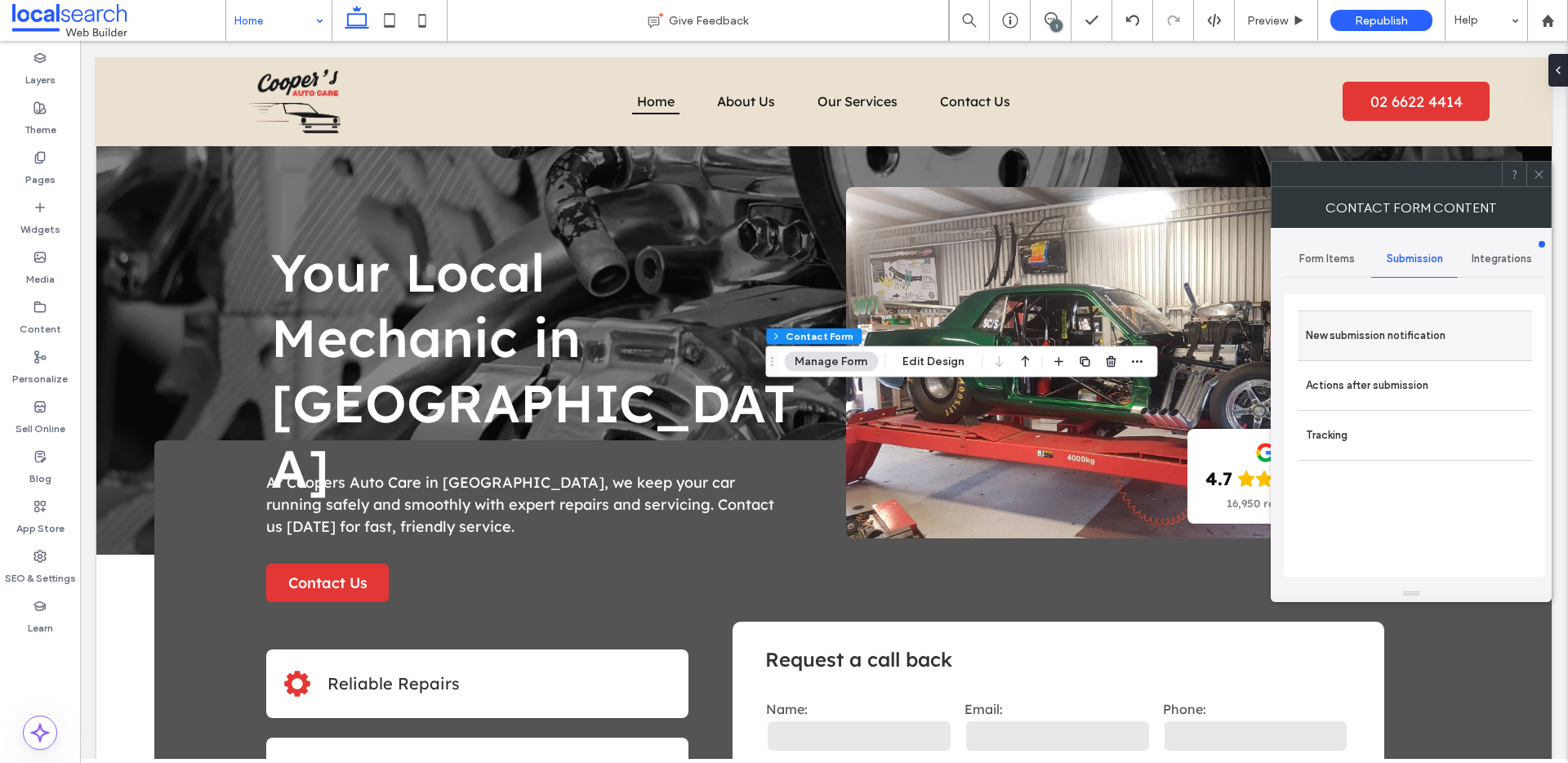
click at [1363, 324] on label "New submission notification" at bounding box center [1414, 335] width 218 height 32
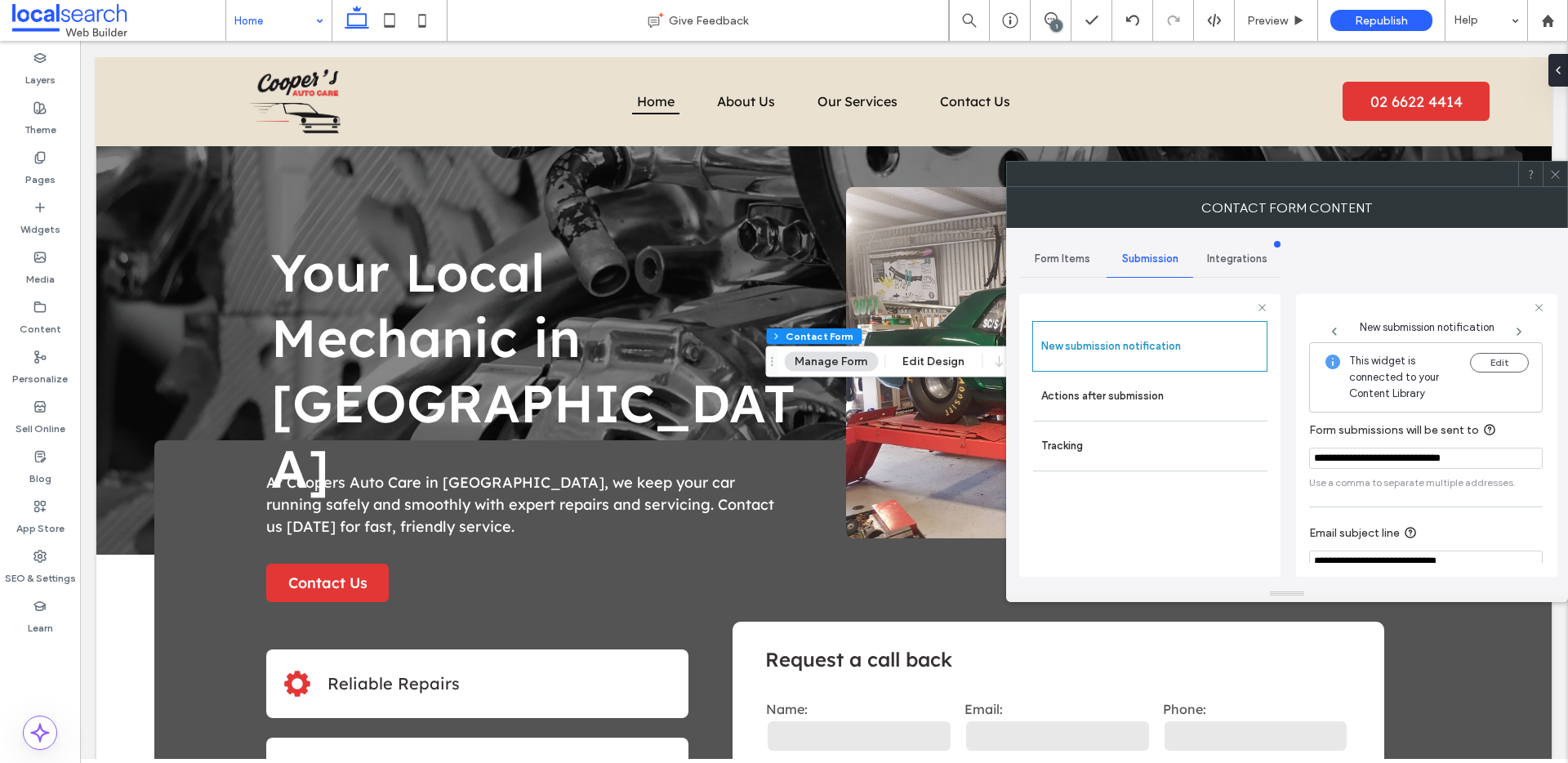
drag, startPoint x: 1562, startPoint y: 171, endPoint x: 1372, endPoint y: 270, distance: 214.2
click at [1561, 171] on div at bounding box center [1554, 174] width 25 height 25
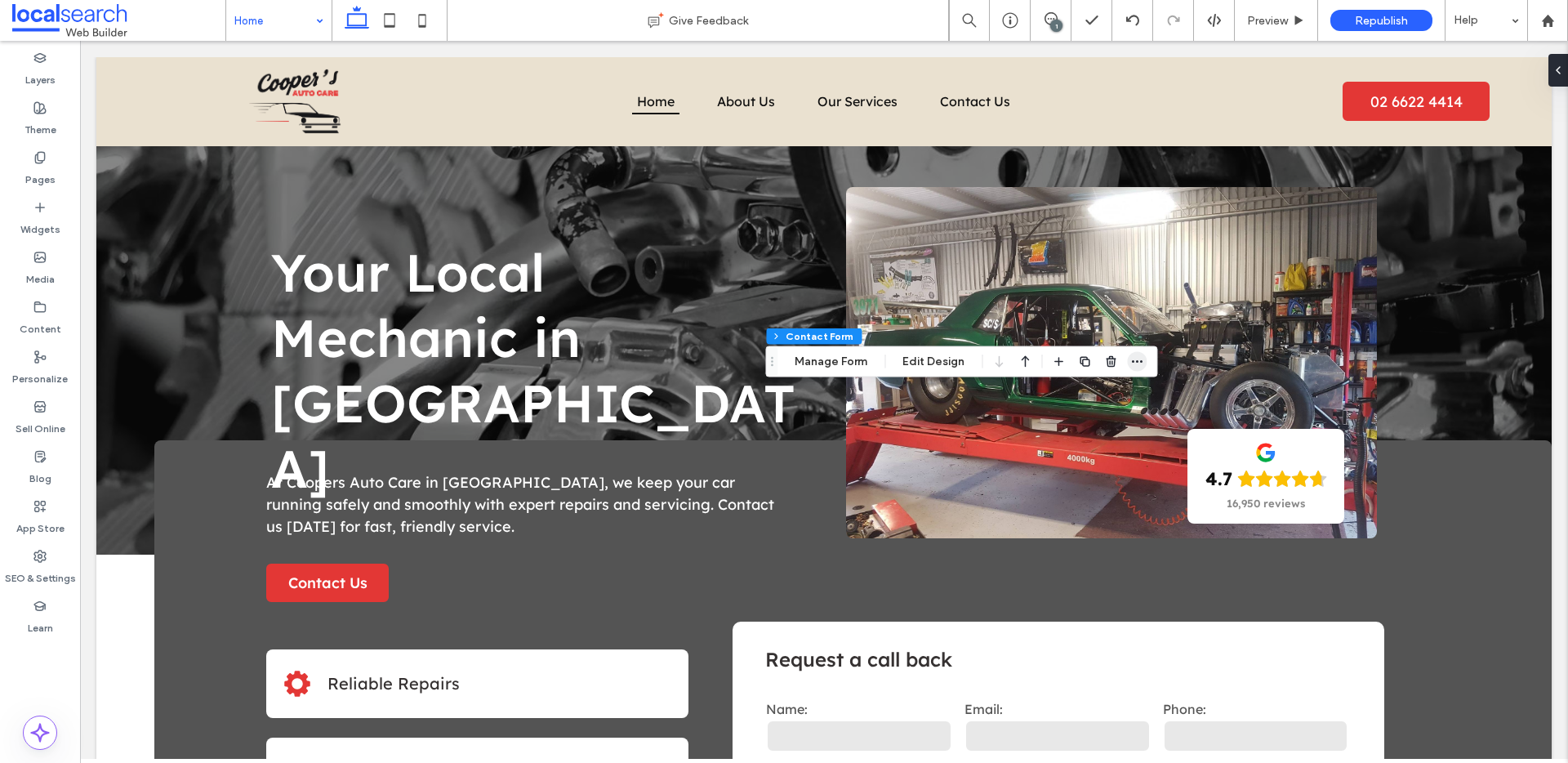
click at [1128, 360] on span "button" at bounding box center [1136, 361] width 19 height 19
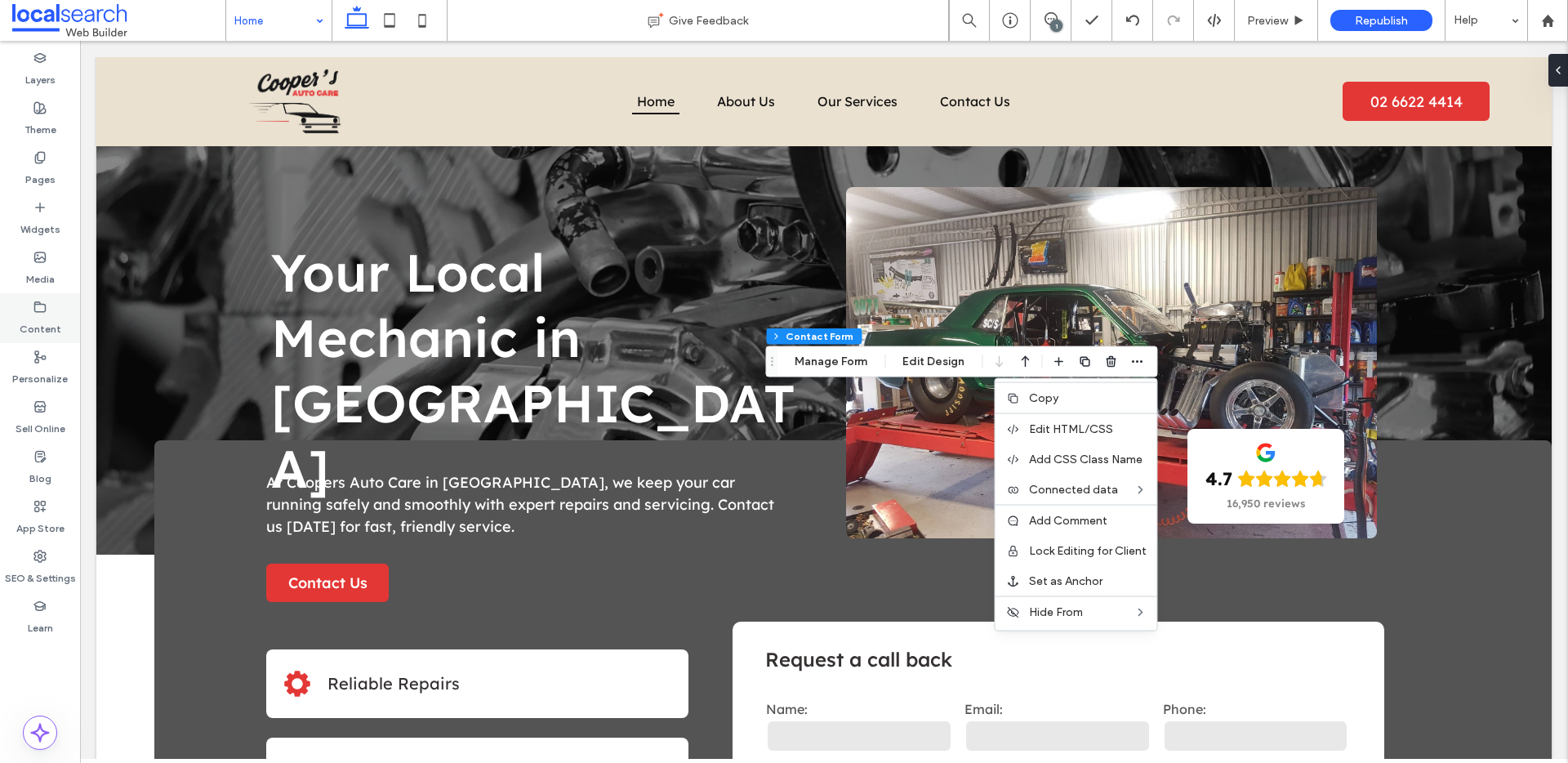
click at [41, 324] on label "Content" at bounding box center [40, 324] width 41 height 23
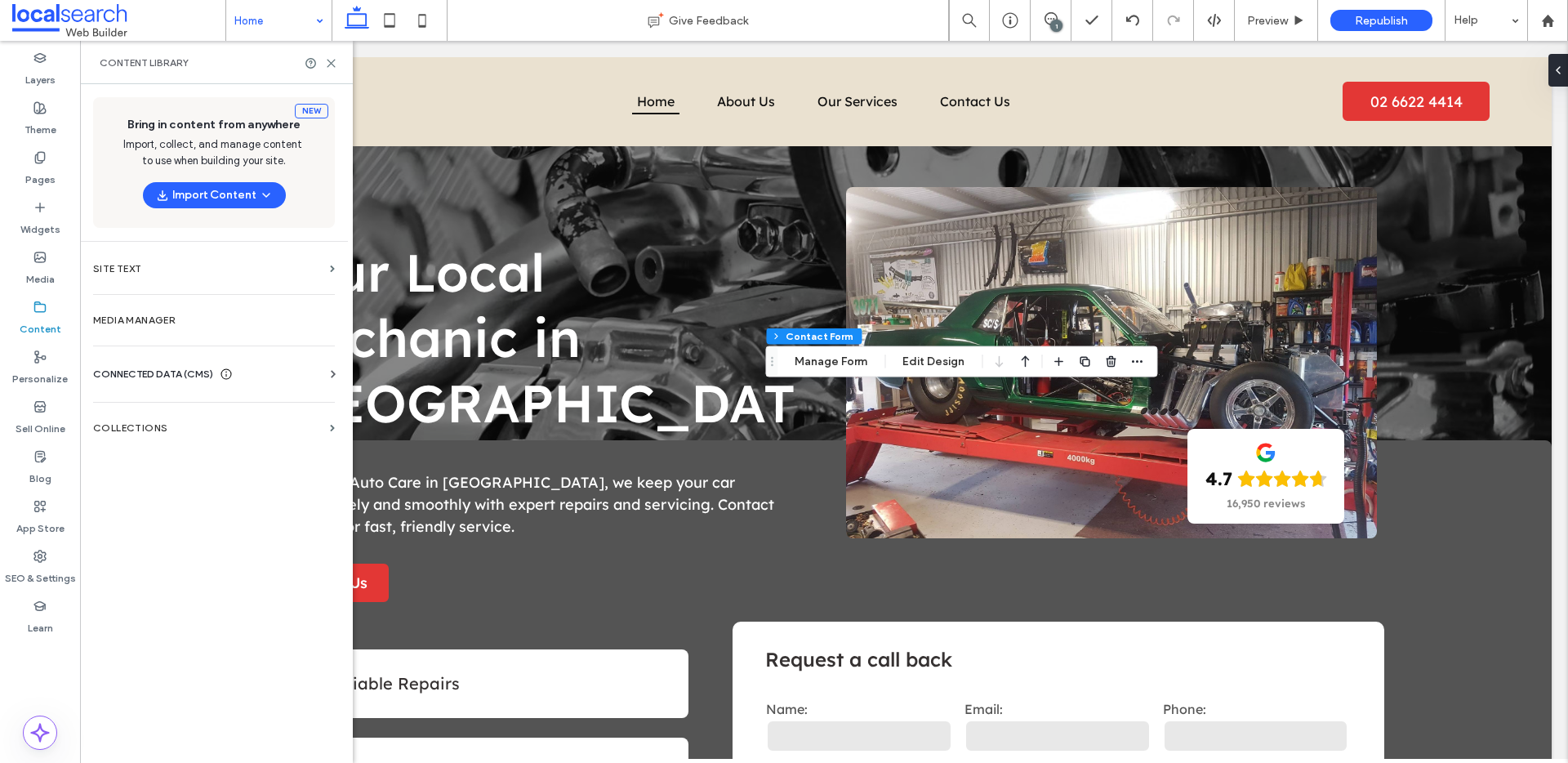
click at [227, 368] on icon at bounding box center [226, 374] width 13 height 13
click at [178, 446] on label "Business Text" at bounding box center [216, 452] width 222 height 11
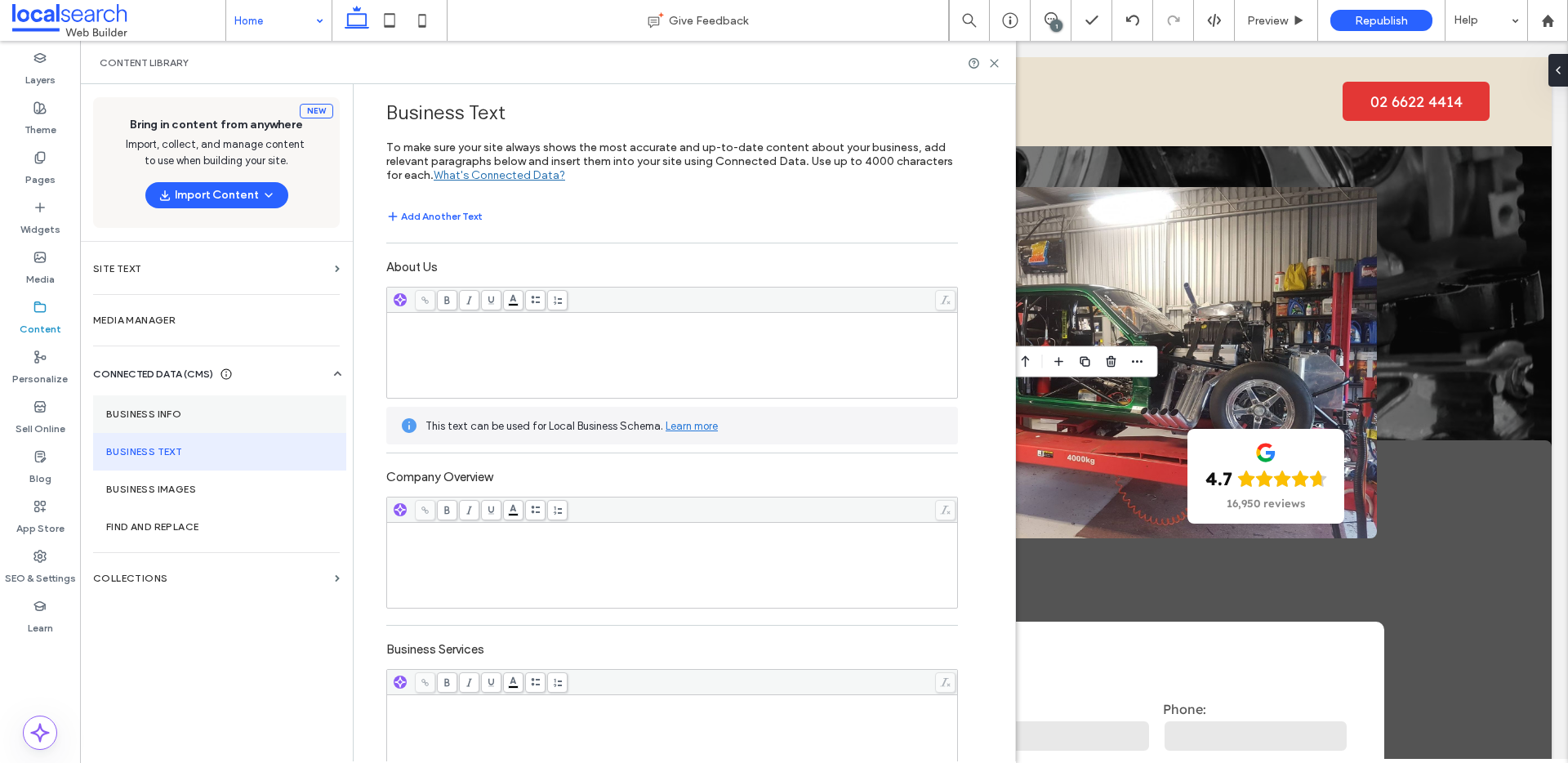
click at [216, 411] on label "Business Info" at bounding box center [219, 414] width 227 height 11
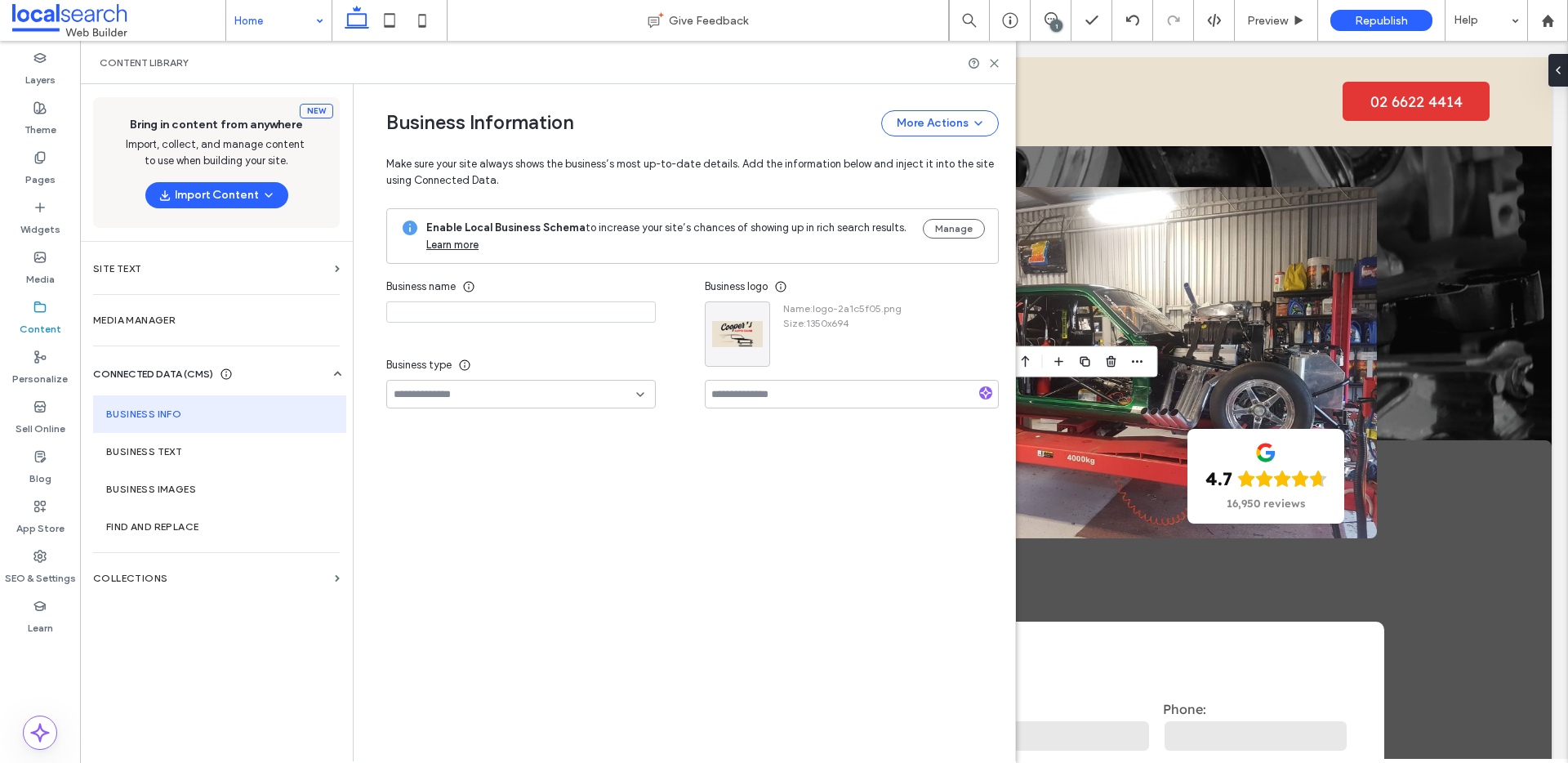
type input "**********"
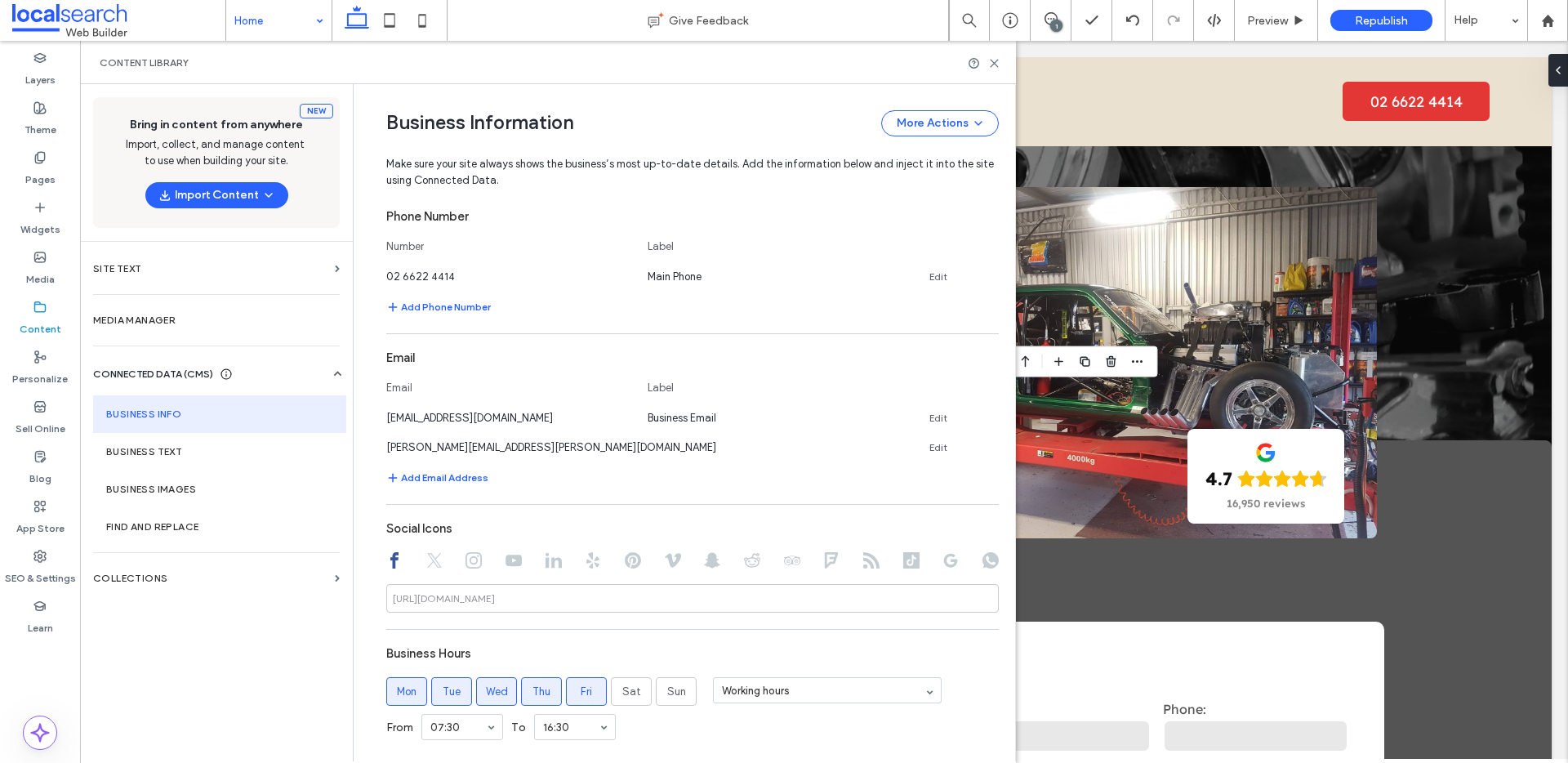
scroll to position [456, 0]
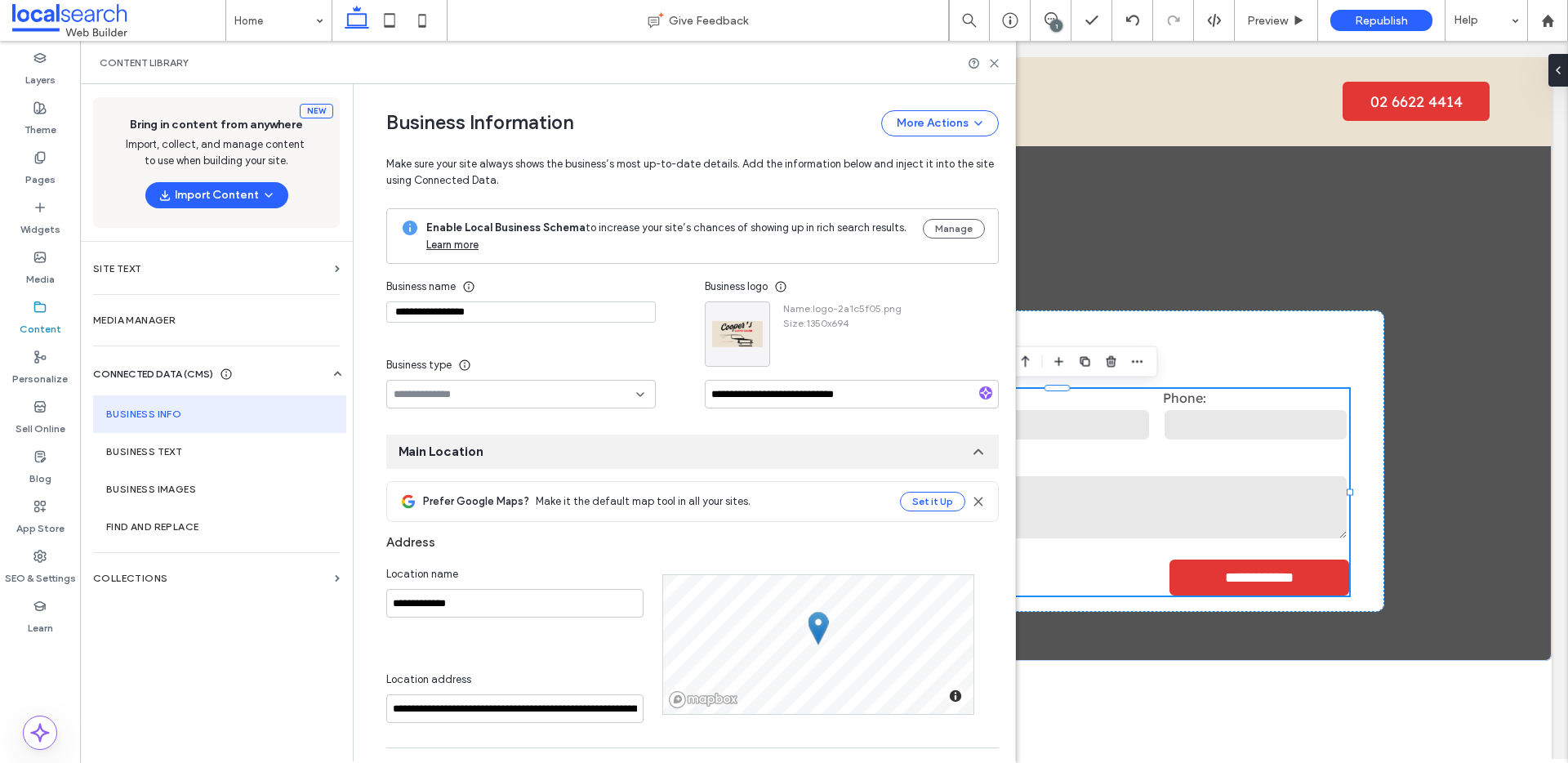
scroll to position [456, 0]
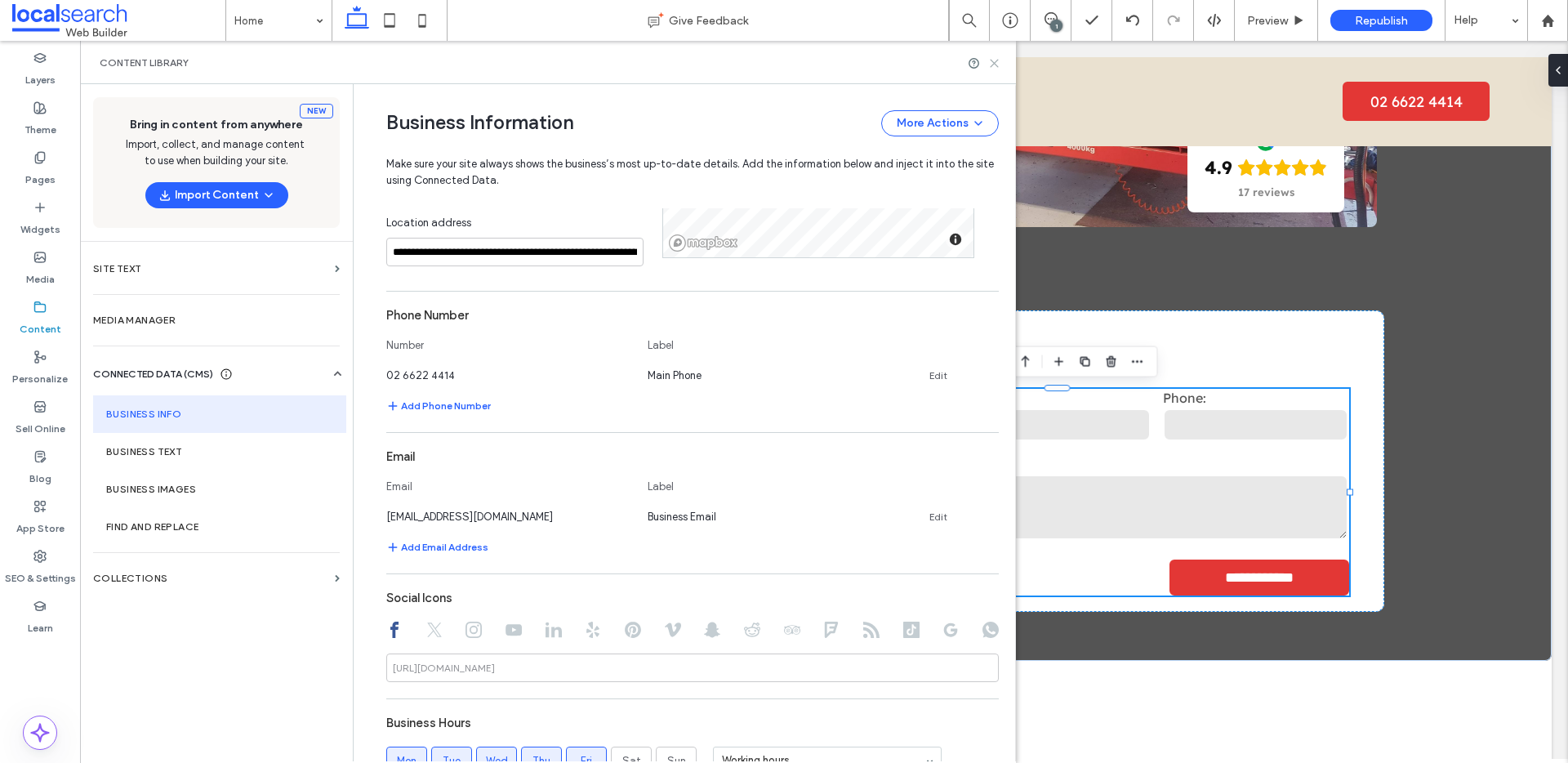
drag, startPoint x: 996, startPoint y: 65, endPoint x: 857, endPoint y: 76, distance: 139.4
click at [996, 65] on use at bounding box center [994, 64] width 7 height 7
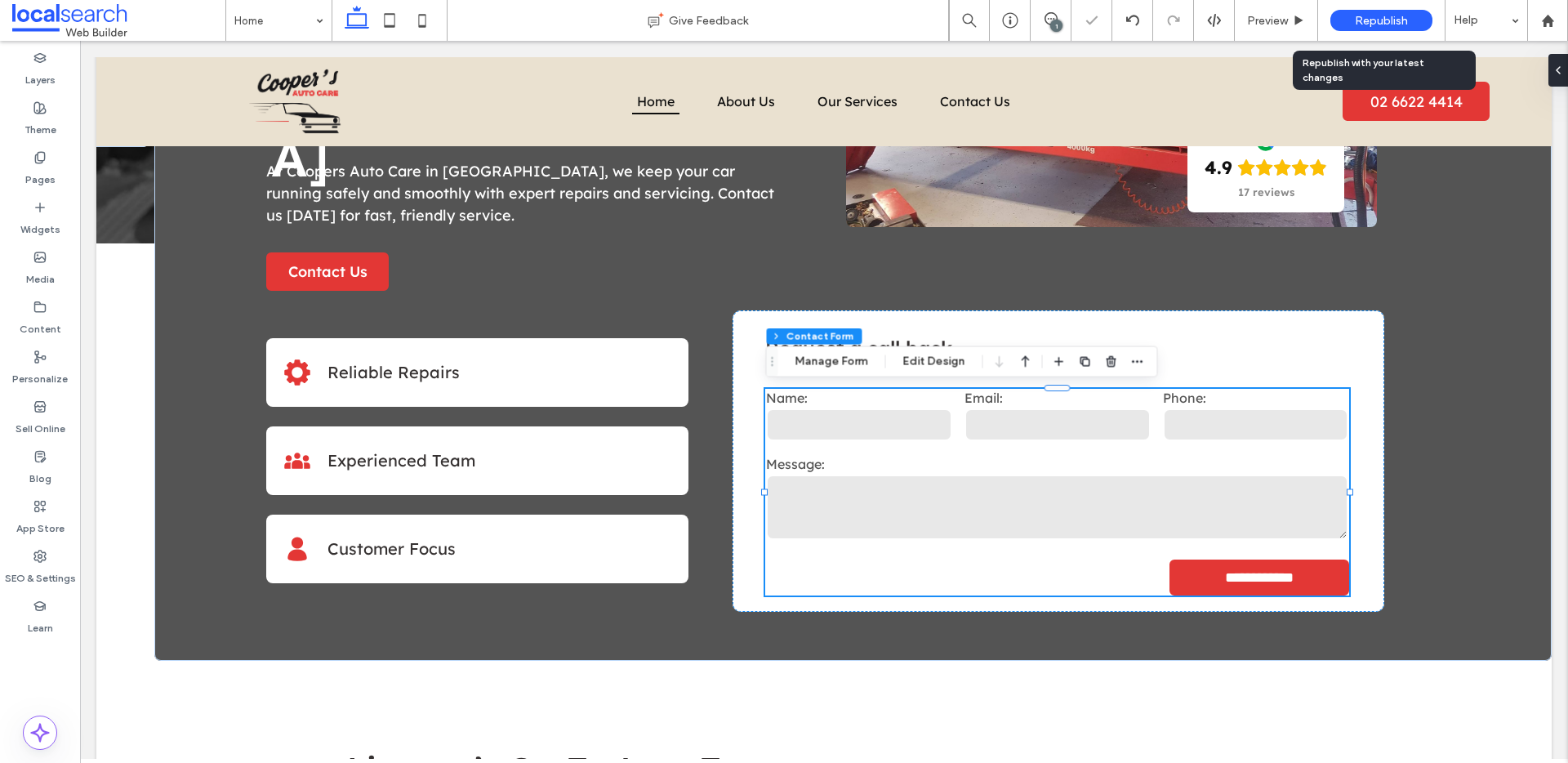
click at [1381, 16] on span "Republish" at bounding box center [1382, 20] width 53 height 14
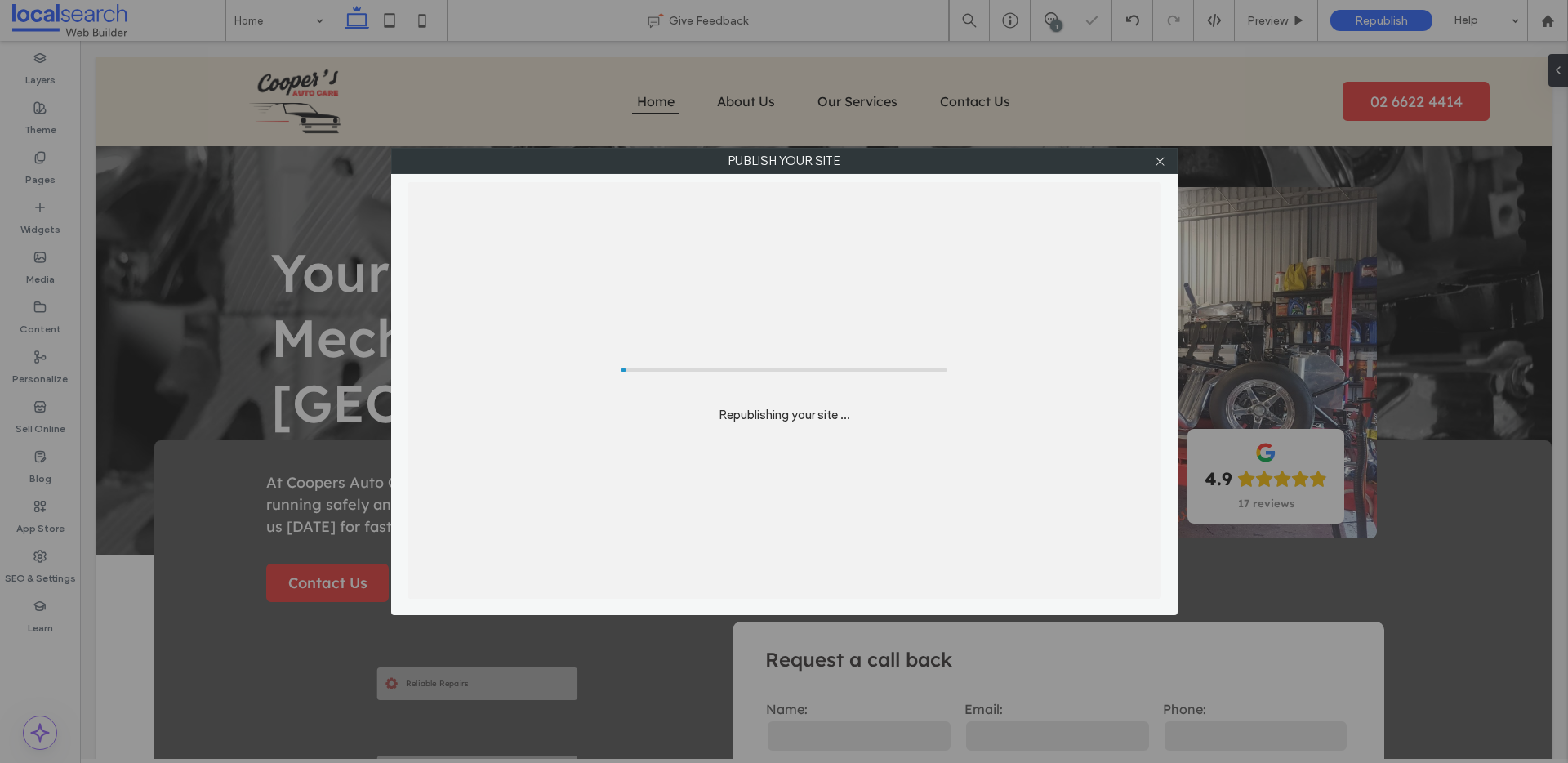
scroll to position [0, 0]
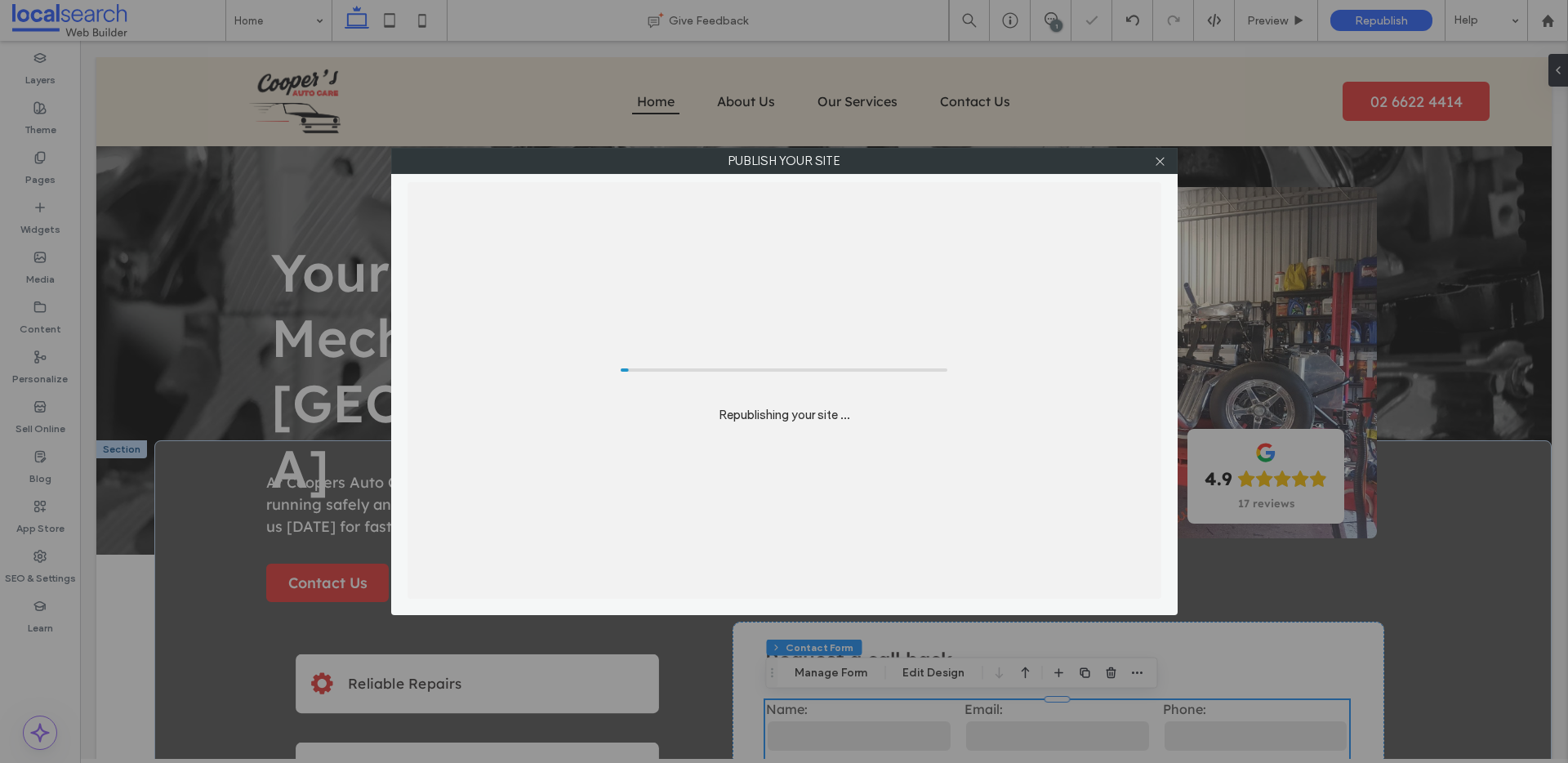
type input "*"
type input "***"
type input "*"
type input "***"
type input "*"
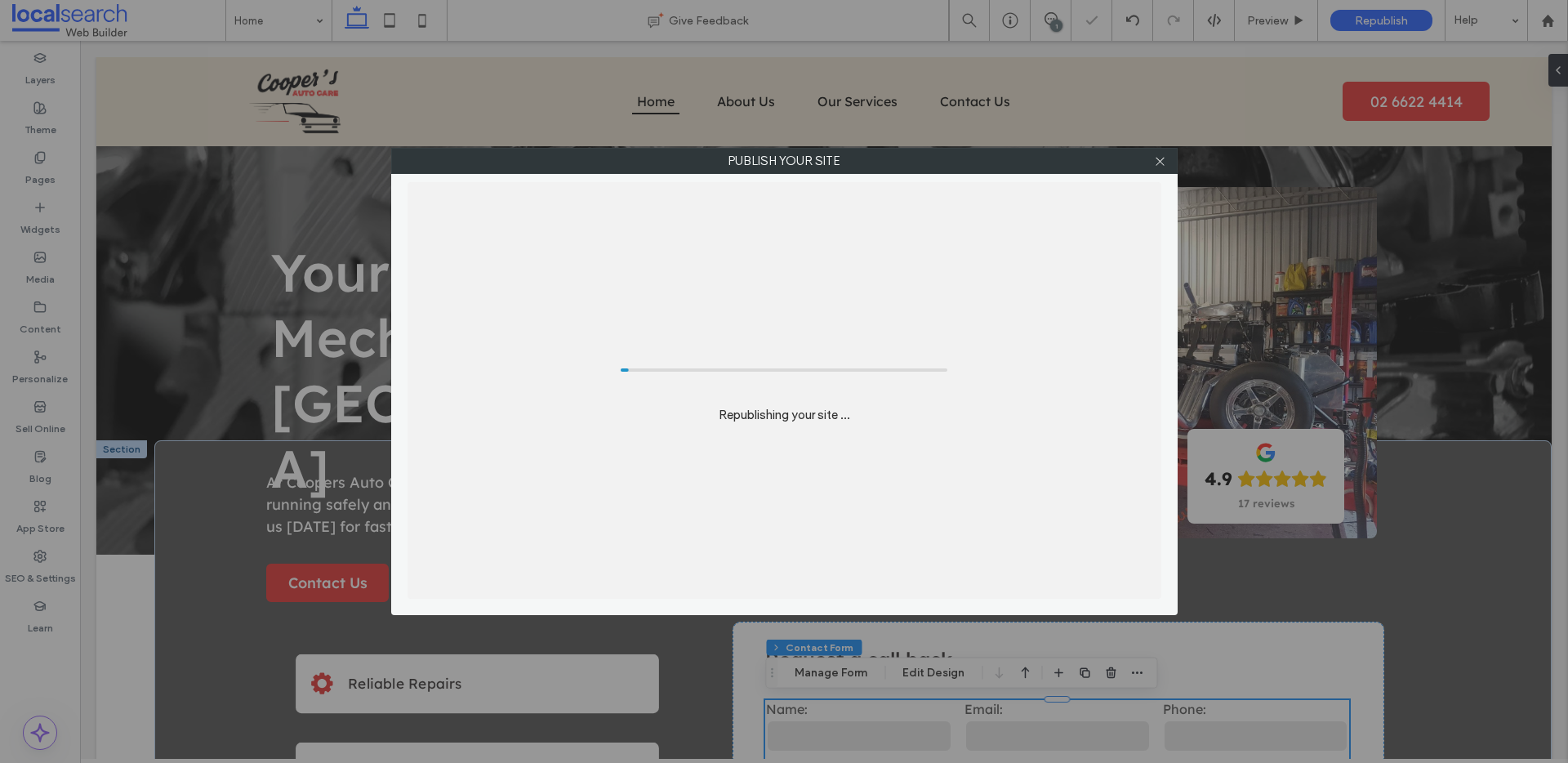
type input "*"
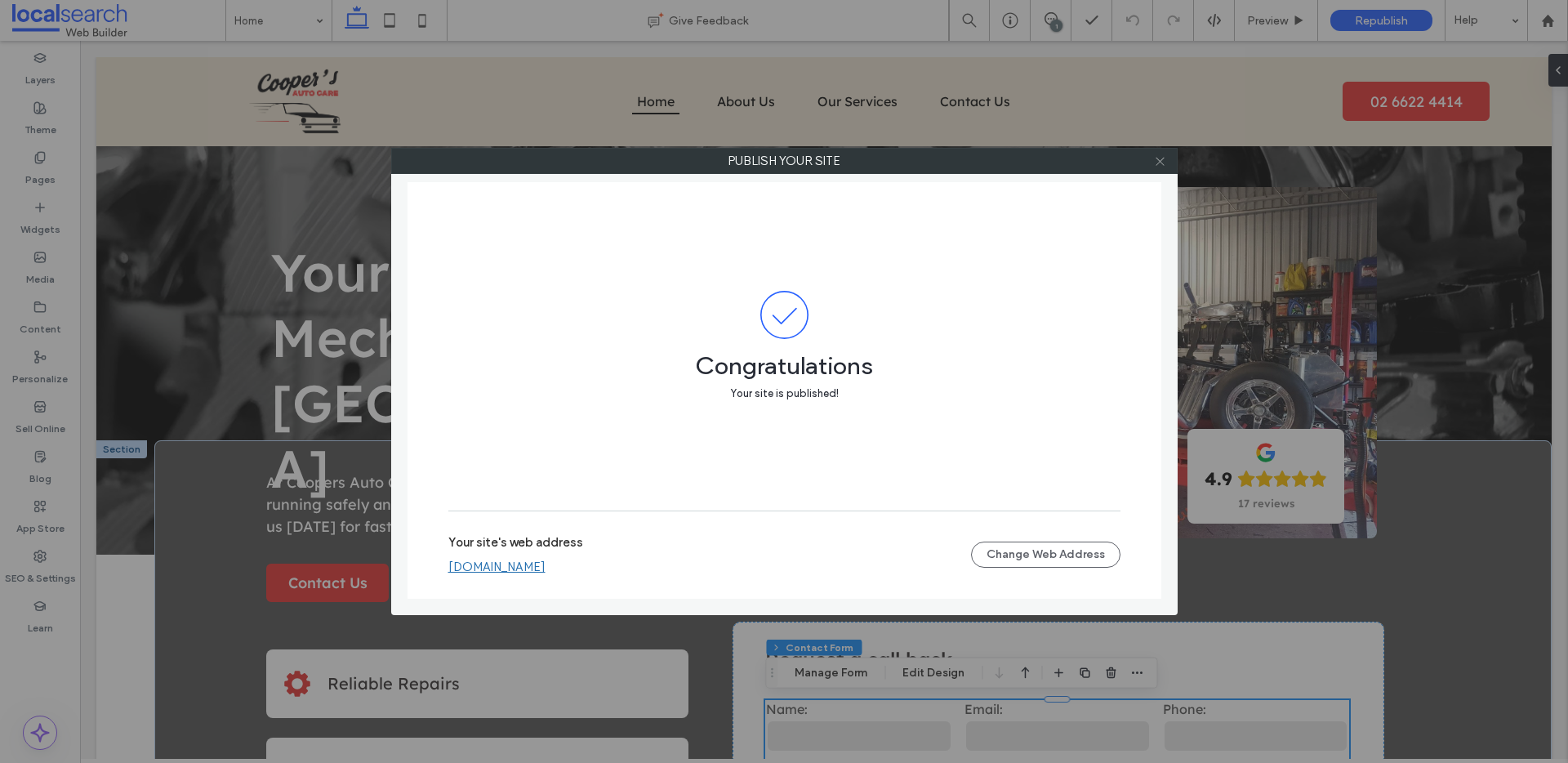
click at [1157, 161] on icon at bounding box center [1159, 160] width 12 height 12
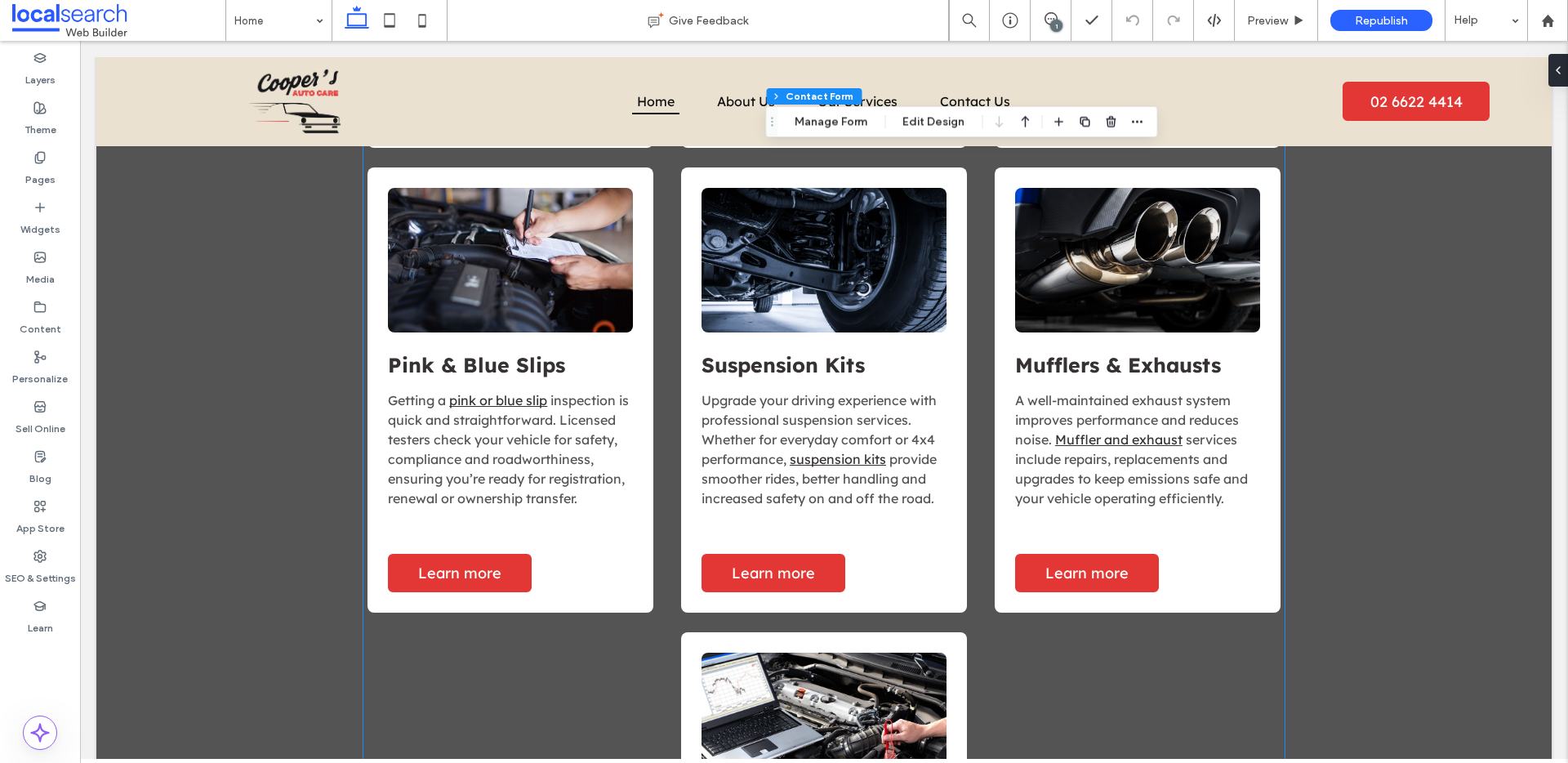
scroll to position [2261, 0]
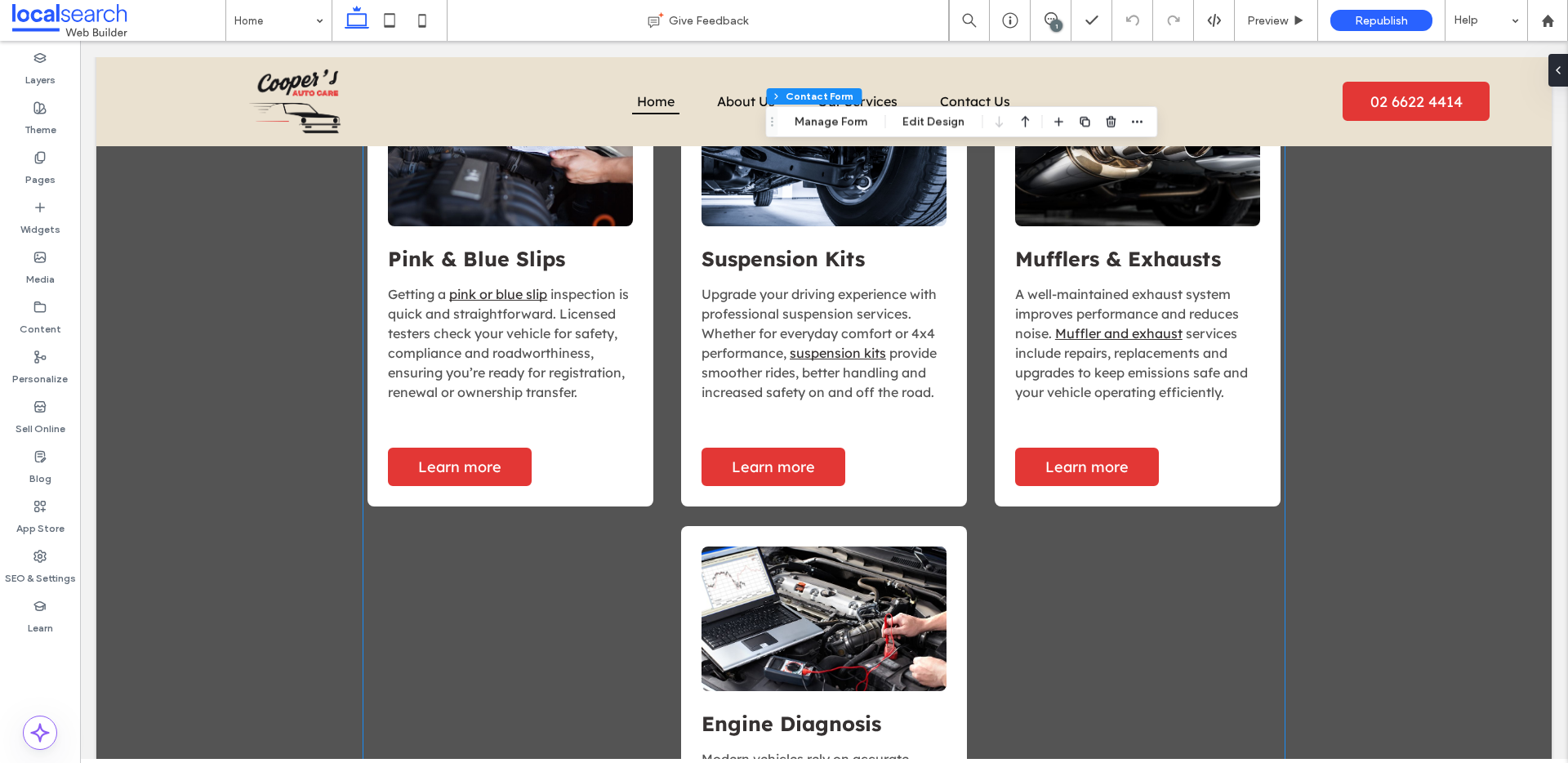
click at [954, 565] on div "Engine Diagnosis Modern vehicles rely on accurate engine diagnostics . Using ad…" at bounding box center [824, 748] width 286 height 445
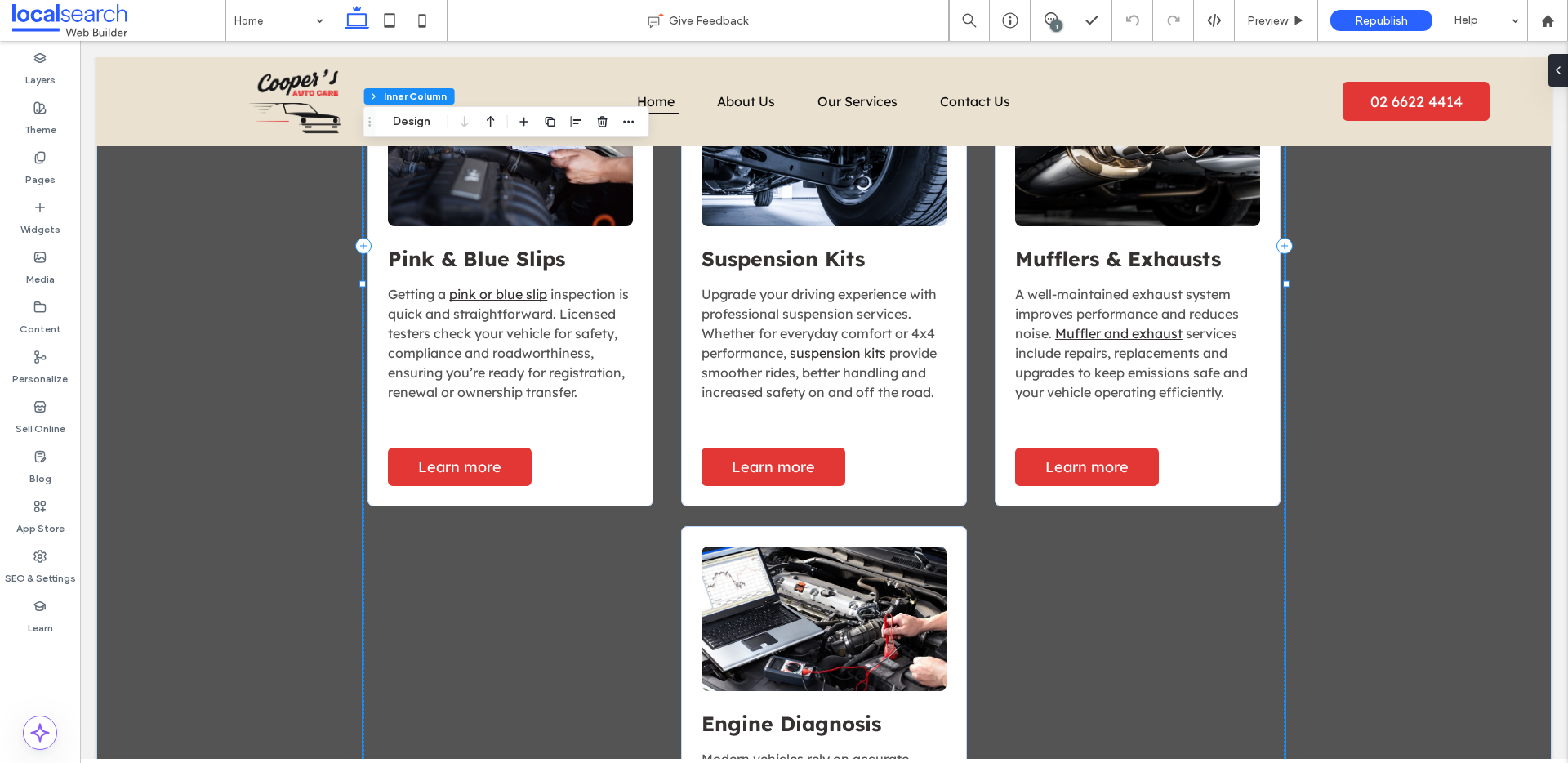
click at [954, 566] on div "Engine Diagnosis Modern vehicles rely on accurate engine diagnostics . Using ad…" at bounding box center [824, 748] width 286 height 445
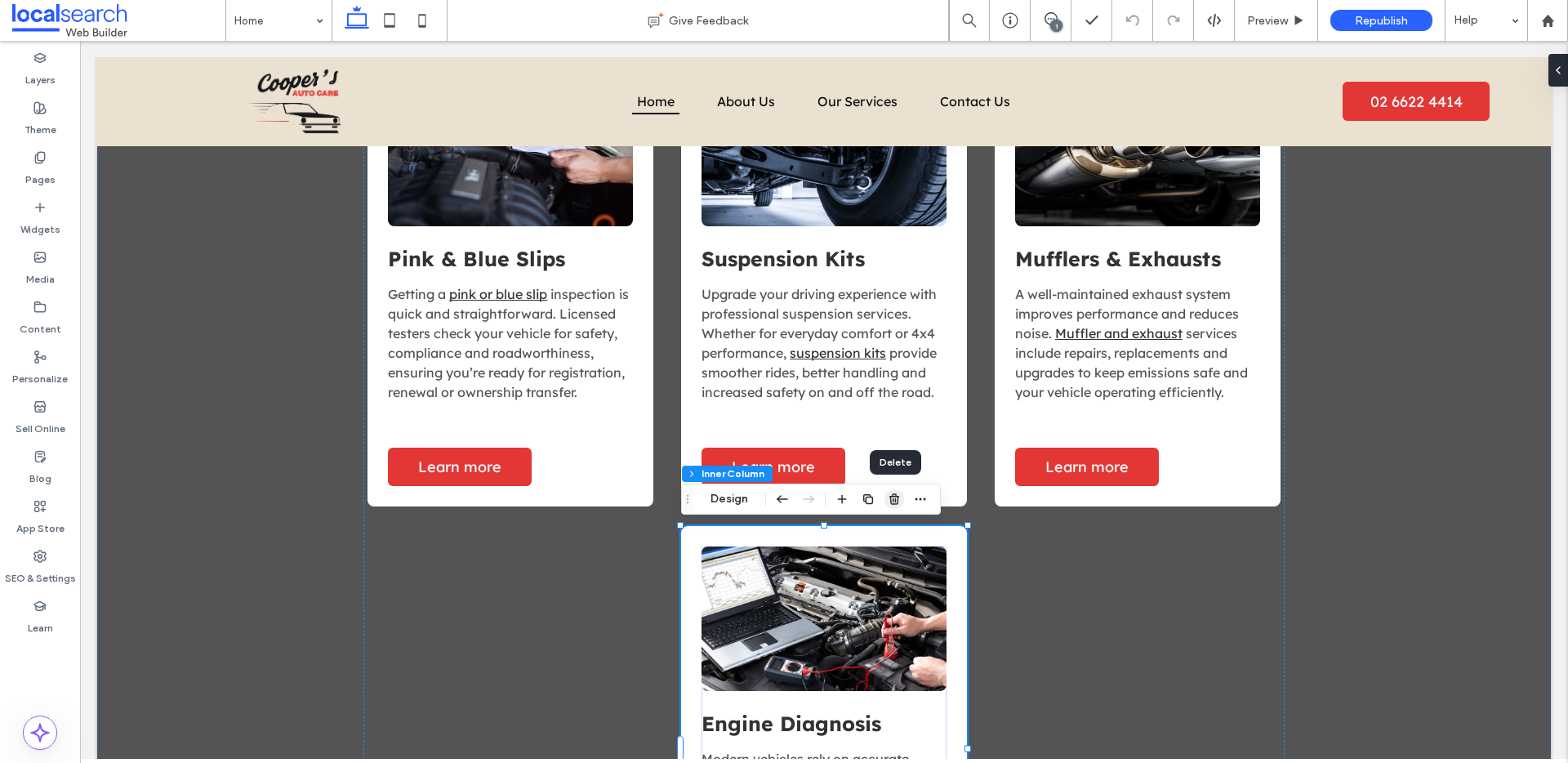
click at [894, 500] on icon "button" at bounding box center [895, 499] width 13 height 13
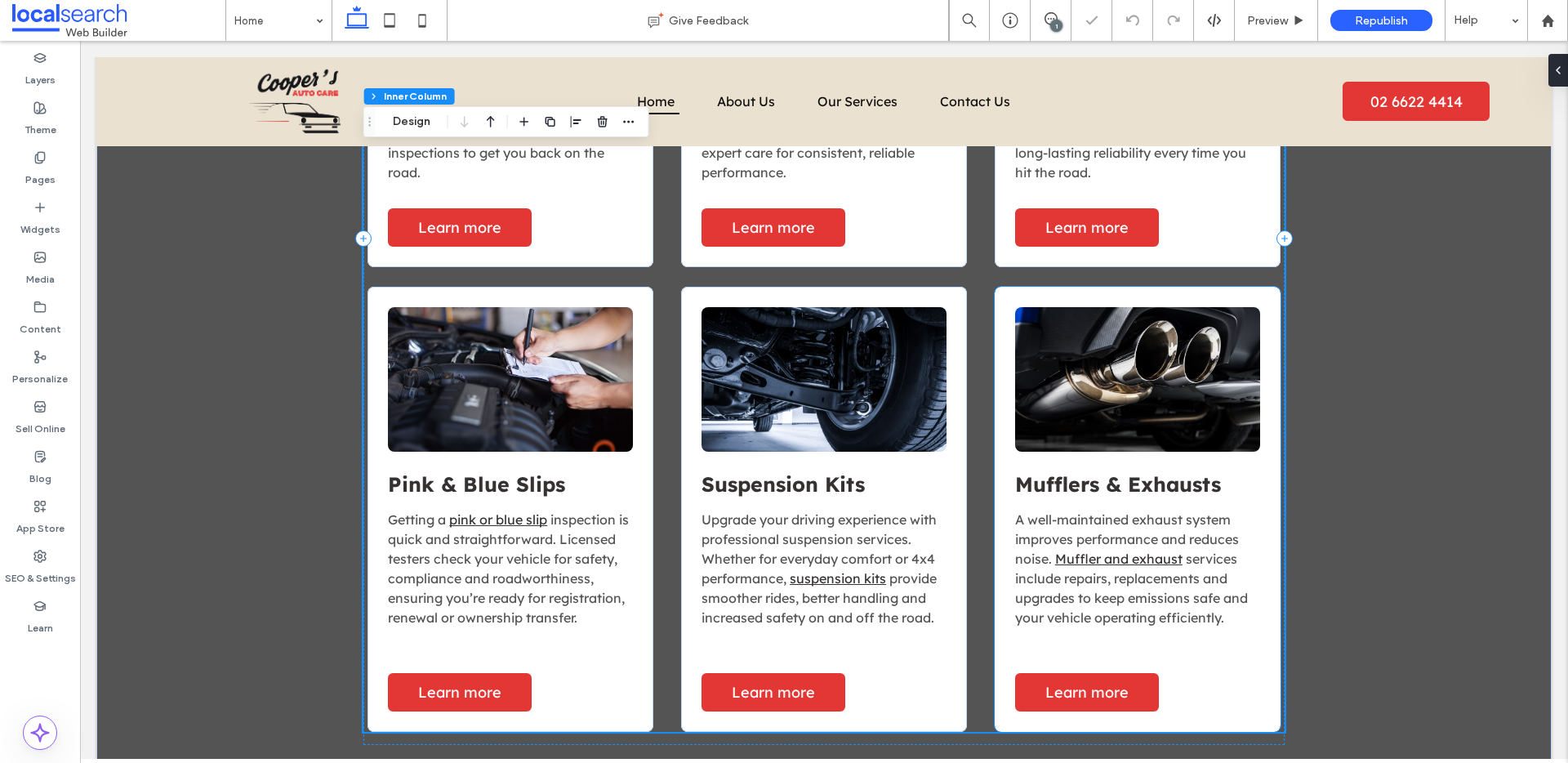
scroll to position [1981, 0]
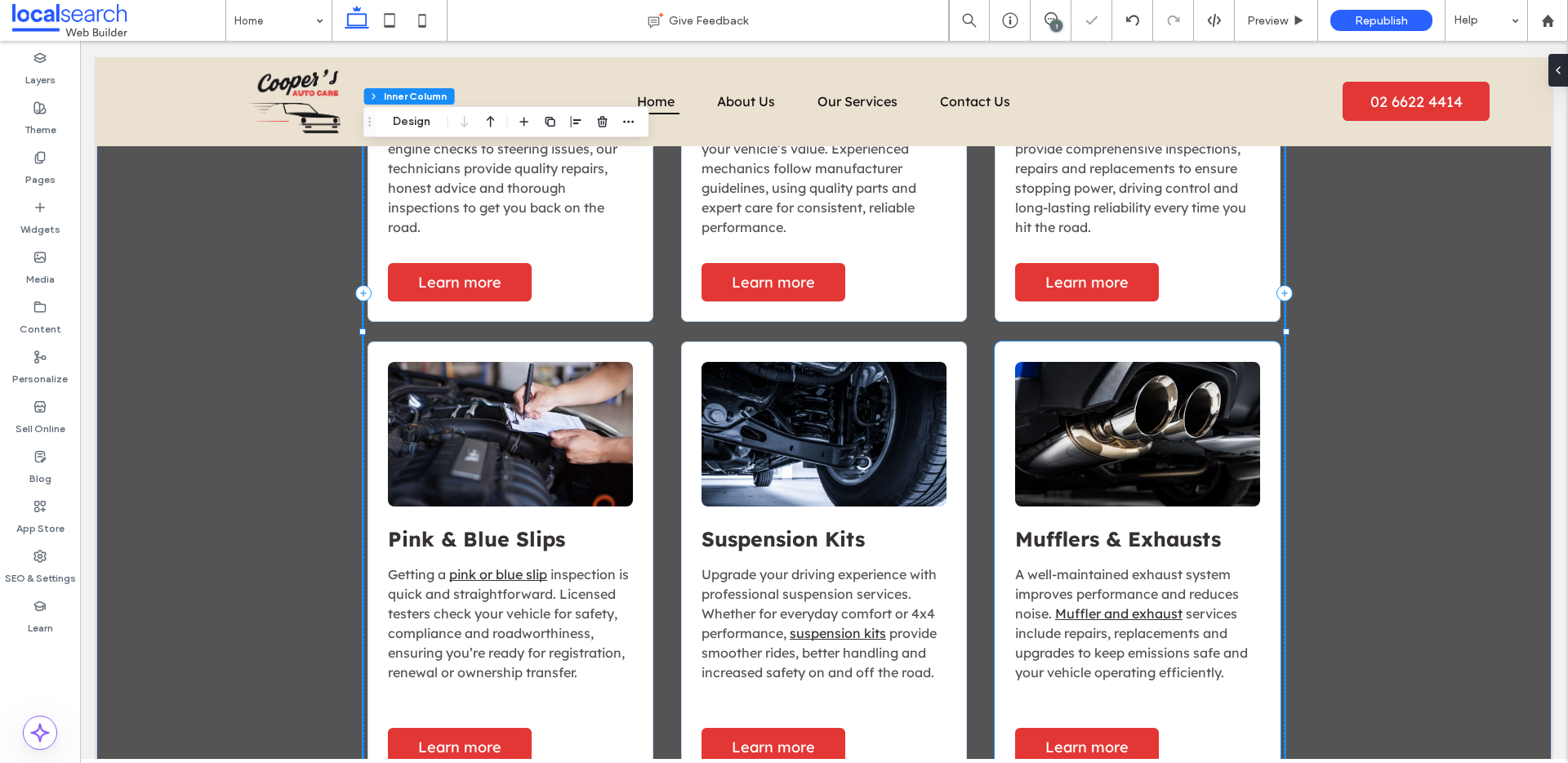
click at [1246, 529] on h3 "Mufflers & Exhausts" at bounding box center [1138, 538] width 245 height 25
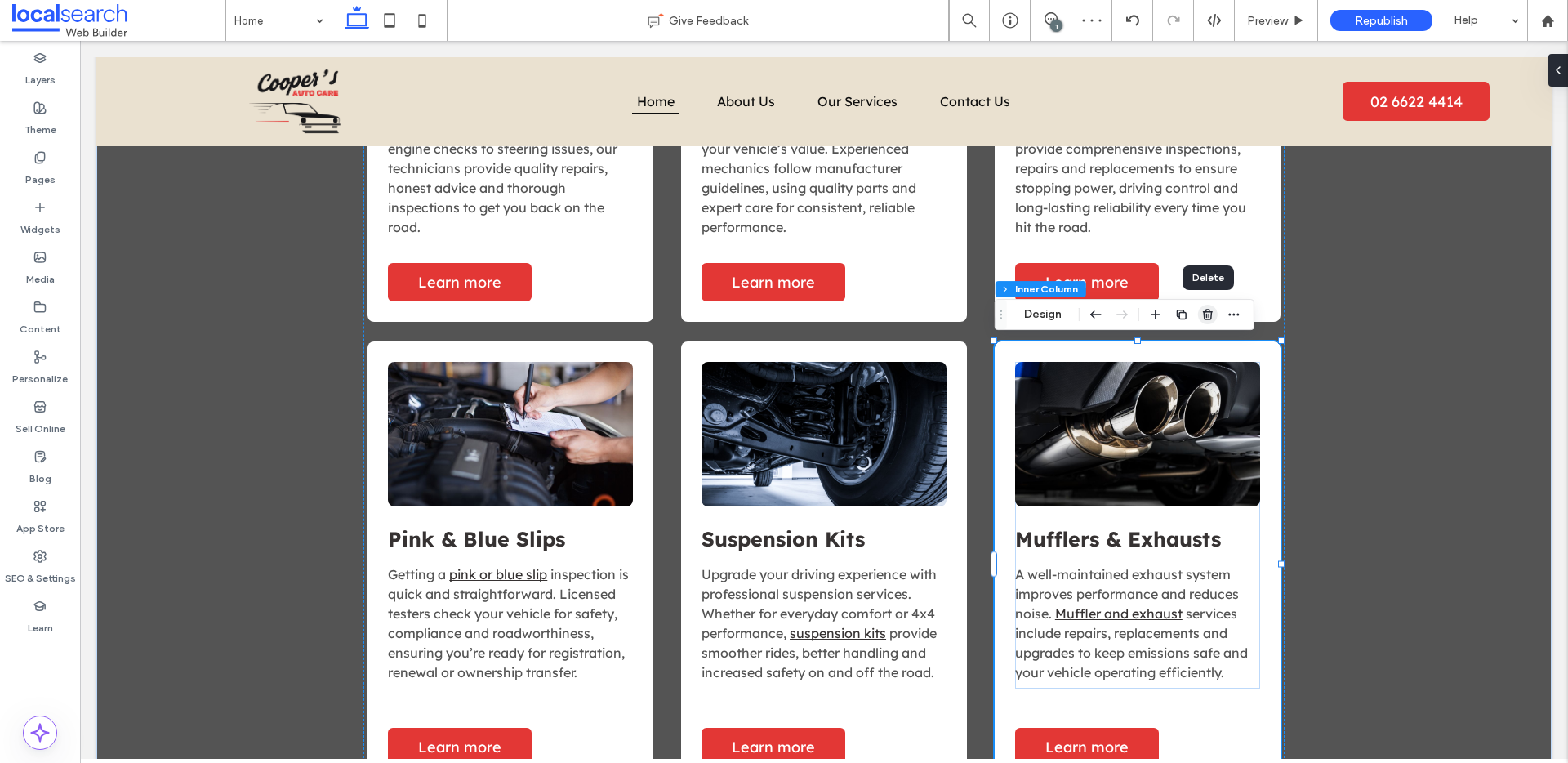
click at [1212, 320] on icon "button" at bounding box center [1208, 314] width 13 height 13
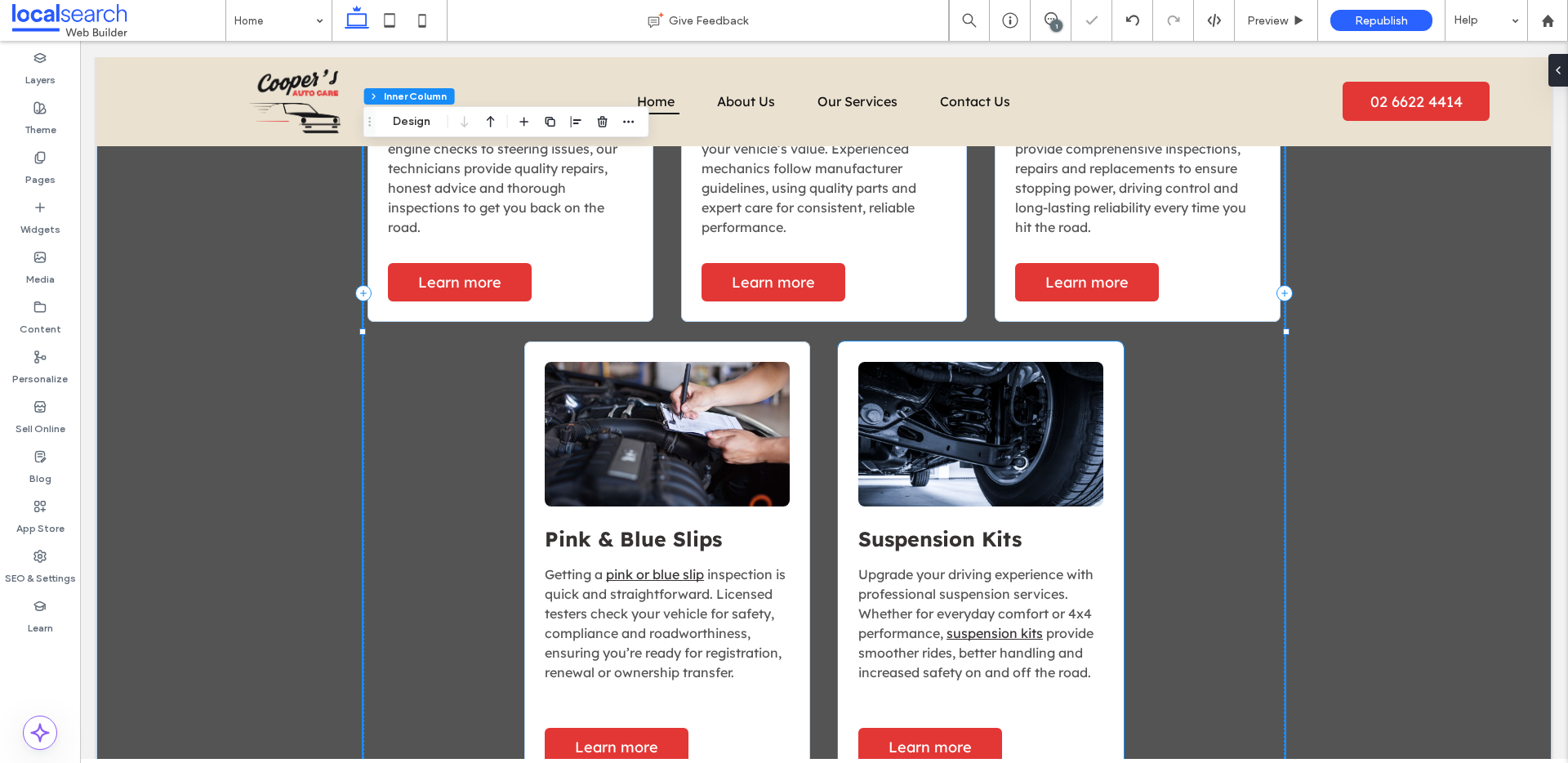
click at [1094, 529] on h3 "Suspension Kits" at bounding box center [981, 538] width 245 height 25
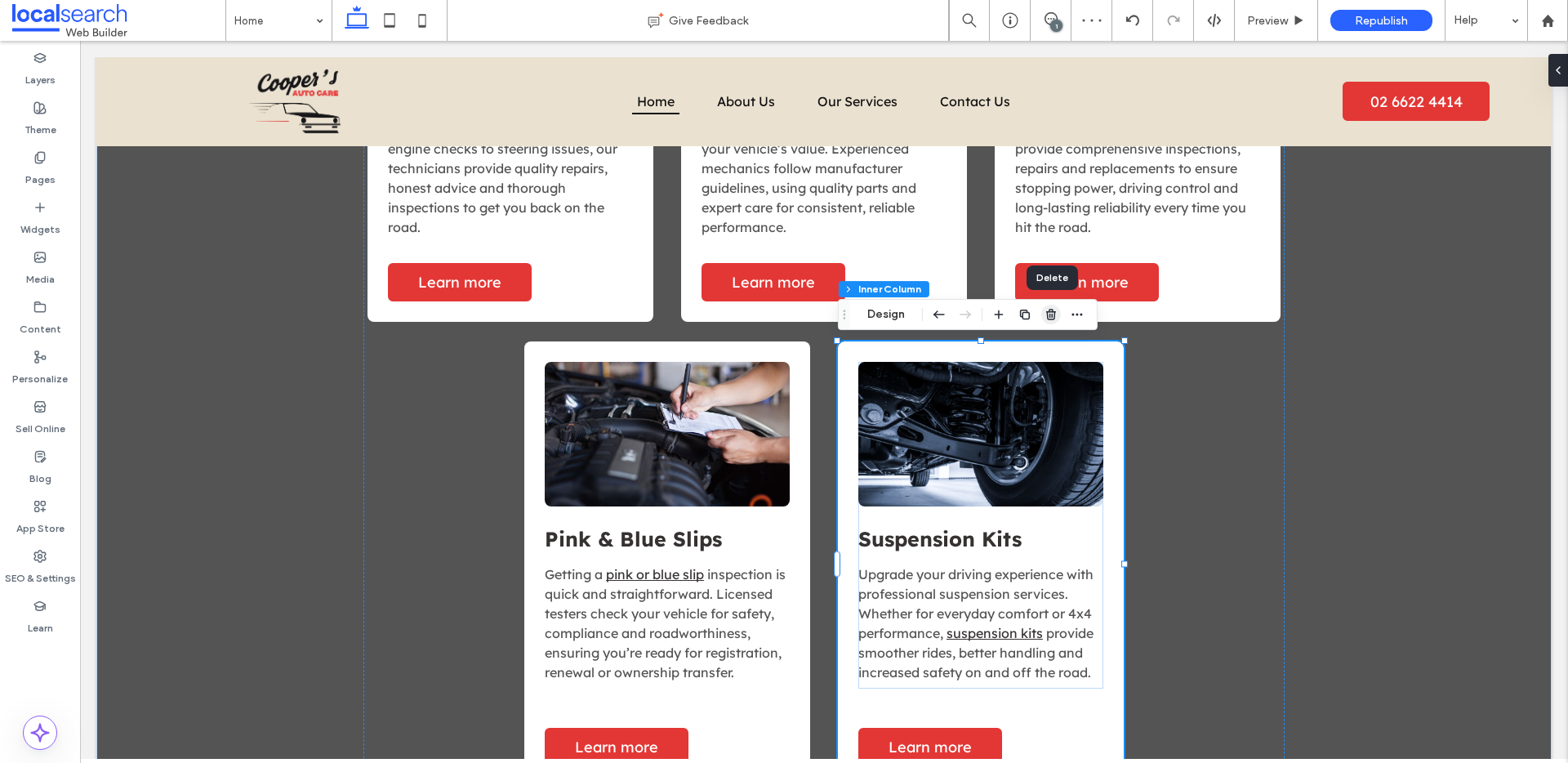
click at [1053, 318] on use "button" at bounding box center [1050, 314] width 10 height 11
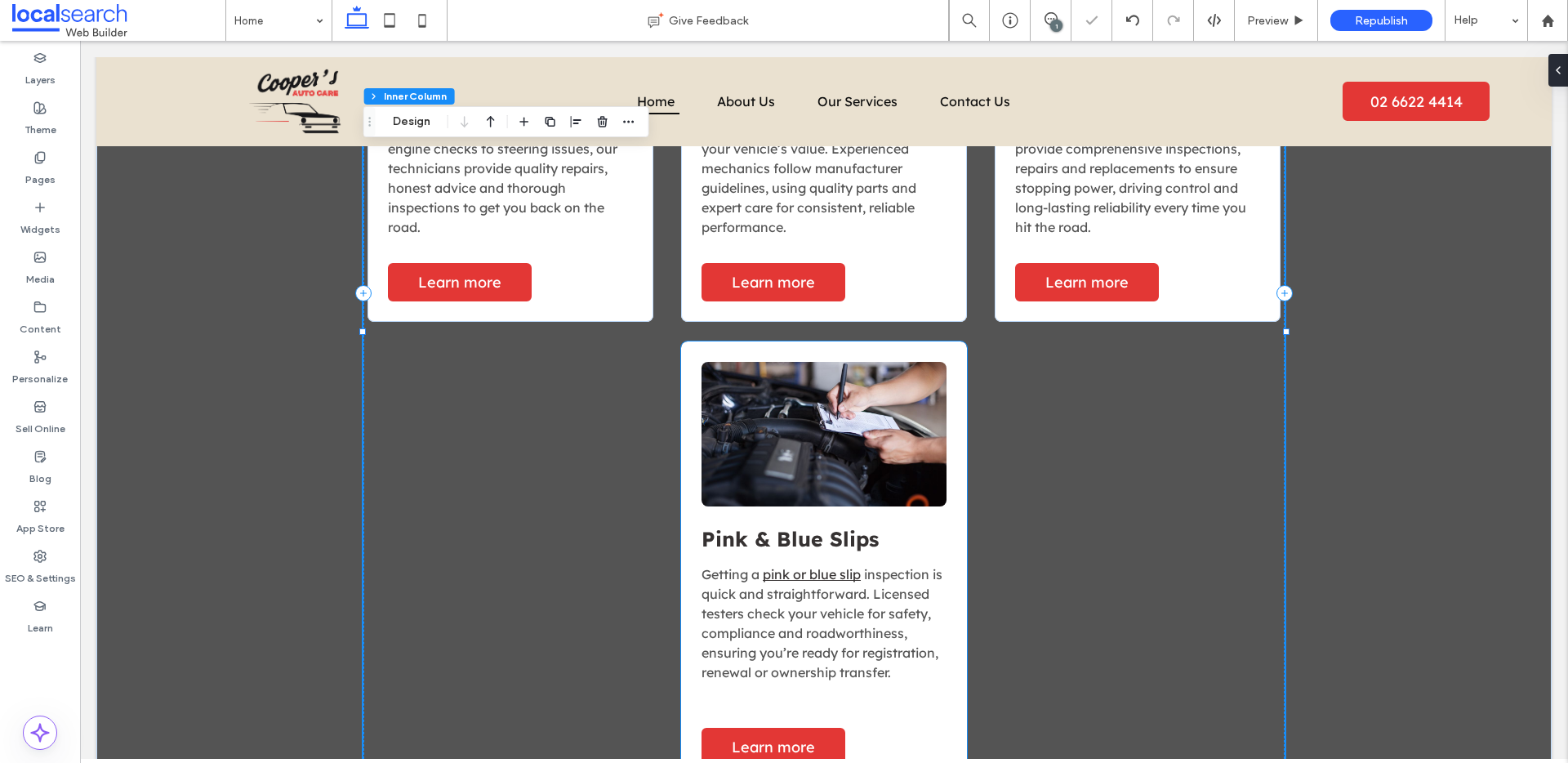
click at [906, 539] on h3 "Pink & Blue Slips" at bounding box center [824, 538] width 245 height 25
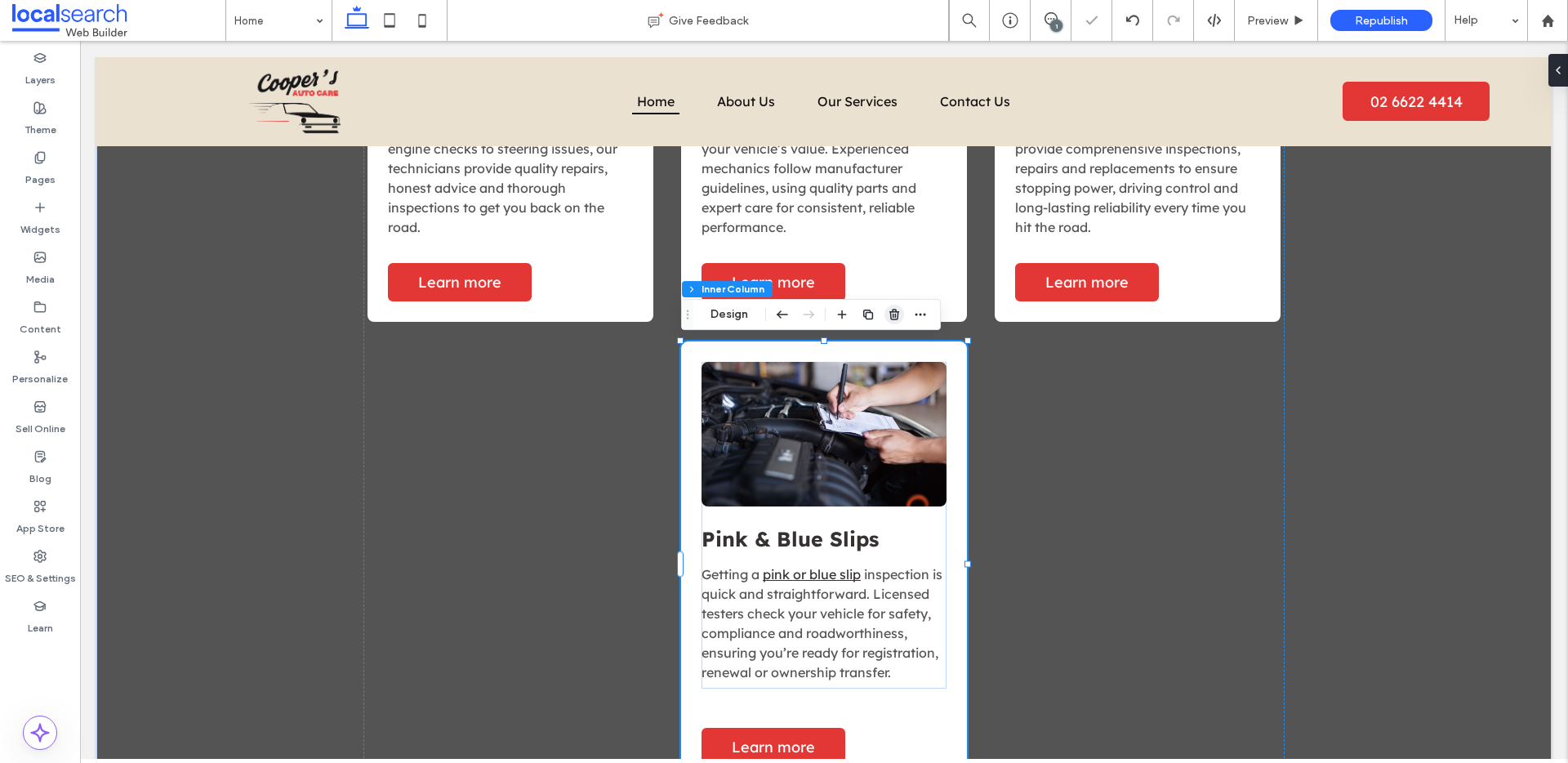
click at [895, 317] on use "button" at bounding box center [894, 314] width 10 height 11
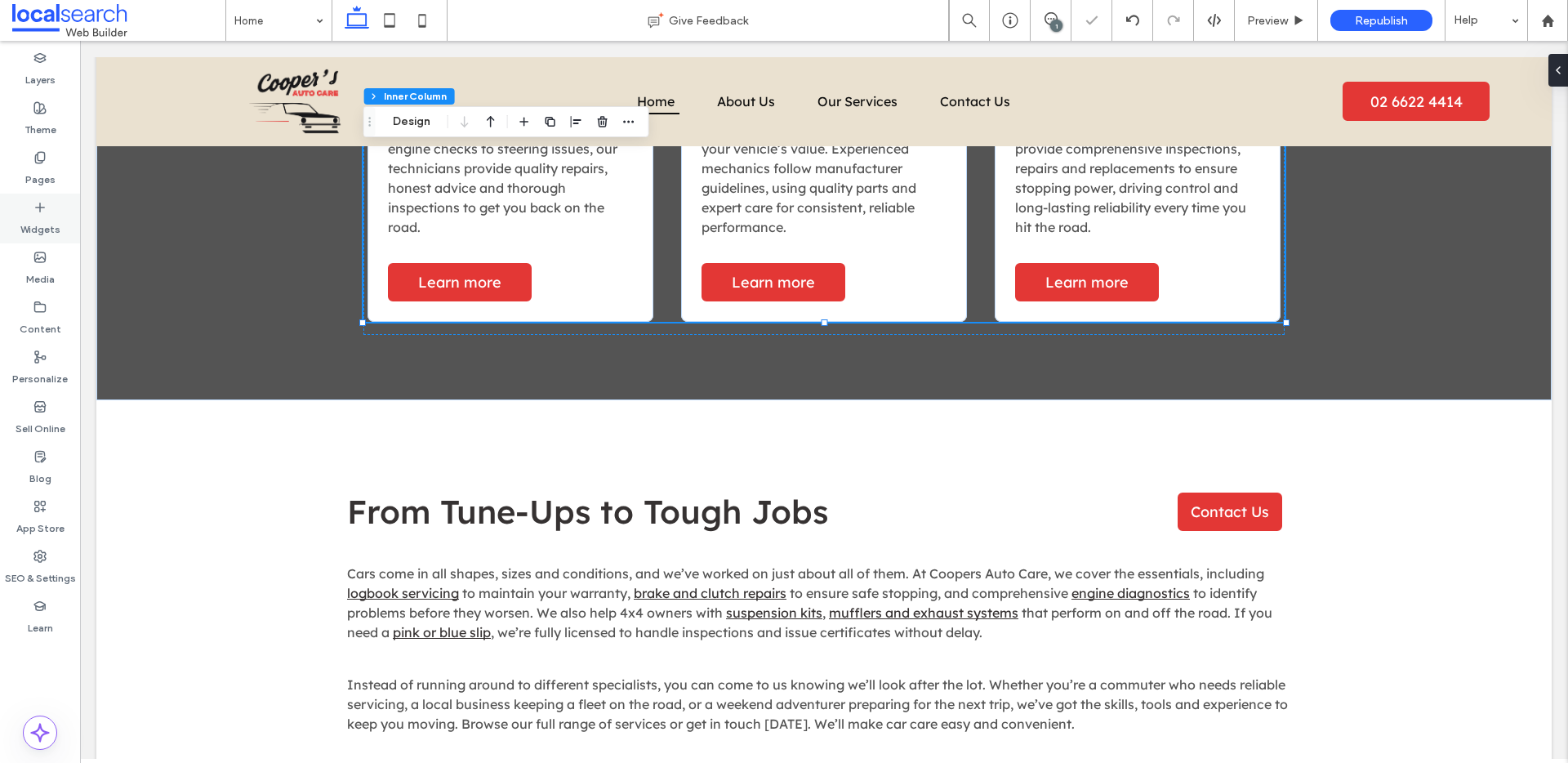
click at [30, 214] on label "Widgets" at bounding box center [40, 225] width 40 height 23
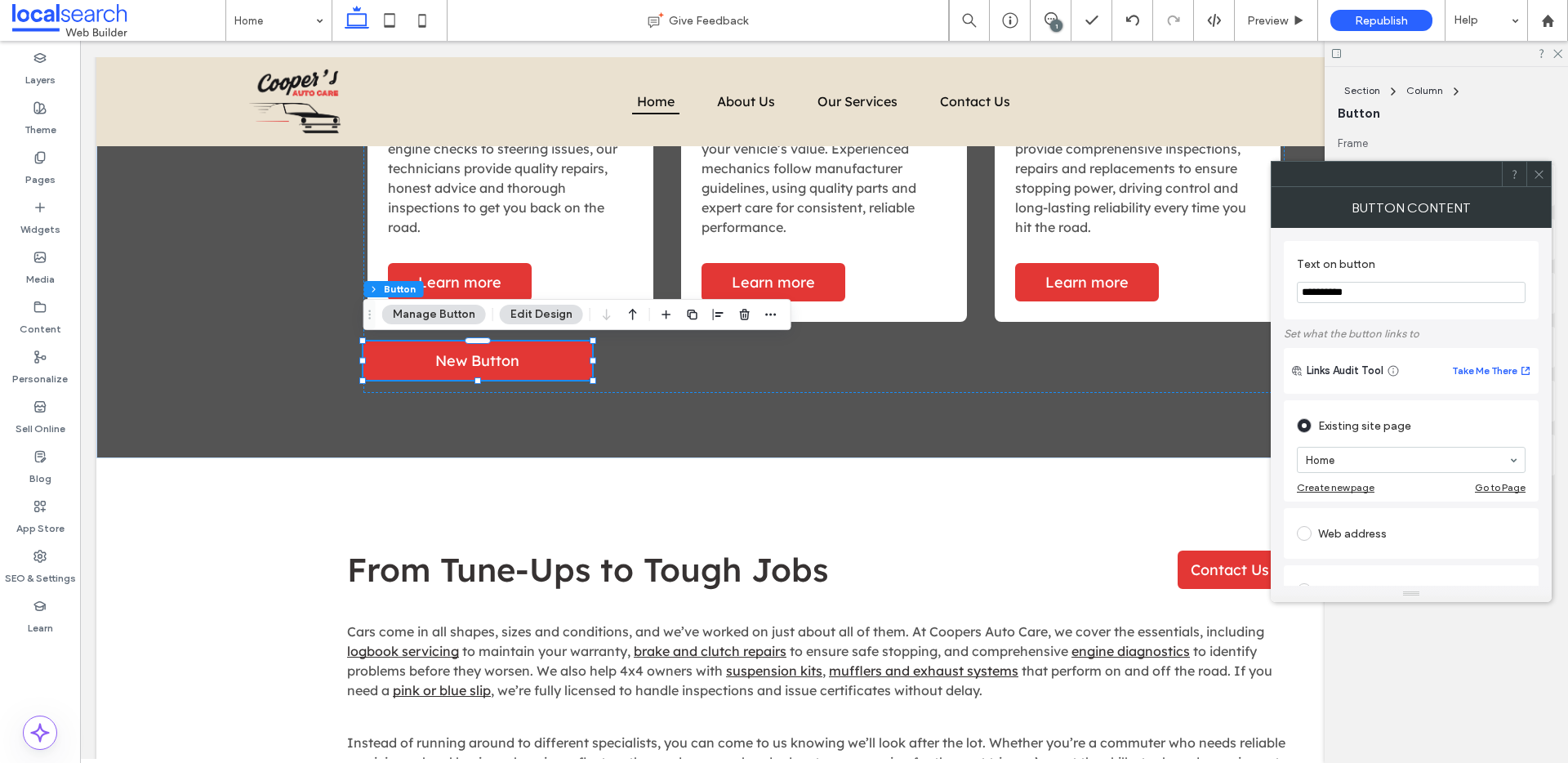
click at [1365, 294] on input "**********" at bounding box center [1411, 292] width 228 height 21
drag, startPoint x: 1365, startPoint y: 294, endPoint x: 1287, endPoint y: 291, distance: 78.1
click at [1287, 291] on div "**********" at bounding box center [1410, 279] width 255 height 78
type input "**********"
click at [713, 314] on use "button" at bounding box center [719, 314] width 11 height 11
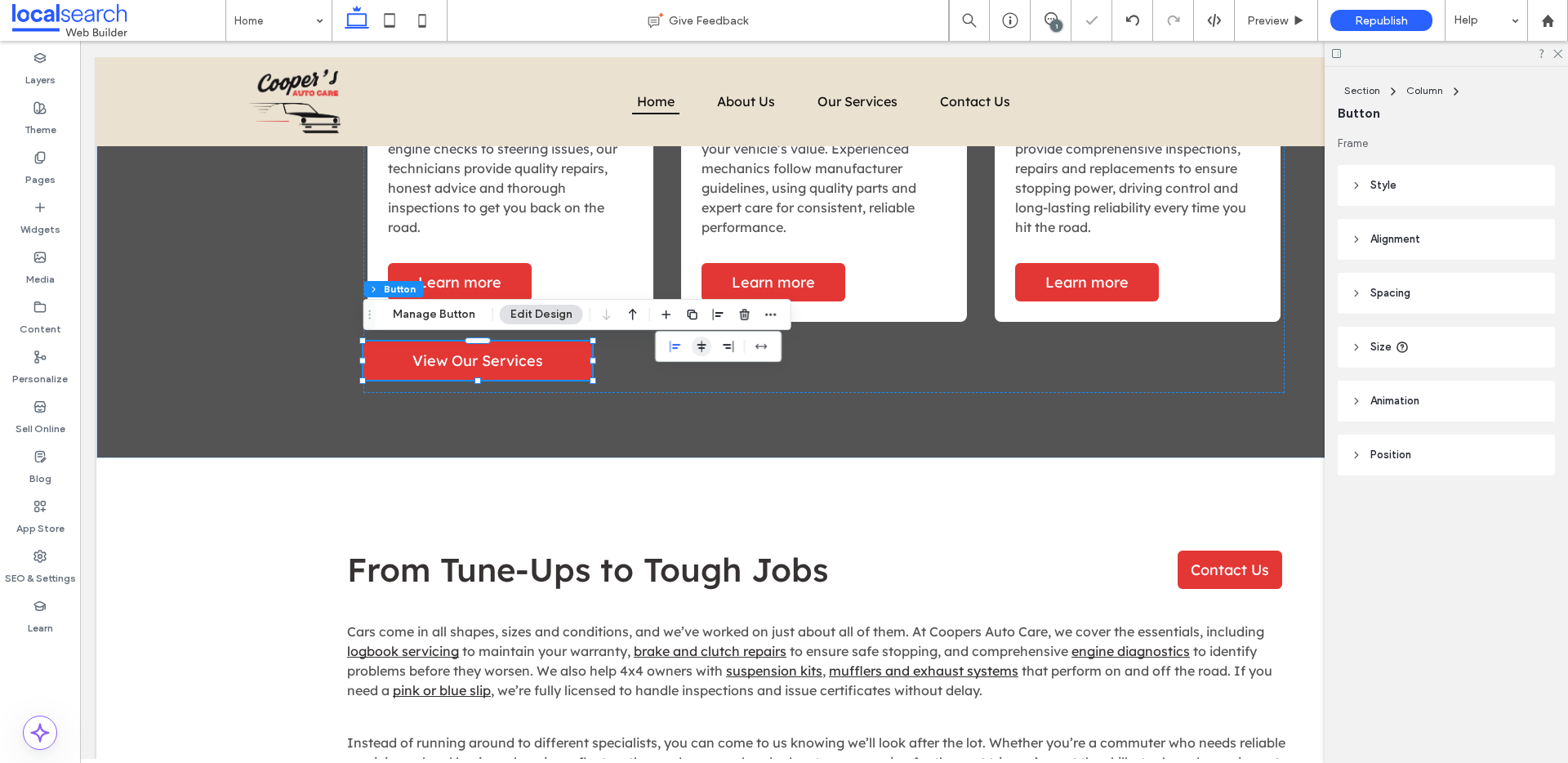
click at [697, 342] on icon "center" at bounding box center [701, 346] width 13 height 13
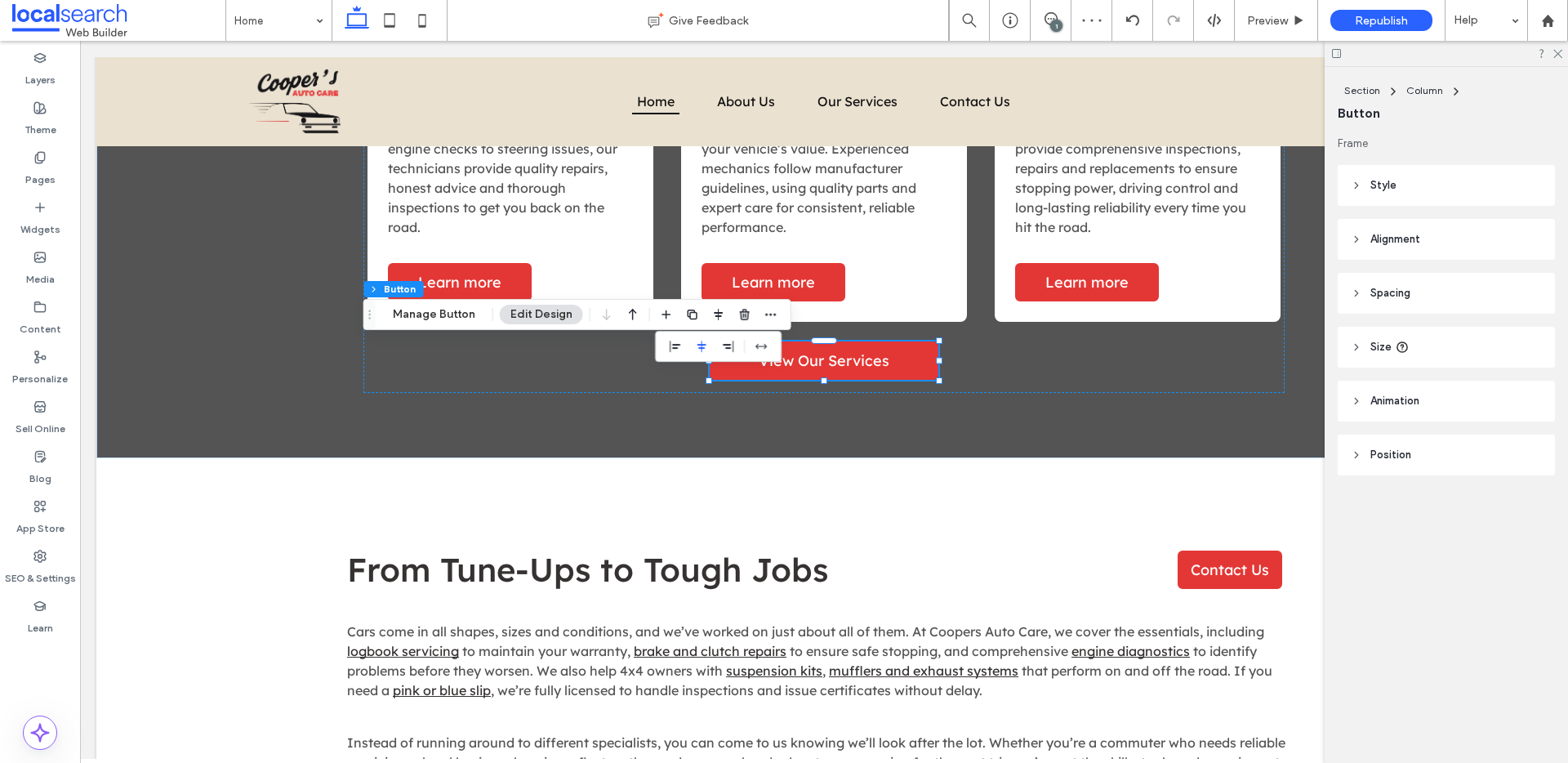
click at [1393, 191] on span "Style" at bounding box center [1383, 185] width 26 height 17
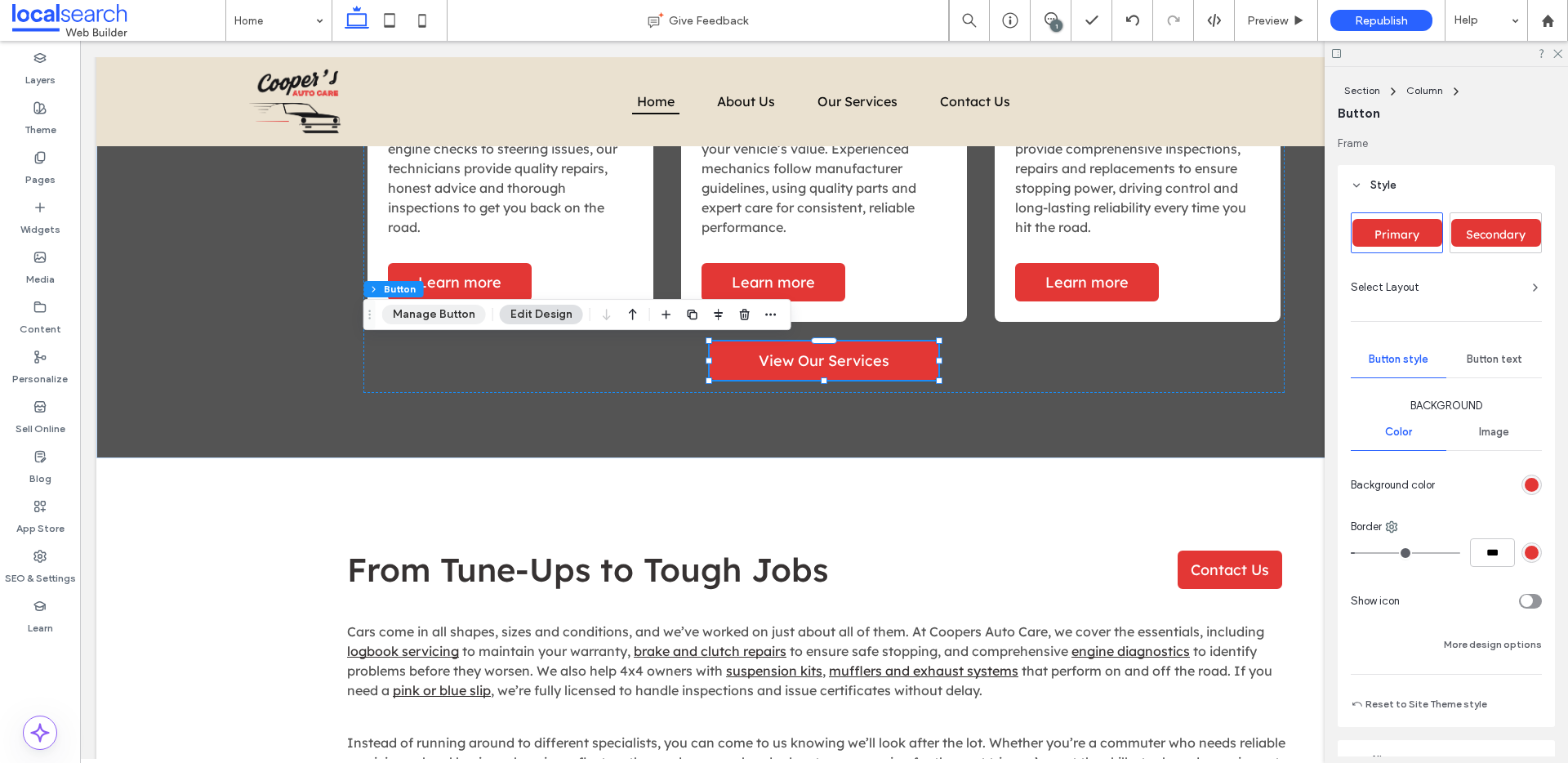
click at [438, 311] on button "Manage Button" at bounding box center [434, 314] width 104 height 19
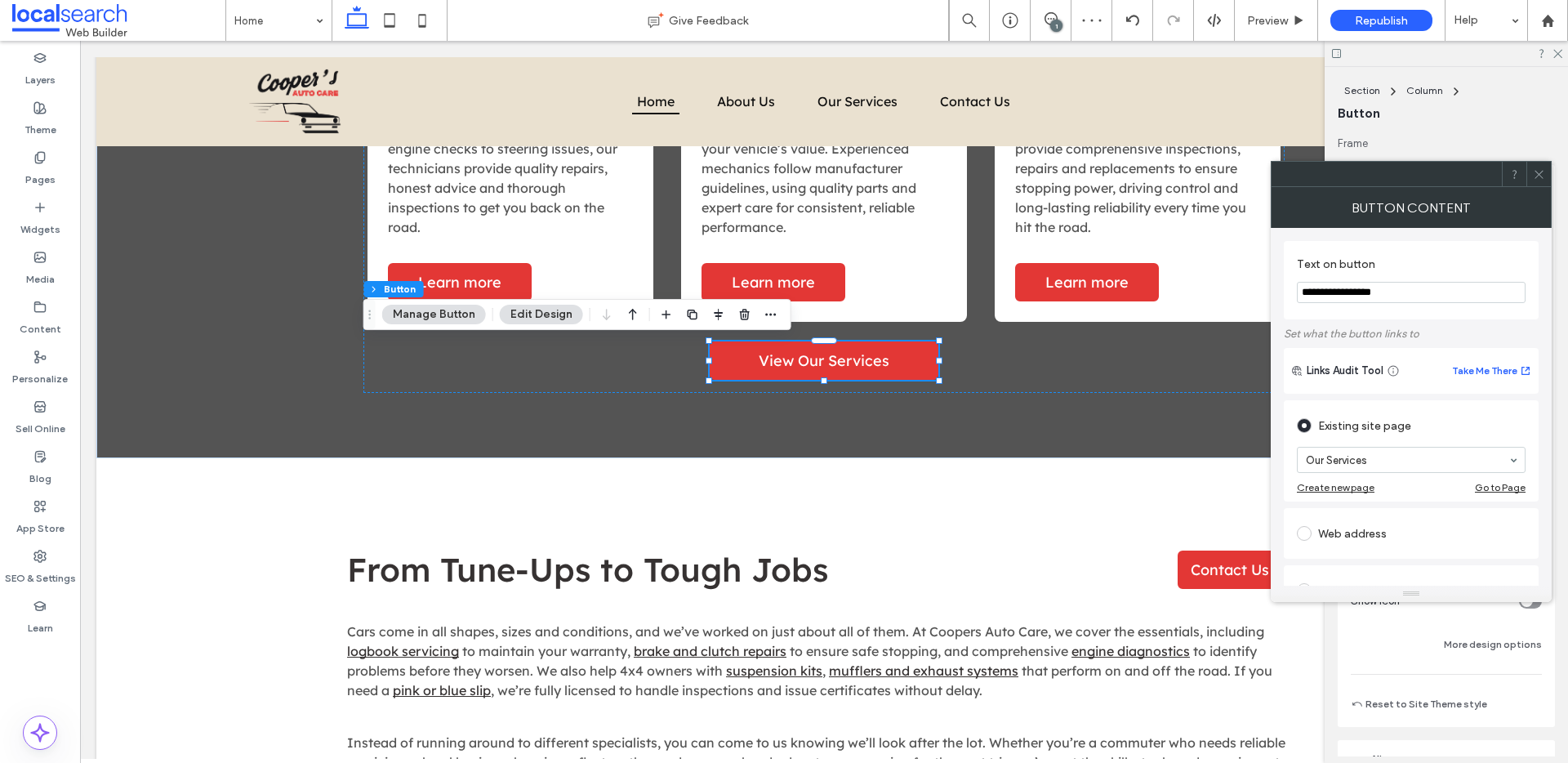
click at [1539, 170] on icon at bounding box center [1539, 174] width 12 height 12
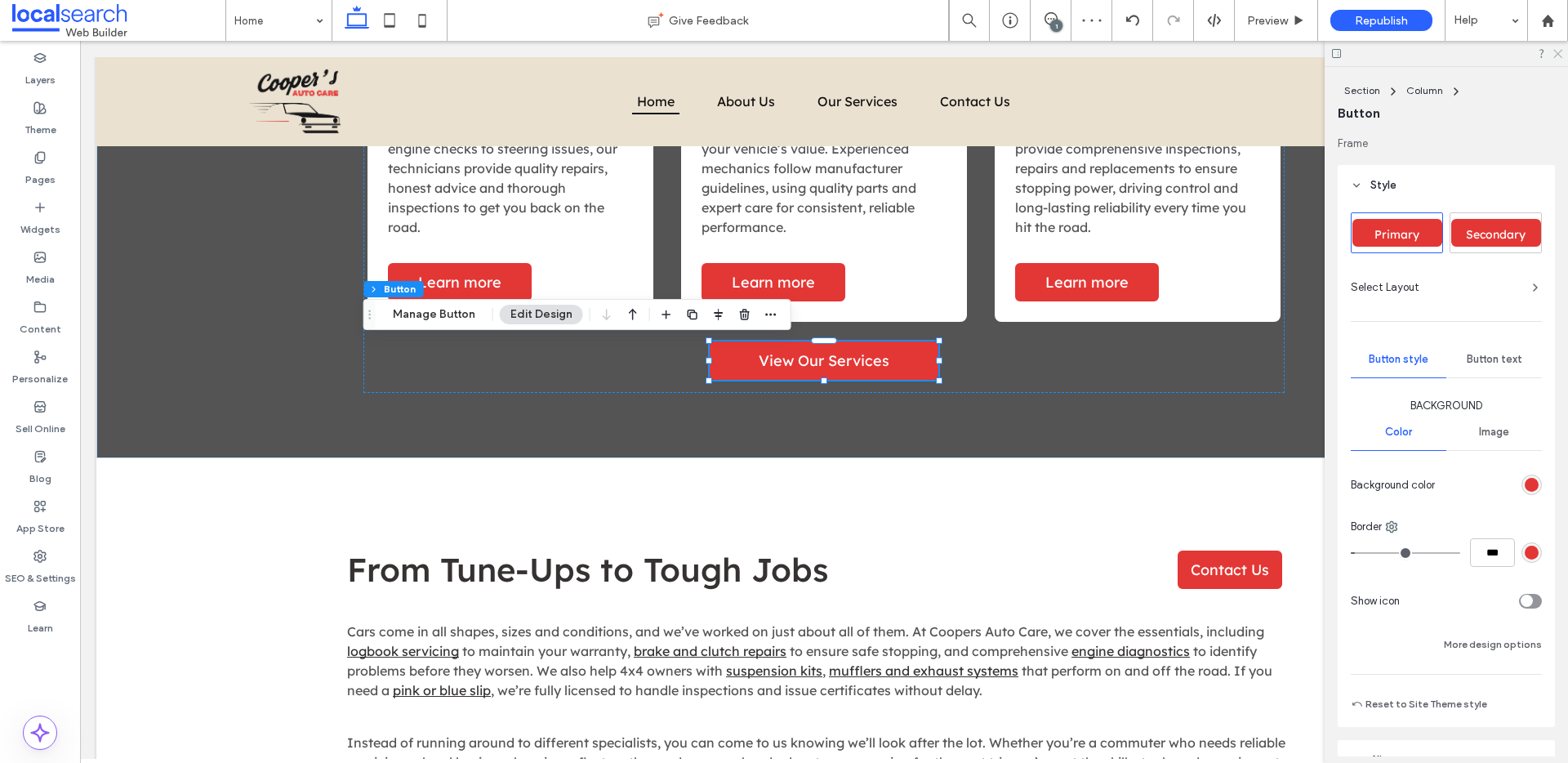
click at [1554, 54] on icon at bounding box center [1557, 53] width 11 height 11
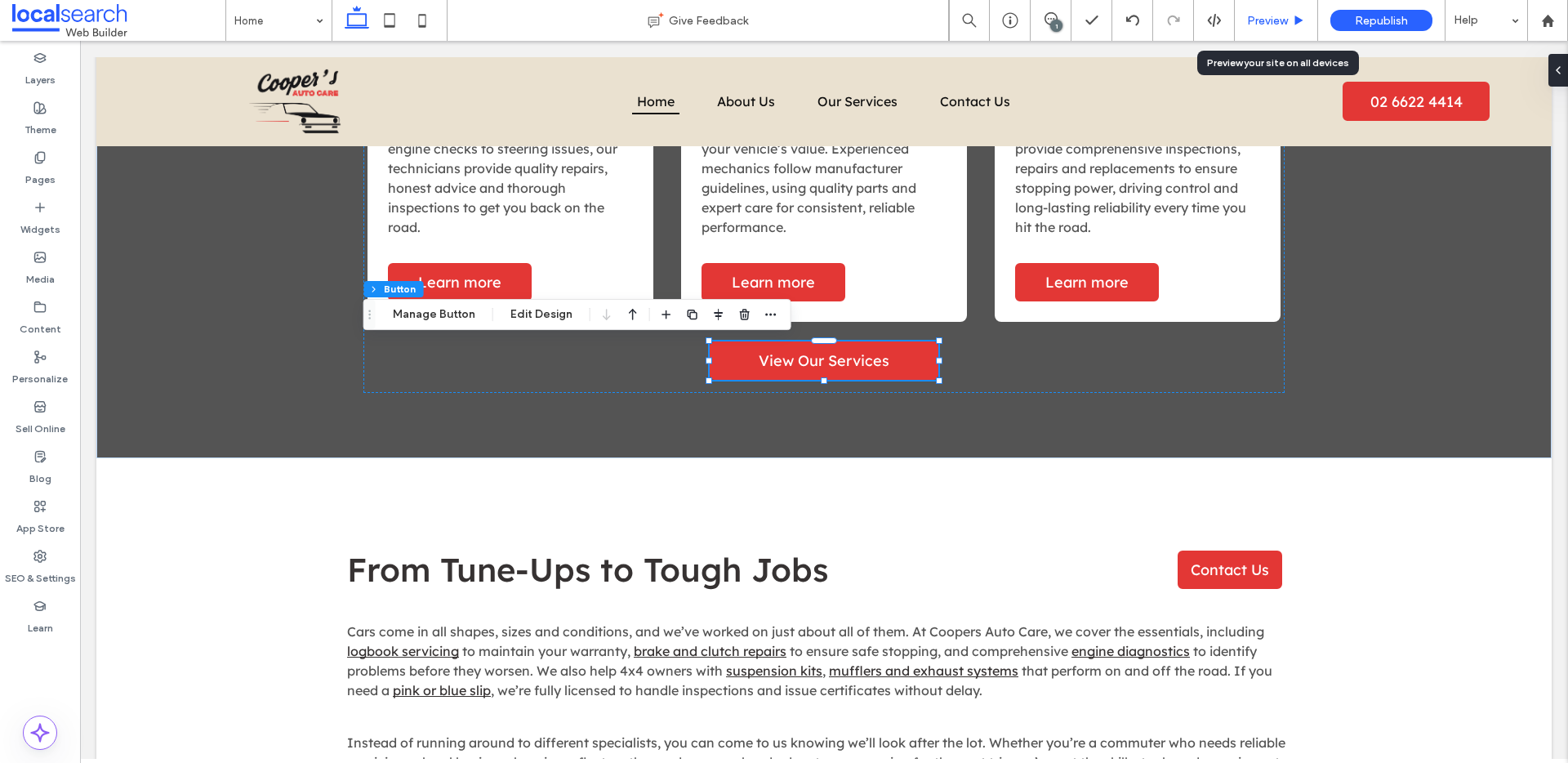
click at [1273, 24] on span "Preview" at bounding box center [1268, 20] width 41 height 14
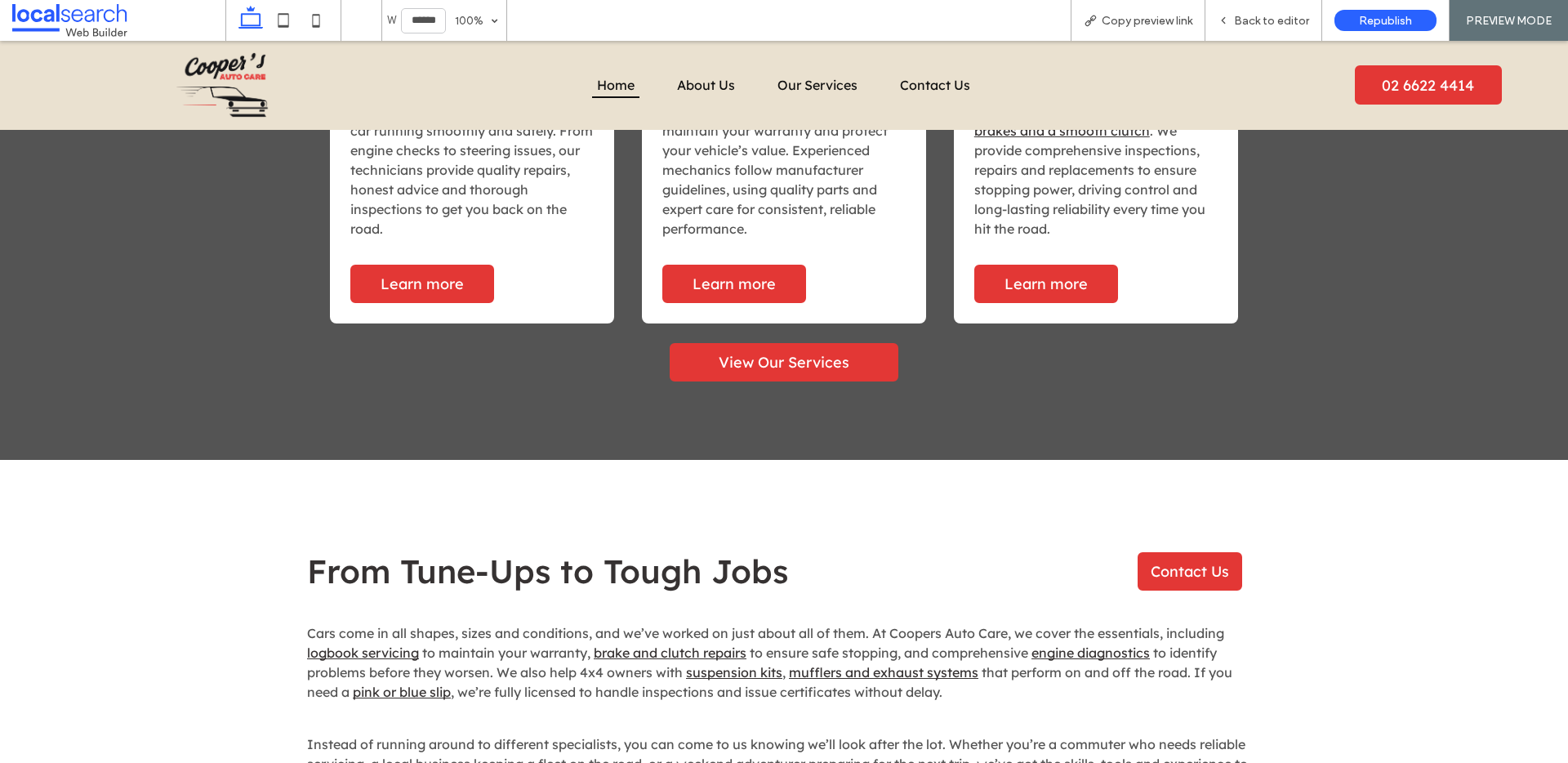
scroll to position [1983, 0]
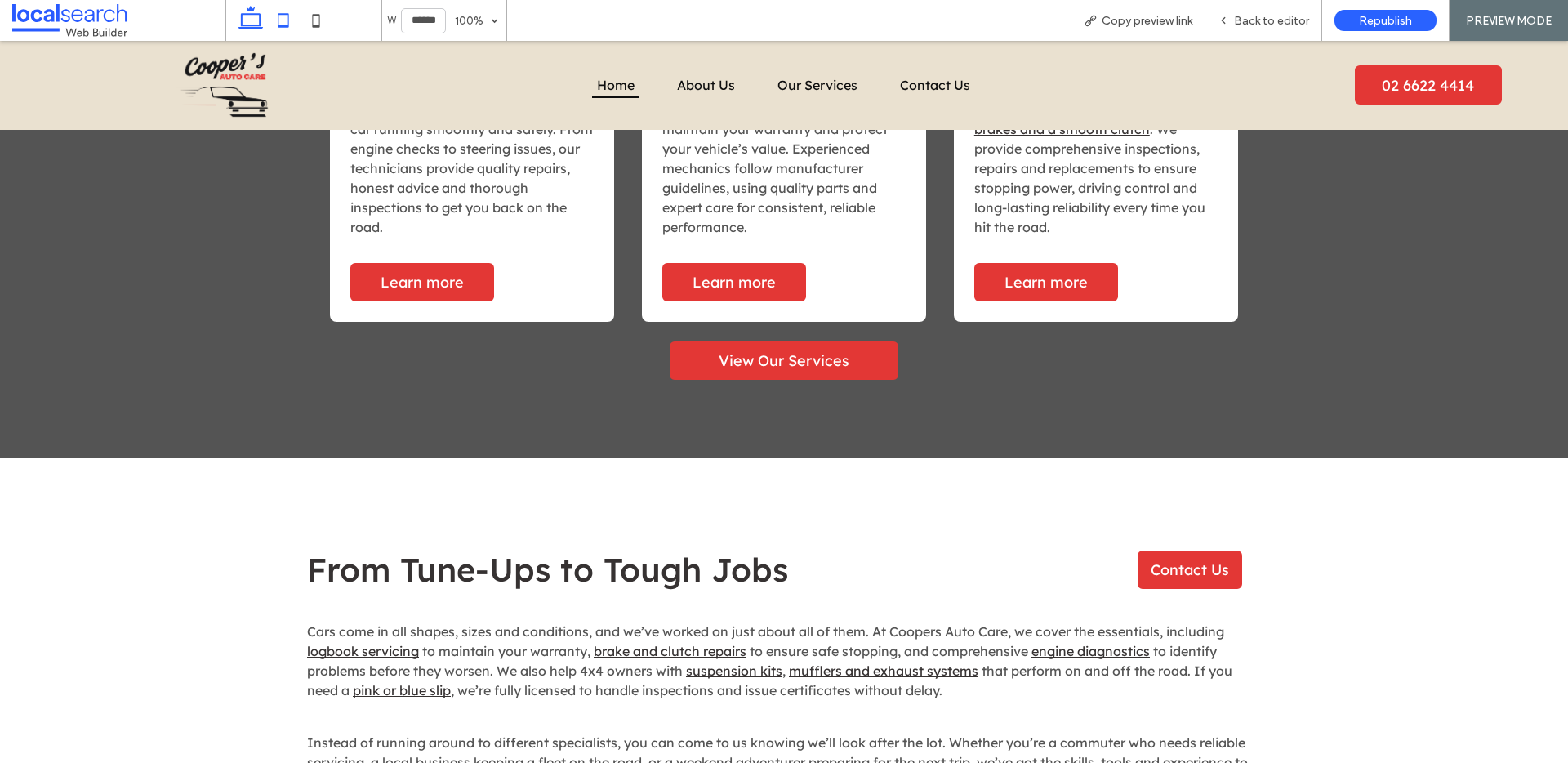
click at [284, 22] on icon at bounding box center [283, 19] width 32 height 32
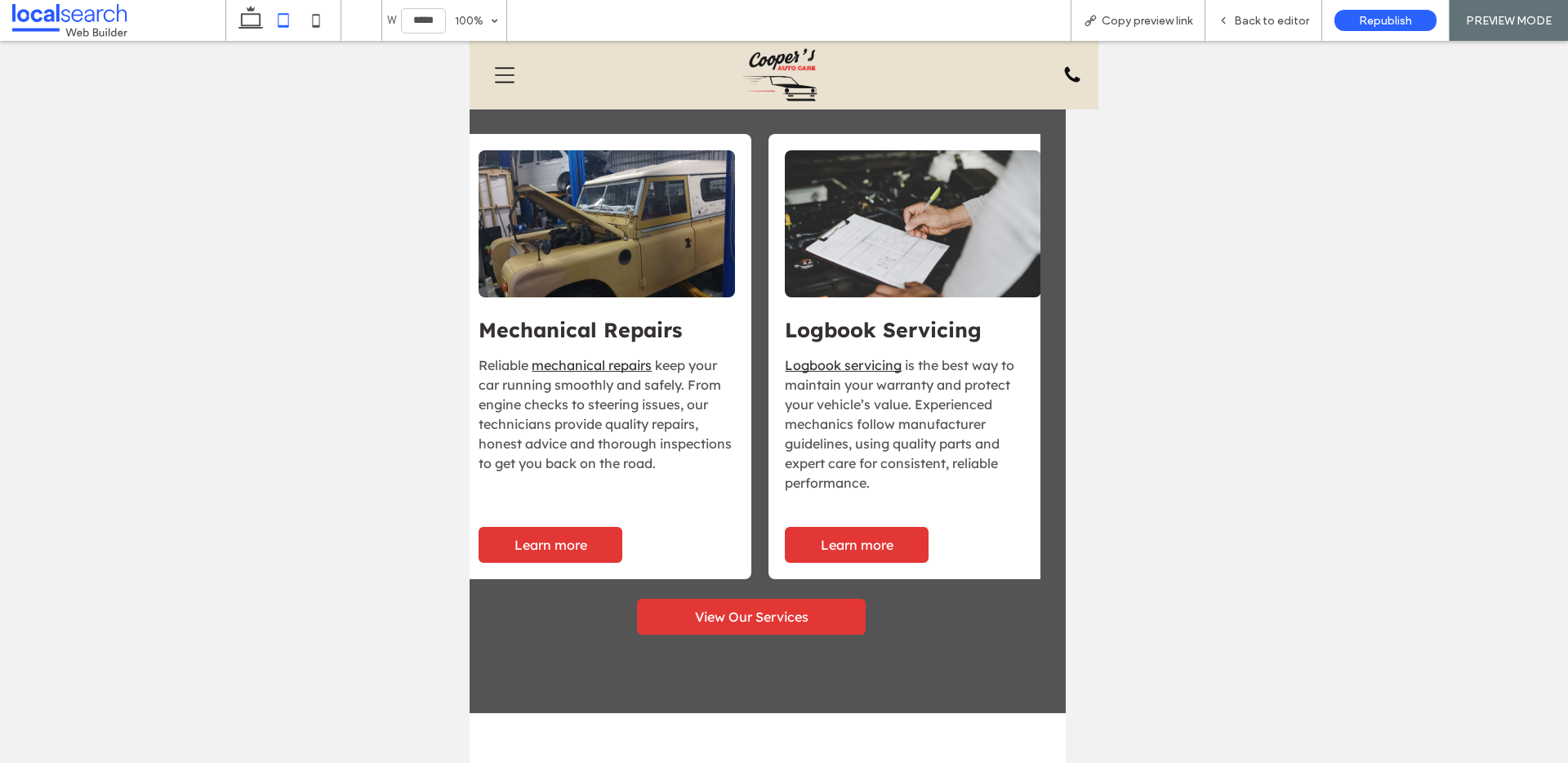
scroll to position [2102, 0]
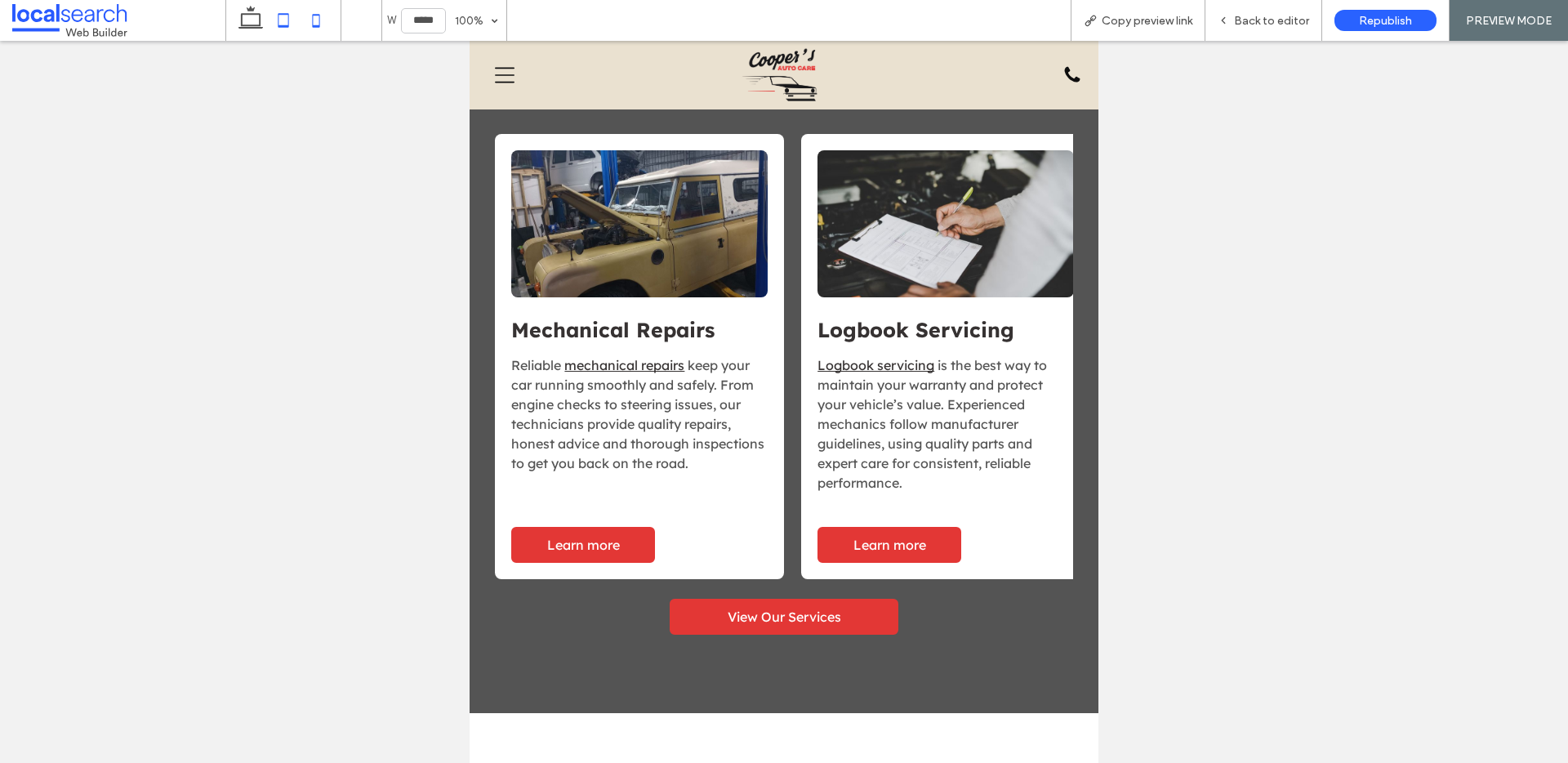
click at [321, 25] on icon at bounding box center [315, 19] width 32 height 32
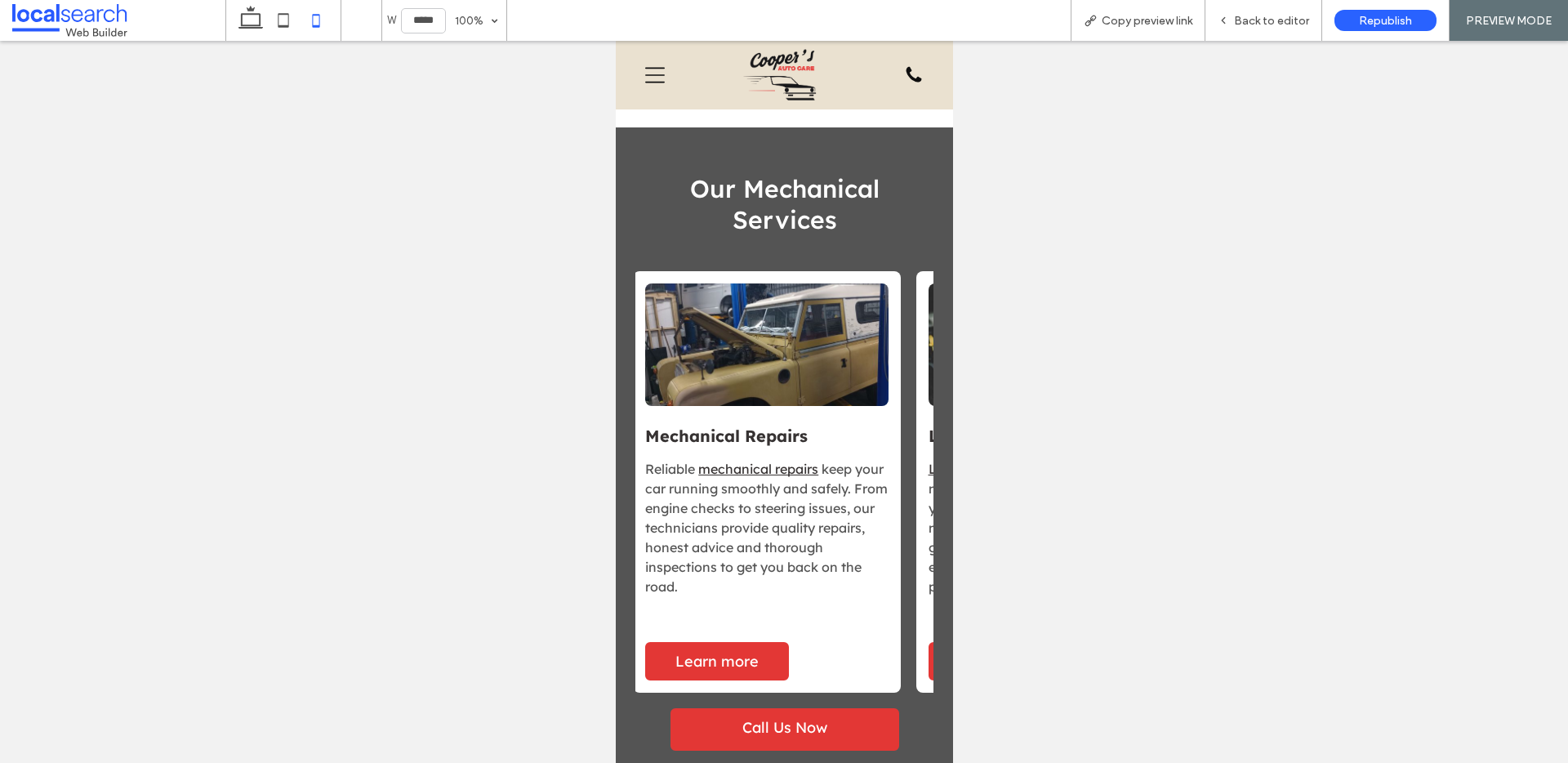
scroll to position [0, 0]
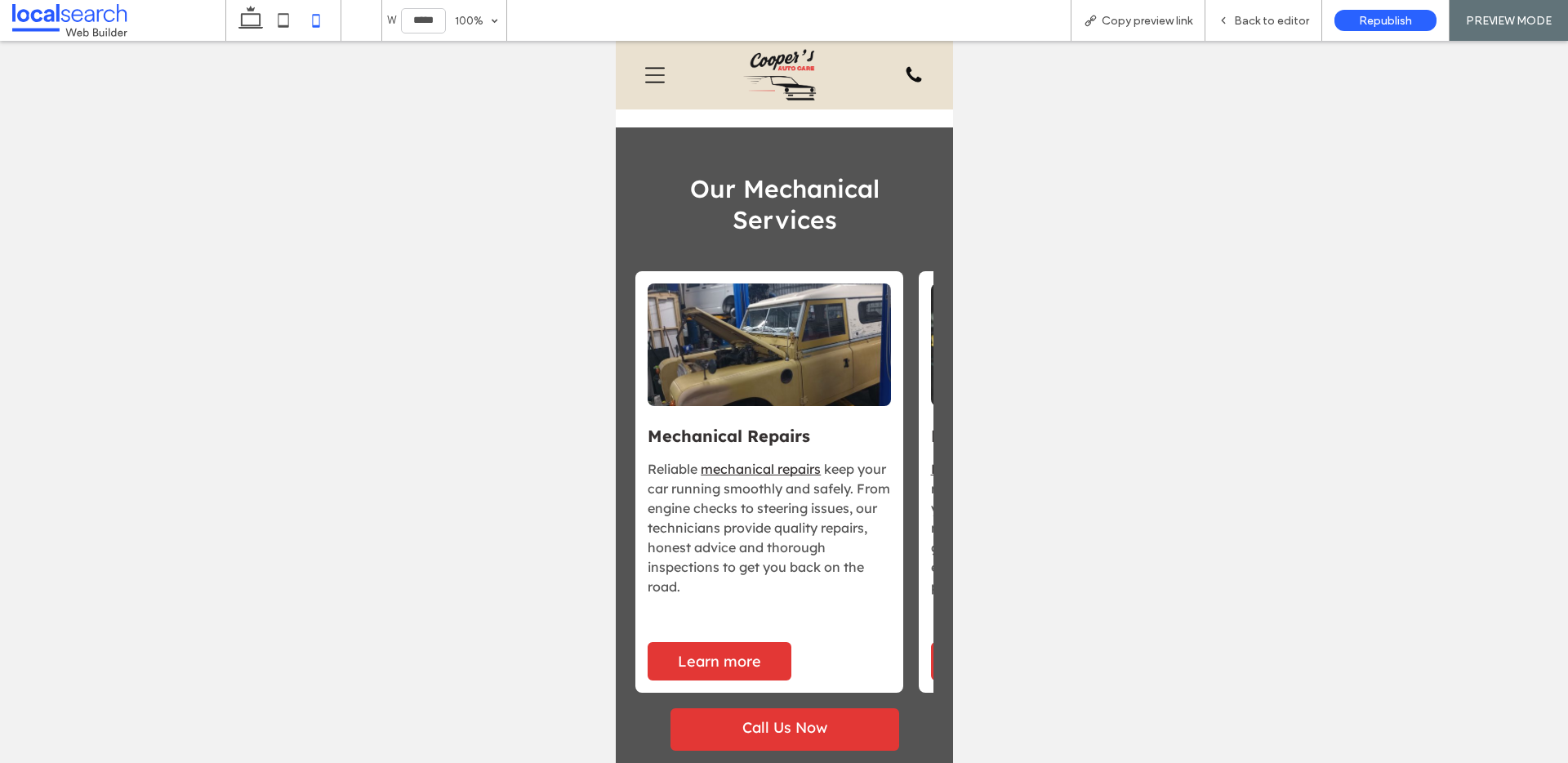
drag, startPoint x: 246, startPoint y: 19, endPoint x: 345, endPoint y: 29, distance: 99.5
click at [246, 19] on icon at bounding box center [250, 19] width 32 height 32
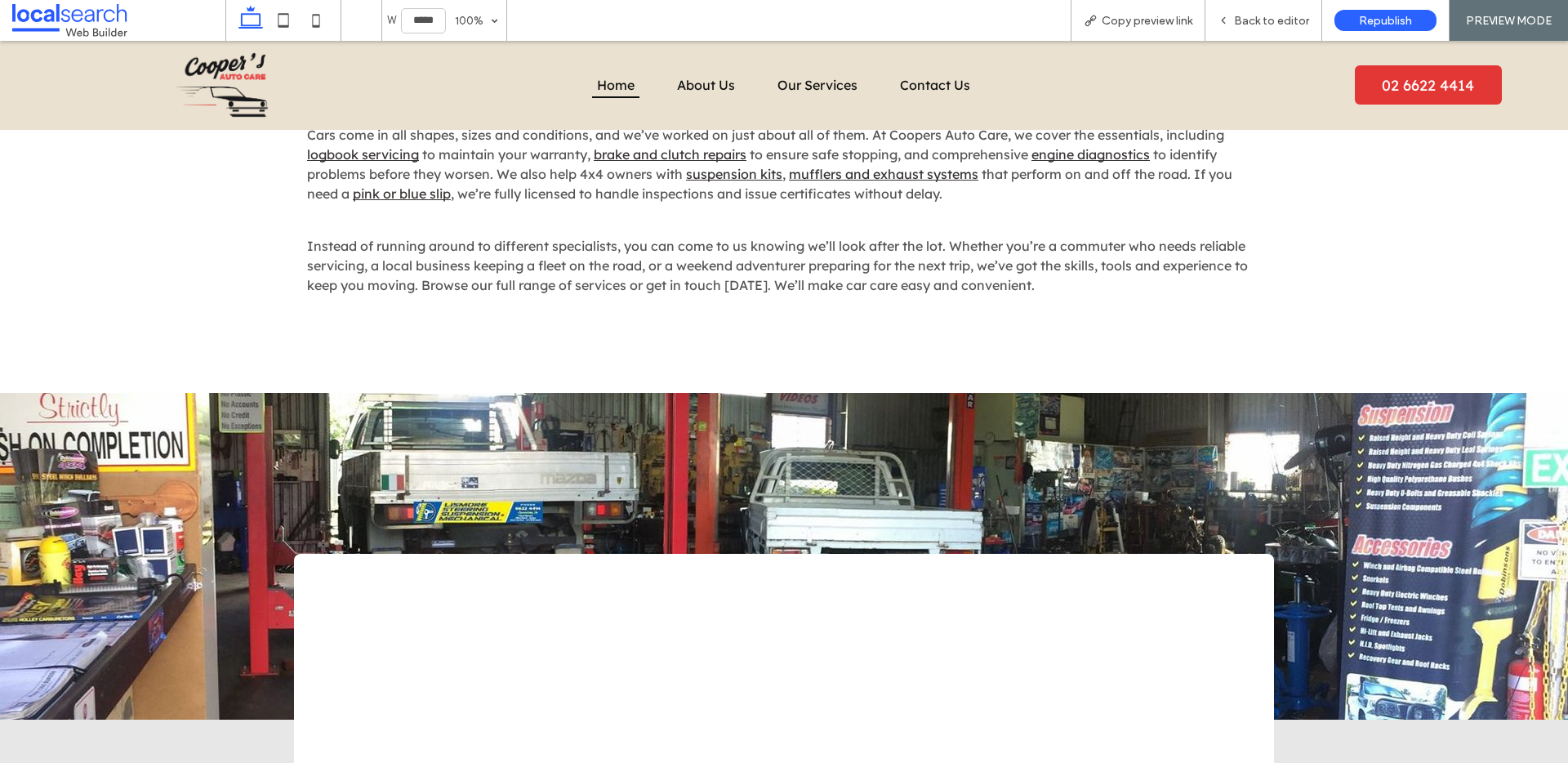
type input "******"
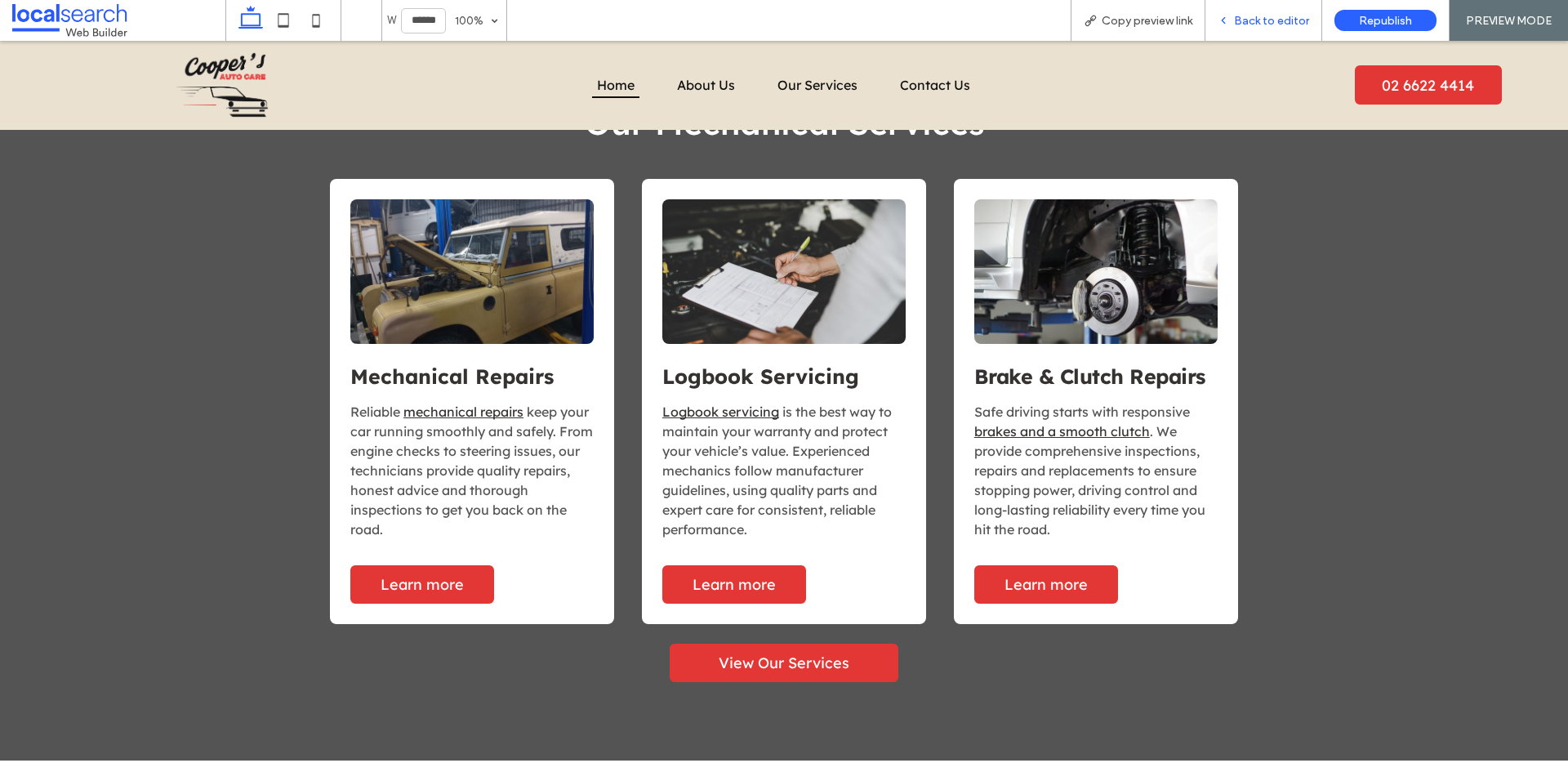
click at [1248, 25] on span "Back to editor" at bounding box center [1271, 20] width 76 height 14
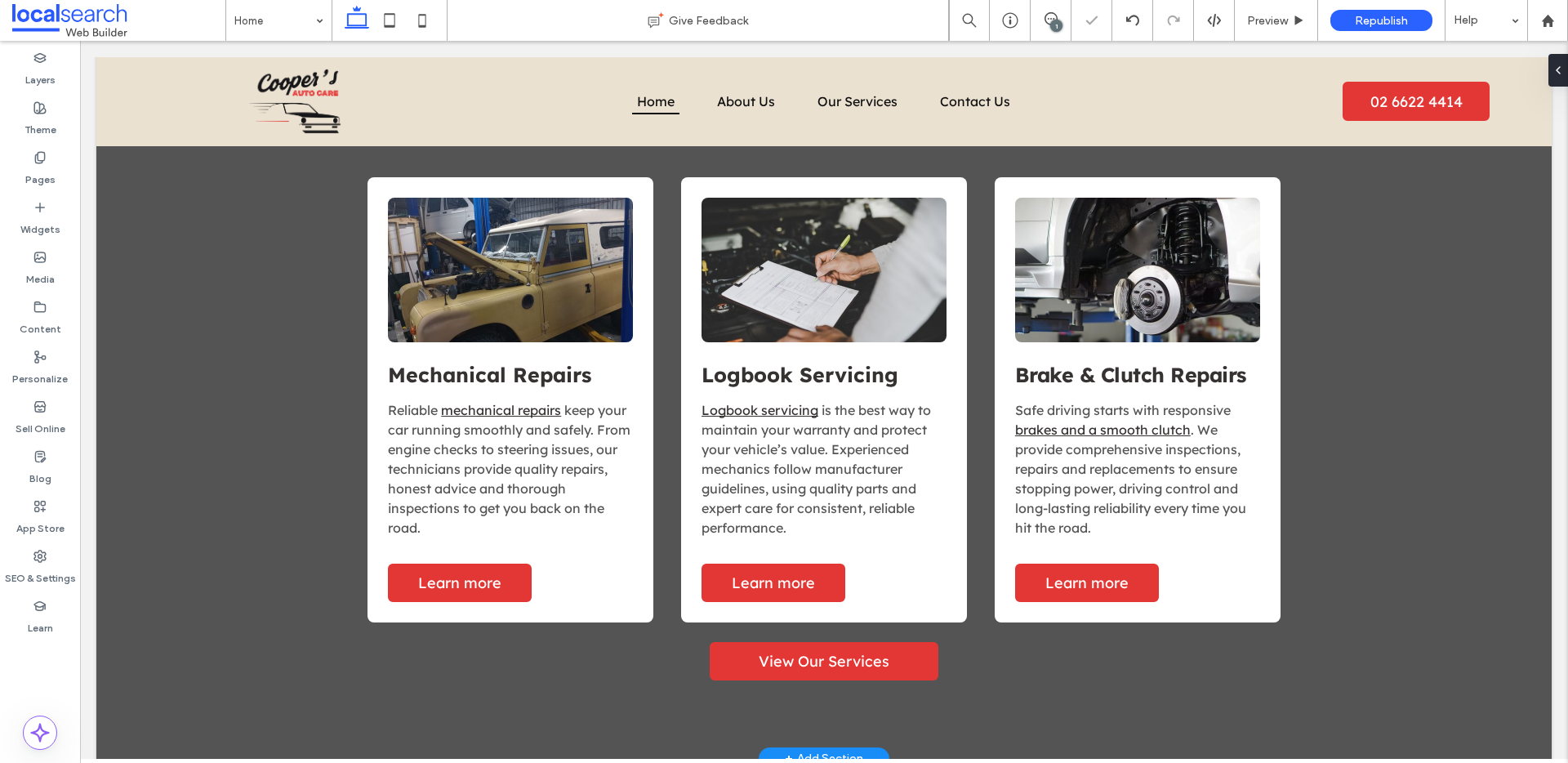
scroll to position [1679, 0]
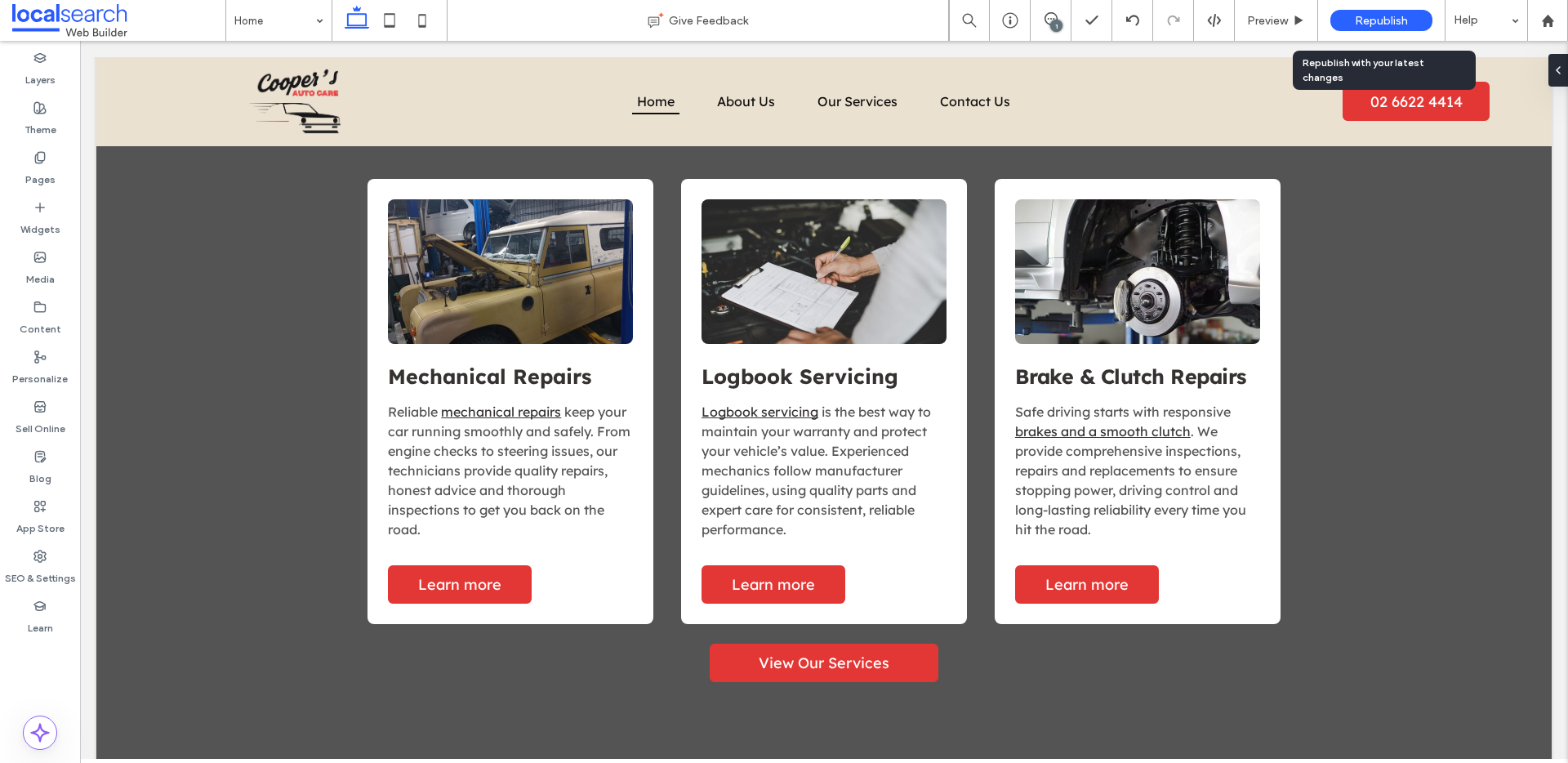
click at [1366, 21] on span "Republish" at bounding box center [1382, 20] width 53 height 14
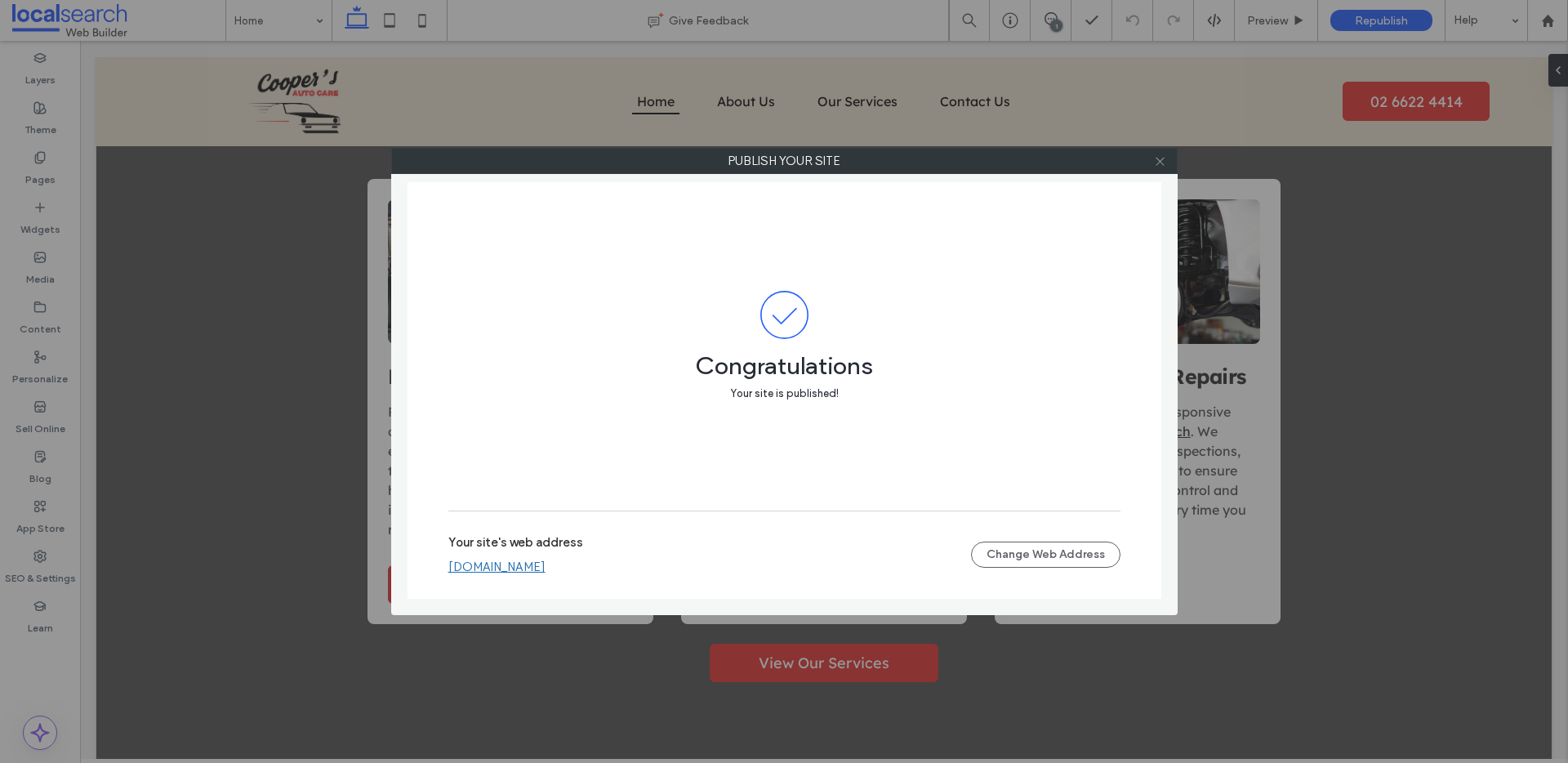
click at [1161, 164] on icon at bounding box center [1159, 160] width 12 height 12
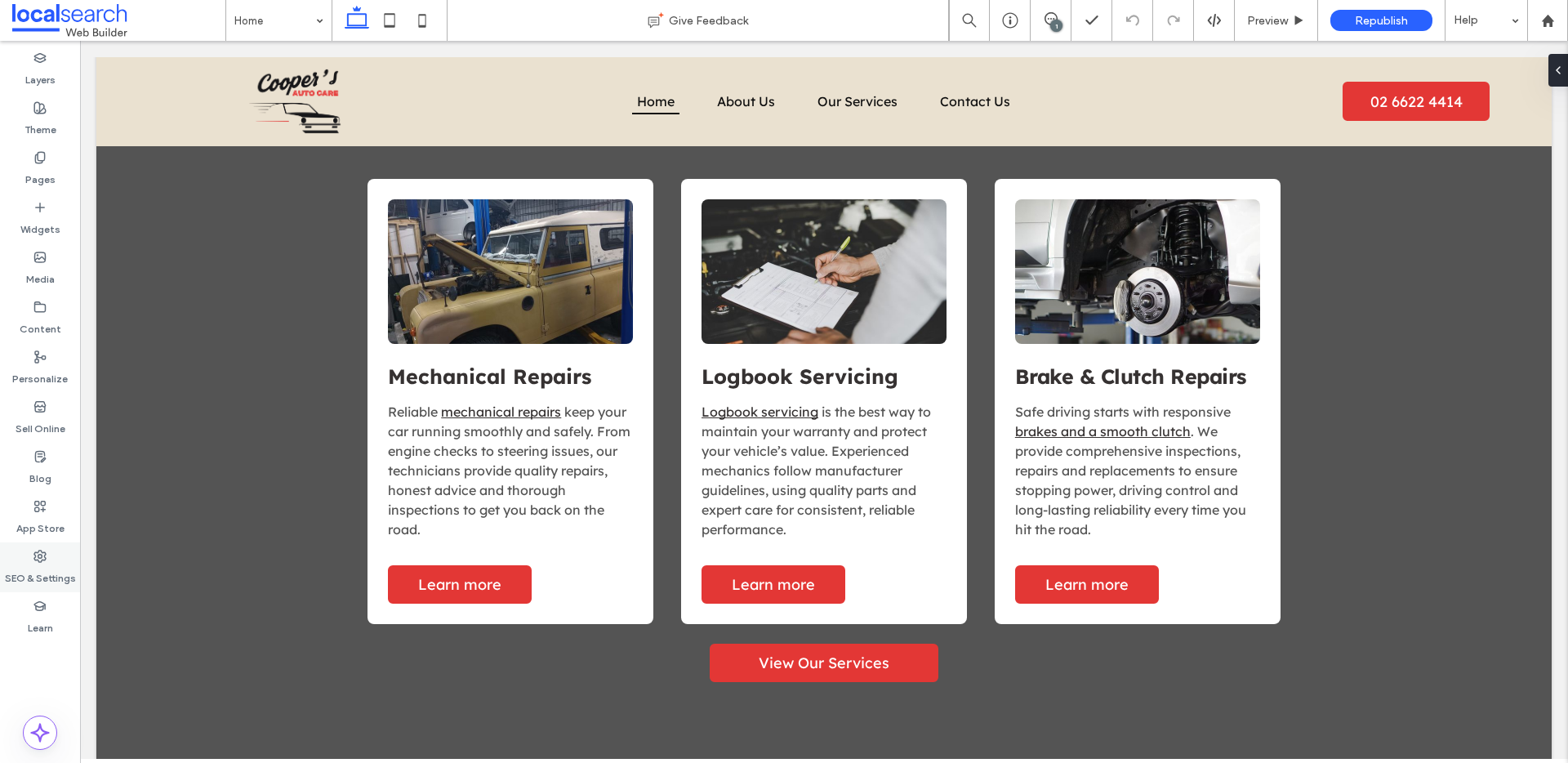
click at [38, 575] on label "SEO & Settings" at bounding box center [40, 574] width 71 height 23
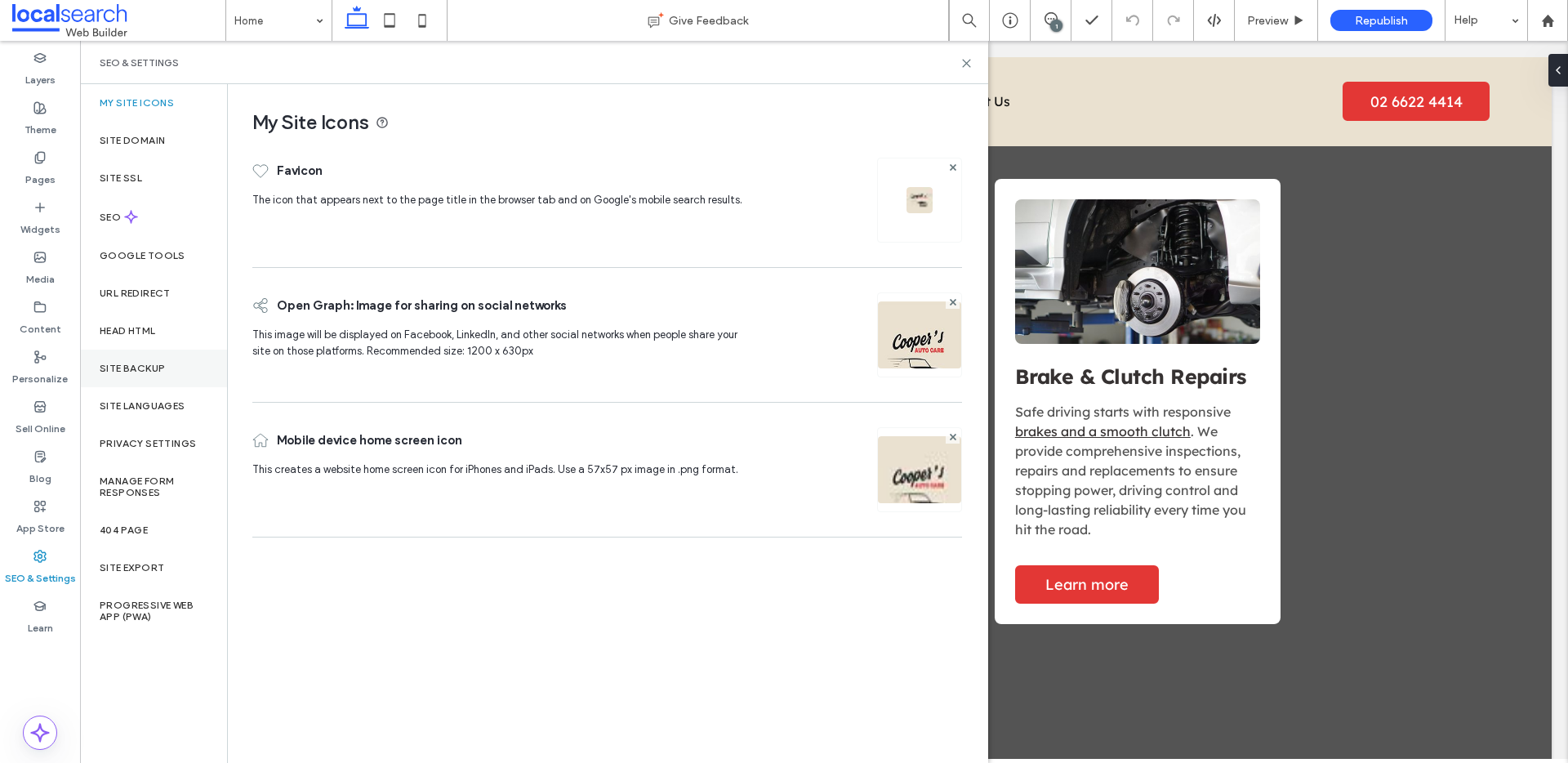
drag, startPoint x: 136, startPoint y: 363, endPoint x: 123, endPoint y: 362, distance: 13.0
click at [136, 363] on label "Site Backup" at bounding box center [132, 369] width 65 height 11
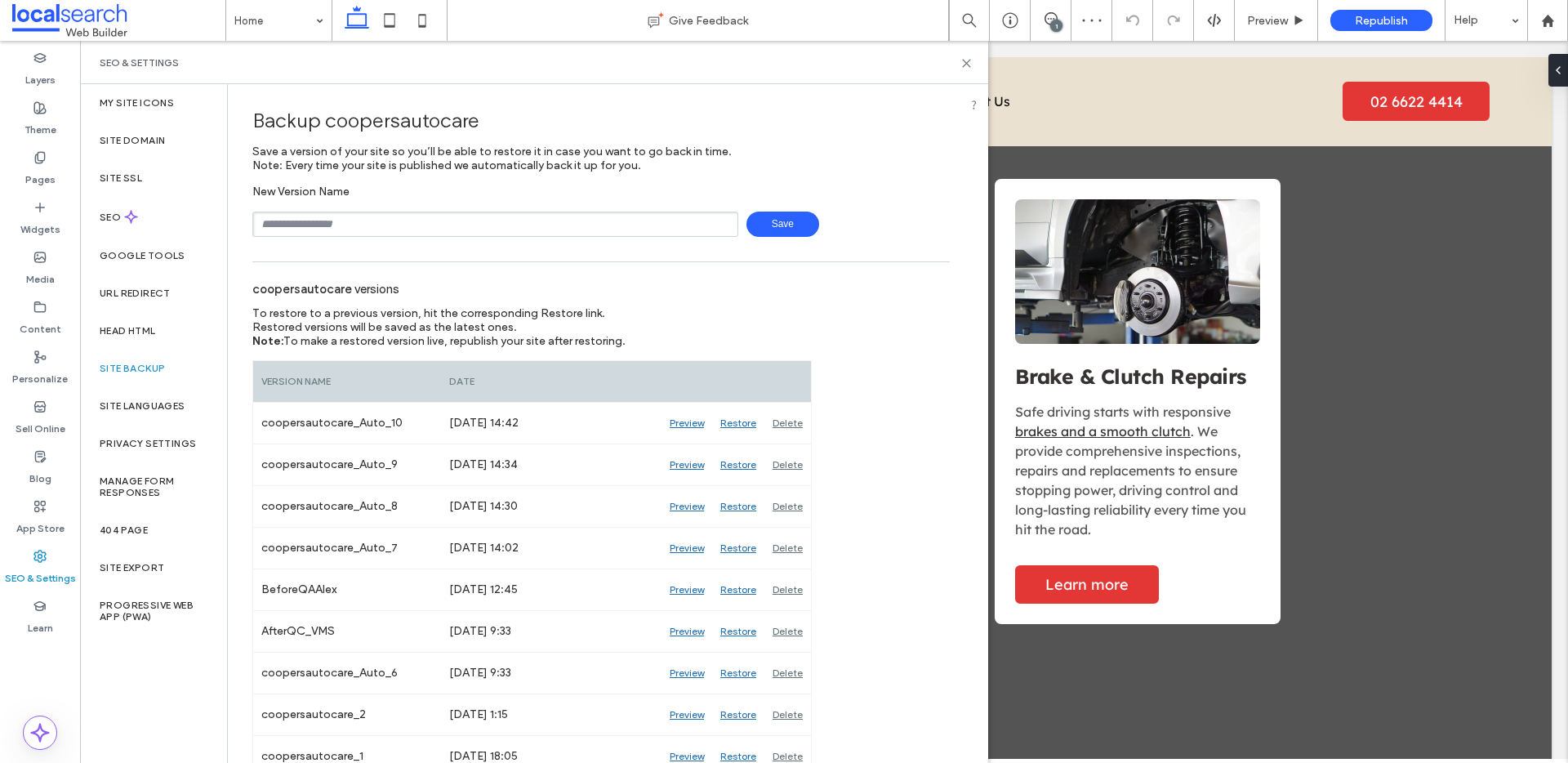
click at [334, 222] on input "text" at bounding box center [495, 224] width 486 height 25
type input "**********"
drag, startPoint x: 764, startPoint y: 224, endPoint x: 751, endPoint y: 226, distance: 13.2
click at [764, 224] on span "Save" at bounding box center [782, 224] width 73 height 25
click at [962, 60] on icon at bounding box center [965, 63] width 12 height 12
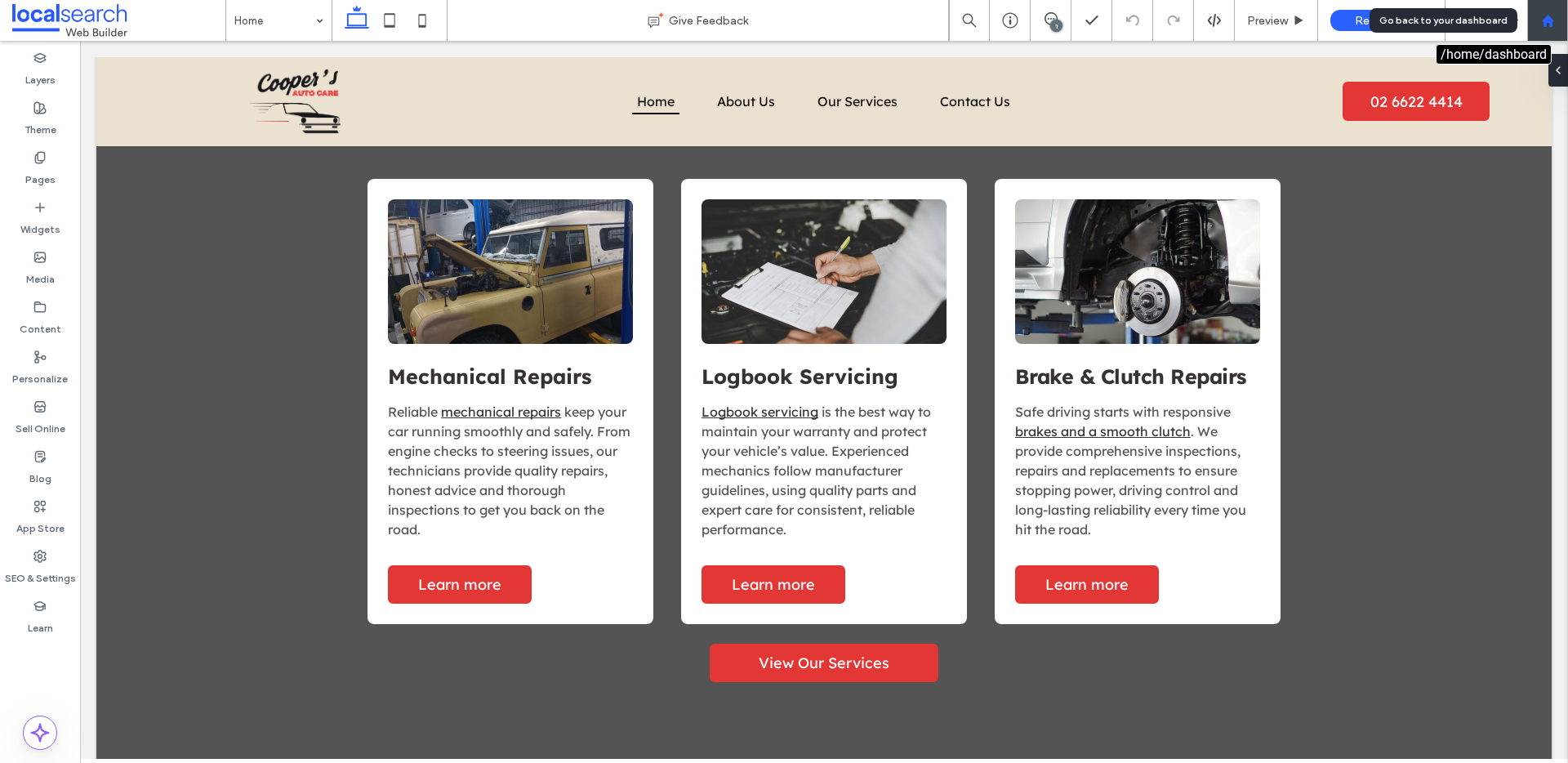
drag, startPoint x: 1544, startPoint y: 21, endPoint x: 1534, endPoint y: 27, distance: 11.7
click at [1543, 20] on use at bounding box center [1547, 19] width 12 height 12
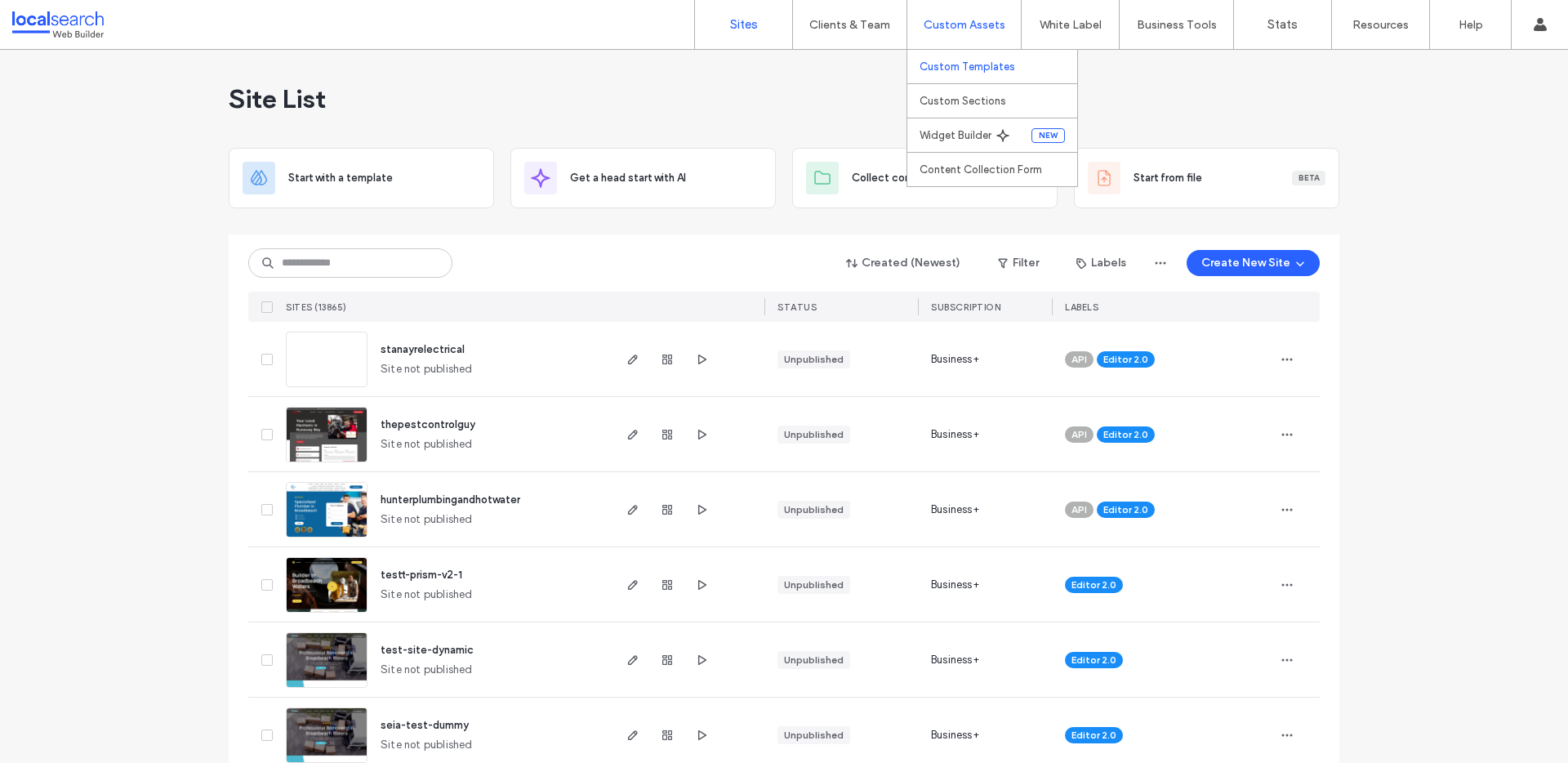
click at [951, 65] on label "Custom Templates" at bounding box center [967, 66] width 96 height 12
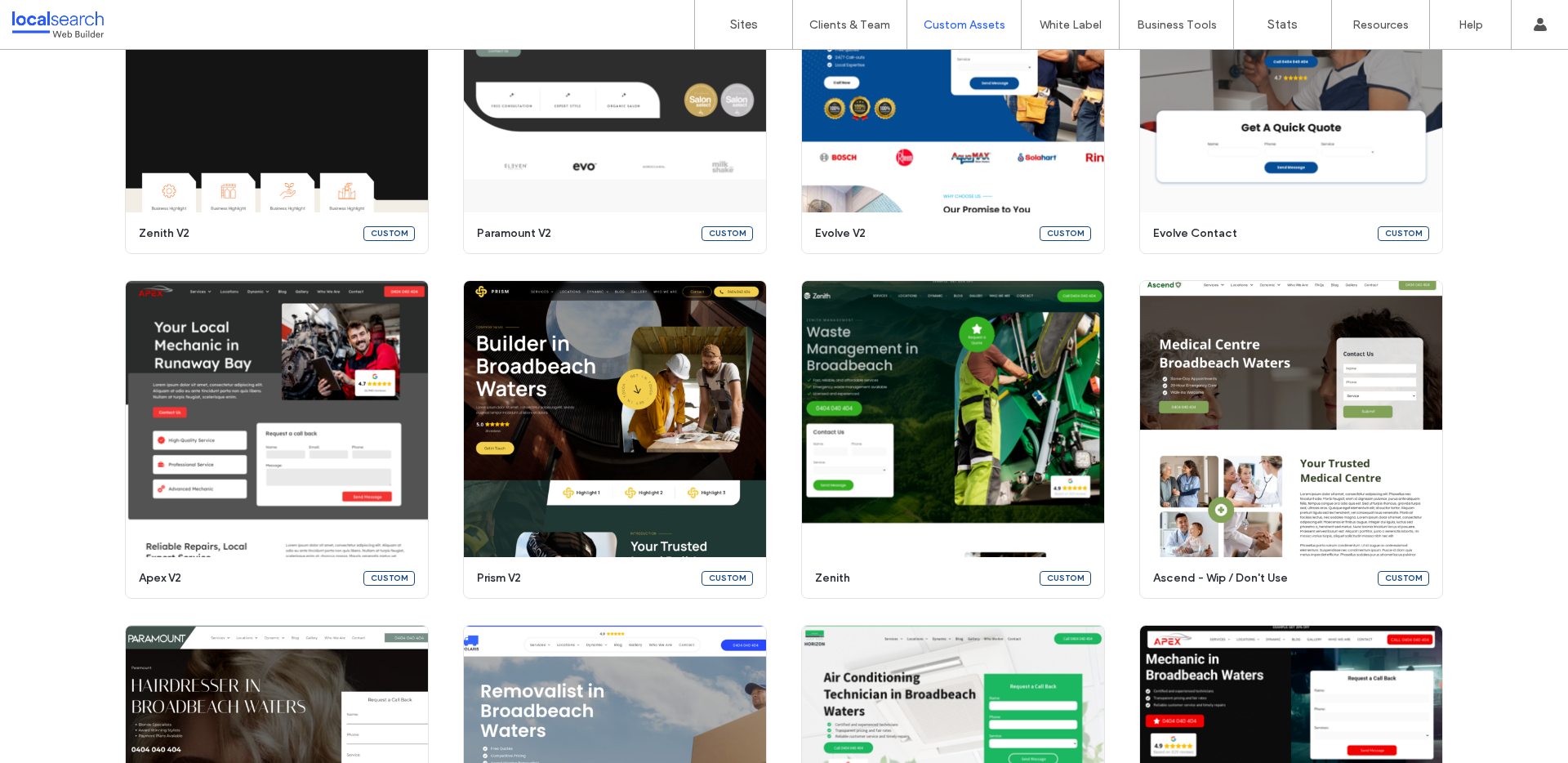
scroll to position [970, 0]
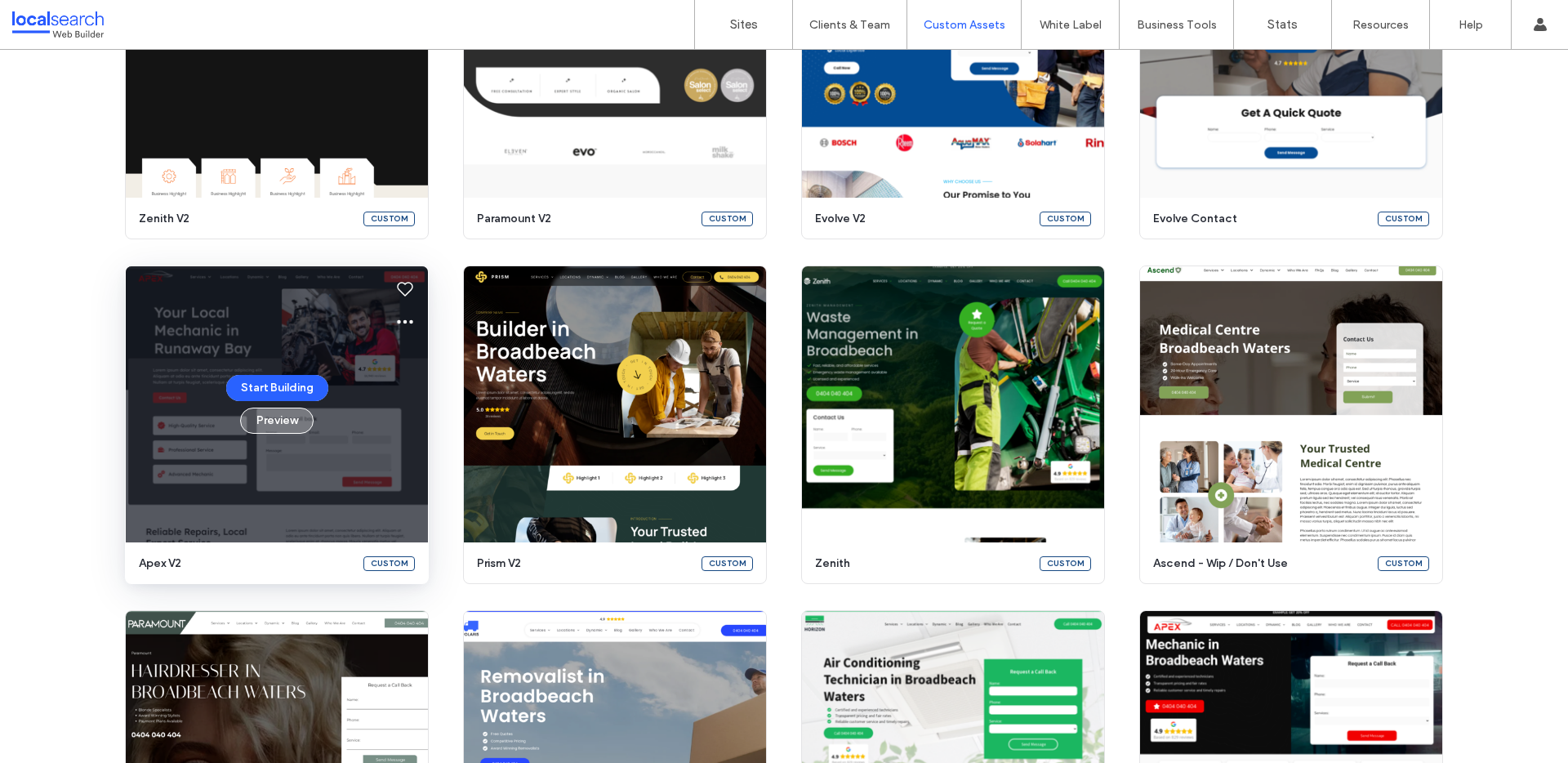
click at [283, 427] on button "Preview" at bounding box center [277, 420] width 74 height 26
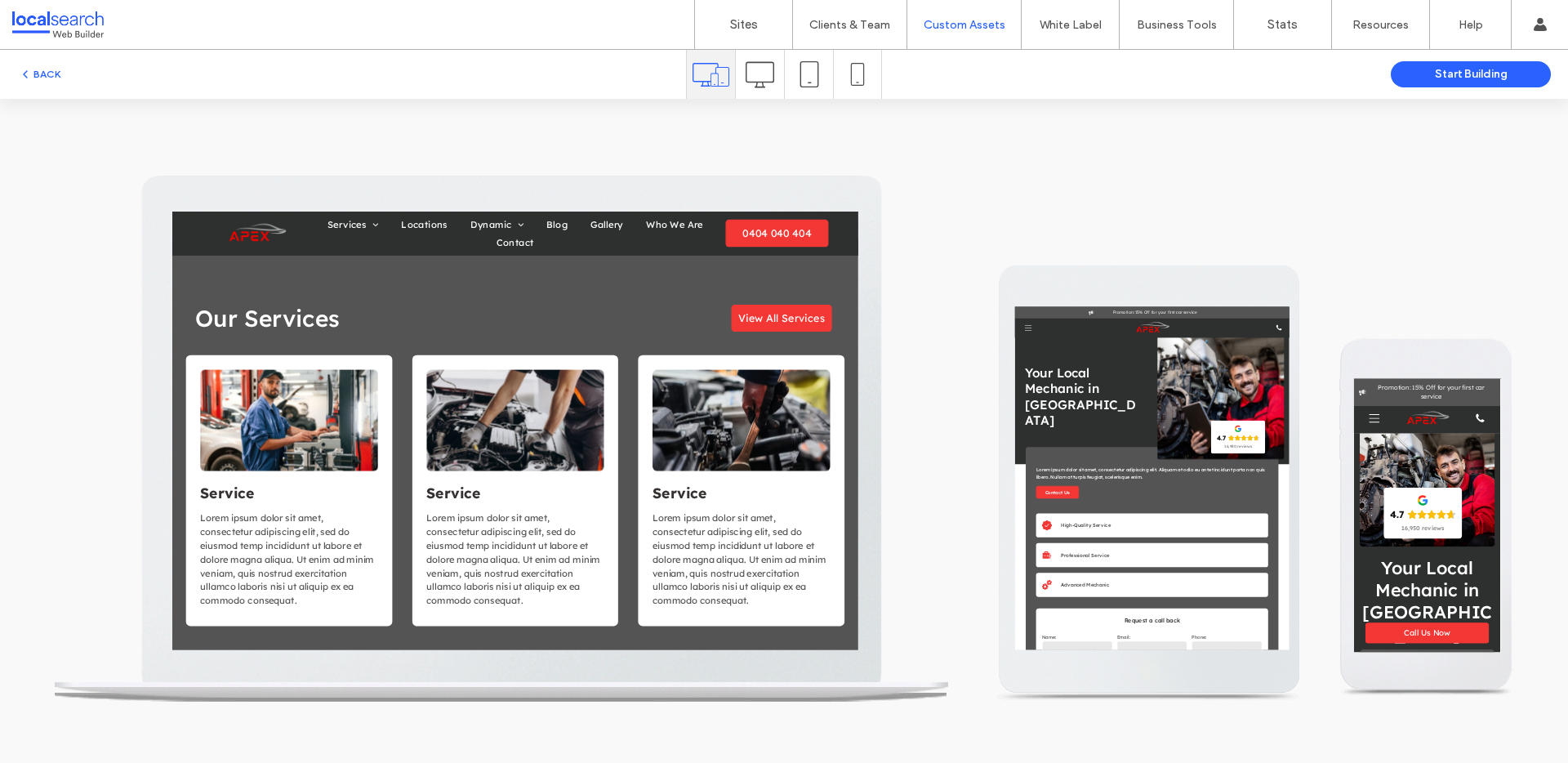
scroll to position [1410, 0]
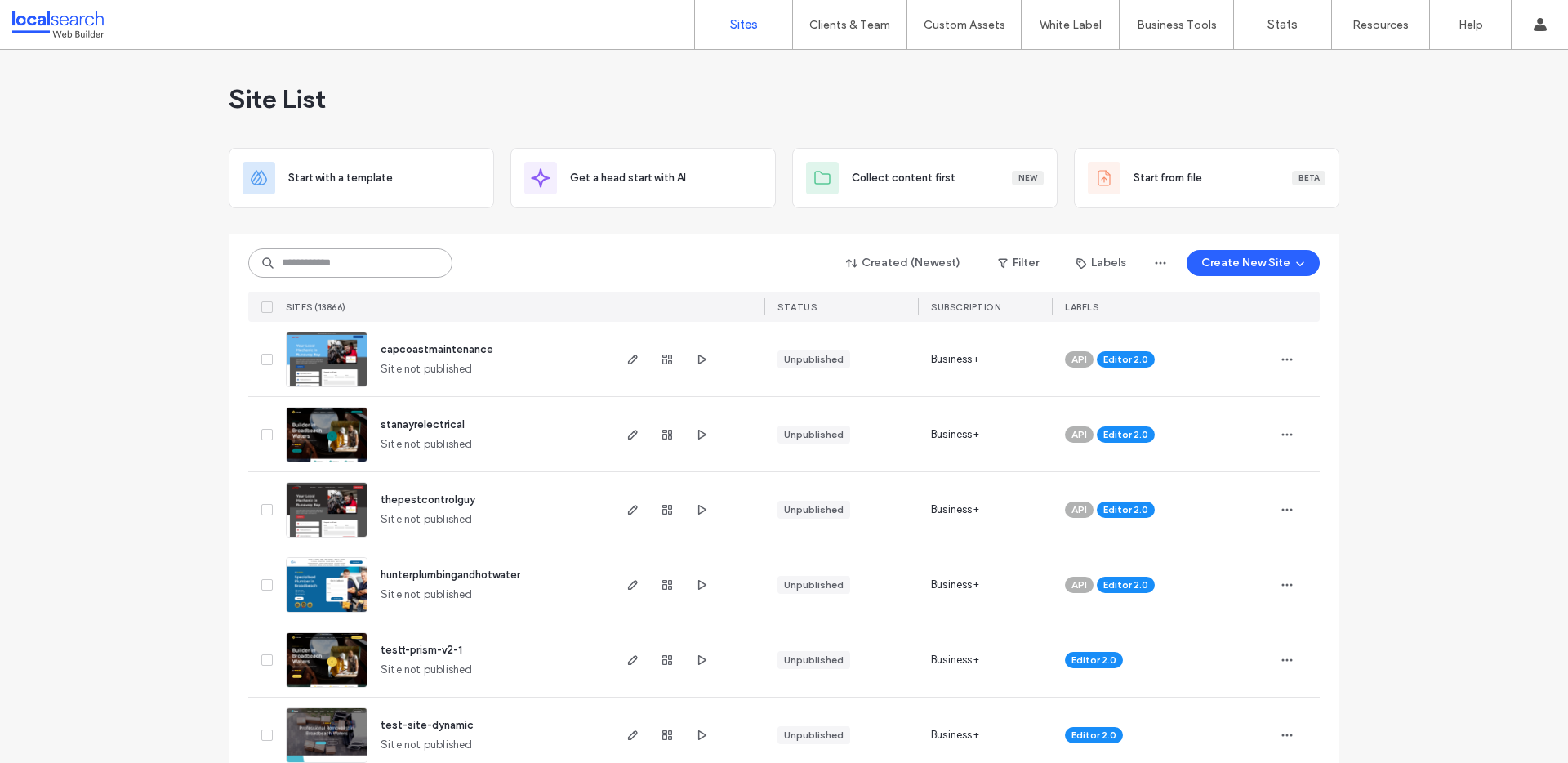
click at [388, 263] on input at bounding box center [350, 263] width 205 height 29
paste input "********"
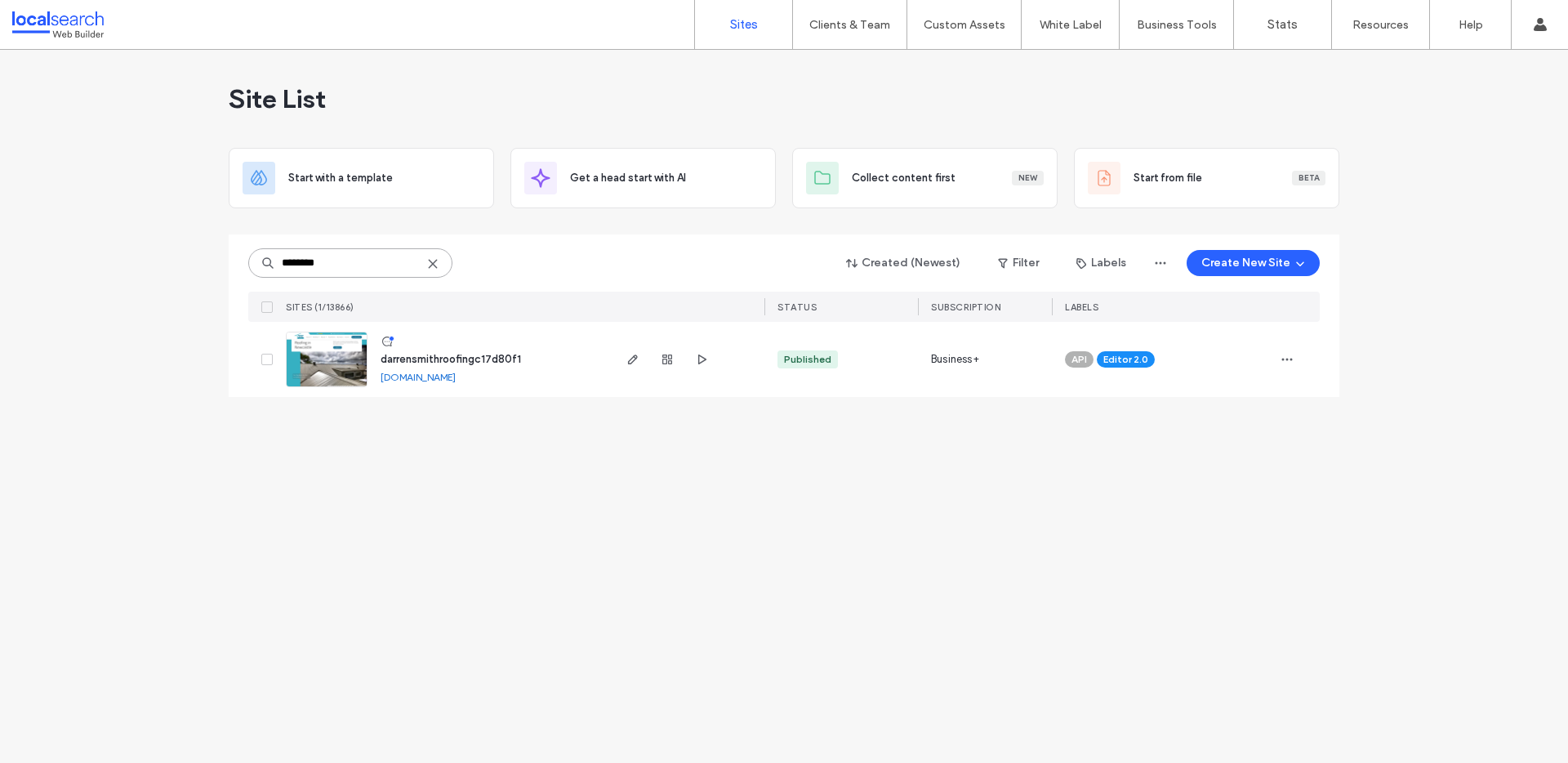
type input "********"
drag, startPoint x: 489, startPoint y: 361, endPoint x: 478, endPoint y: 359, distance: 11.2
click at [488, 361] on span "darrensmithroofingc17d80f1" at bounding box center [451, 358] width 140 height 12
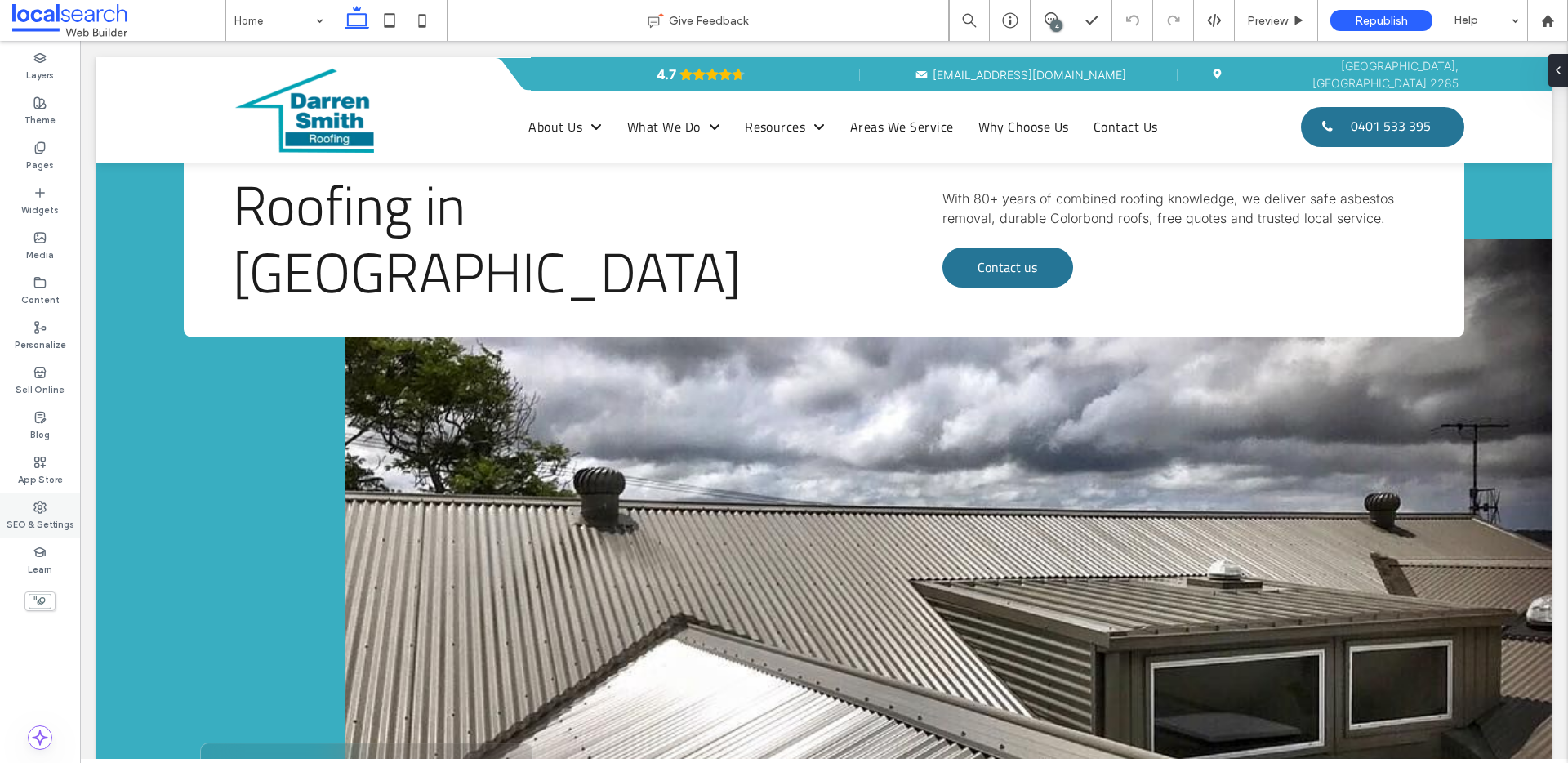
click at [47, 521] on label "SEO & Settings" at bounding box center [41, 523] width 68 height 18
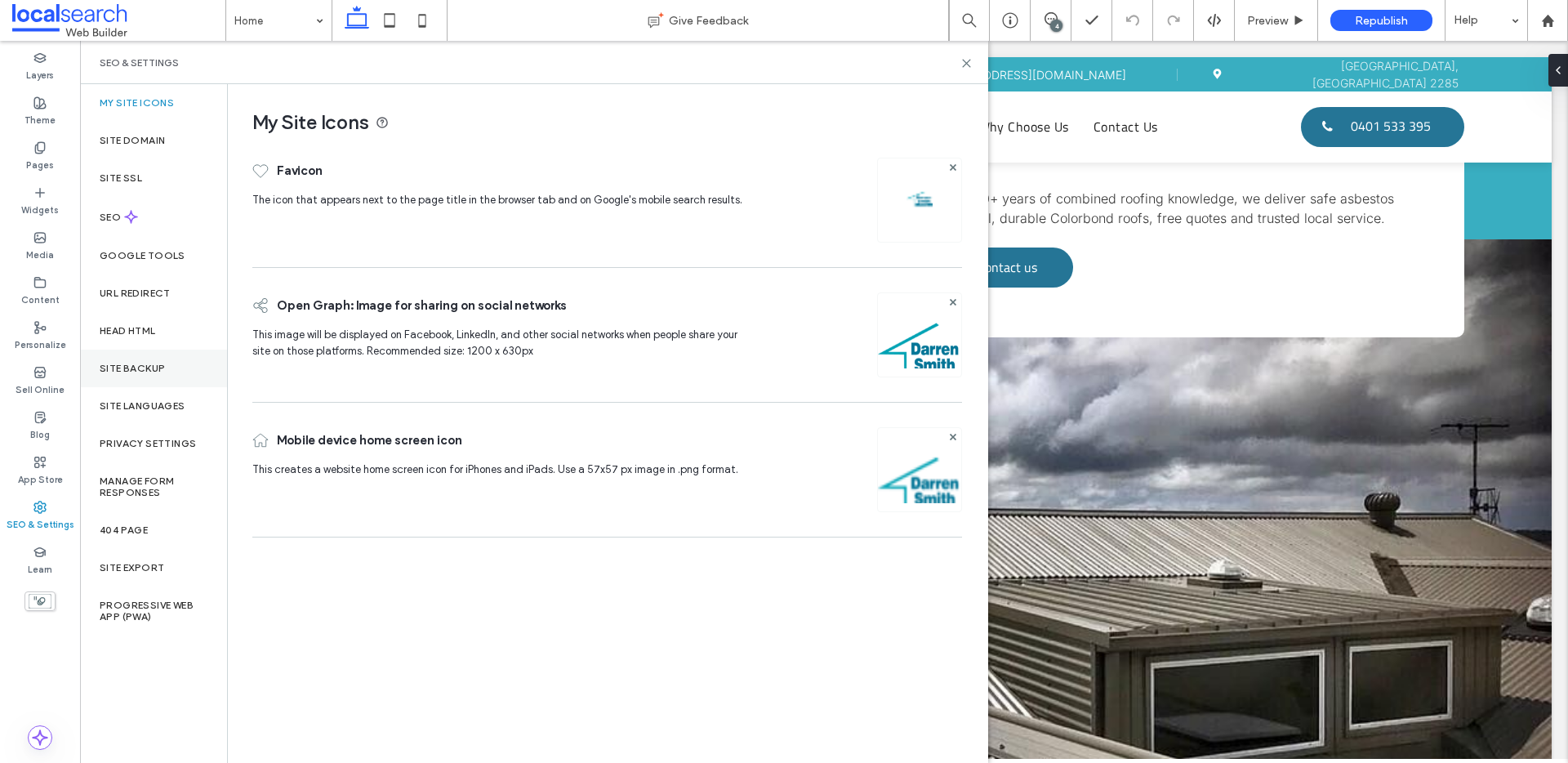
click at [119, 375] on div "Site Backup" at bounding box center [154, 368] width 147 height 38
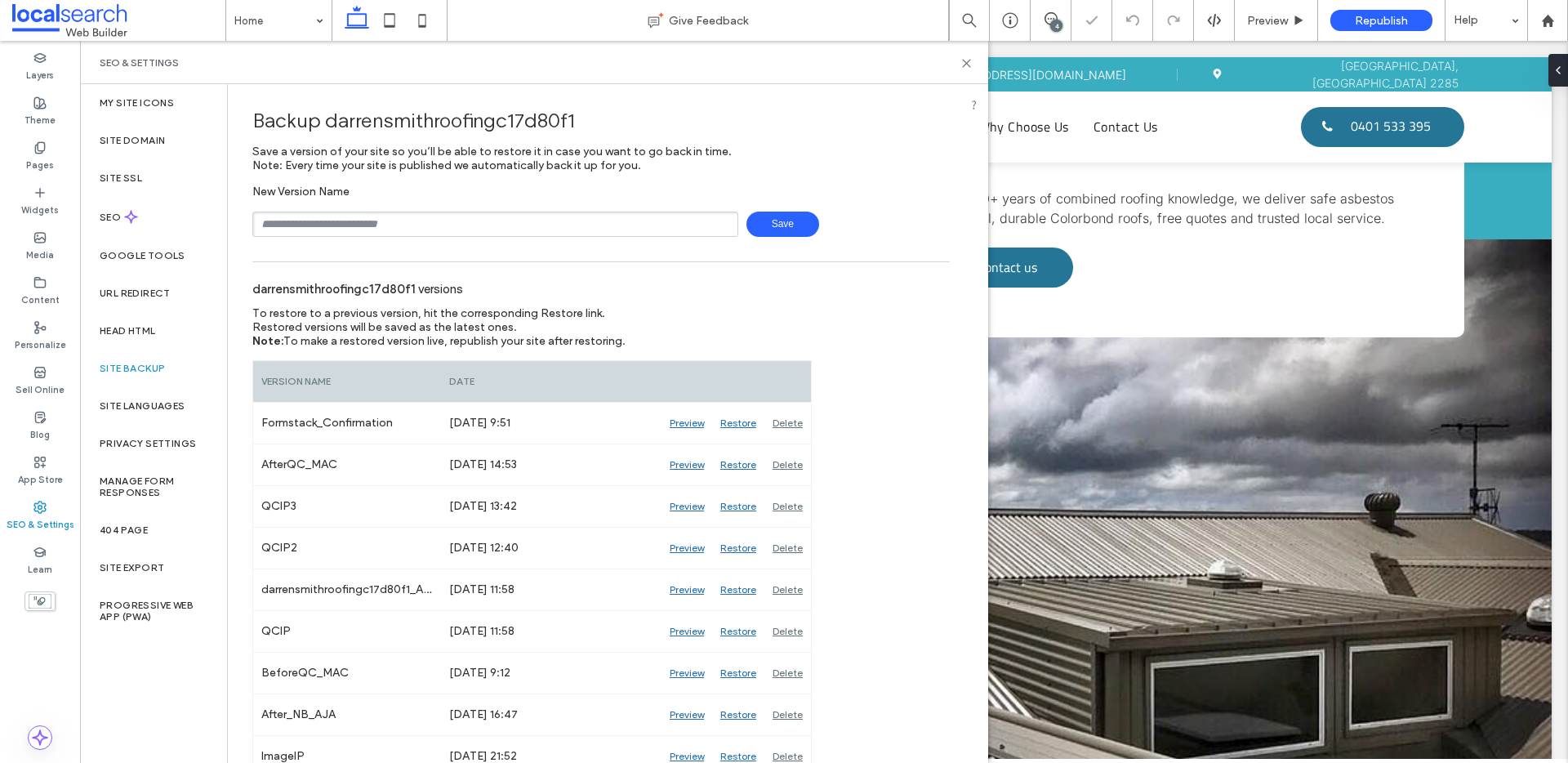
click at [358, 226] on input "text" at bounding box center [495, 224] width 486 height 25
type input "**********"
click at [762, 225] on span "Save" at bounding box center [782, 224] width 73 height 25
click at [114, 218] on label "SEO" at bounding box center [111, 217] width 25 height 11
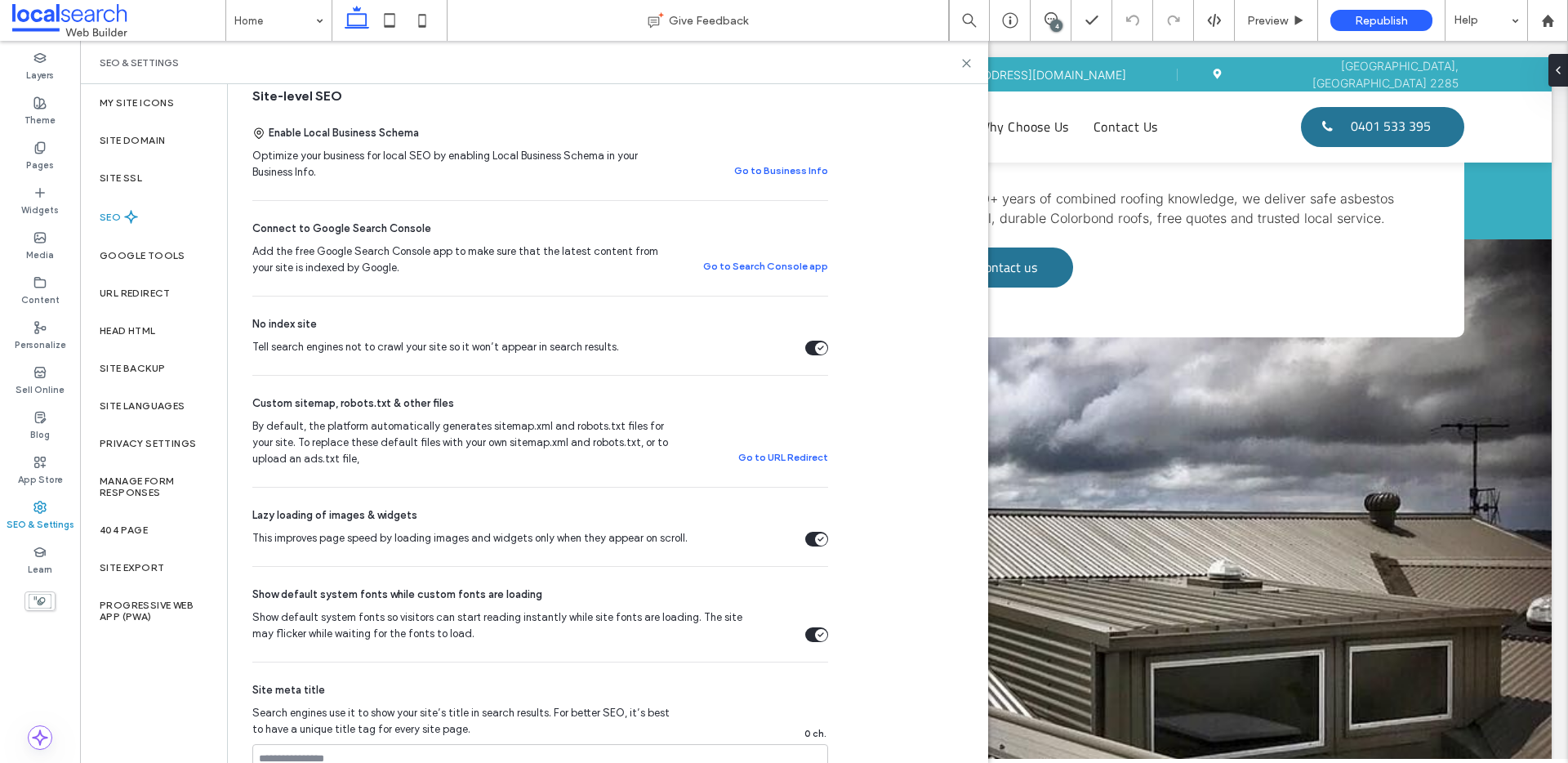
scroll to position [321, 0]
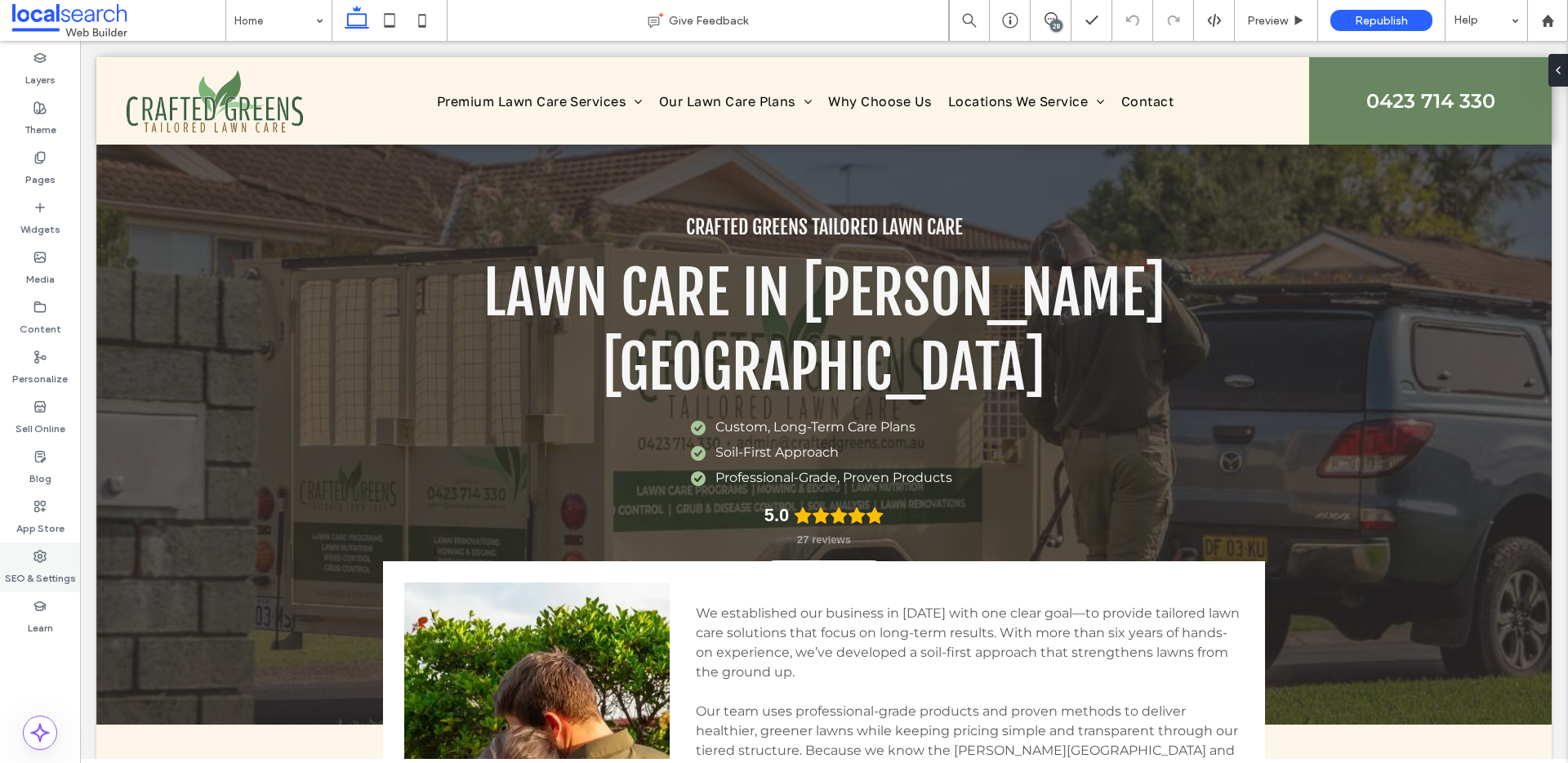
click at [21, 574] on label "SEO & Settings" at bounding box center [40, 574] width 71 height 23
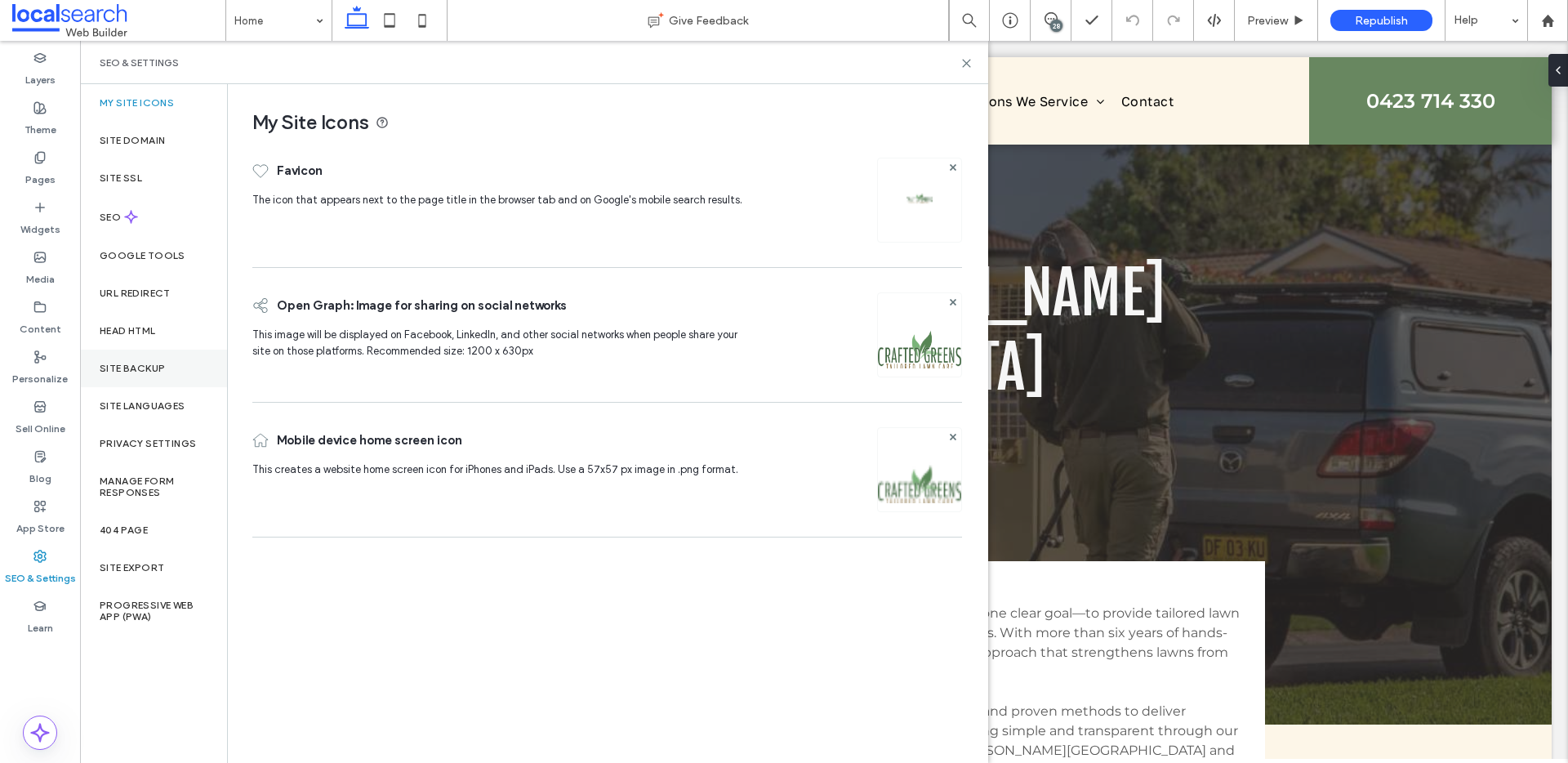
click at [145, 365] on label "Site Backup" at bounding box center [132, 369] width 65 height 11
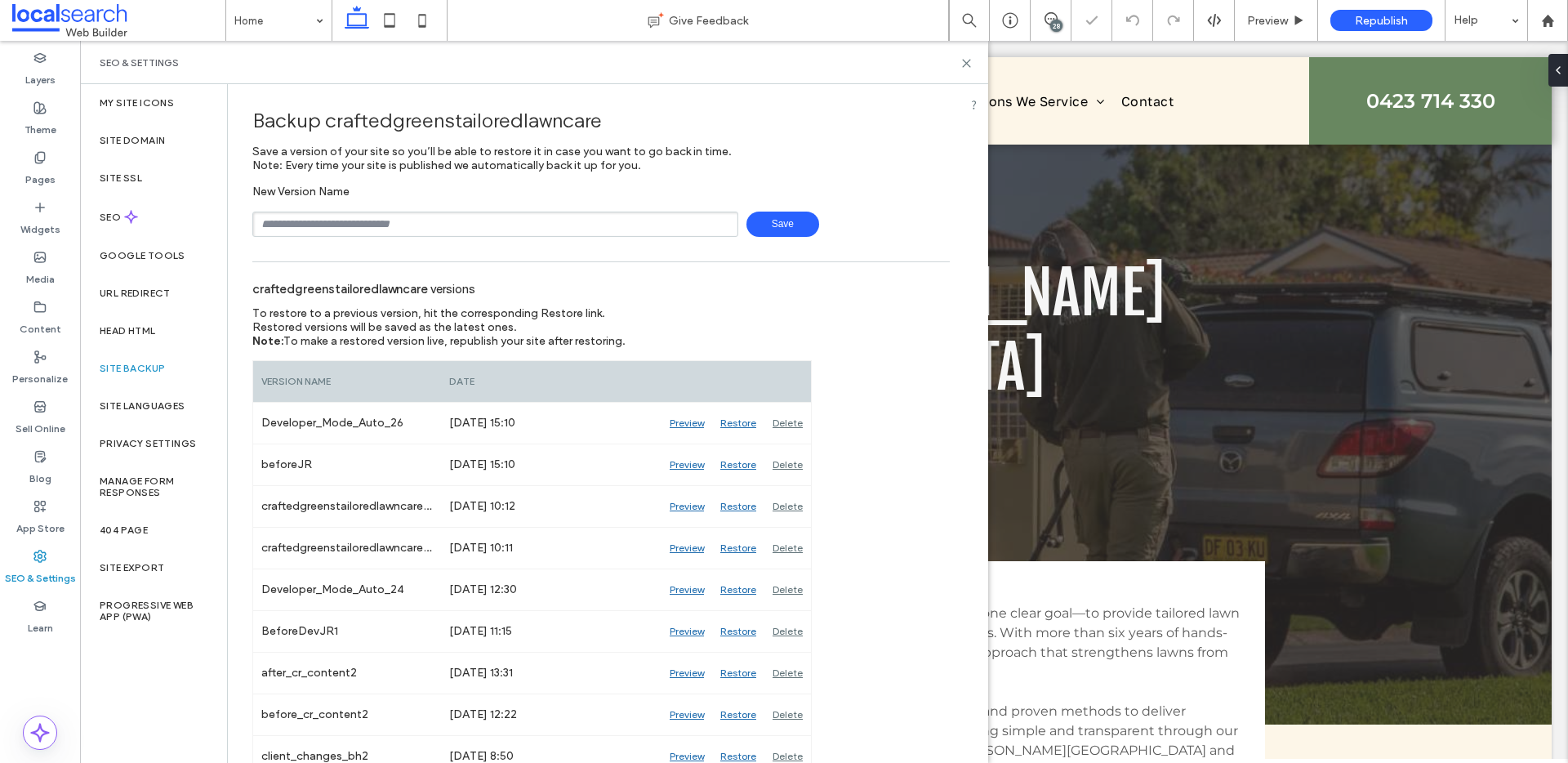
click at [363, 227] on input "text" at bounding box center [495, 224] width 486 height 25
click at [749, 231] on span "Save" at bounding box center [782, 224] width 73 height 25
type input "**********"
click at [779, 229] on span "Save" at bounding box center [782, 224] width 73 height 25
click at [960, 60] on icon at bounding box center [965, 63] width 12 height 12
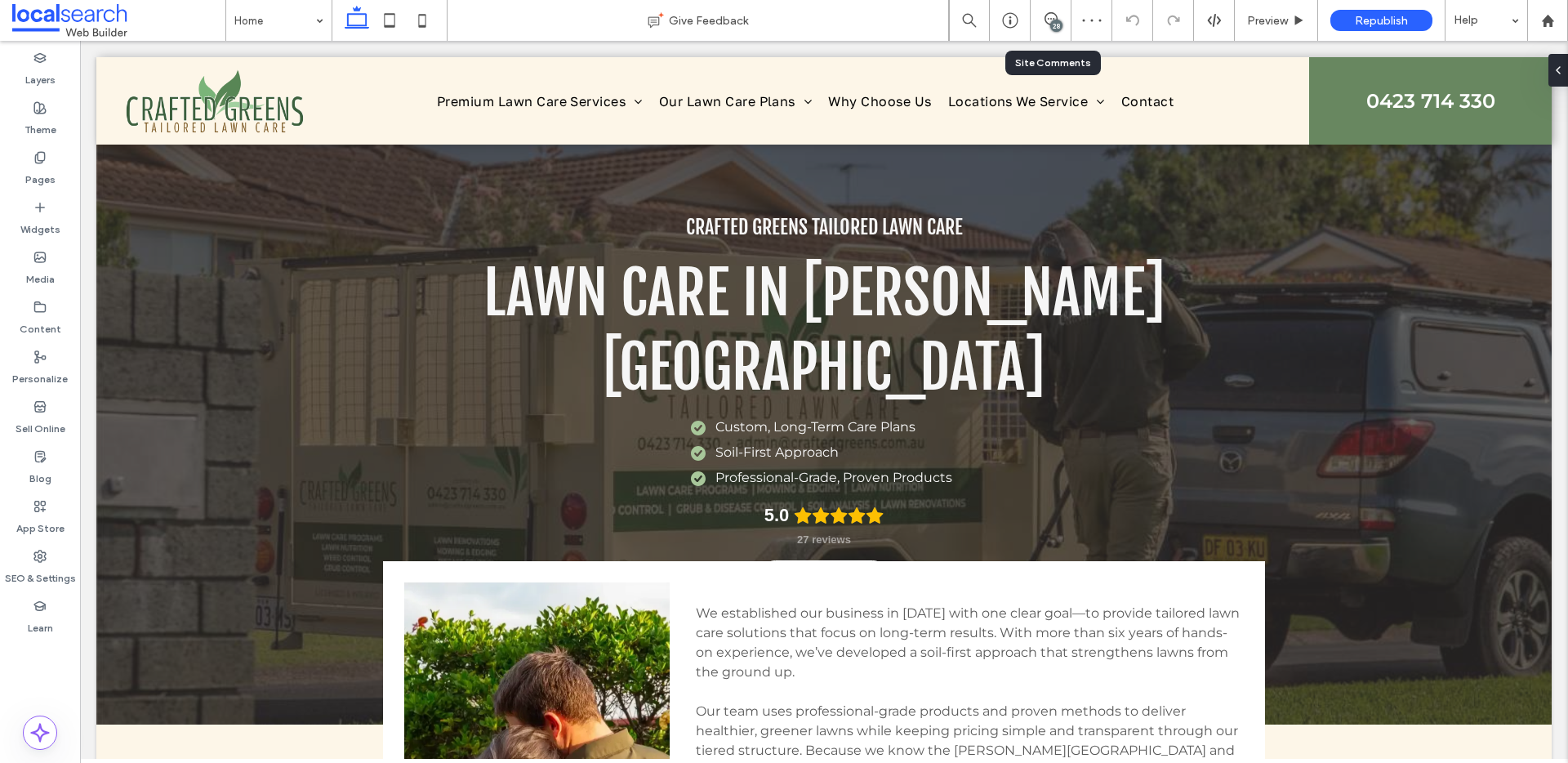
drag, startPoint x: 1047, startPoint y: 26, endPoint x: 1047, endPoint y: 68, distance: 42.0
click at [1047, 26] on div "28" at bounding box center [1050, 20] width 40 height 17
click at [1057, 19] on div "28" at bounding box center [1056, 25] width 12 height 12
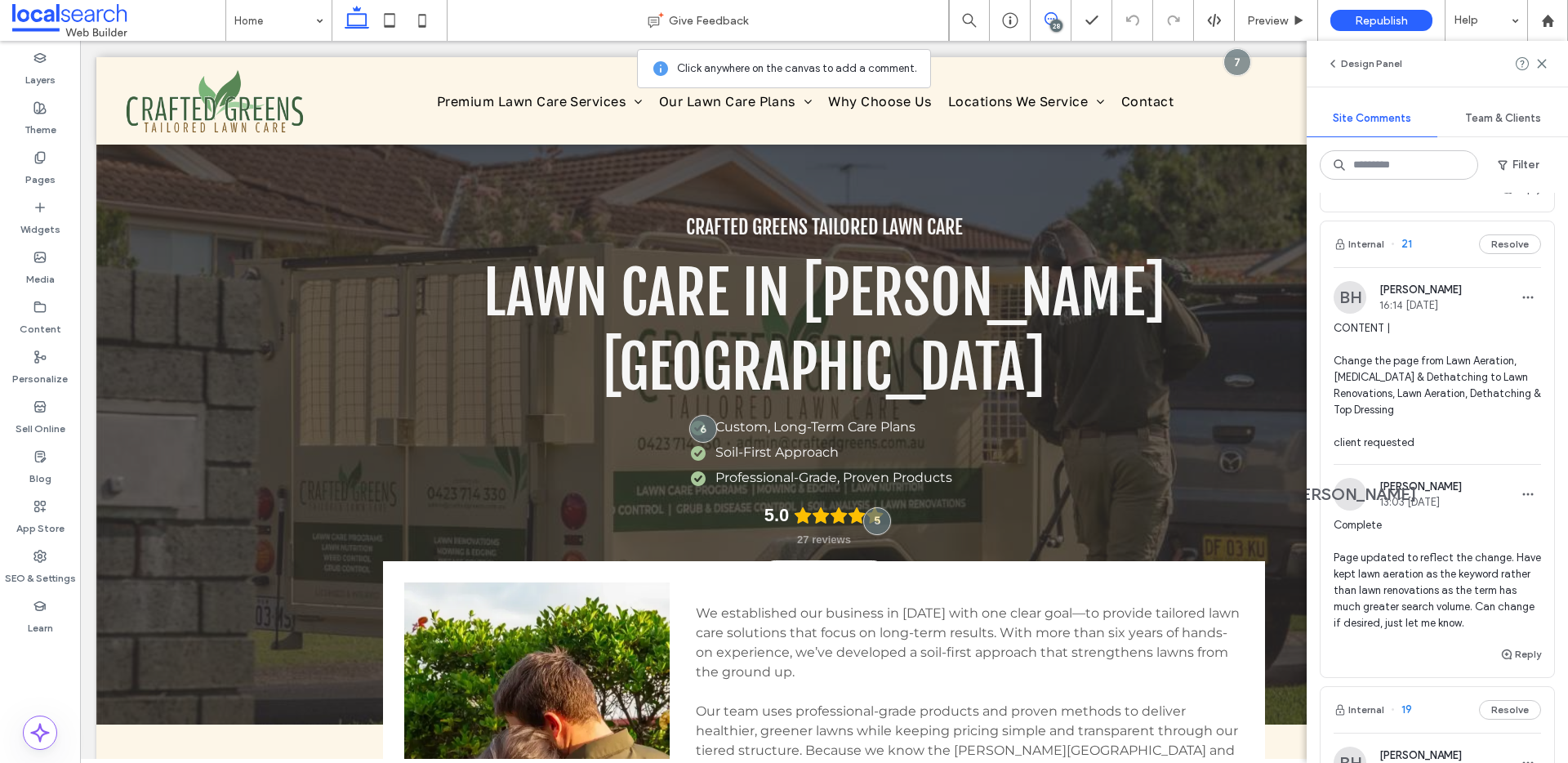
scroll to position [6188, 0]
click at [1484, 317] on span "CONTENT | Change the page from Lawn Aeration, Scarification & Dethatching to La…" at bounding box center [1436, 382] width 207 height 131
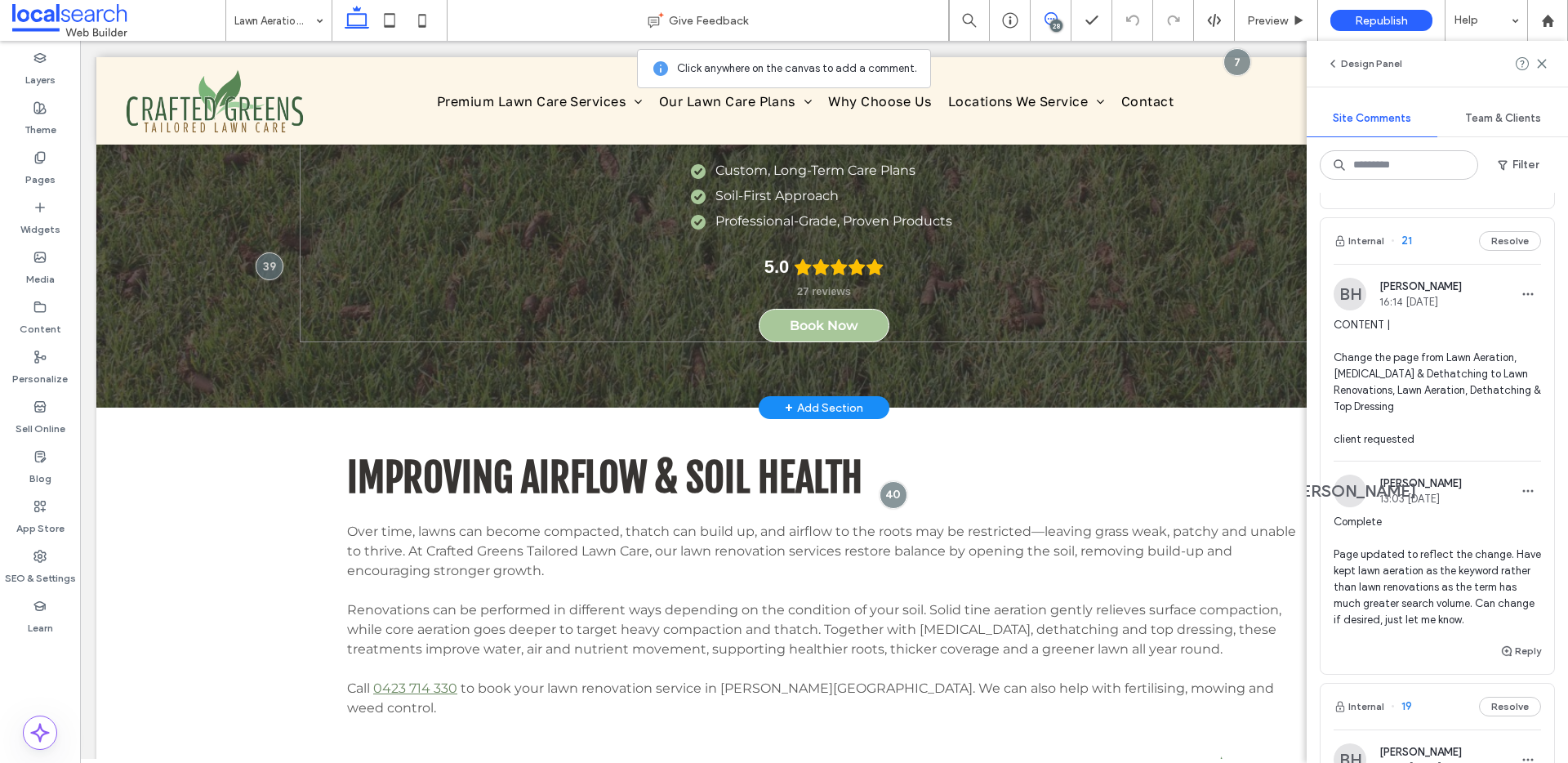
scroll to position [262, 0]
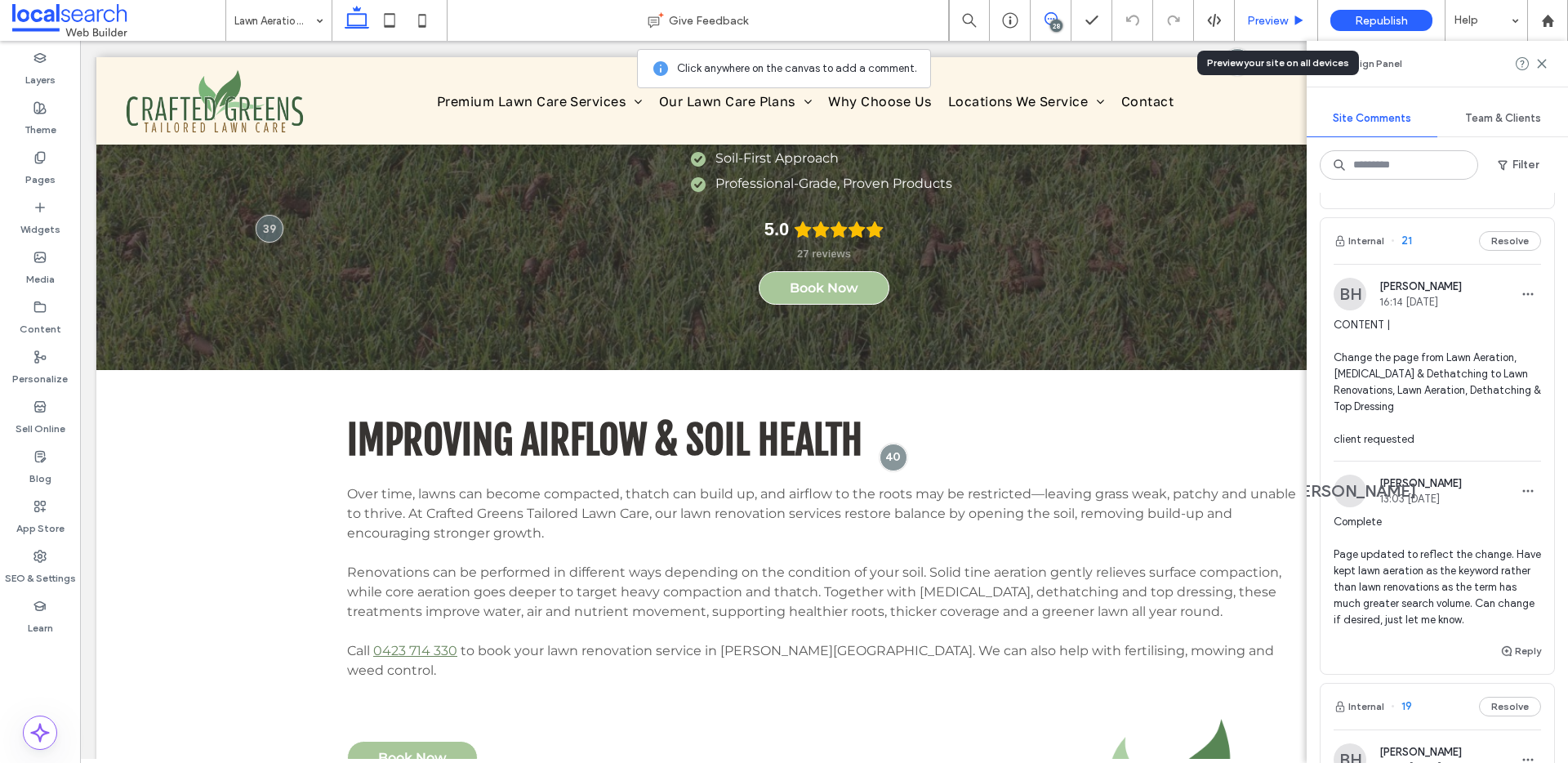
click at [1283, 18] on span "Preview" at bounding box center [1268, 20] width 41 height 14
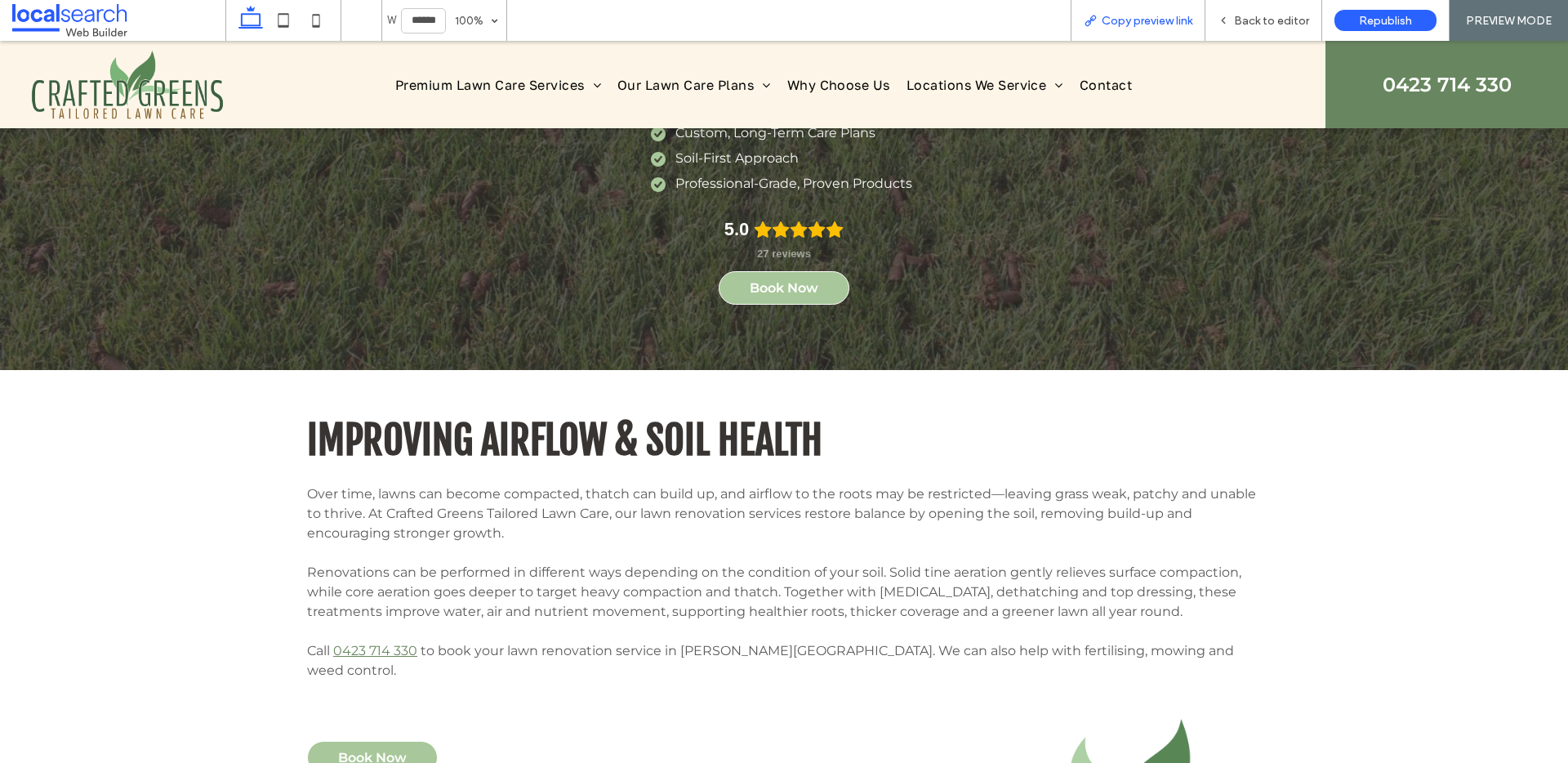
click at [1145, 18] on span "Copy preview link" at bounding box center [1147, 20] width 90 height 14
click at [1267, 22] on span "Back to editor" at bounding box center [1271, 20] width 76 height 14
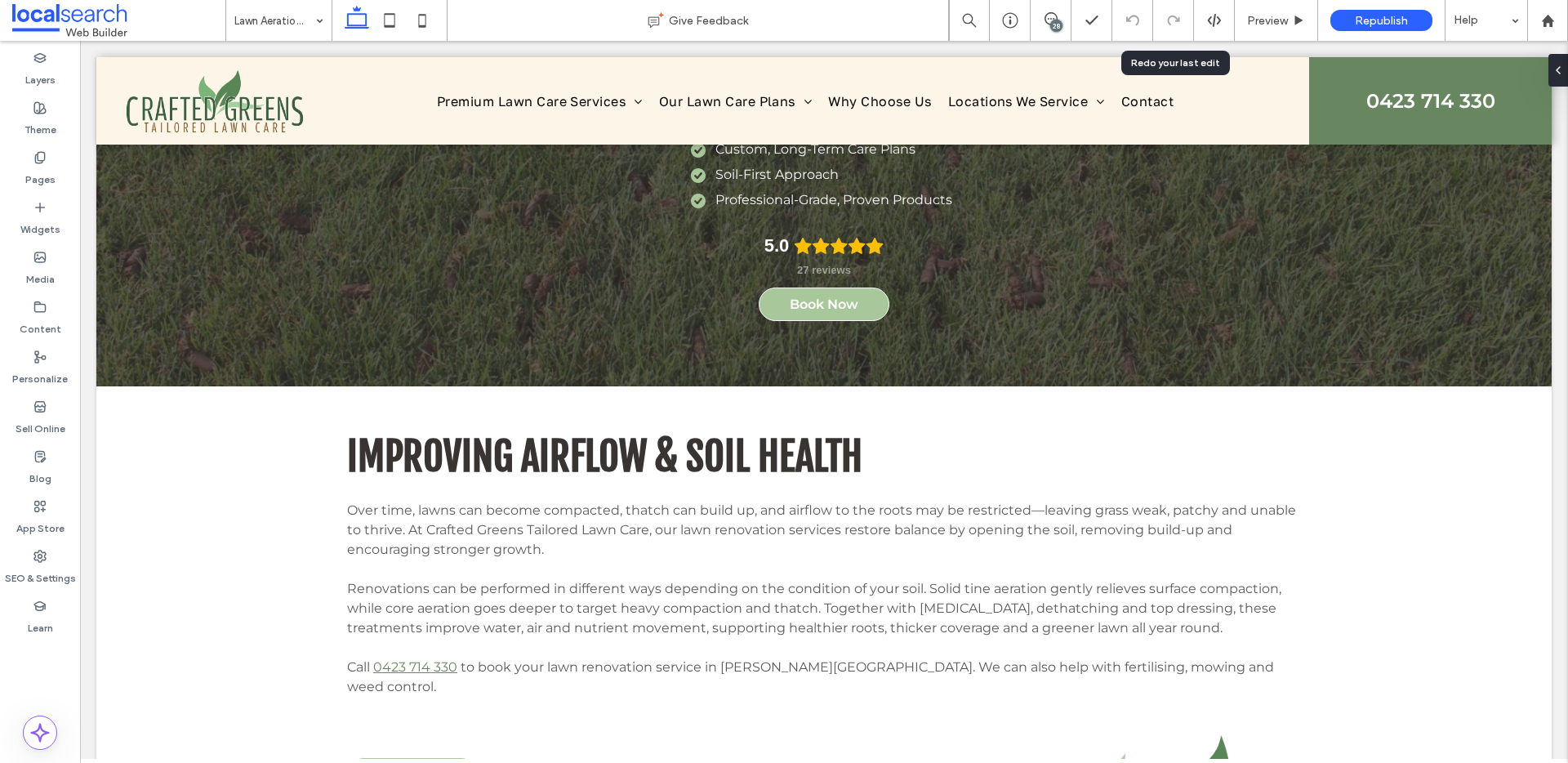
scroll to position [262, 0]
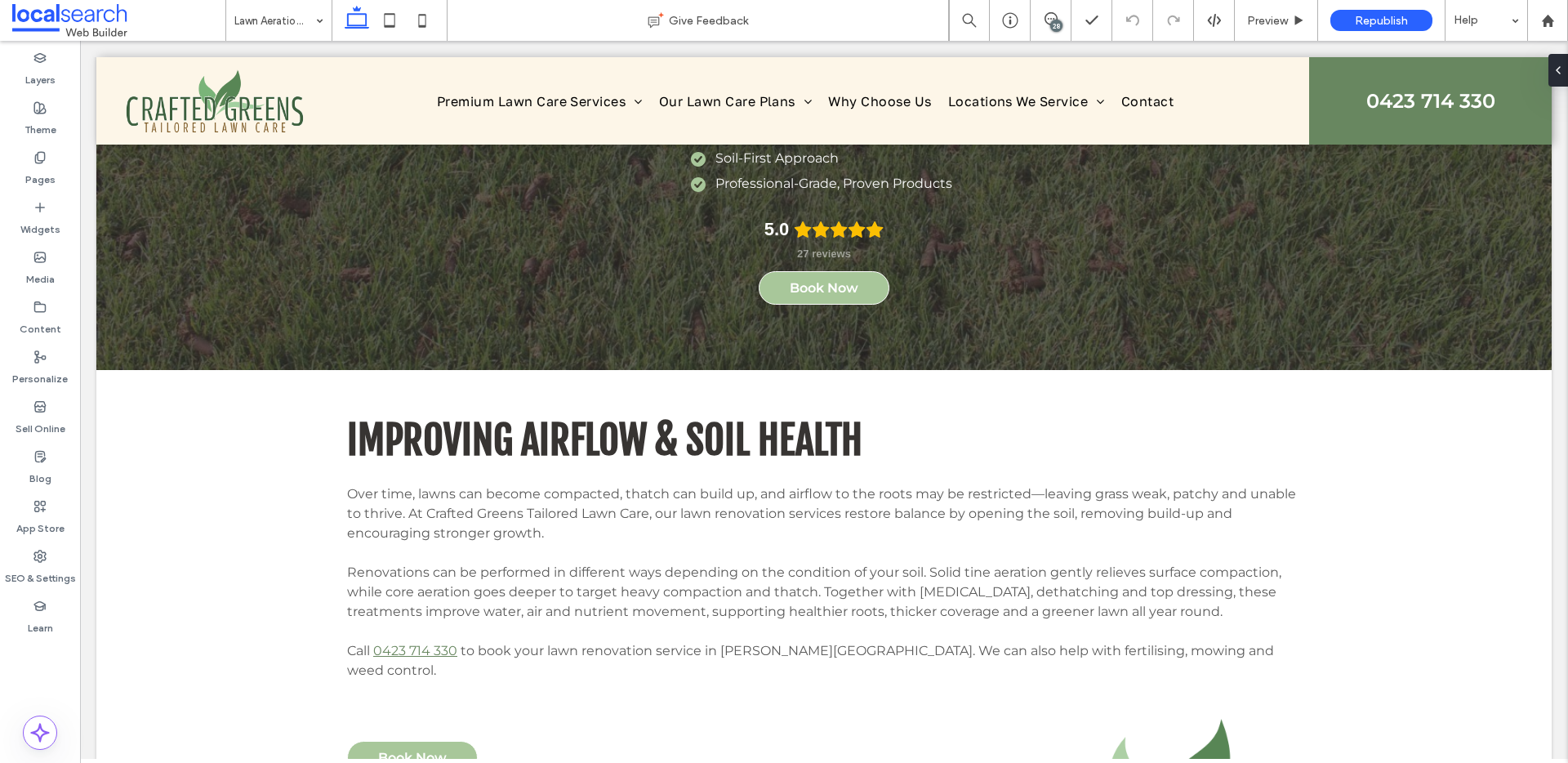
click at [1050, 23] on div "28" at bounding box center [1056, 25] width 12 height 12
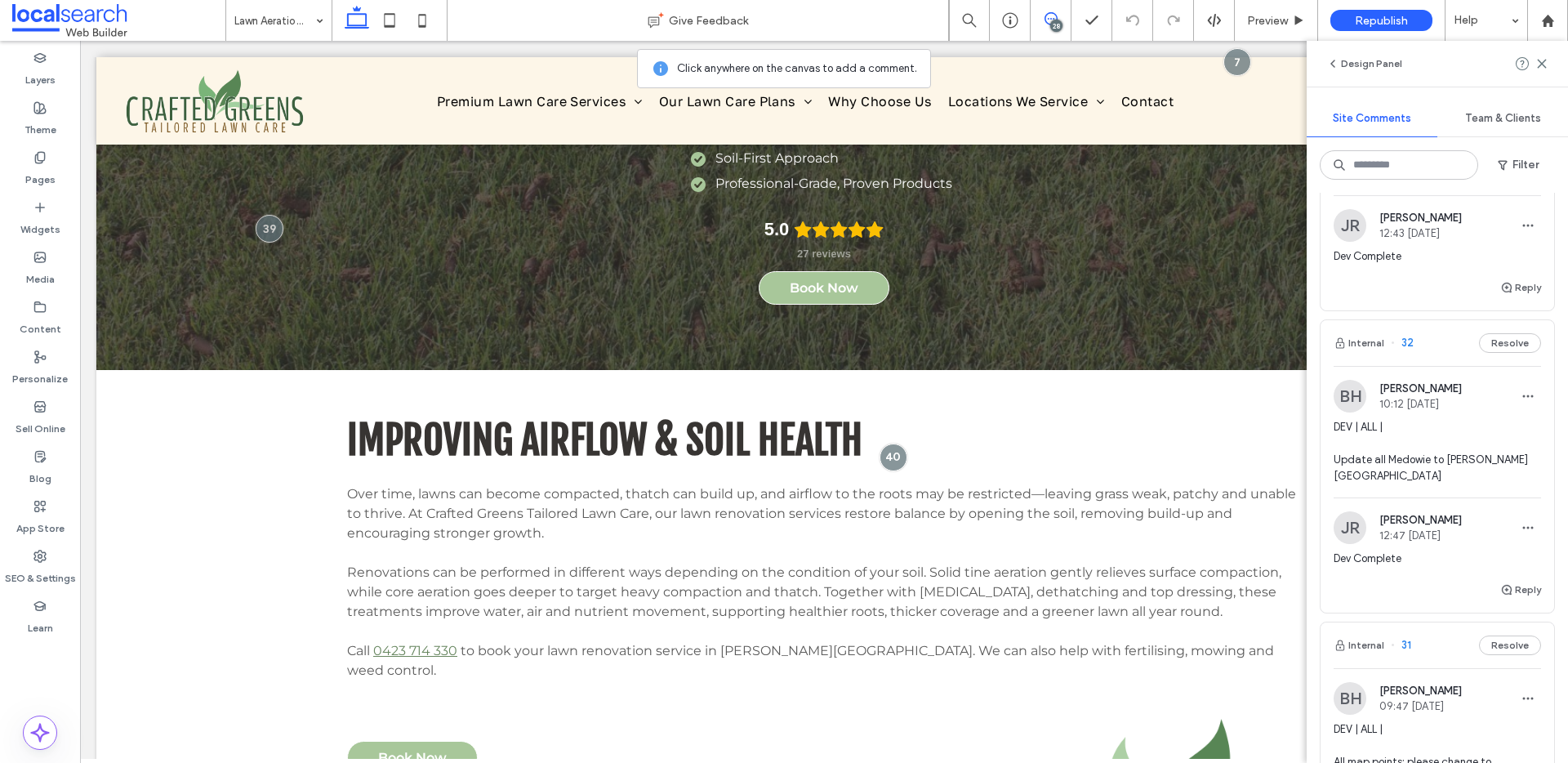
scroll to position [3104, 0]
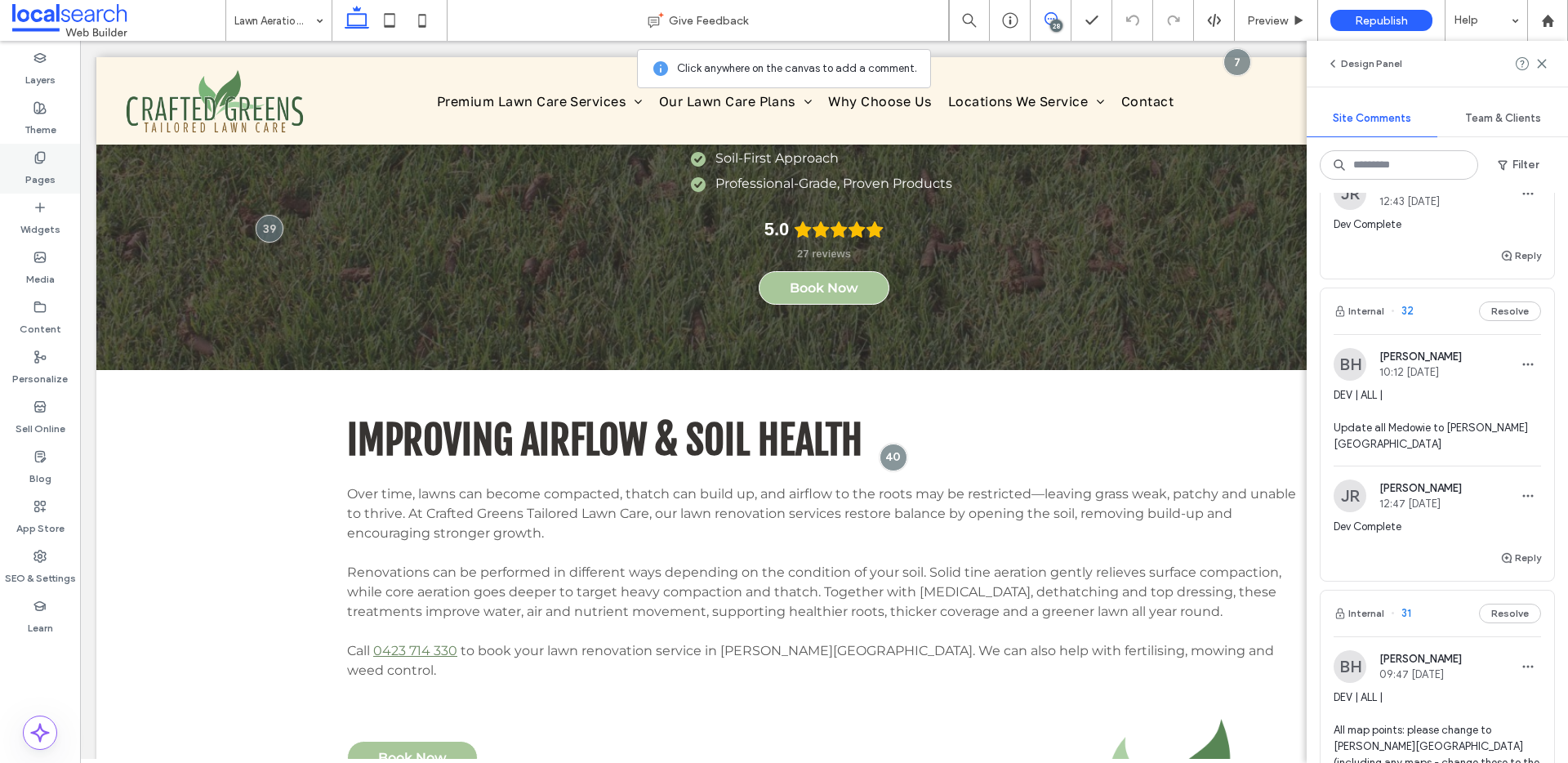
click at [30, 176] on label "Pages" at bounding box center [40, 175] width 30 height 23
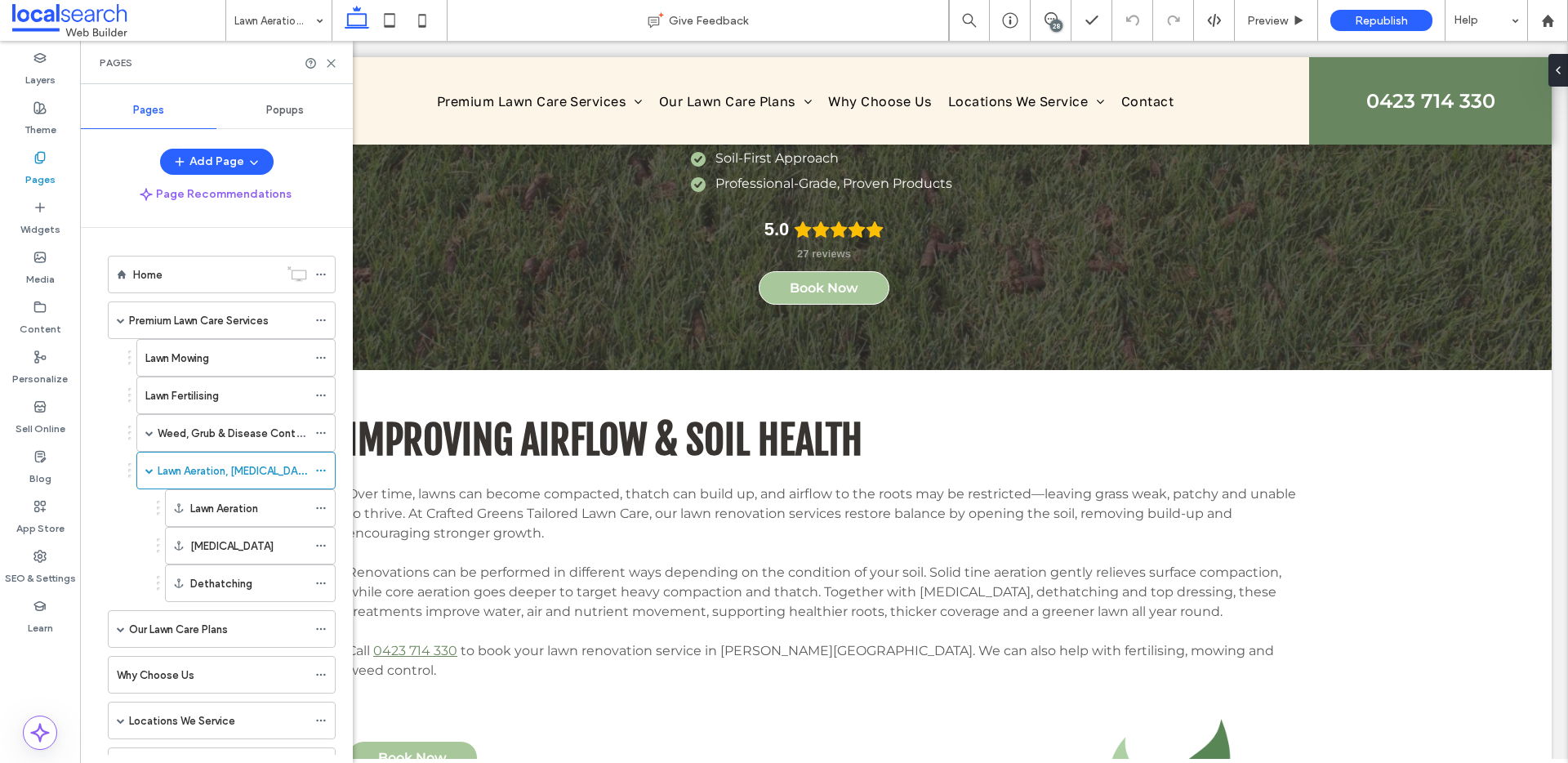
scroll to position [0, 0]
click at [322, 468] on icon at bounding box center [321, 470] width 11 height 11
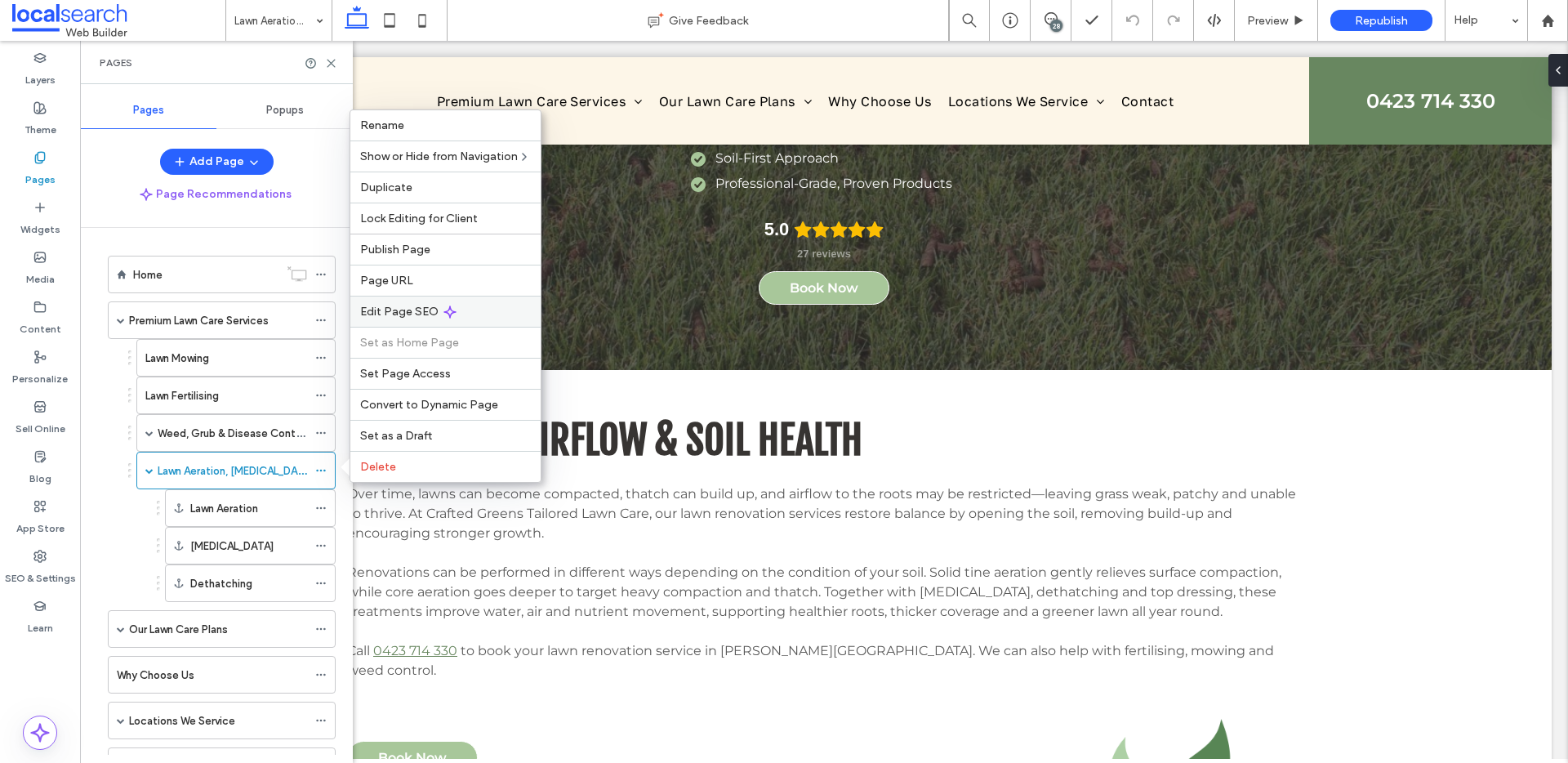
click at [443, 313] on icon at bounding box center [450, 312] width 13 height 13
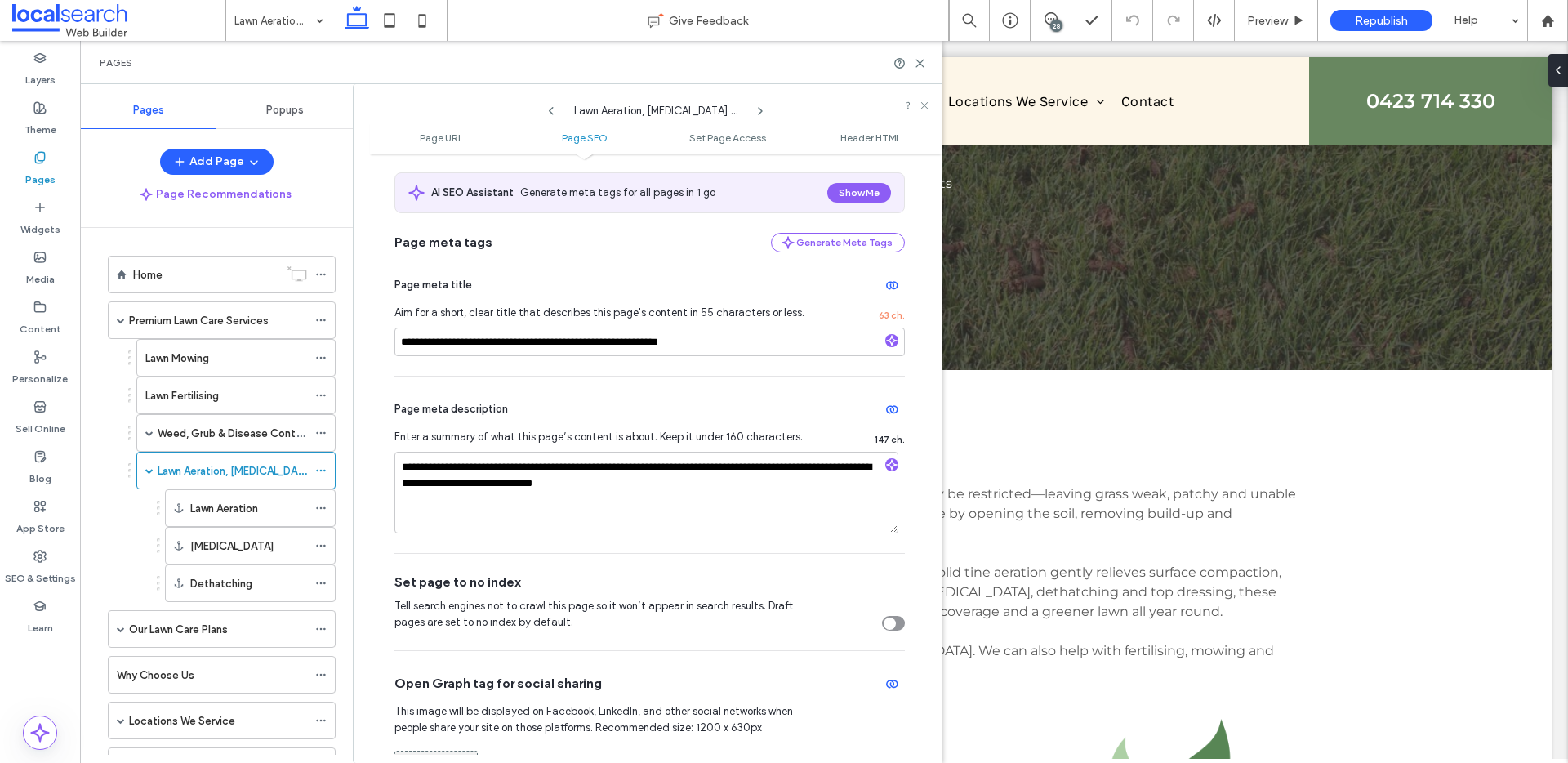
scroll to position [293, 0]
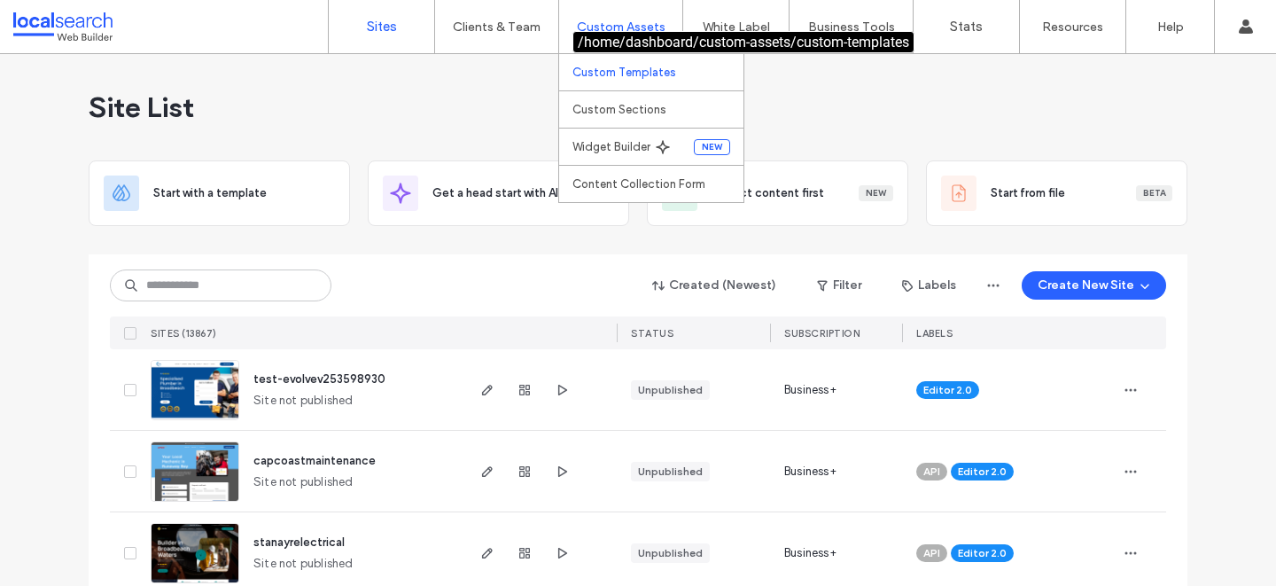
click at [622, 67] on label "Custom Templates" at bounding box center [625, 72] width 104 height 13
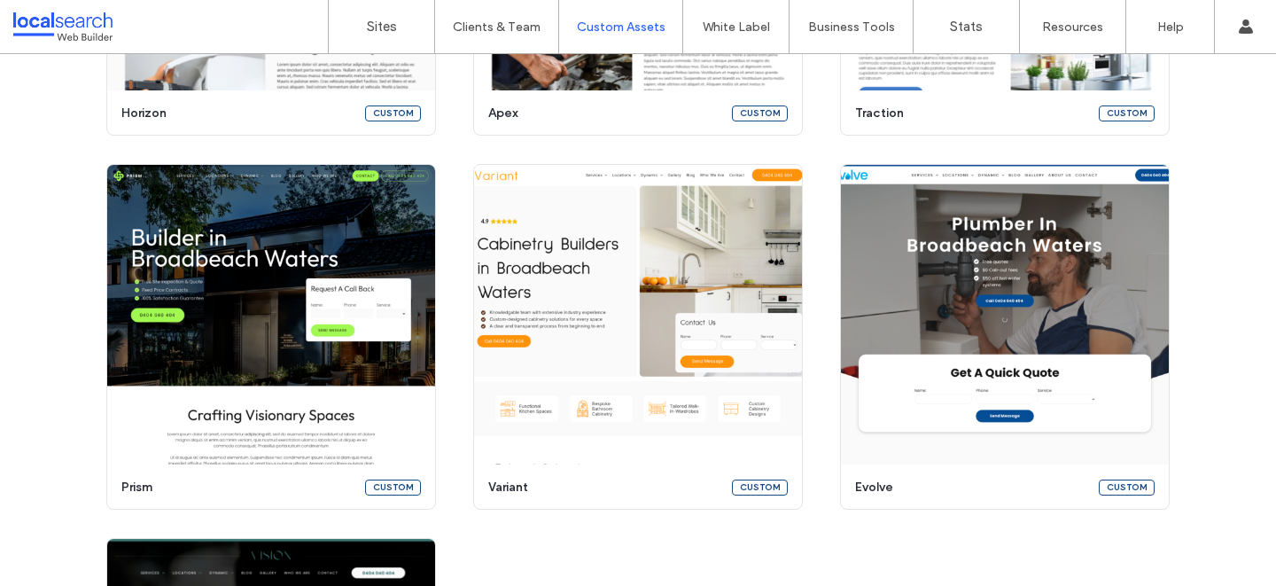
scroll to position [2676, 0]
